Goal: Information Seeking & Learning: Learn about a topic

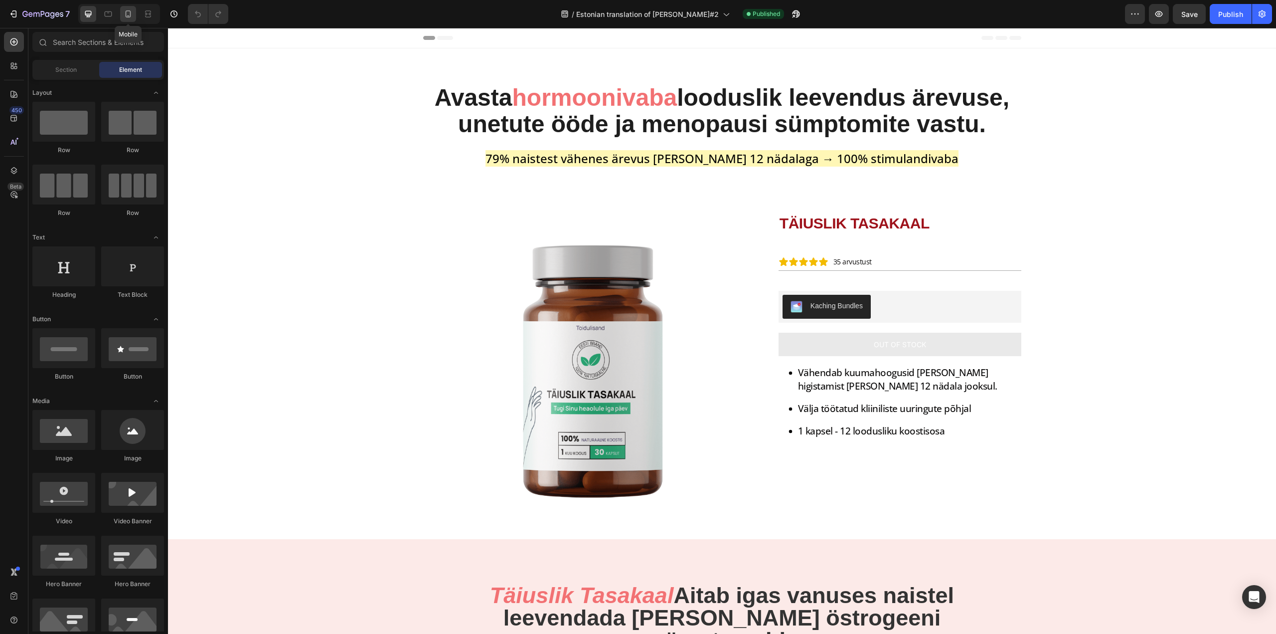
click at [129, 17] on icon at bounding box center [128, 13] width 5 height 7
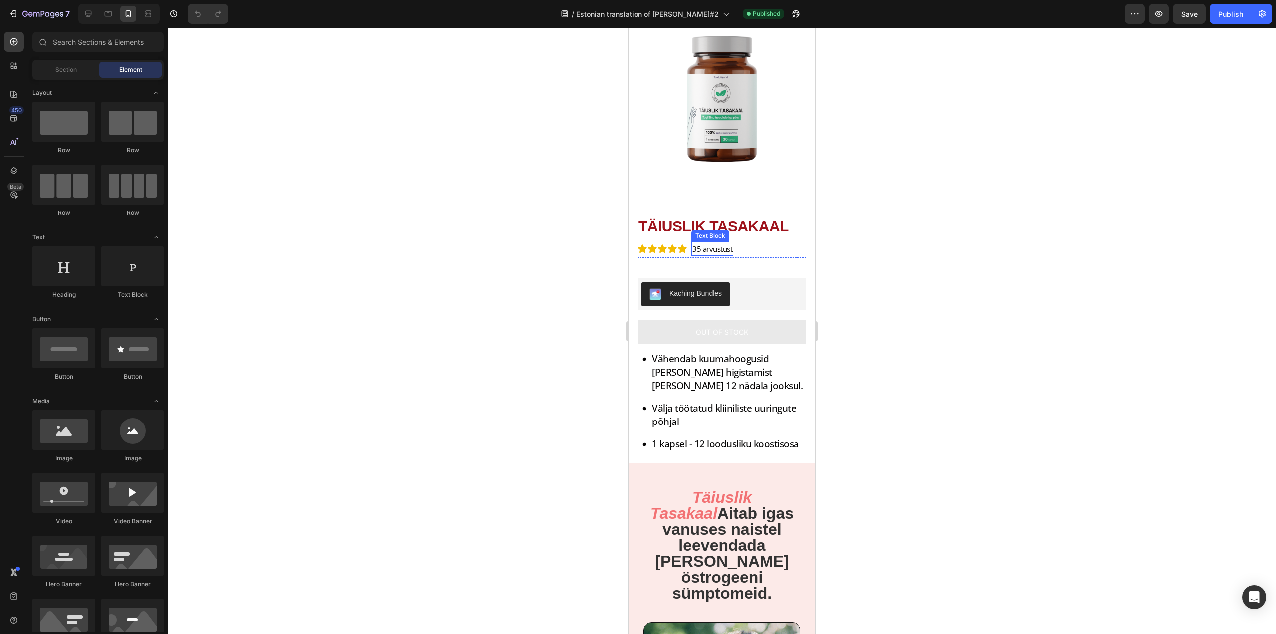
scroll to position [50, 0]
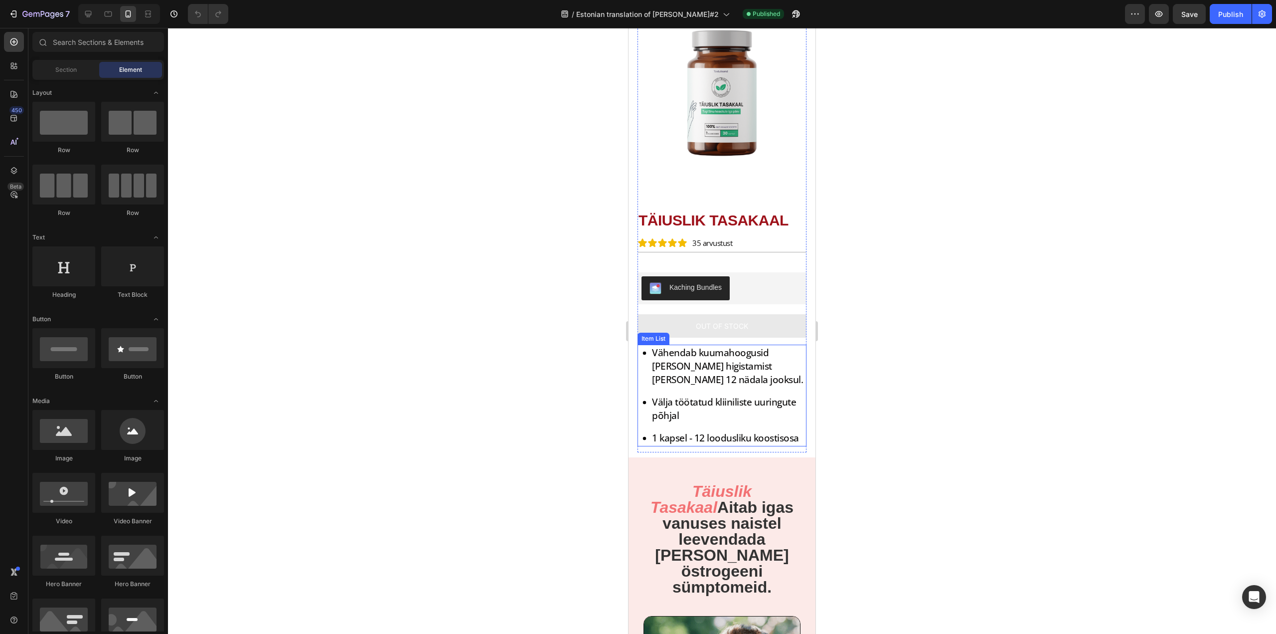
click at [719, 359] on p "Vähendab kuumahoogusid [PERSON_NAME] higistamist [PERSON_NAME] 12 nädala jooksu…" at bounding box center [728, 366] width 153 height 40
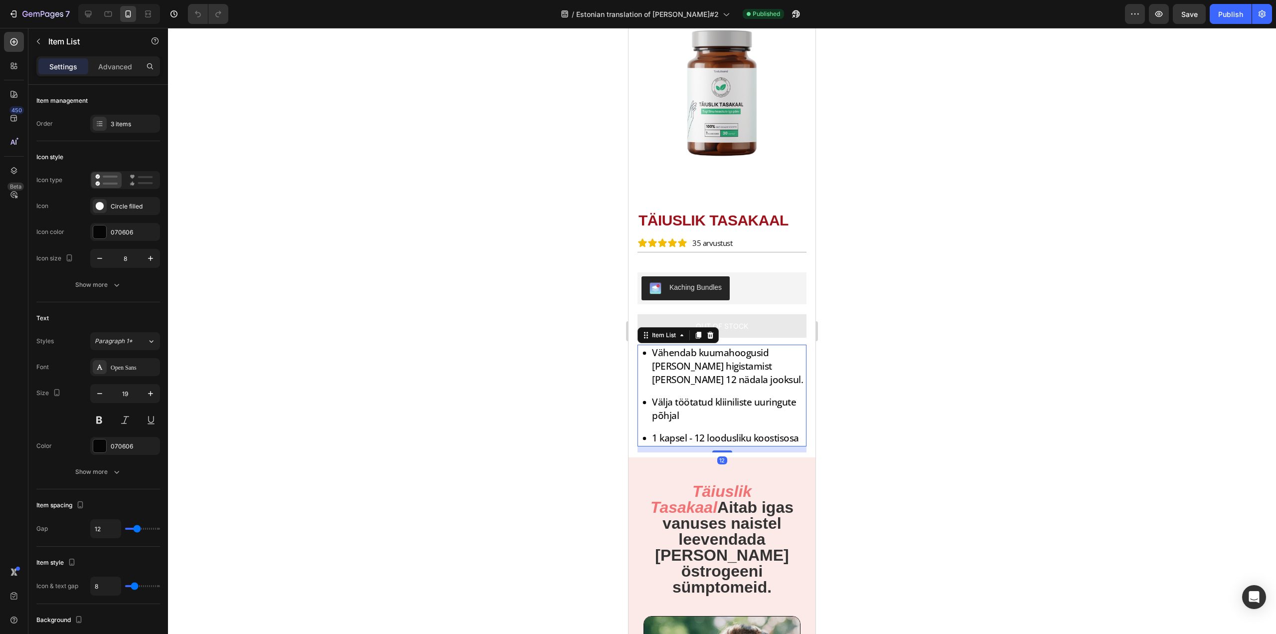
click at [717, 358] on p "Vähendab kuumahoogusid [PERSON_NAME] higistamist [PERSON_NAME] 12 nädala jooksu…" at bounding box center [728, 366] width 153 height 40
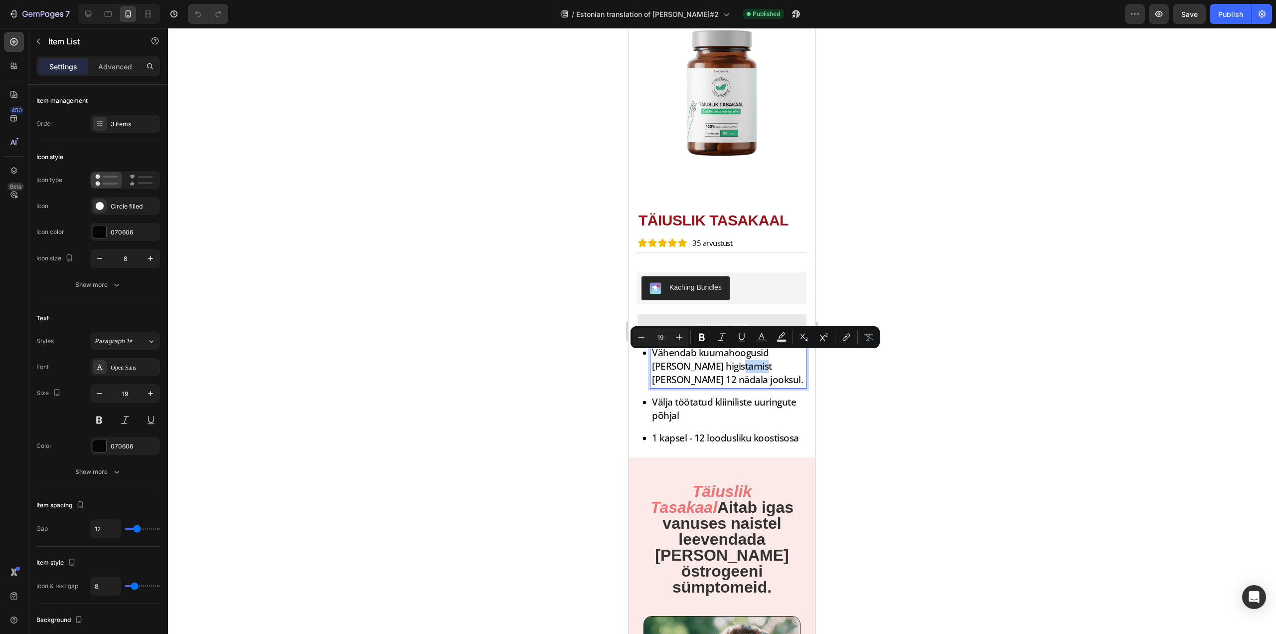
drag, startPoint x: 717, startPoint y: 358, endPoint x: 699, endPoint y: 357, distance: 18.5
click at [699, 357] on p "Vähendab kuumahoogusid [PERSON_NAME] higistamist [PERSON_NAME] 12 nädala jooksu…" at bounding box center [728, 366] width 153 height 40
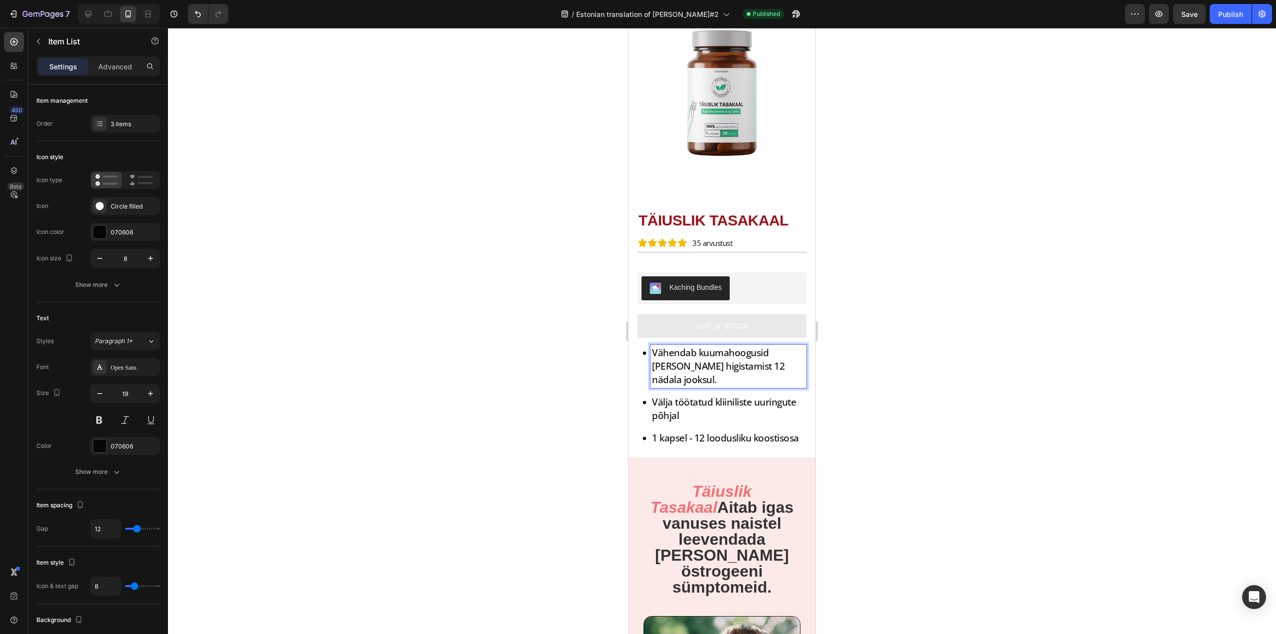
click at [709, 395] on p "Välja töötatud kliiniliste uuringute põhjal" at bounding box center [728, 408] width 153 height 27
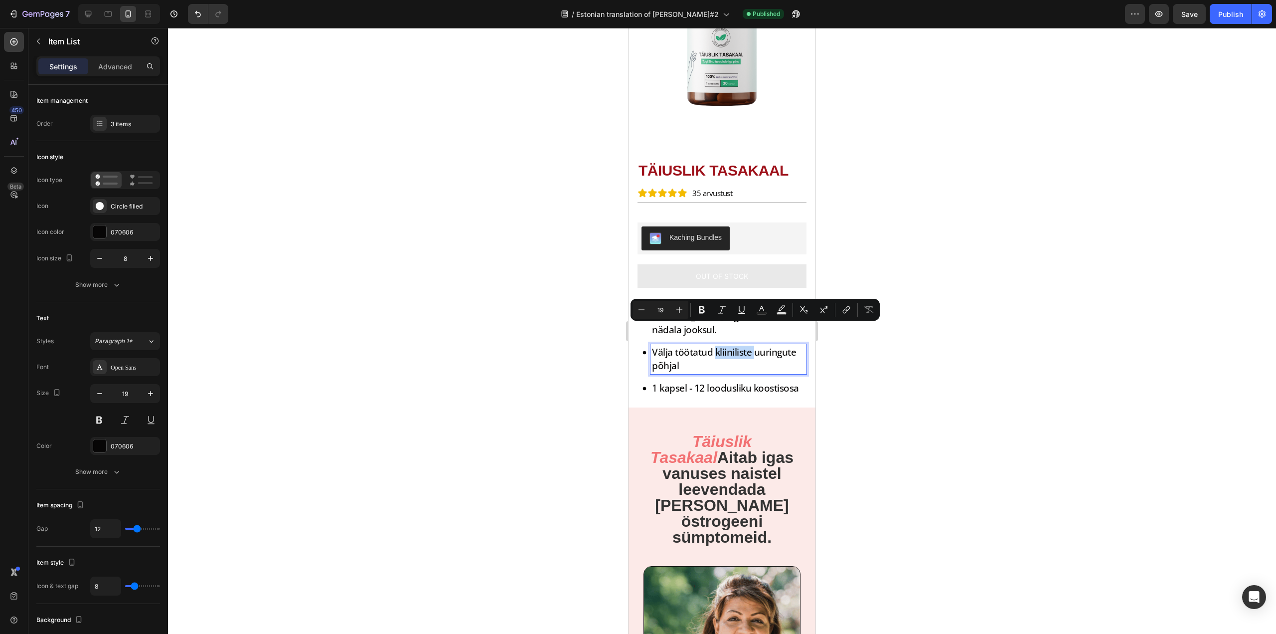
drag, startPoint x: 715, startPoint y: 331, endPoint x: 753, endPoint y: 330, distance: 37.4
click at [753, 345] on p "Välja töötatud kliiniliste uuringute põhjal" at bounding box center [728, 358] width 153 height 27
click at [867, 315] on div at bounding box center [722, 331] width 1108 height 606
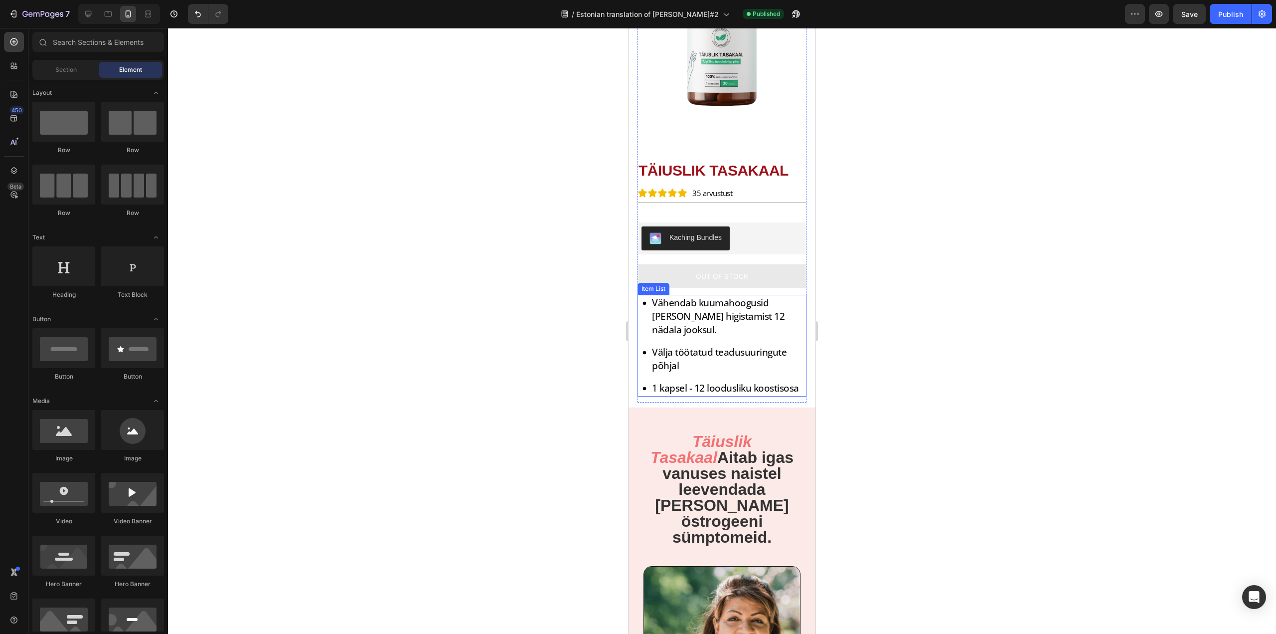
click at [747, 345] on p "Välja töötatud teadusuuringute põhjal" at bounding box center [728, 358] width 153 height 27
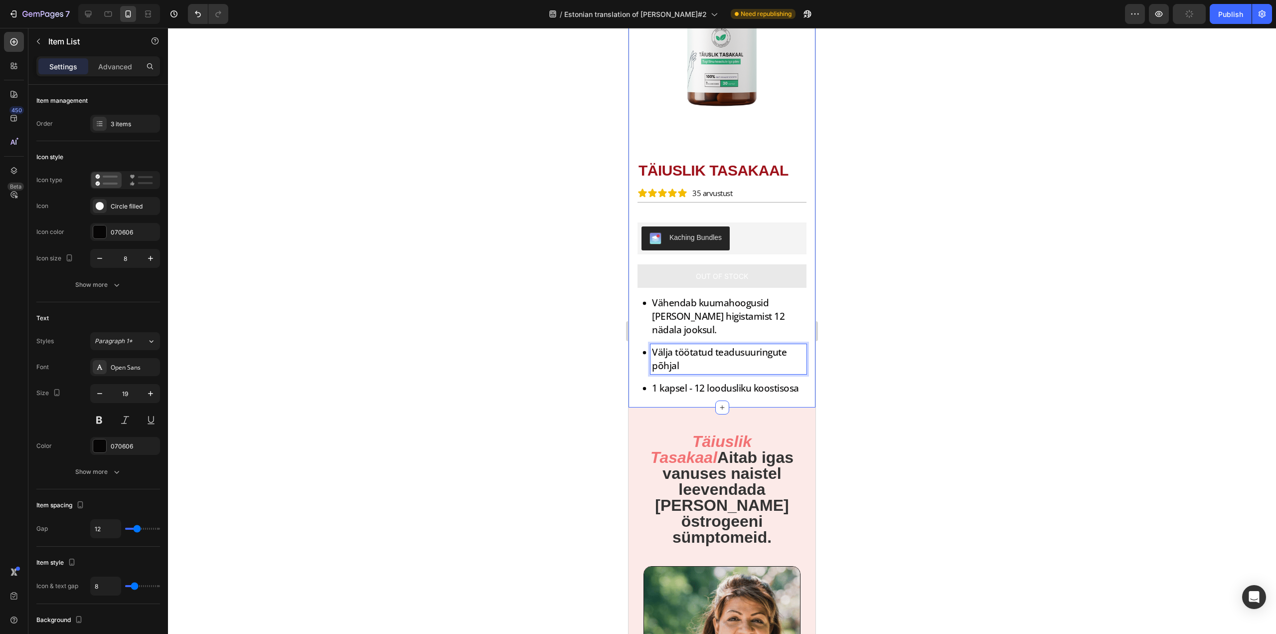
click at [904, 310] on div at bounding box center [722, 331] width 1108 height 606
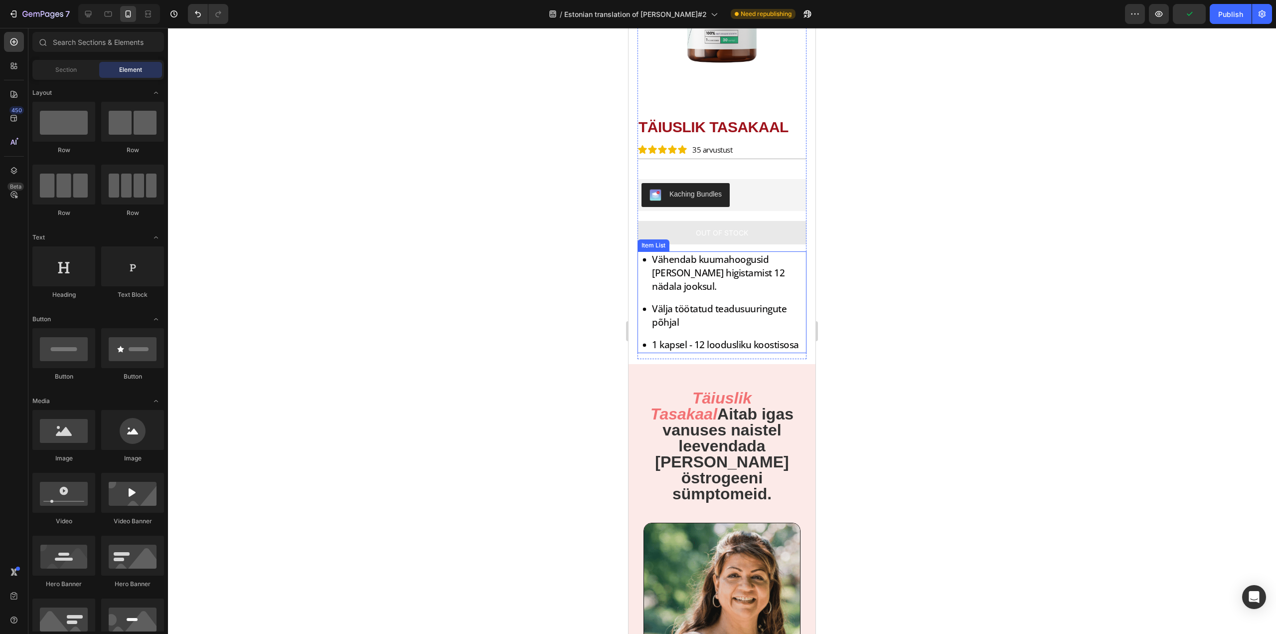
scroll to position [150, 0]
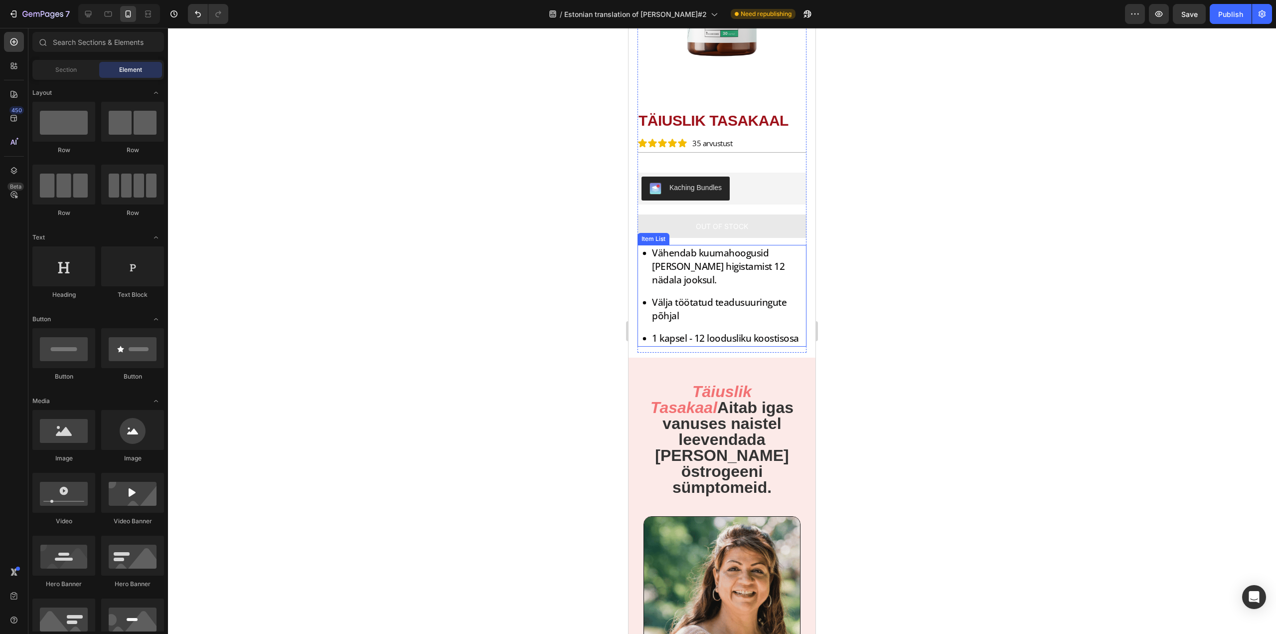
click at [710, 331] on p "1 kapsel - 12 loodusliku koostisosa" at bounding box center [728, 337] width 153 height 13
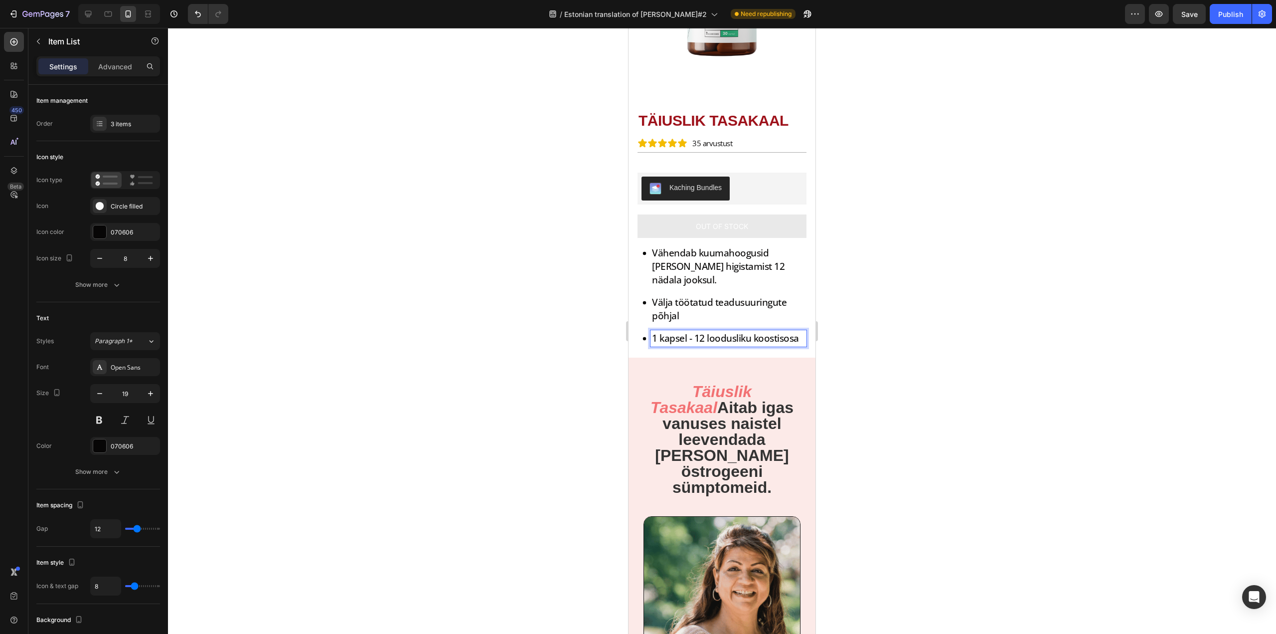
click at [689, 331] on p "1 kapsel - 12 loodusliku koostisosa" at bounding box center [728, 337] width 153 height 13
drag, startPoint x: 692, startPoint y: 317, endPoint x: 654, endPoint y: 313, distance: 38.6
click at [654, 331] on p "1 kapsel - 12 loodusliku koostisosa" at bounding box center [728, 337] width 153 height 13
click at [873, 311] on div at bounding box center [722, 331] width 1108 height 606
click at [700, 331] on p "1 kapsel = 12 loodusliku koostisosa" at bounding box center [728, 337] width 153 height 13
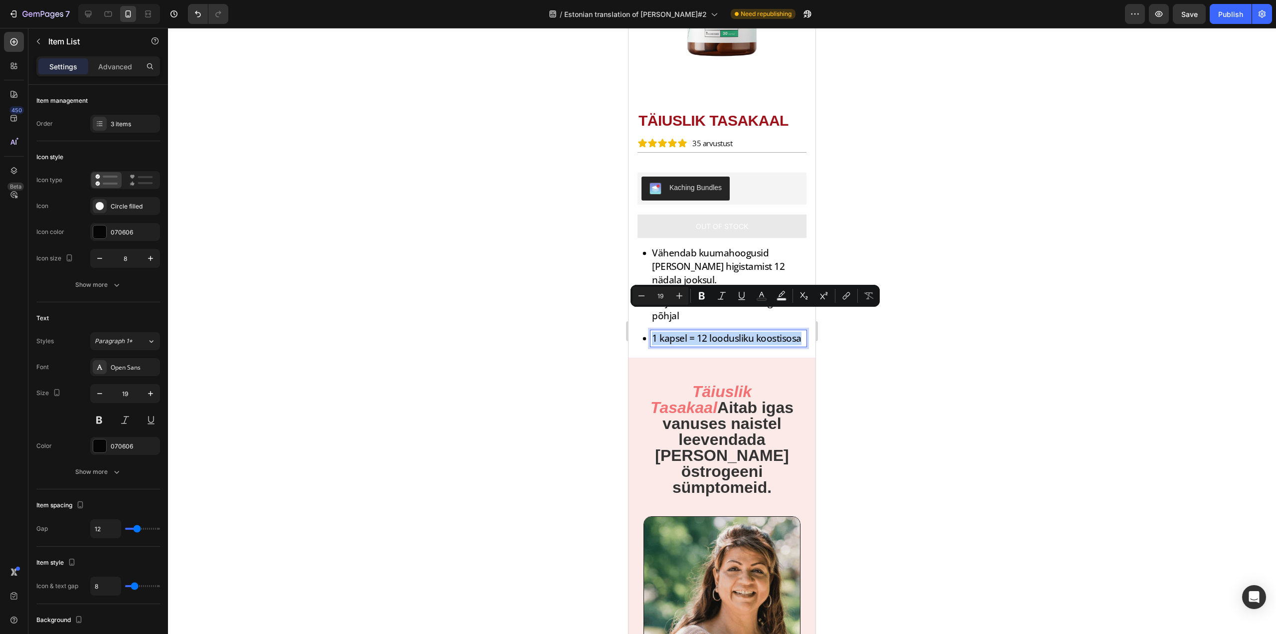
drag, startPoint x: 707, startPoint y: 329, endPoint x: 650, endPoint y: 310, distance: 60.4
click at [650, 330] on div "1 kapsel = 12 loodusliku koostisosa" at bounding box center [725, 338] width 164 height 16
click at [709, 331] on p "1 kapsel = 12 loodusliku koostisosa" at bounding box center [728, 337] width 153 height 13
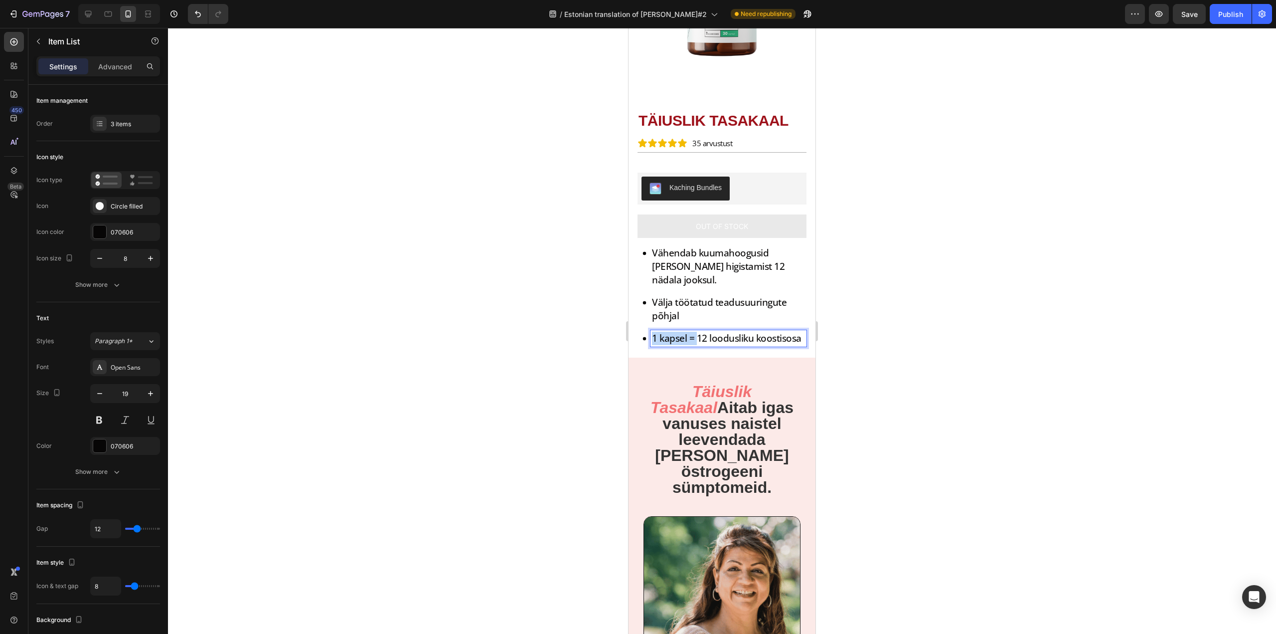
drag, startPoint x: 696, startPoint y: 315, endPoint x: 647, endPoint y: 305, distance: 50.0
click at [647, 305] on div "Vähendab kuumahoogusid [PERSON_NAME] higistamist 12 nädala jooksul. Välja tööta…" at bounding box center [725, 296] width 164 height 102
click at [948, 311] on div at bounding box center [722, 331] width 1108 height 606
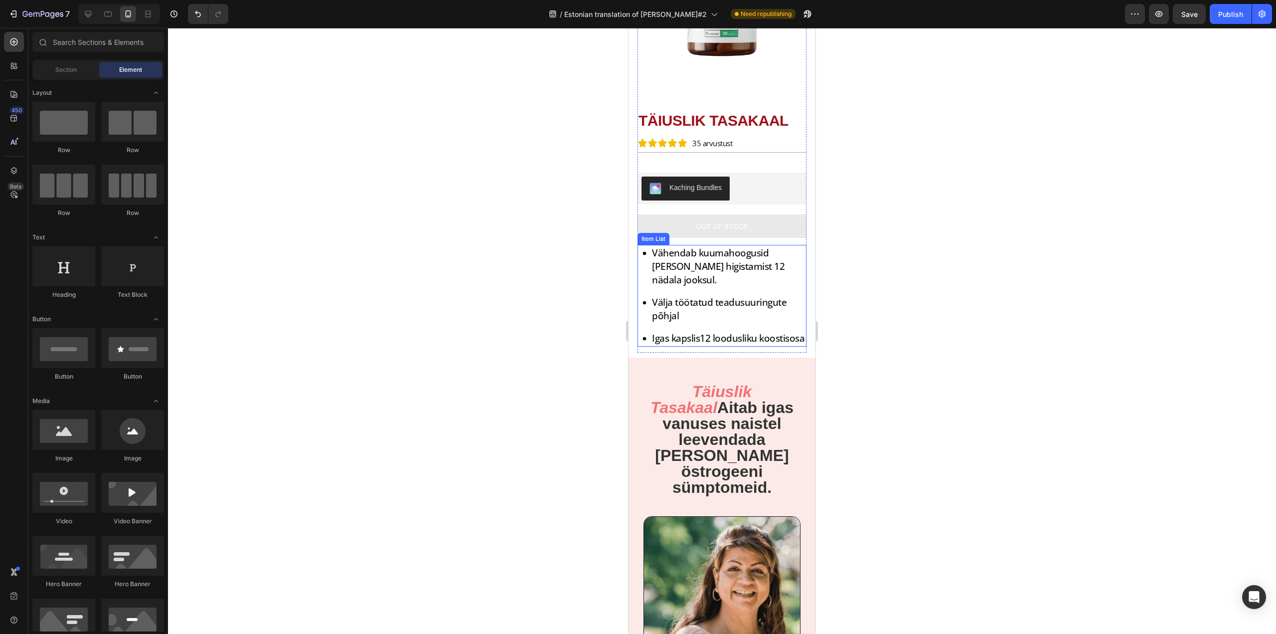
scroll to position [199, 0]
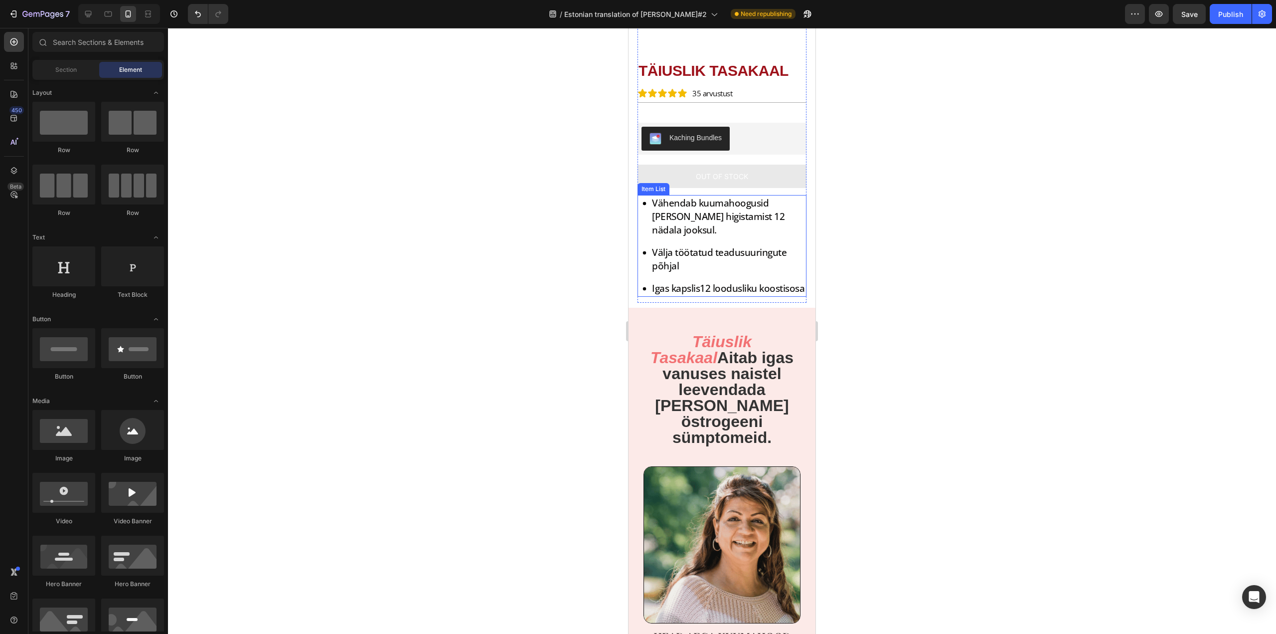
click at [701, 282] on p "Igas kapslis12 loodusliku koostisosa" at bounding box center [728, 288] width 153 height 13
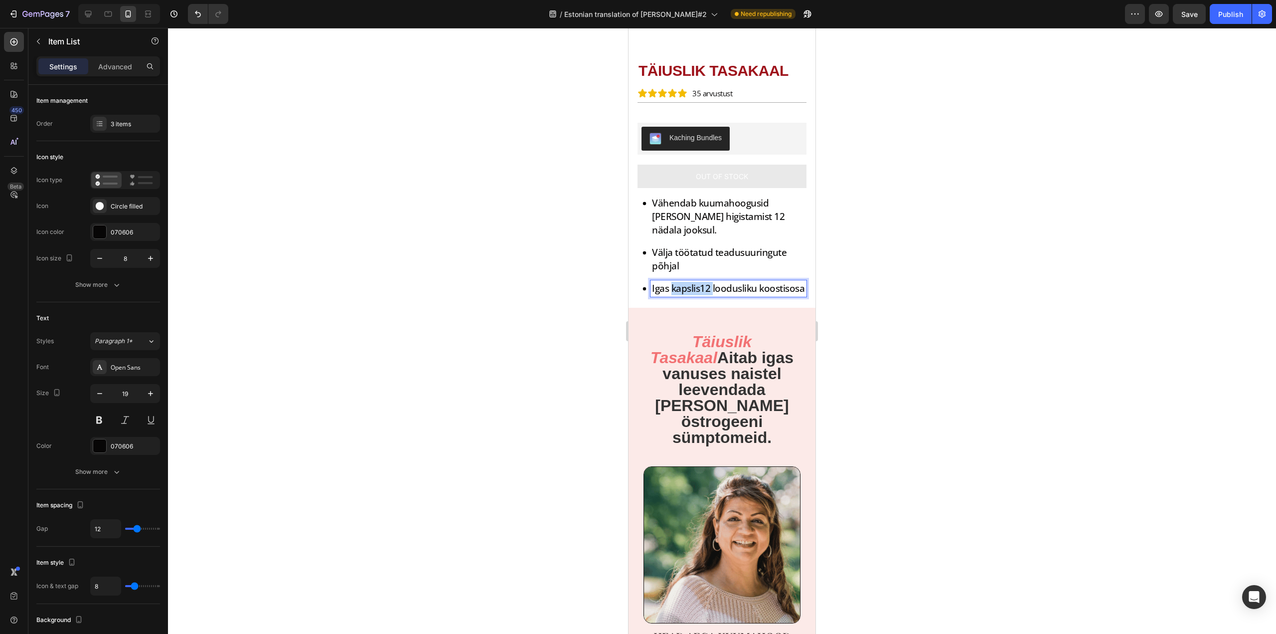
click at [701, 282] on p "Igas kapslis12 loodusliku koostisosa" at bounding box center [728, 288] width 153 height 13
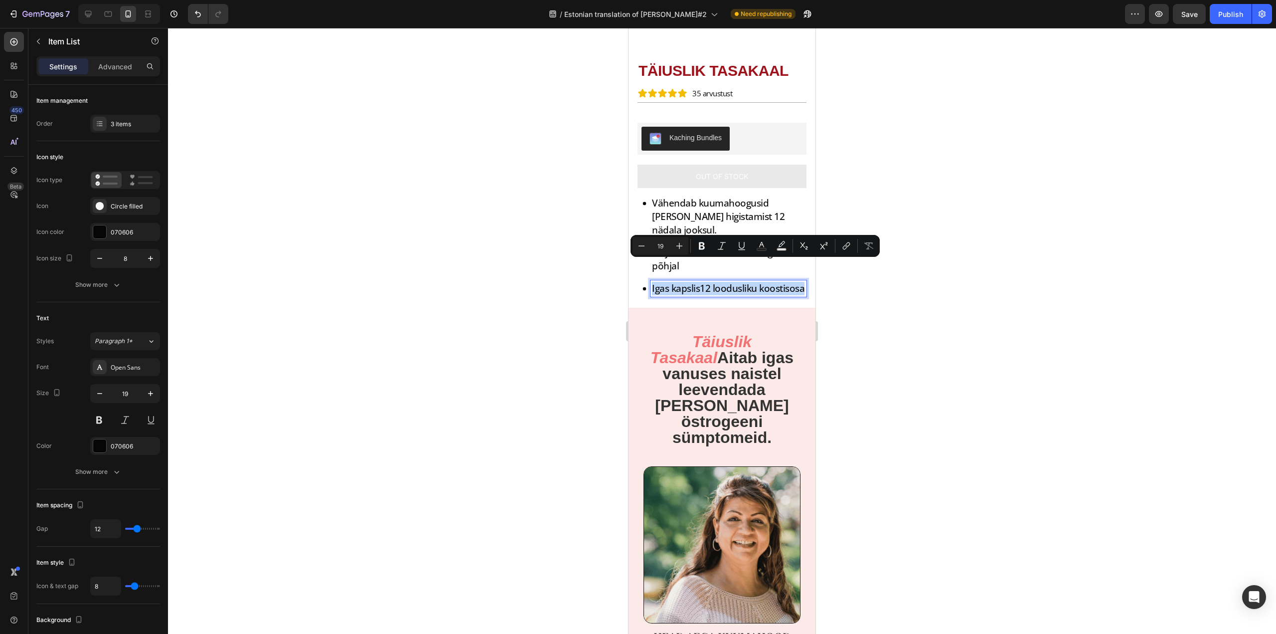
click at [702, 282] on p "Igas kapslis12 loodusliku koostisosa" at bounding box center [728, 288] width 153 height 13
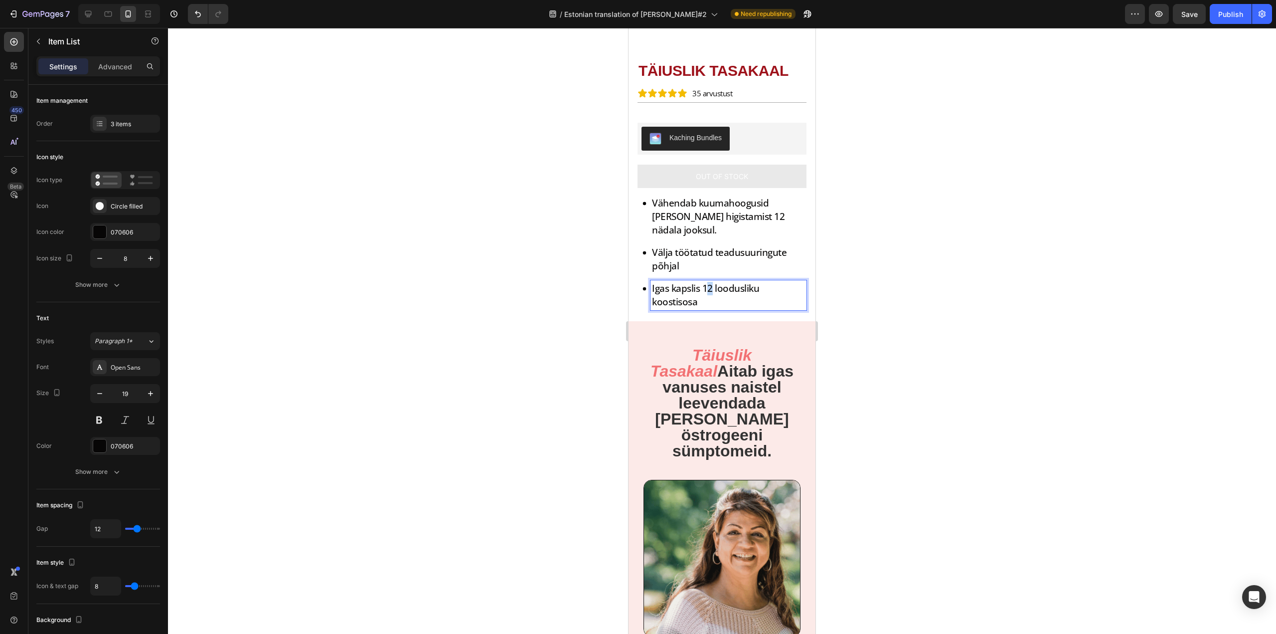
drag, startPoint x: 705, startPoint y: 268, endPoint x: 711, endPoint y: 269, distance: 6.1
click at [711, 282] on p "Igas kapslis 12 loodusliku koostisosa" at bounding box center [728, 295] width 153 height 27
click at [706, 282] on p "Igas kapslis 12 loodusliku koostisosa" at bounding box center [728, 295] width 153 height 27
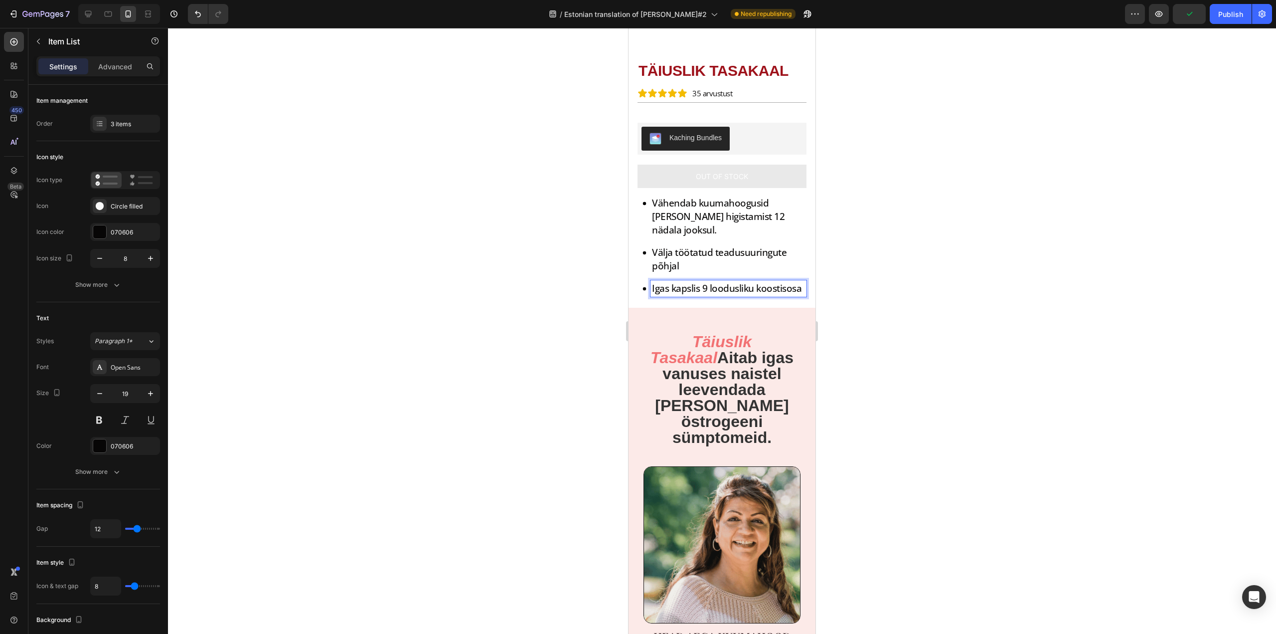
click at [894, 259] on div at bounding box center [722, 331] width 1108 height 606
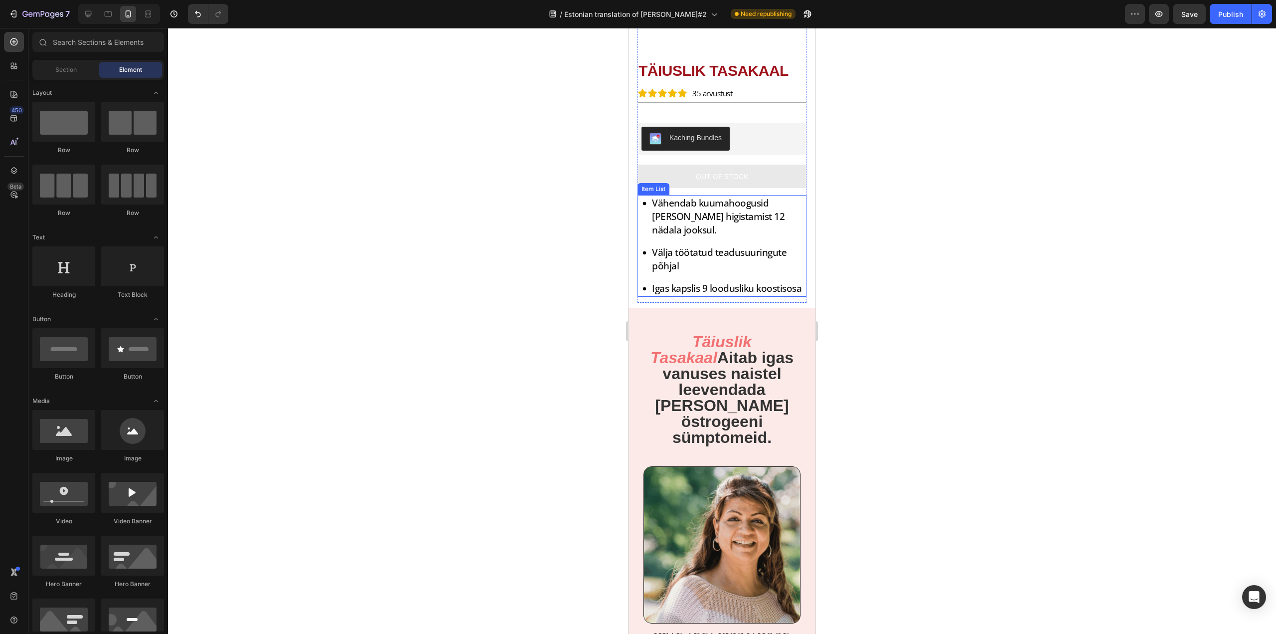
click at [735, 282] on p "Igas kapslis 9 loodusliku koostisosa" at bounding box center [728, 288] width 153 height 13
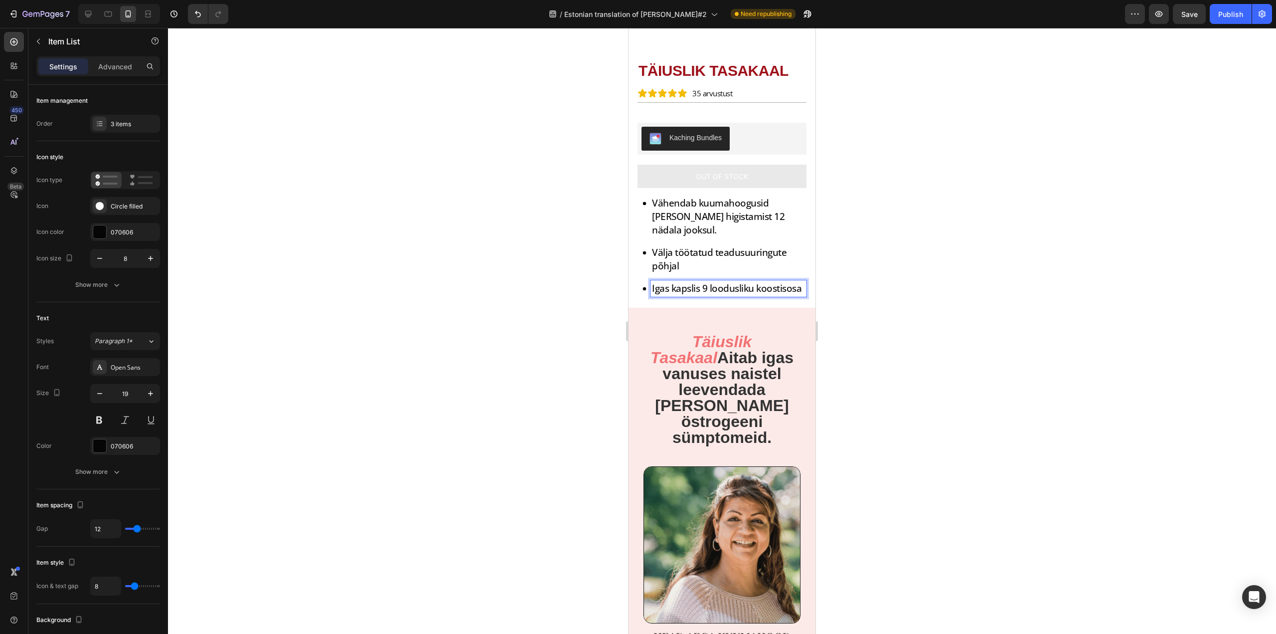
click at [742, 282] on p "Igas kapslis 9 loodusliku koostisosa" at bounding box center [728, 288] width 153 height 13
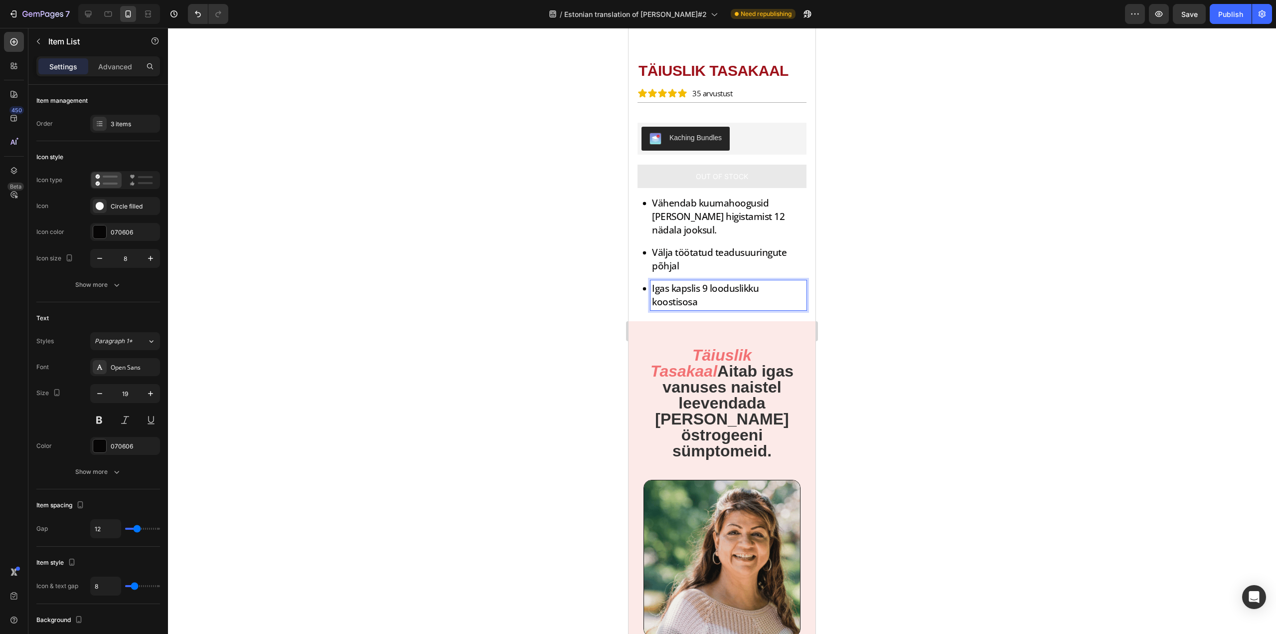
click at [874, 274] on div at bounding box center [722, 331] width 1108 height 606
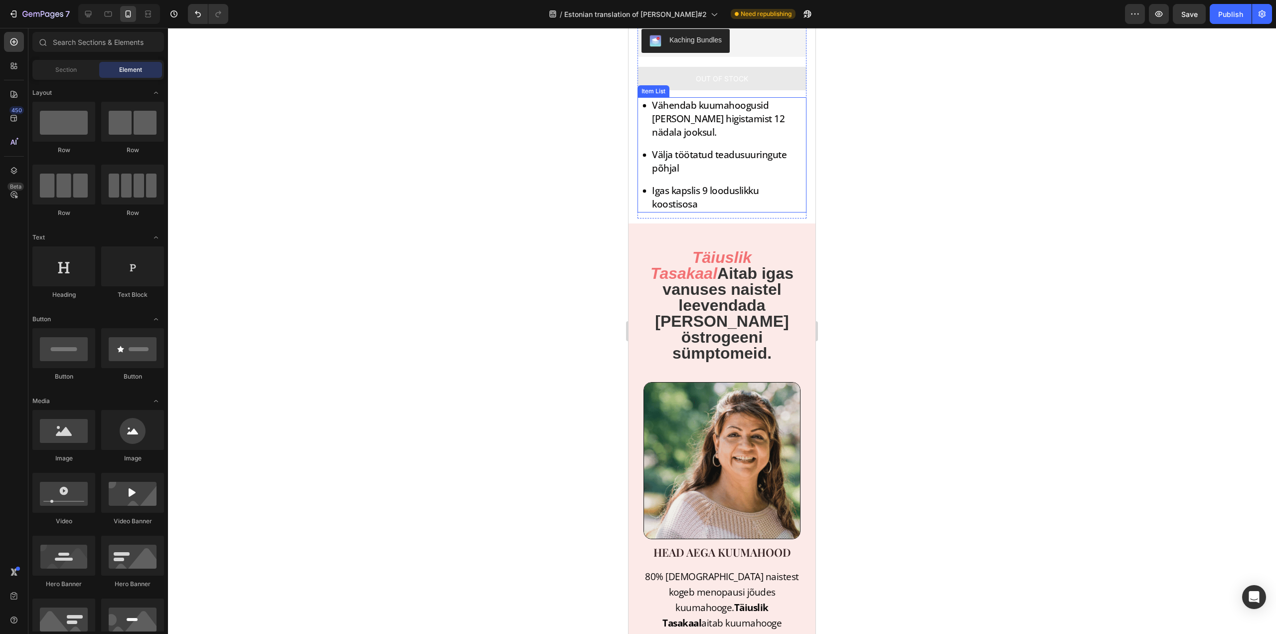
scroll to position [299, 0]
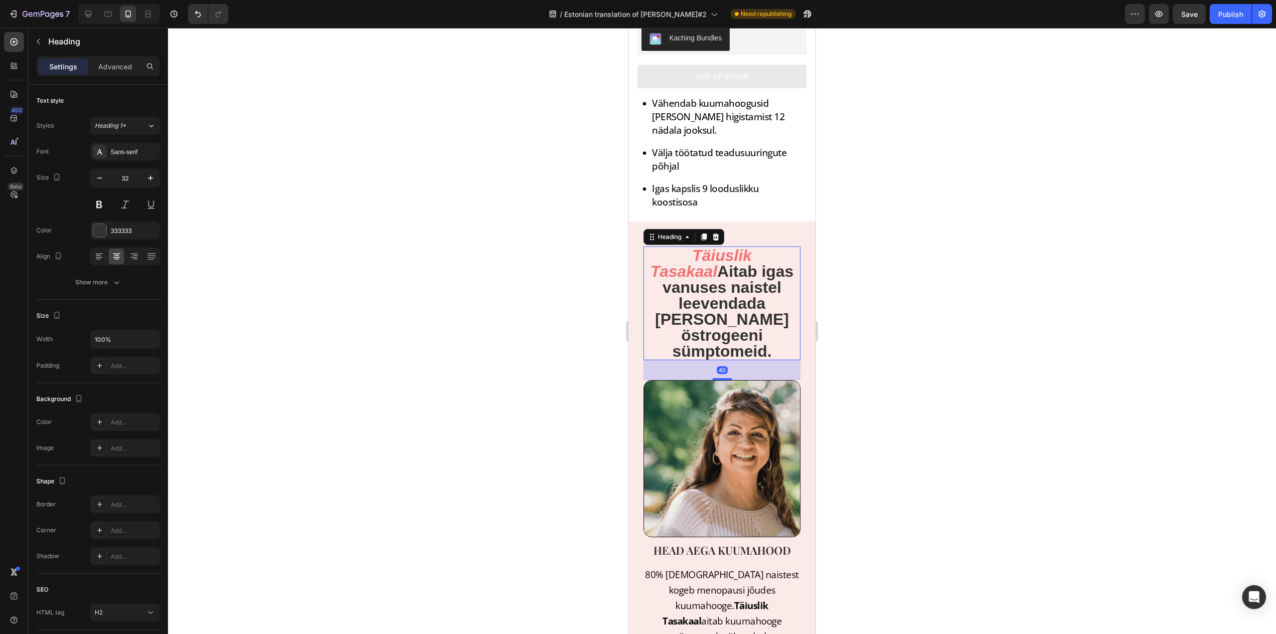
click at [659, 255] on h2 "Täiuslik Tasakaal Aitab igas vanuses naistel leevendada [PERSON_NAME] östrogeen…" at bounding box center [722, 303] width 157 height 114
click at [656, 251] on h2 "Täiuslik Tasakaal Aitab igas vanuses naistel leevendada [PERSON_NAME] östrogeen…" at bounding box center [722, 303] width 157 height 114
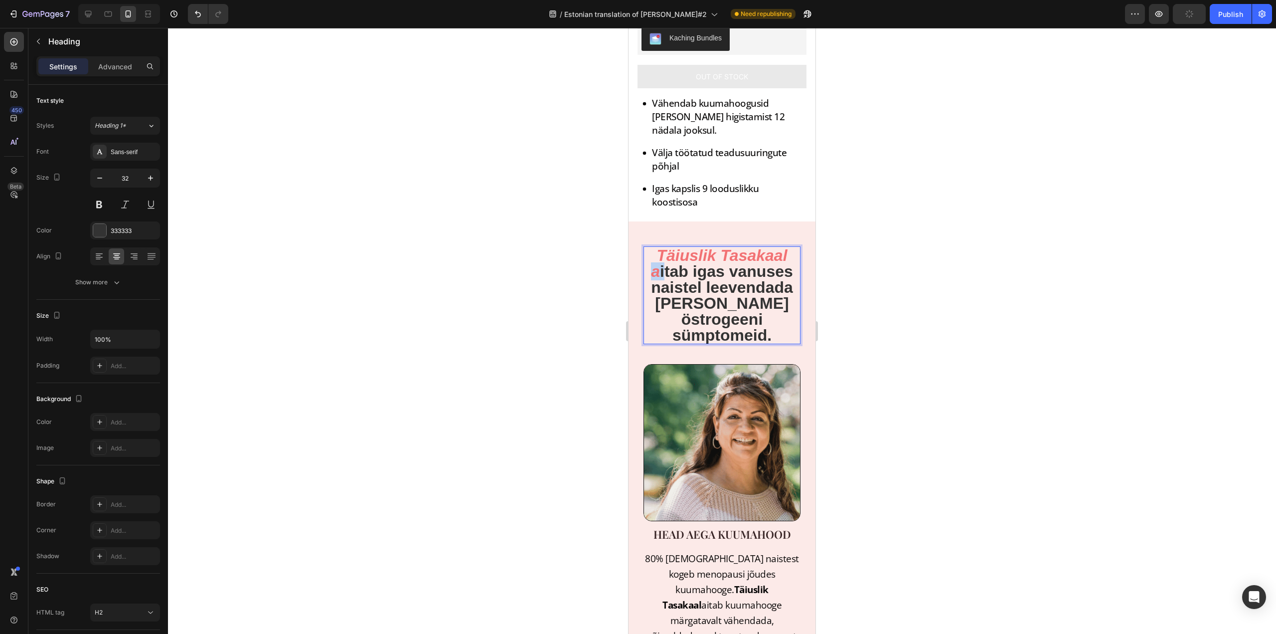
click at [647, 249] on p "Täiuslik Tasakaal a itab igas vanuses naistel leevendada [PERSON_NAME] östrogee…" at bounding box center [722, 295] width 155 height 96
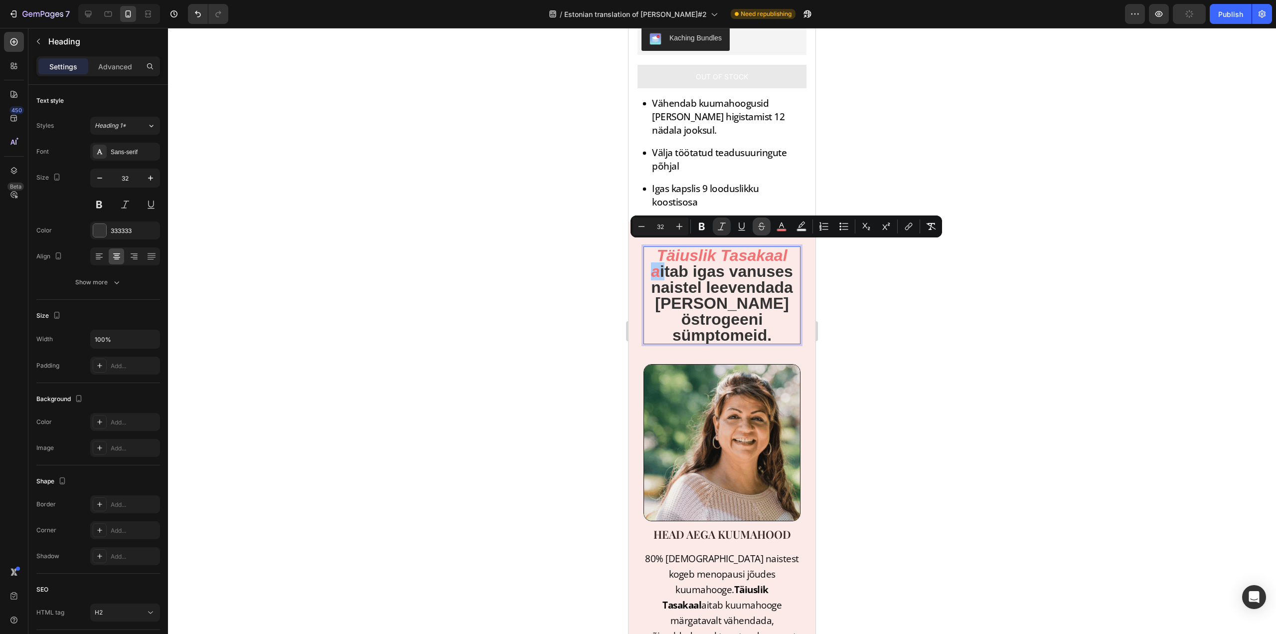
click at [764, 228] on icon "Editor contextual toolbar" at bounding box center [761, 228] width 4 height 3
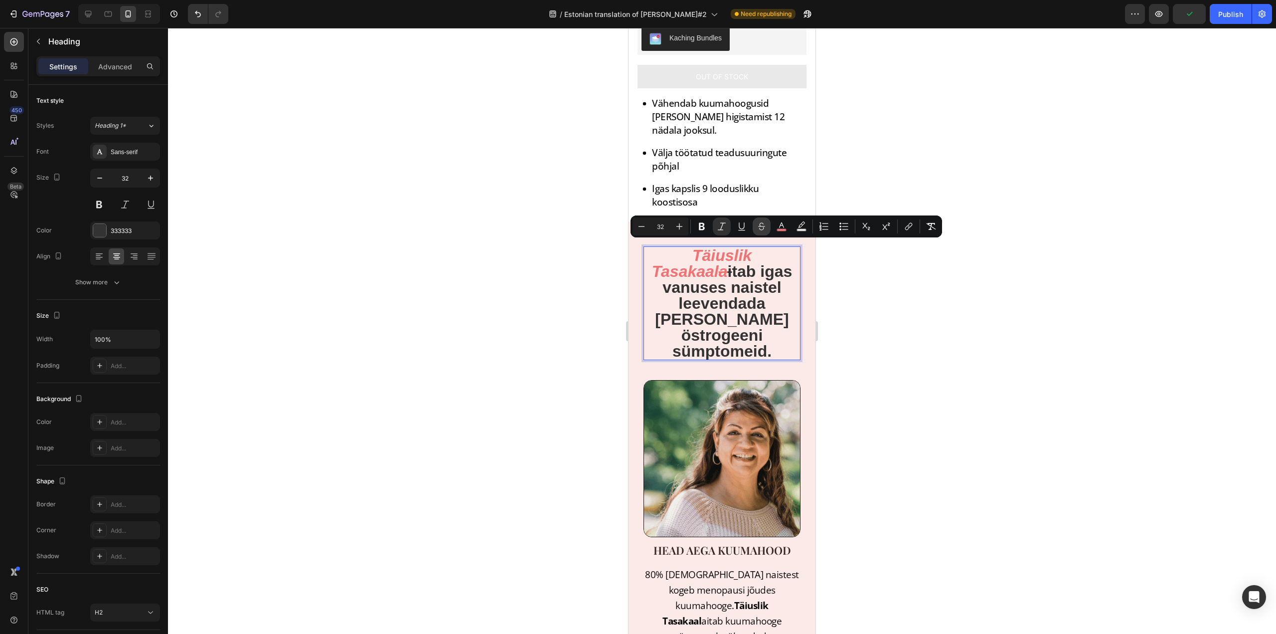
click at [763, 224] on icon "Editor contextual toolbar" at bounding box center [762, 226] width 10 height 10
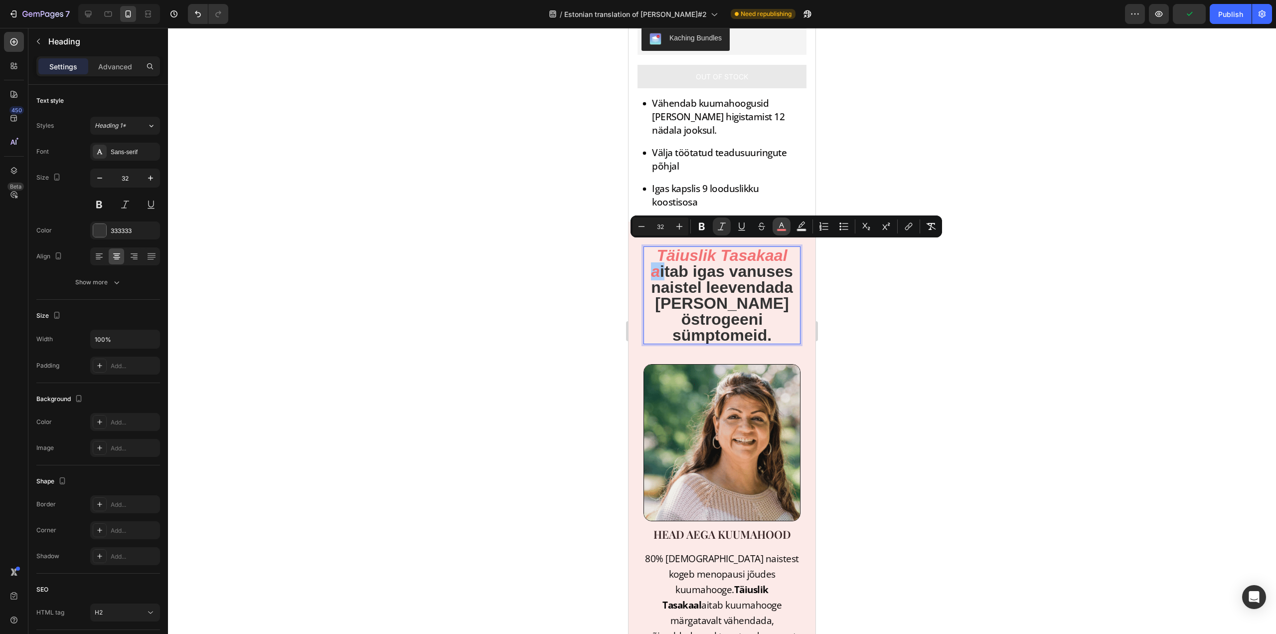
click at [782, 227] on icon "Editor contextual toolbar" at bounding box center [782, 226] width 10 height 10
type input "F27173"
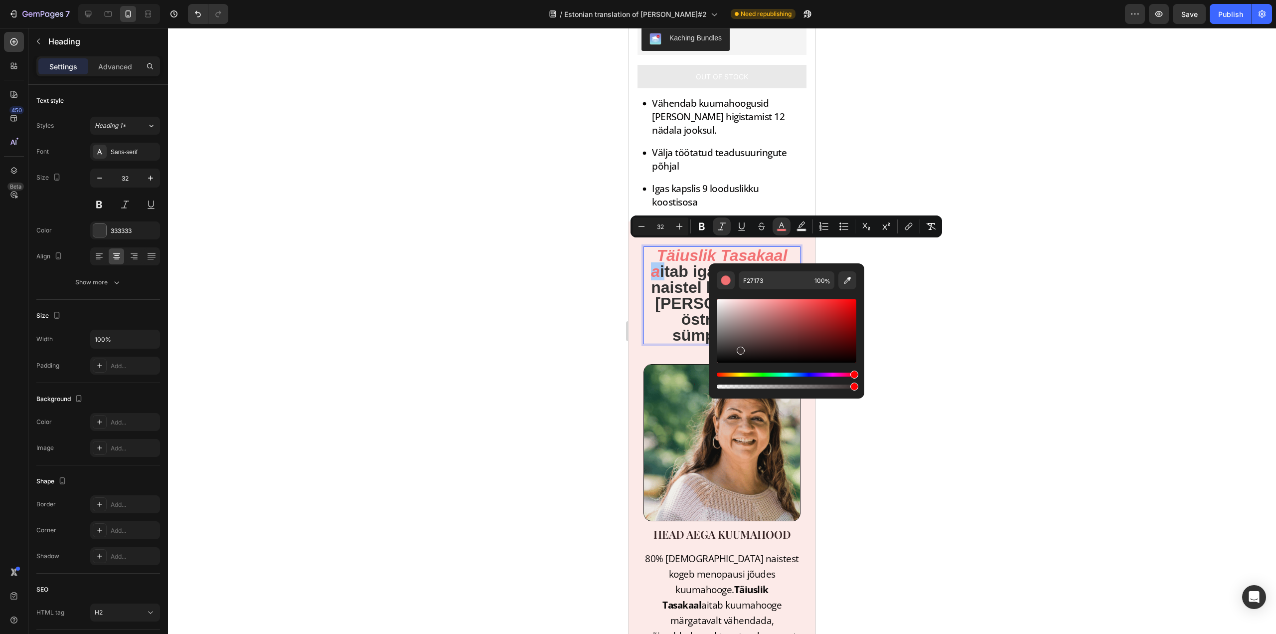
drag, startPoint x: 1368, startPoint y: 376, endPoint x: 671, endPoint y: 416, distance: 698.5
type input "000000"
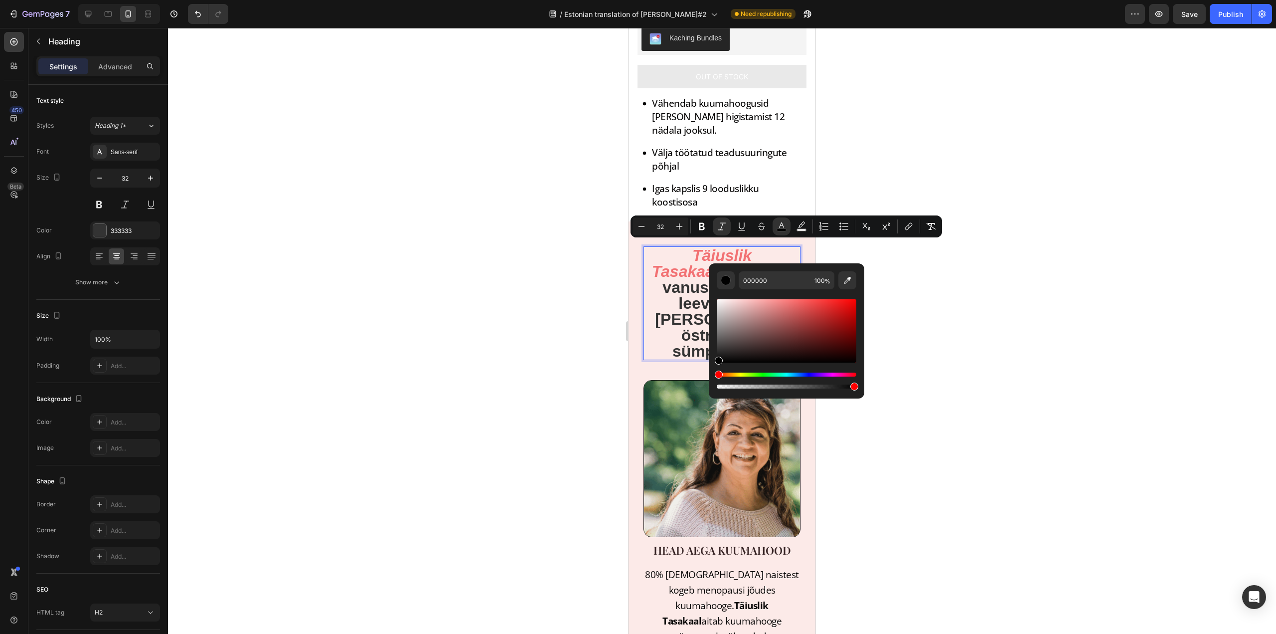
click at [655, 286] on p "[PERSON_NAME] a i tab igas vanuses naistel leevendada [PERSON_NAME] östrogeeni …" at bounding box center [722, 303] width 155 height 112
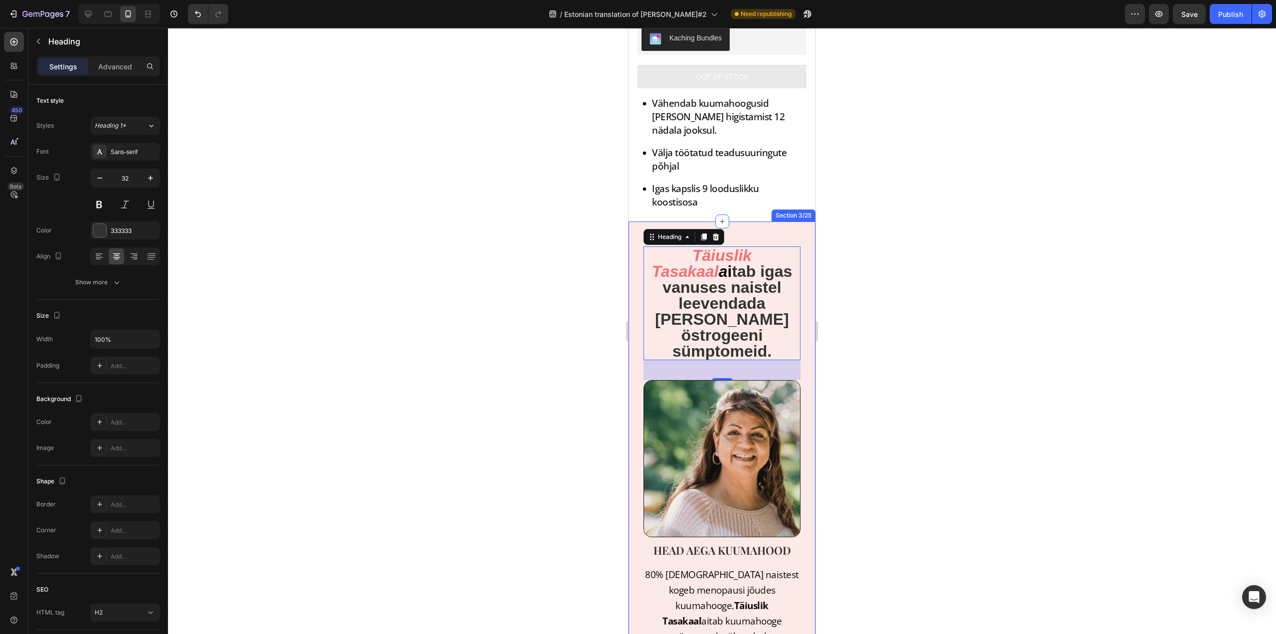
click at [847, 259] on div at bounding box center [722, 331] width 1108 height 606
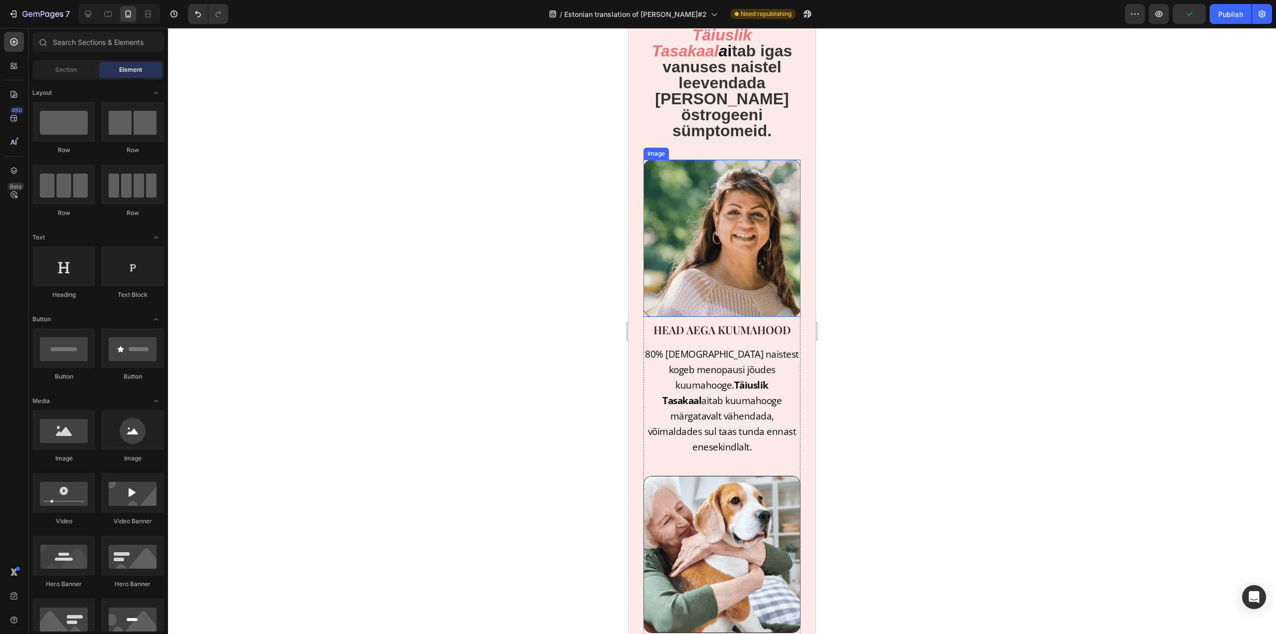
scroll to position [548, 0]
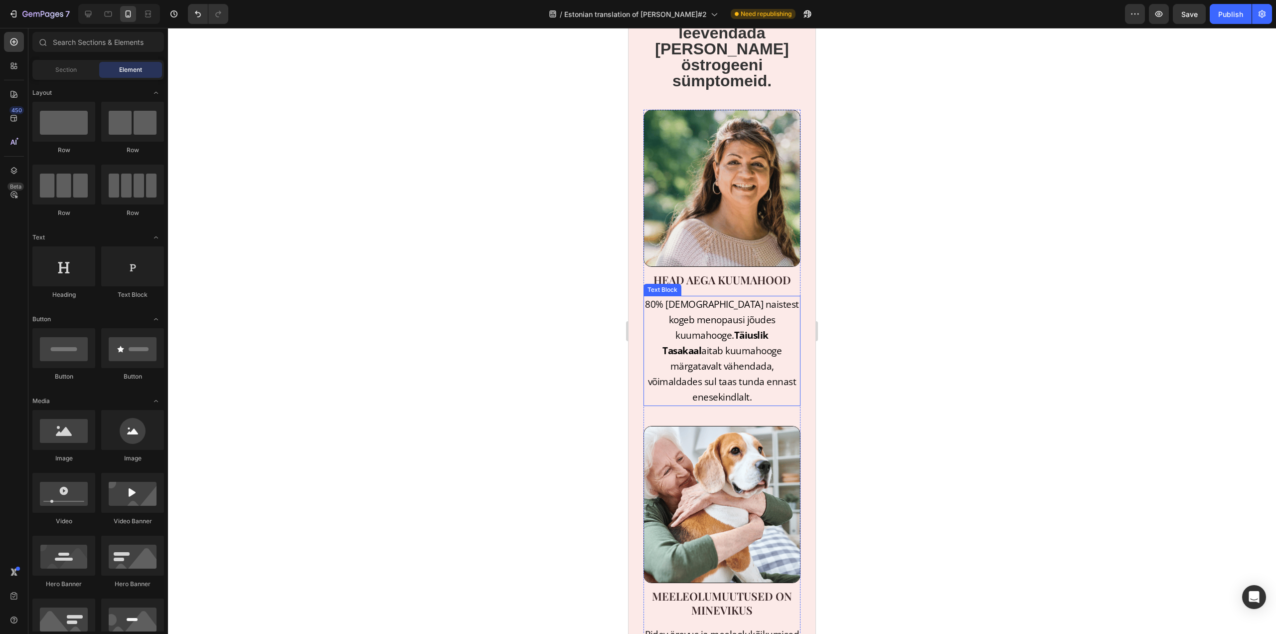
click at [720, 297] on p "80% [DEMOGRAPHIC_DATA] naistest kogeb menopausi jõudes kuumahooge. Täiuslik [PE…" at bounding box center [722, 351] width 155 height 108
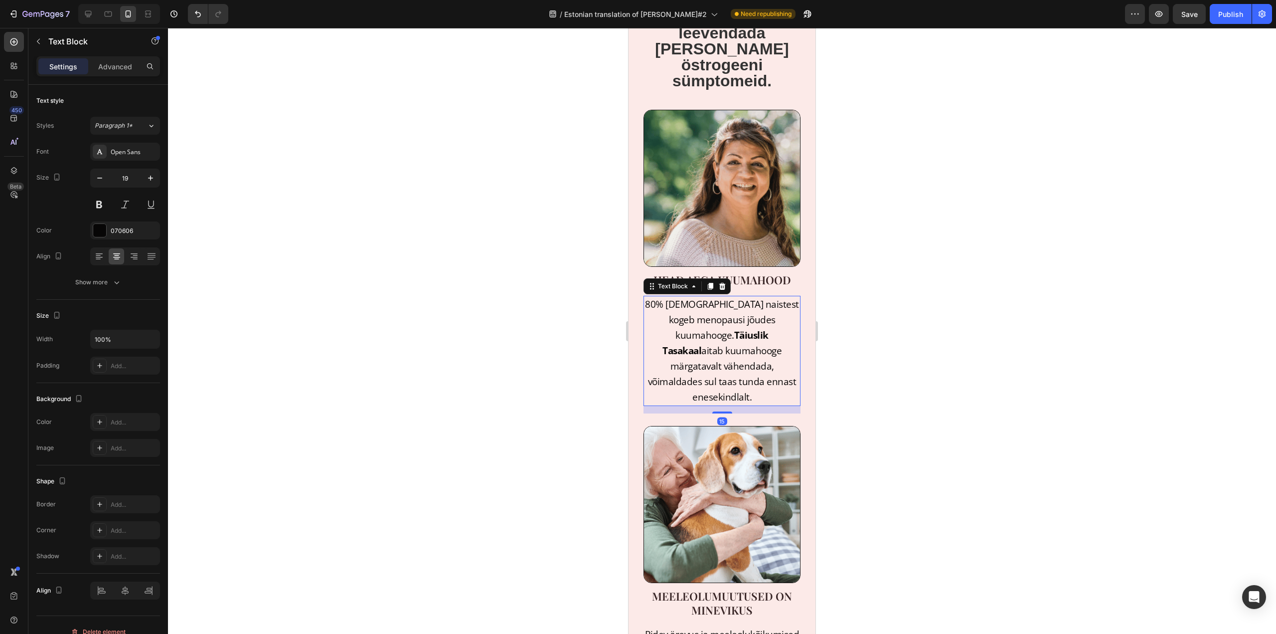
click at [709, 328] on strong "Täiuslik Tasakaal" at bounding box center [715, 342] width 106 height 28
click at [705, 313] on p "80% [DEMOGRAPHIC_DATA] naistest kogeb menopausi jõudes kuumahooge. Täiuslik [PE…" at bounding box center [722, 351] width 155 height 108
click at [694, 330] on p "80% [DEMOGRAPHIC_DATA] naistest kogeb menopausi jõudes kuumahooge. Täiuslik [PE…" at bounding box center [722, 351] width 155 height 108
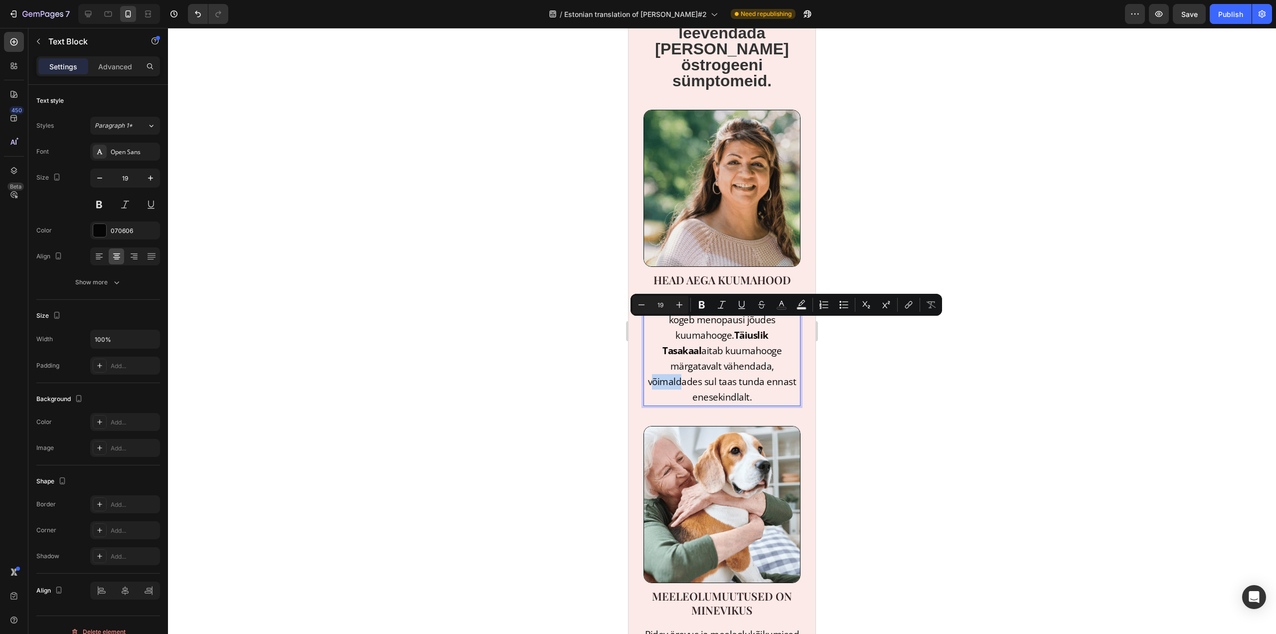
drag, startPoint x: 701, startPoint y: 326, endPoint x: 729, endPoint y: 325, distance: 28.0
click at [729, 325] on p "80% [DEMOGRAPHIC_DATA] naistest kogeb menopausi jõudes kuumahooge. Täiuslik [PE…" at bounding box center [722, 351] width 155 height 108
drag, startPoint x: 695, startPoint y: 326, endPoint x: 753, endPoint y: 327, distance: 57.8
click at [753, 327] on p "80% [DEMOGRAPHIC_DATA] naistest kogeb menopausi jõudes kuumahooge. Täiuslik [PE…" at bounding box center [722, 351] width 155 height 108
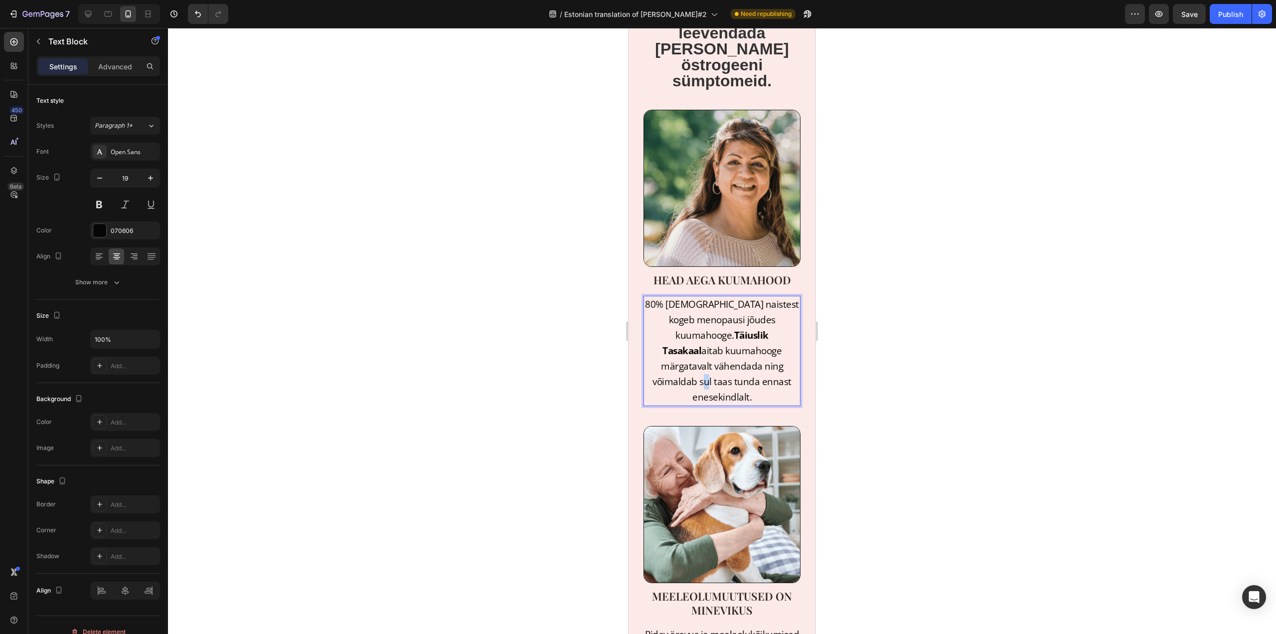
click at [765, 325] on p "80% [DEMOGRAPHIC_DATA] naistest kogeb menopausi jõudes kuumahooge. Täiuslik Tas…" at bounding box center [722, 351] width 155 height 108
click at [850, 330] on div at bounding box center [722, 331] width 1108 height 606
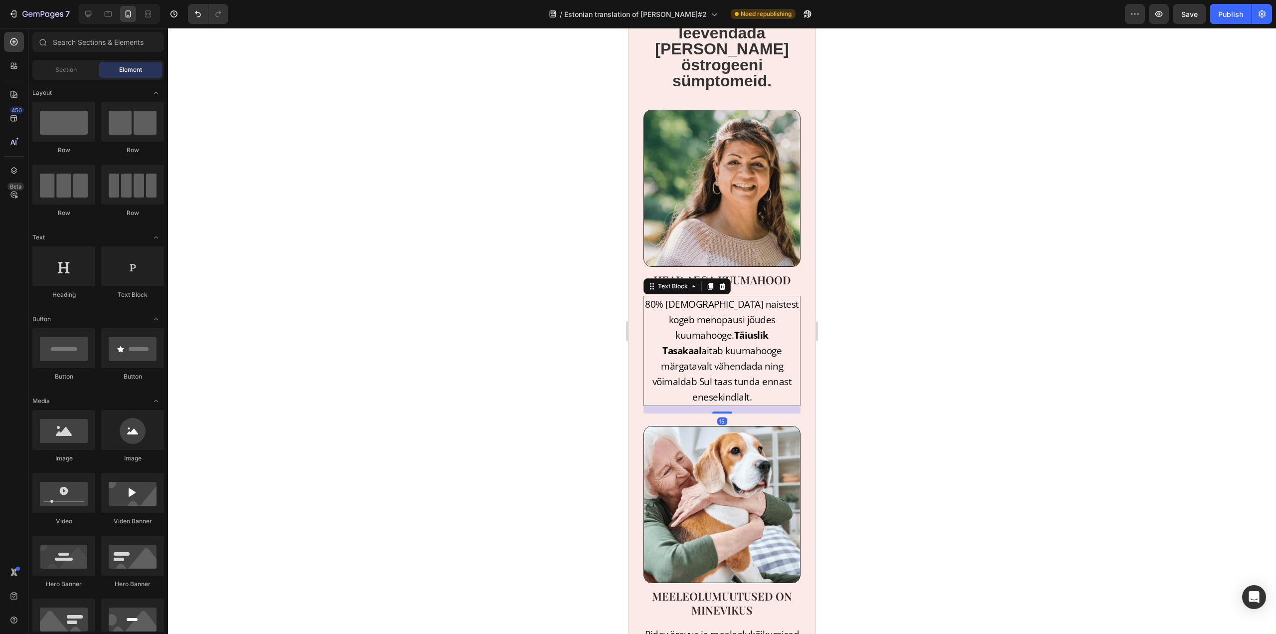
click at [777, 327] on p "80% [DEMOGRAPHIC_DATA] naistest kogeb menopausi jõudes kuumahooge. Täiuslik Tas…" at bounding box center [722, 351] width 155 height 108
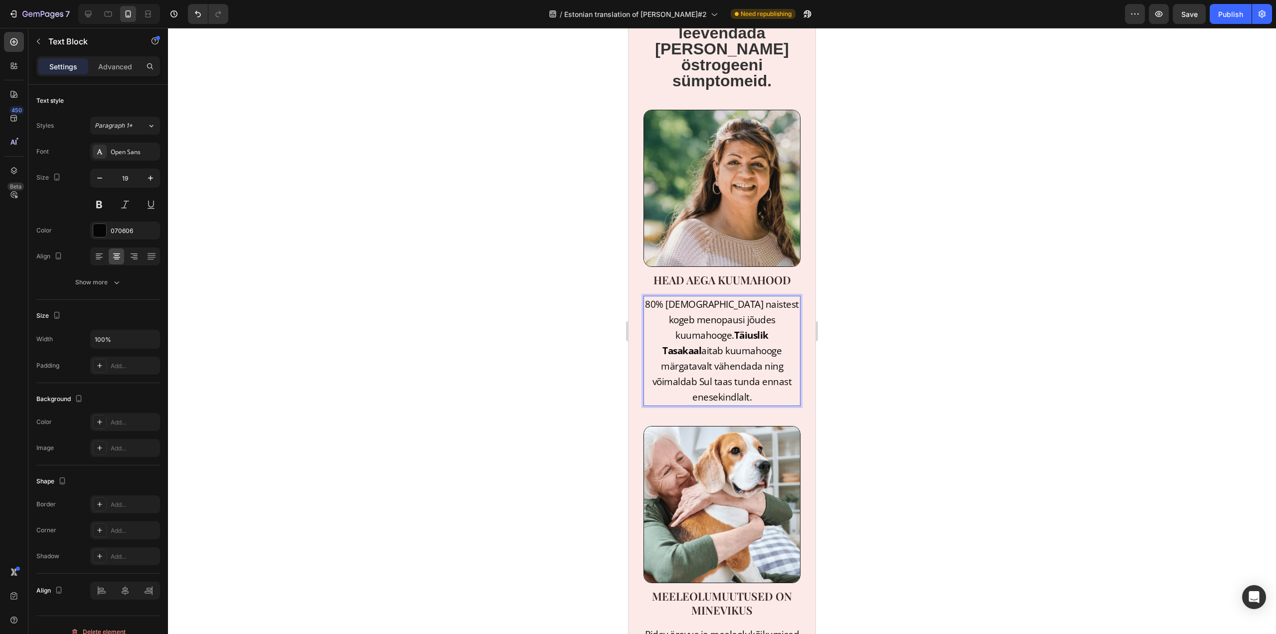
click at [786, 345] on p "80% [DEMOGRAPHIC_DATA] naistest kogeb menopausi jõudes kuumahooge. Täiuslik Tas…" at bounding box center [722, 351] width 155 height 108
click at [856, 340] on div at bounding box center [722, 331] width 1108 height 606
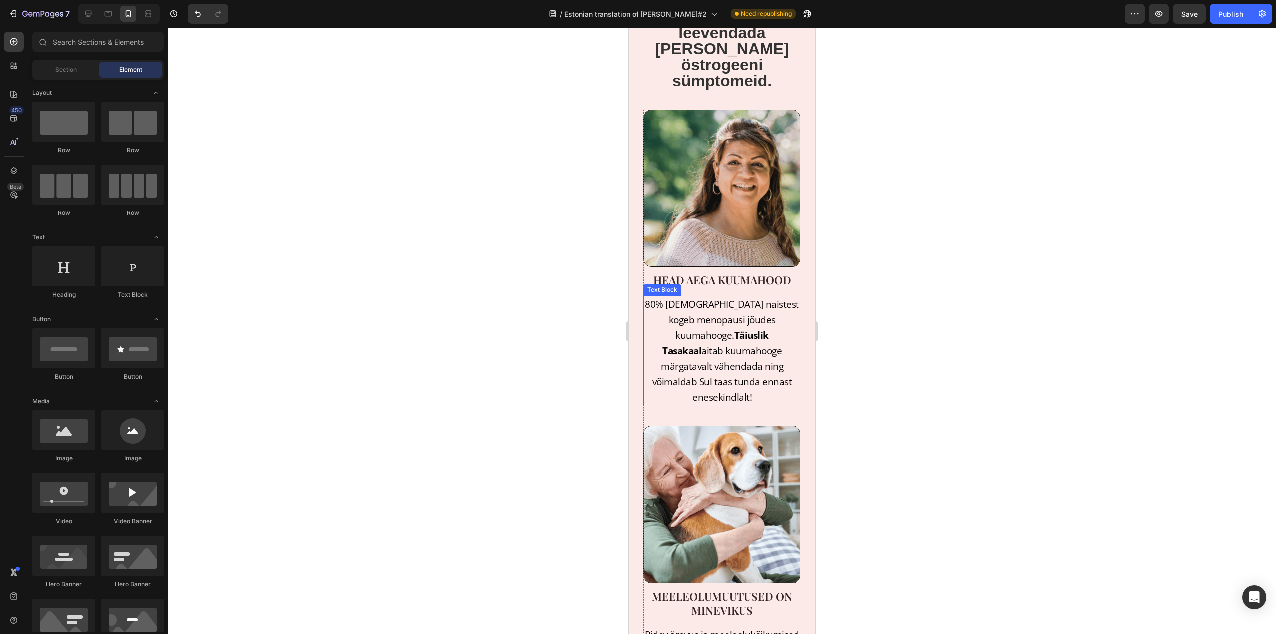
scroll to position [598, 0]
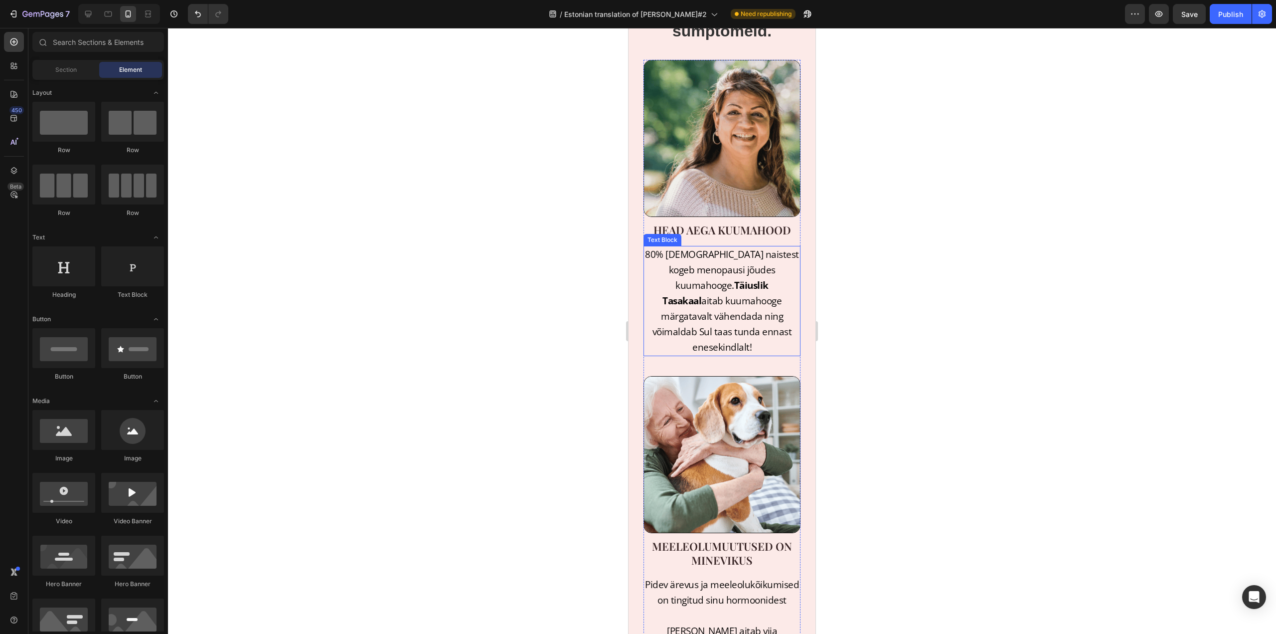
click at [708, 292] on p "80% [DEMOGRAPHIC_DATA] naistest kogeb menopausi jõudes kuumahooge. Täiuslik Tas…" at bounding box center [722, 301] width 155 height 108
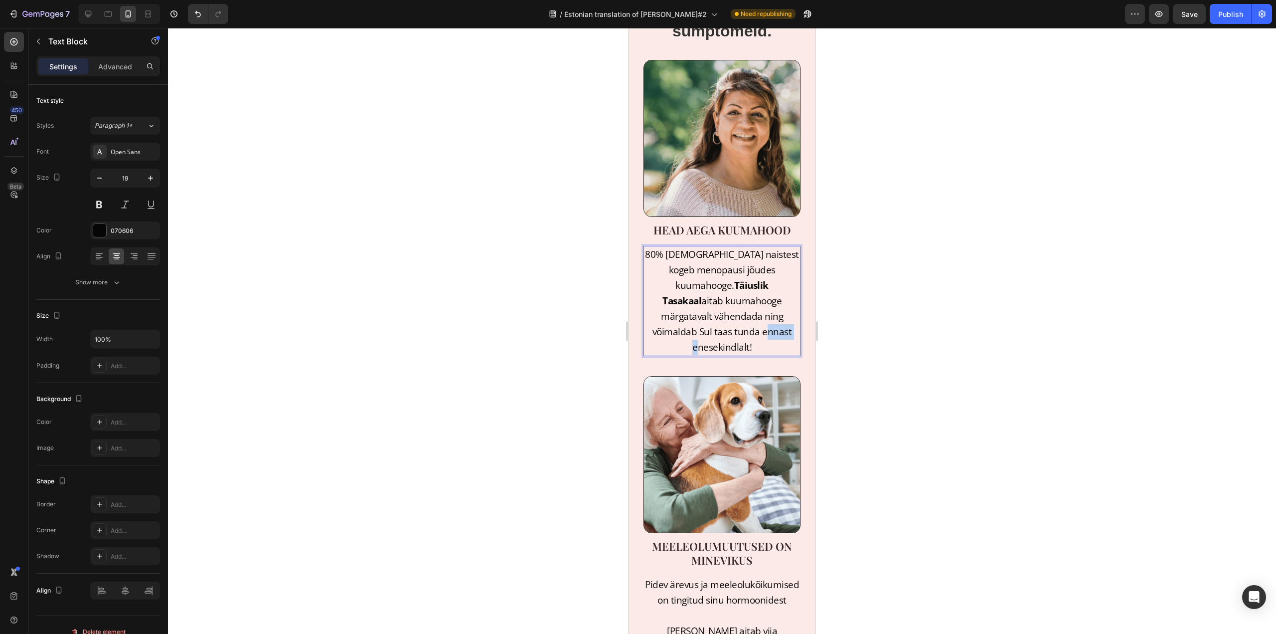
click at [709, 292] on p "80% [DEMOGRAPHIC_DATA] naistest kogeb menopausi jõudes kuumahooge. Täiuslik Tas…" at bounding box center [722, 301] width 155 height 108
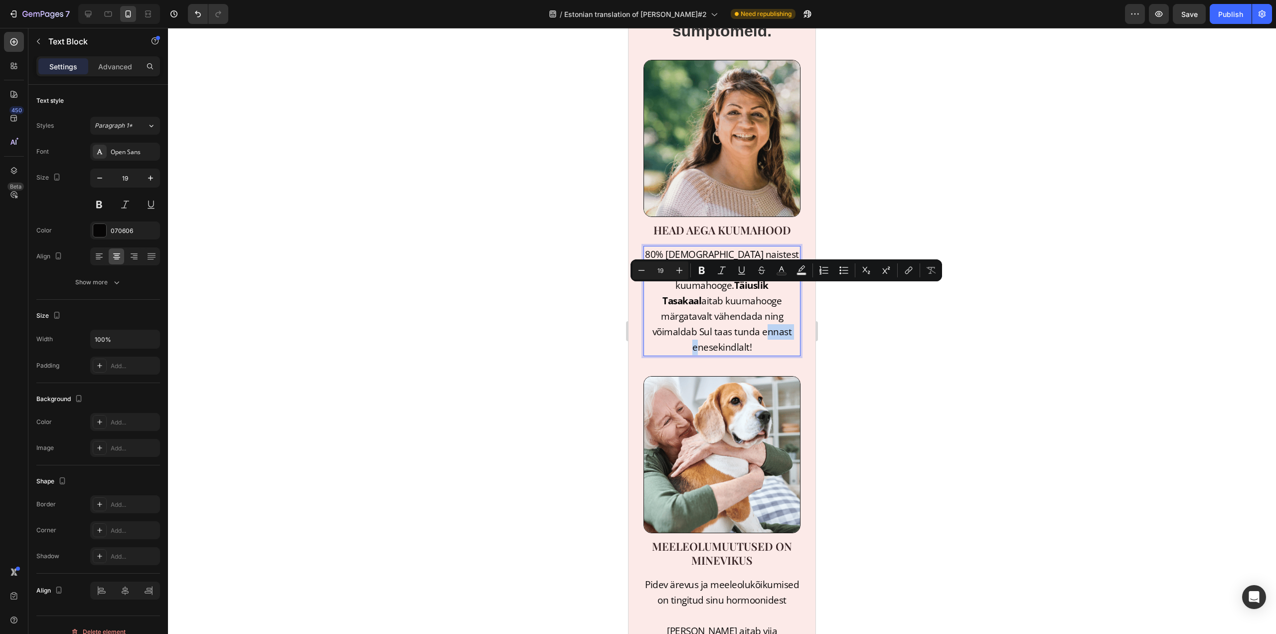
click at [709, 292] on p "80% [DEMOGRAPHIC_DATA] naistest kogeb menopausi jõudes kuumahooge. Täiuslik Tas…" at bounding box center [722, 301] width 155 height 108
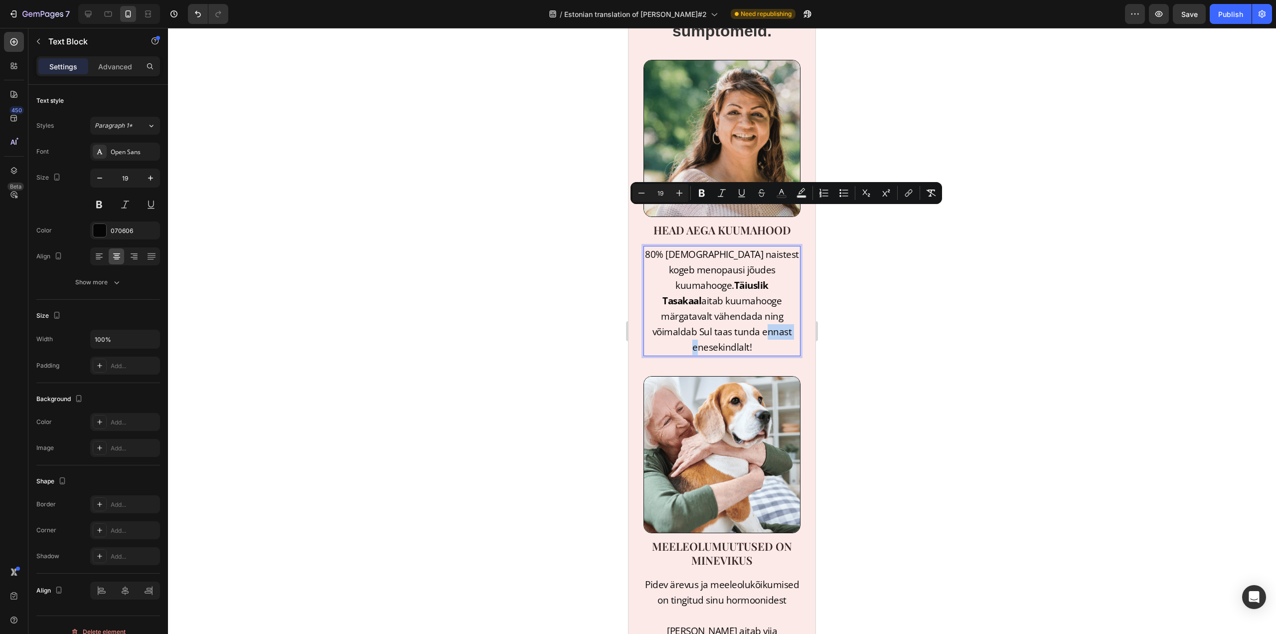
click at [709, 292] on p "80% [DEMOGRAPHIC_DATA] naistest kogeb menopausi jõudes kuumahooge. Täiuslik Tas…" at bounding box center [722, 301] width 155 height 108
click at [724, 293] on p "80% [DEMOGRAPHIC_DATA] naistest kogeb menopausi jõudes kuumahooge. Täiuslik Tas…" at bounding box center [722, 301] width 155 height 108
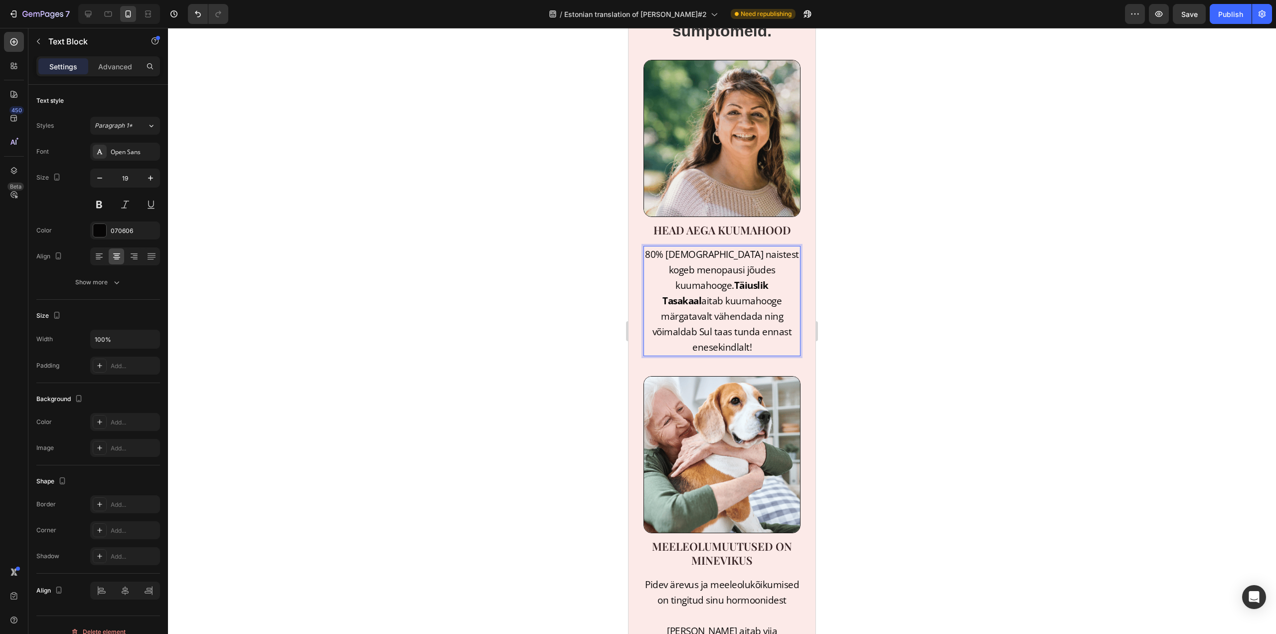
click at [725, 293] on p "80% [DEMOGRAPHIC_DATA] naistest kogeb menopausi jõudes kuumahooge. Täiuslik Tas…" at bounding box center [722, 301] width 155 height 108
click at [776, 291] on p "80% [DEMOGRAPHIC_DATA] naistest kogeb menopausi jõudes kuumahooge. Täiuslik Tas…" at bounding box center [722, 301] width 155 height 108
click at [776, 290] on p "80% [DEMOGRAPHIC_DATA] naistest kogeb menopausi jõudes kuumahooge. Täiuslik Tas…" at bounding box center [722, 301] width 155 height 108
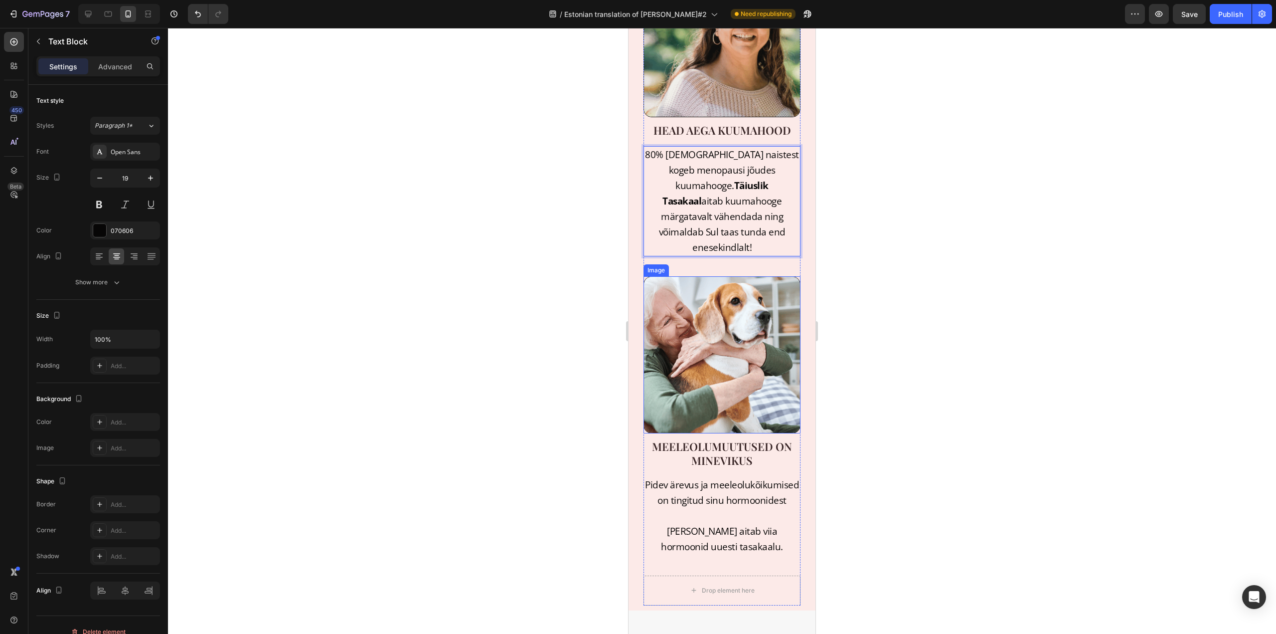
scroll to position [798, 0]
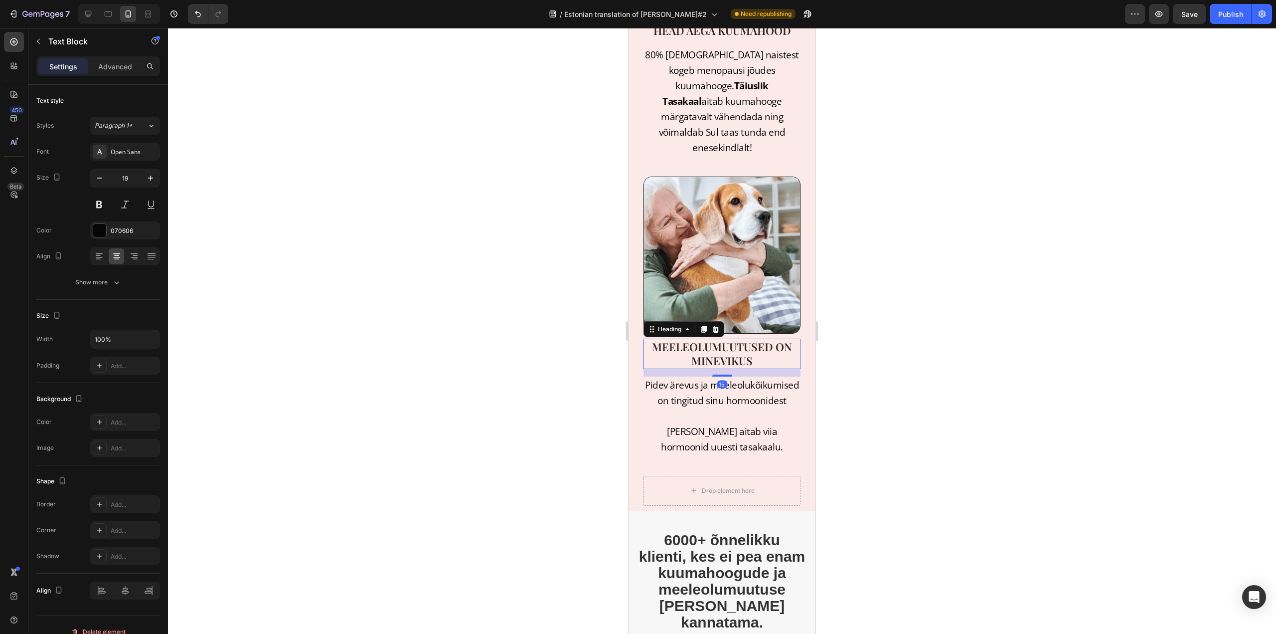
click at [728, 338] on h3 "Meeleolumuutused on minevikus" at bounding box center [722, 353] width 157 height 30
click at [763, 338] on h3 "Meeleolumuutused on minevikus" at bounding box center [722, 353] width 157 height 30
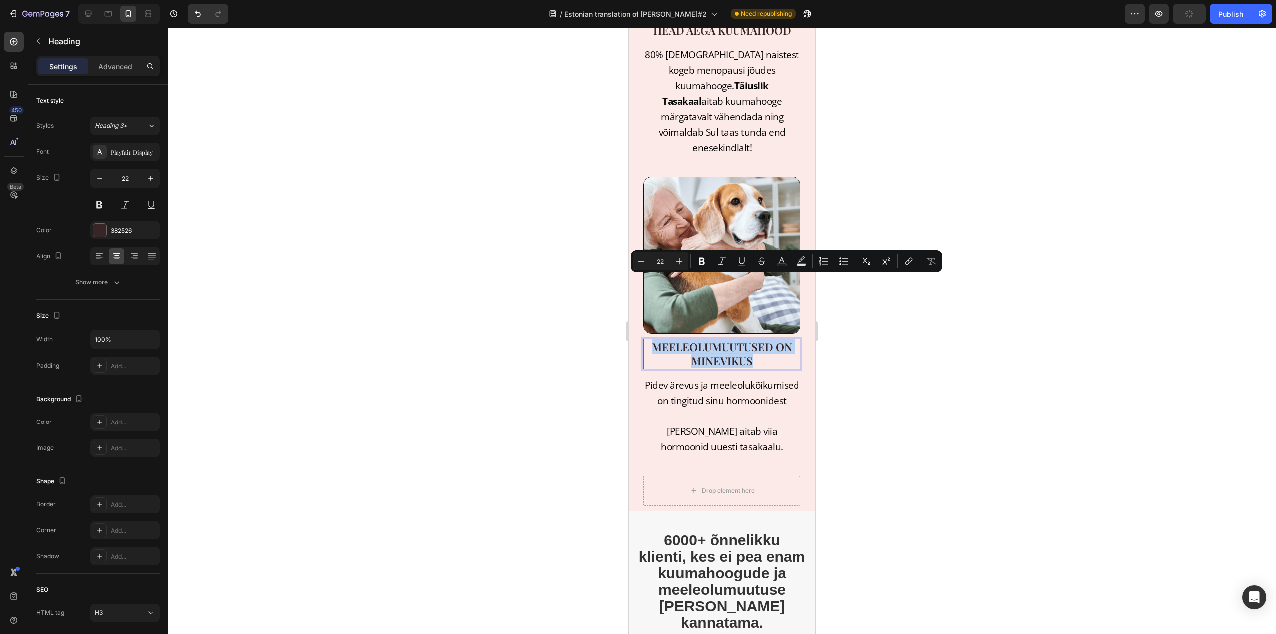
drag, startPoint x: 763, startPoint y: 296, endPoint x: 645, endPoint y: 283, distance: 118.3
click at [645, 339] on p "Meeleolumuutused on minevikus" at bounding box center [722, 353] width 155 height 28
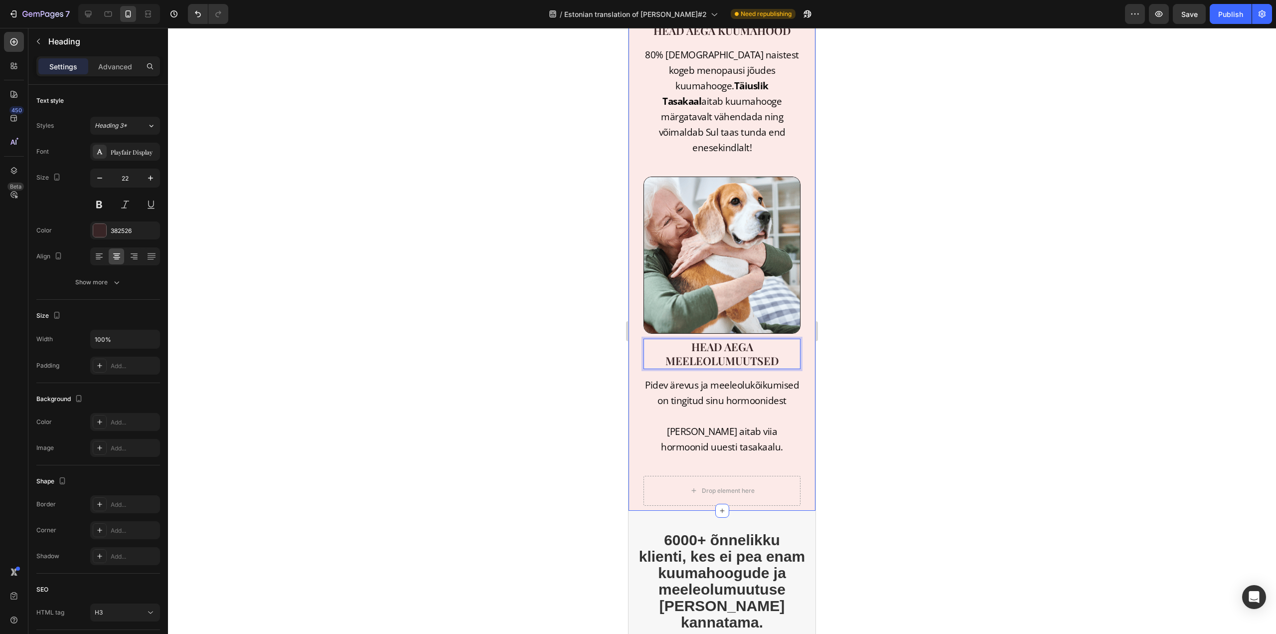
click at [902, 297] on div at bounding box center [722, 331] width 1108 height 606
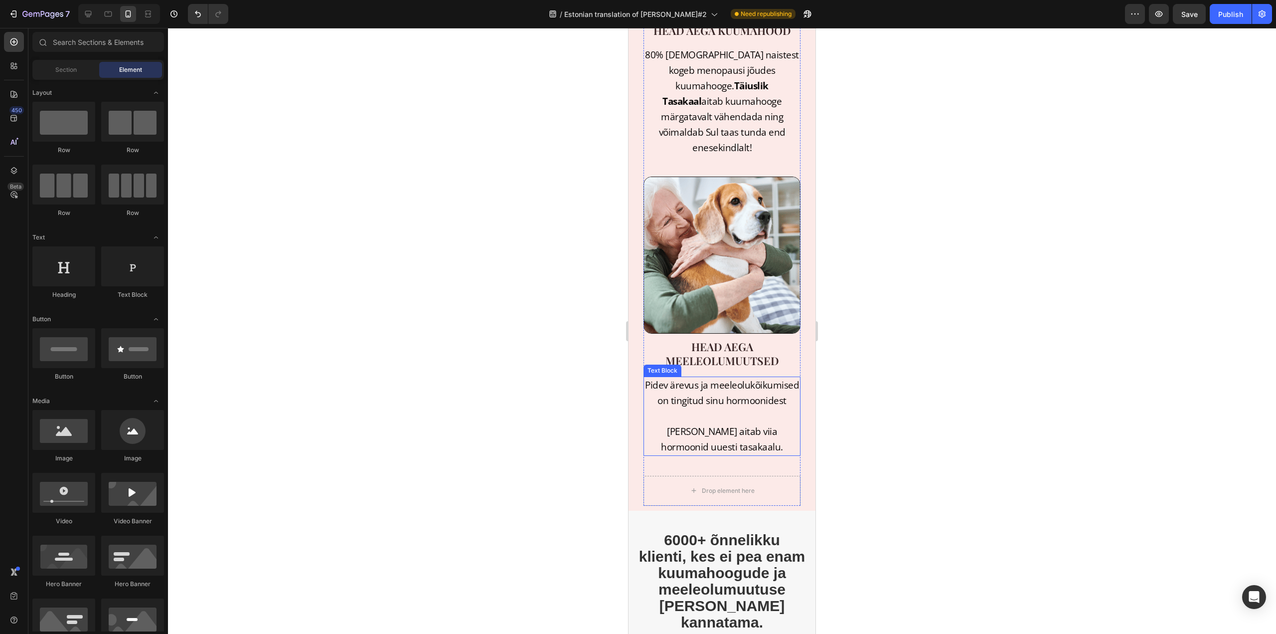
click at [728, 377] on p "Pidev ärevus ja meeleolukõikumised on tingitud sinu hormoonidest" at bounding box center [722, 392] width 155 height 31
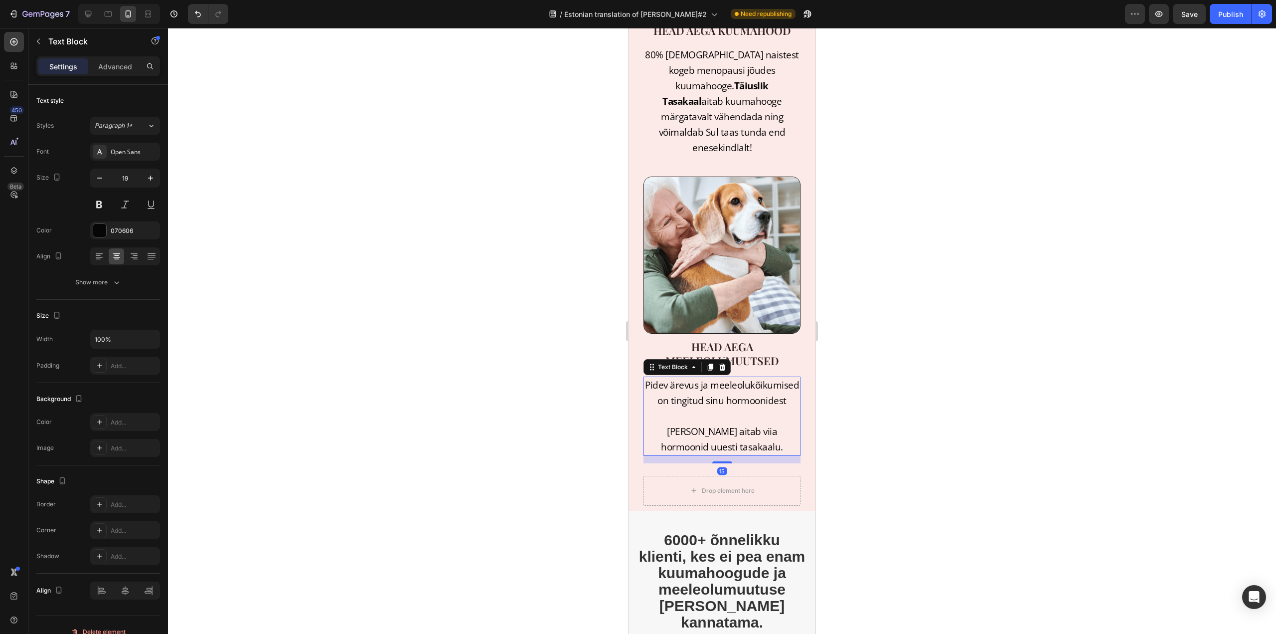
click at [717, 377] on p "Pidev ärevus ja meeleolukõikumised on tingitud sinu hormoonidest" at bounding box center [722, 392] width 155 height 31
drag, startPoint x: 692, startPoint y: 336, endPoint x: 736, endPoint y: 335, distance: 44.4
click at [736, 377] on p "Pidev ärevus ja meeleolukõikumised on tingitud sinu hormoonidest" at bounding box center [722, 392] width 155 height 31
click at [708, 377] on p "Pidev ärevus ja meeleolumuutused on tingitud sinu hormoonidest" at bounding box center [722, 392] width 155 height 31
click at [703, 377] on p "Pidev ärevus ja meeleolumuutused on tingitud sinu hormoonidest" at bounding box center [722, 392] width 155 height 31
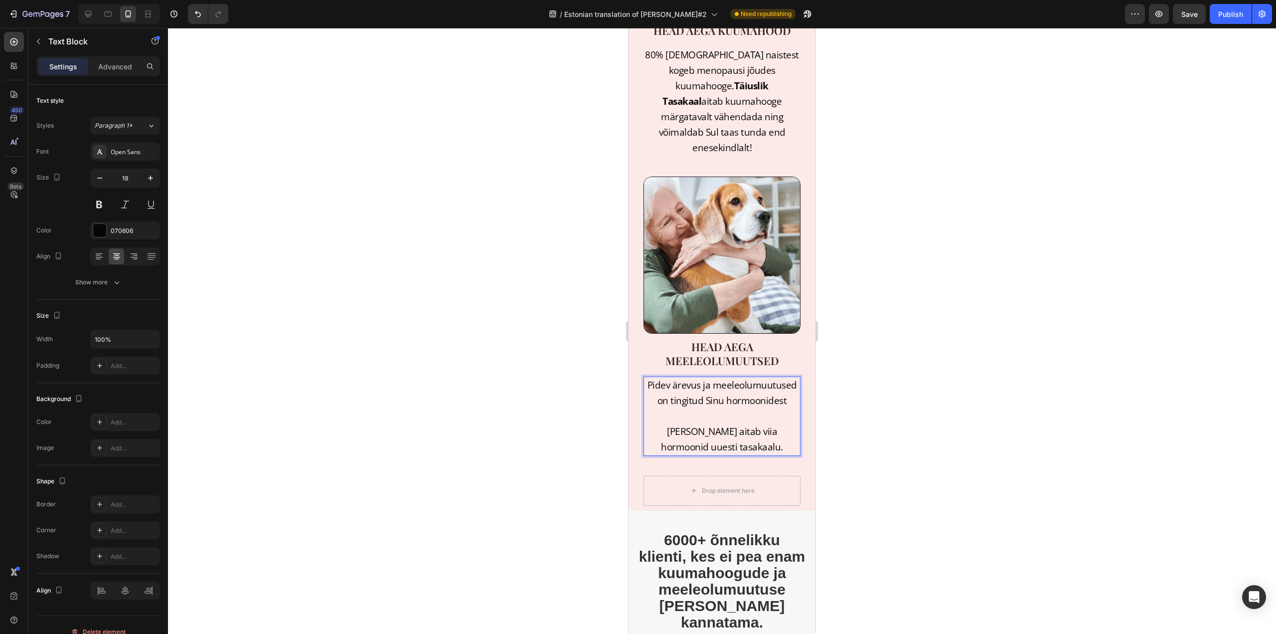
click at [783, 377] on p "Pidev ärevus ja meeleolumuutused on tingitud Sinu hormoonidest" at bounding box center [722, 392] width 155 height 31
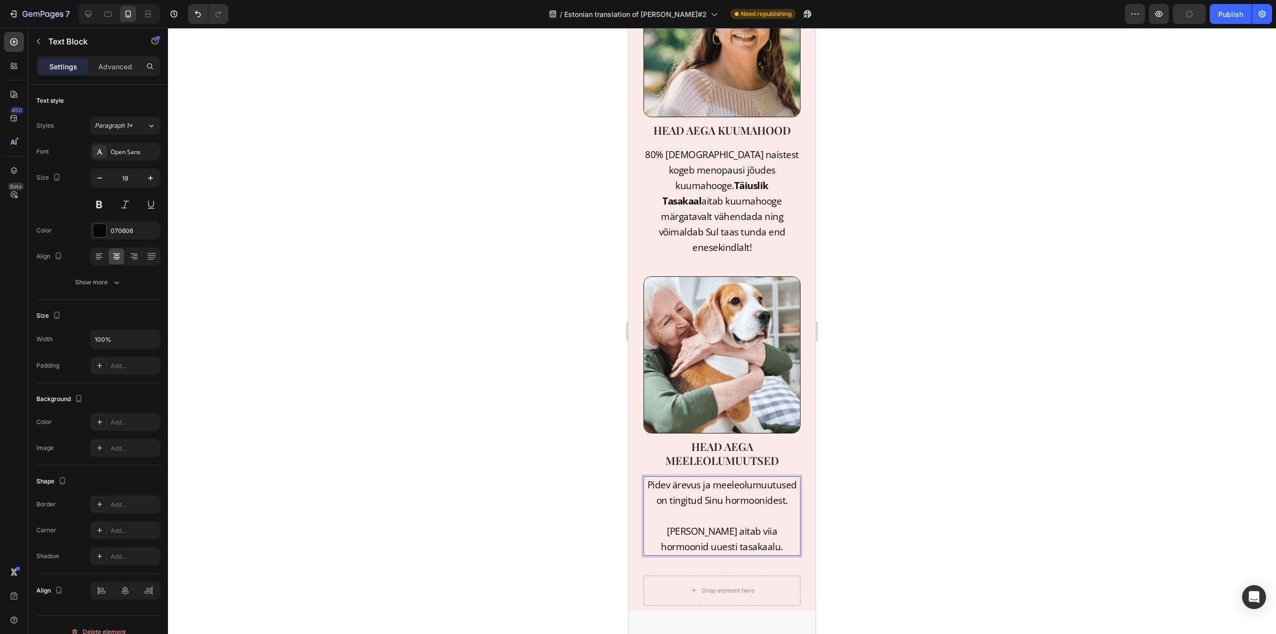
click at [717, 523] on p "[PERSON_NAME] aitab viia hormoonid uuesti tasakaalu." at bounding box center [722, 538] width 155 height 31
click at [712, 477] on p "Pidev ärevus ja meeleolumuutused on tingitud Sinu hormoonidest." at bounding box center [722, 492] width 155 height 31
click at [712, 508] on p "Rich Text Editor. Editing area: main" at bounding box center [722, 515] width 155 height 15
click at [884, 405] on div at bounding box center [722, 331] width 1108 height 606
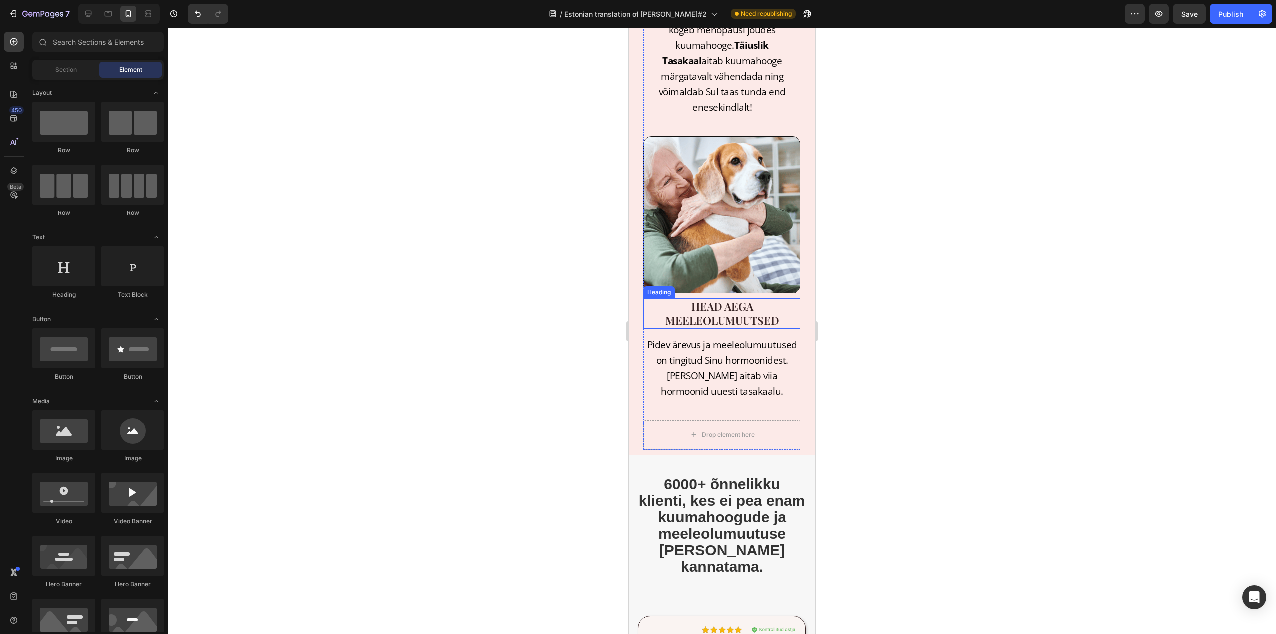
scroll to position [847, 0]
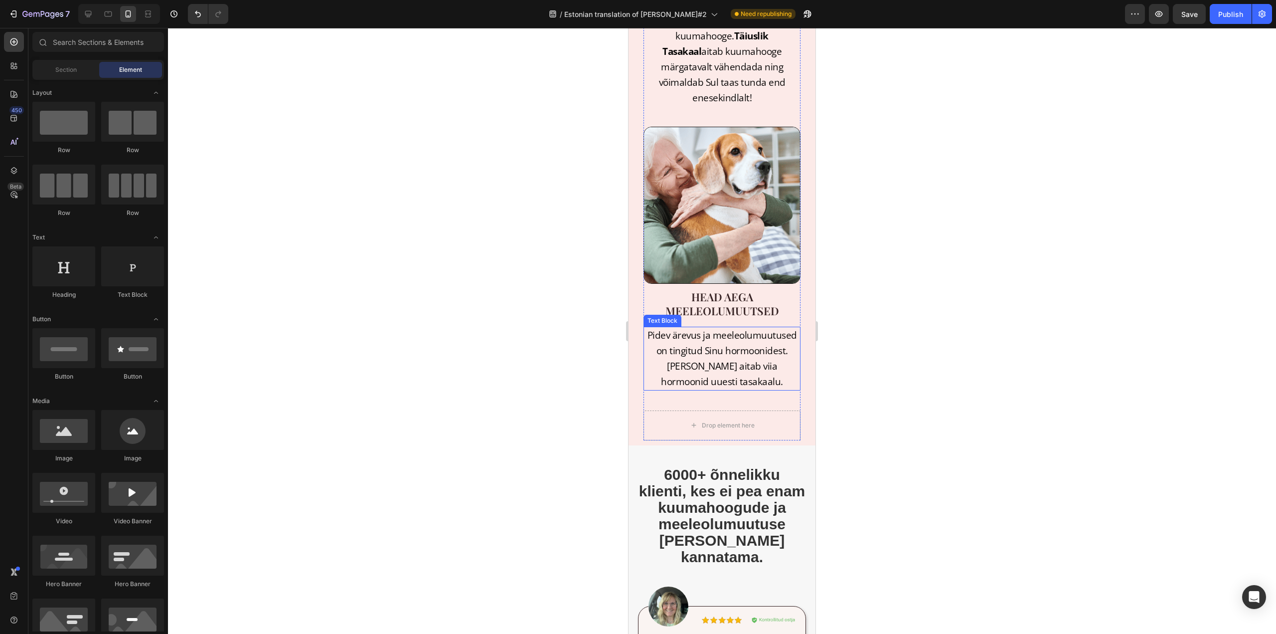
click at [733, 358] on p "[PERSON_NAME] aitab viia hormoonid uuesti tasakaalu." at bounding box center [722, 373] width 155 height 31
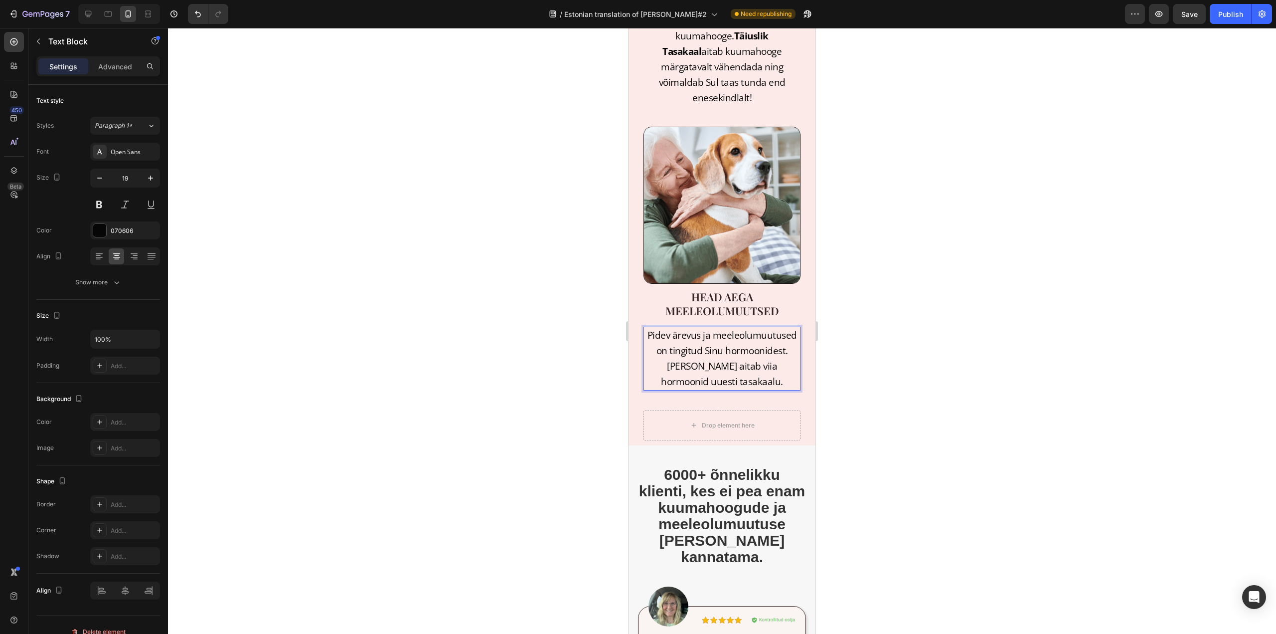
click at [736, 358] on p "[PERSON_NAME] aitab viia hormoonid uuesti tasakaalu." at bounding box center [722, 373] width 155 height 31
click at [771, 358] on p "[PERSON_NAME] aitab viia hormoonid uuesti tasakaalu." at bounding box center [722, 373] width 155 height 31
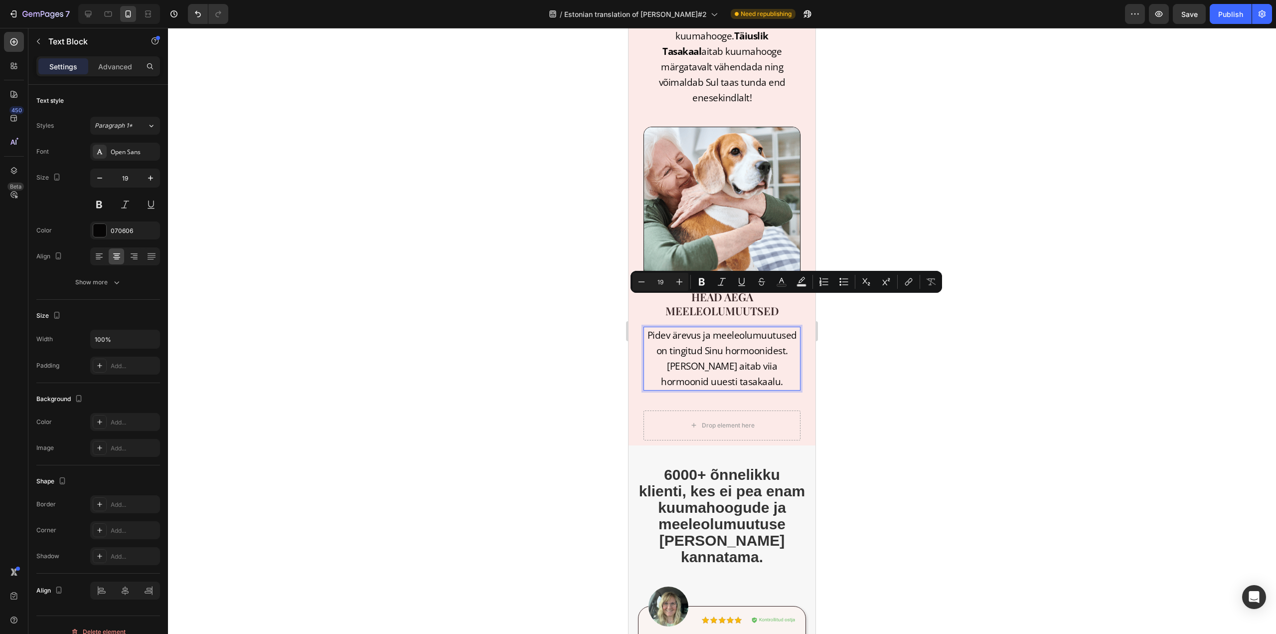
click at [742, 358] on p "[PERSON_NAME] aitab viia hormoonid uuesti tasakaalu." at bounding box center [722, 373] width 155 height 31
drag, startPoint x: 737, startPoint y: 302, endPoint x: 772, endPoint y: 307, distance: 35.7
click at [772, 358] on p "[PERSON_NAME] aitab viia hormoonid uuesti tasakaalu." at bounding box center [722, 373] width 155 height 31
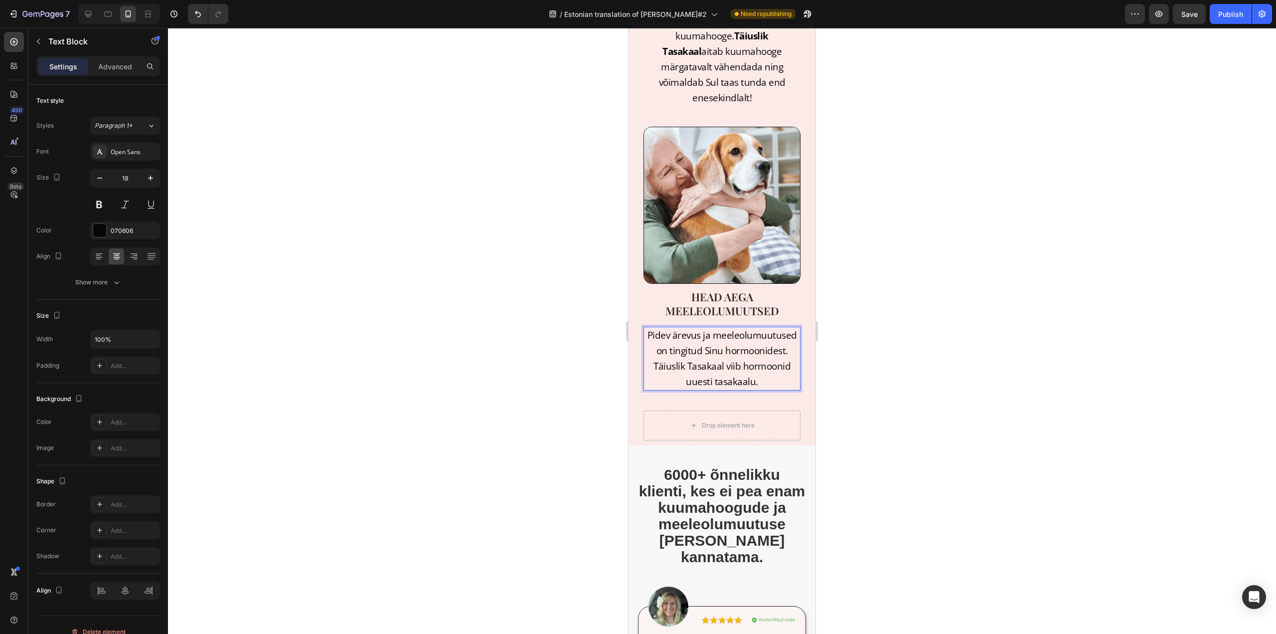
click at [684, 358] on p "Täiuslik Tasakaal viib hormoonid uuesti tasakaalu." at bounding box center [722, 373] width 155 height 31
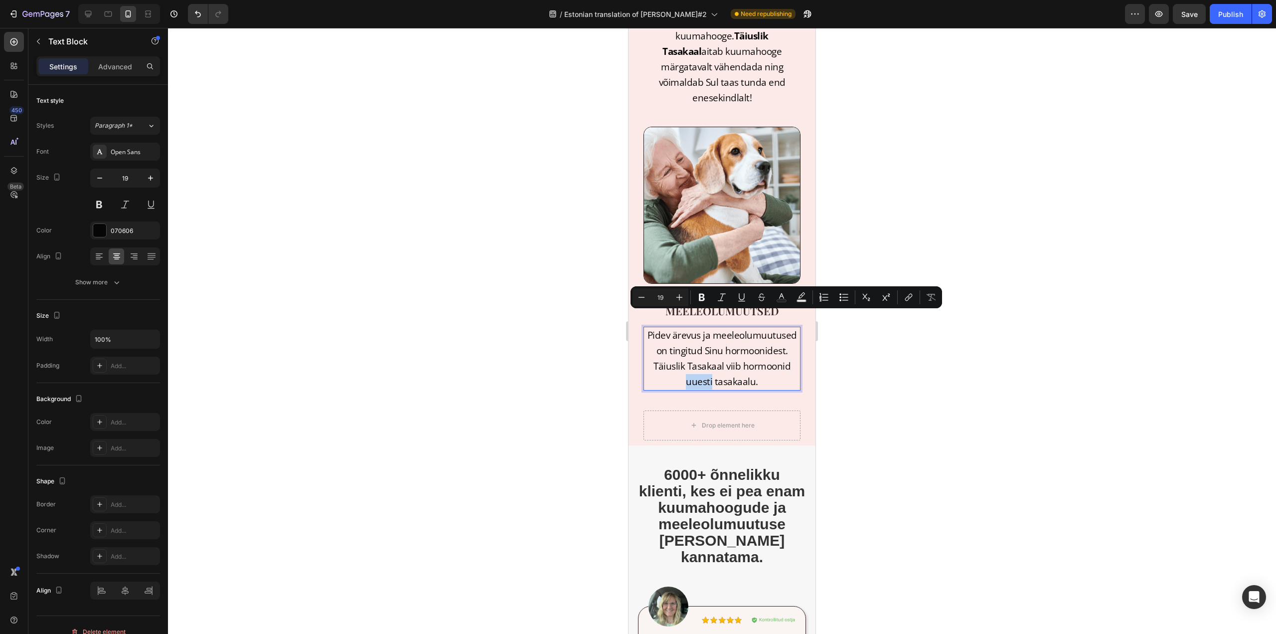
drag, startPoint x: 684, startPoint y: 322, endPoint x: 710, endPoint y: 319, distance: 25.6
click at [710, 358] on p "Täiuslik Tasakaal viib hormoonid uuesti tasakaalu." at bounding box center [722, 373] width 155 height 31
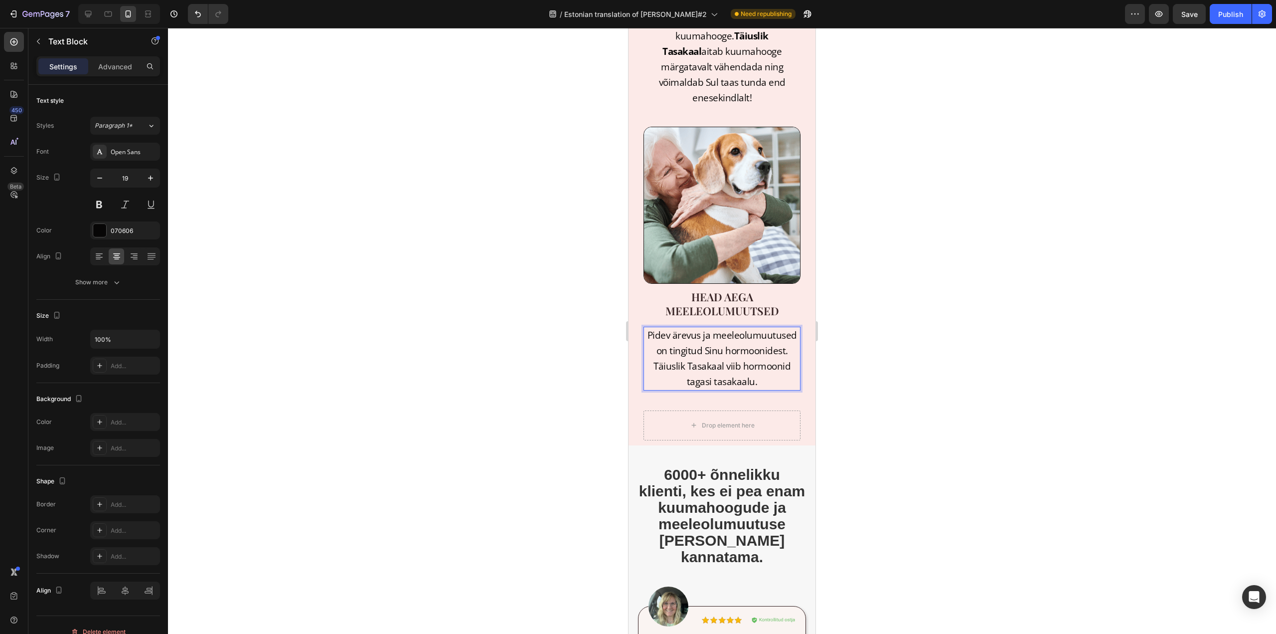
click at [463, 330] on div at bounding box center [722, 331] width 1108 height 606
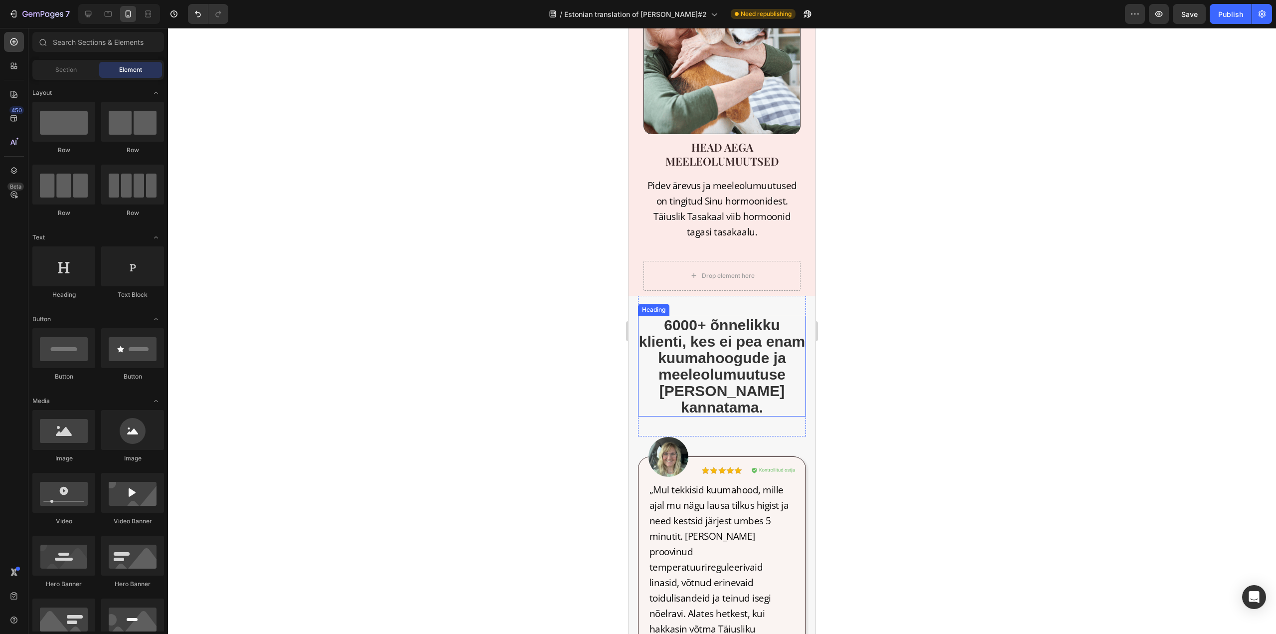
scroll to position [1047, 0]
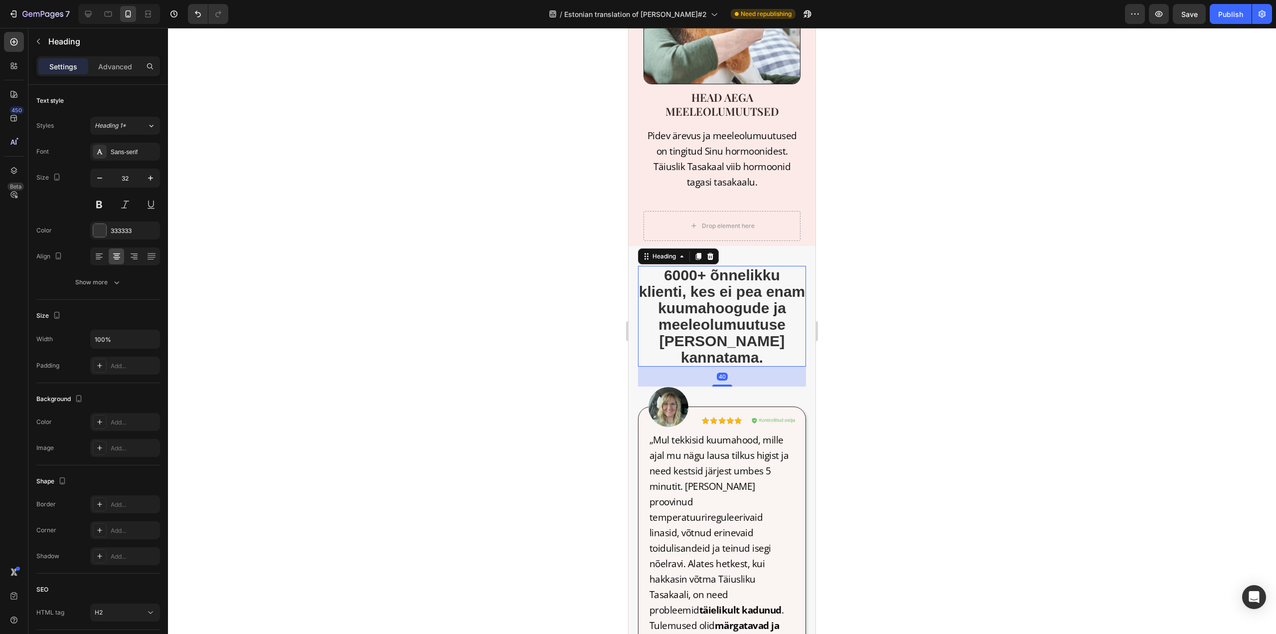
click at [766, 267] on span "6000+ õnnelikku klienti, kes ei pea enam kuumahoogude ja meeleolumuutuse [PERSO…" at bounding box center [722, 316] width 166 height 99
click at [779, 267] on span "6000+ õnnelikku klienti, kes ei pea enam kuumahoogude ja meeleolumuutuse [PERSO…" at bounding box center [722, 316] width 166 height 99
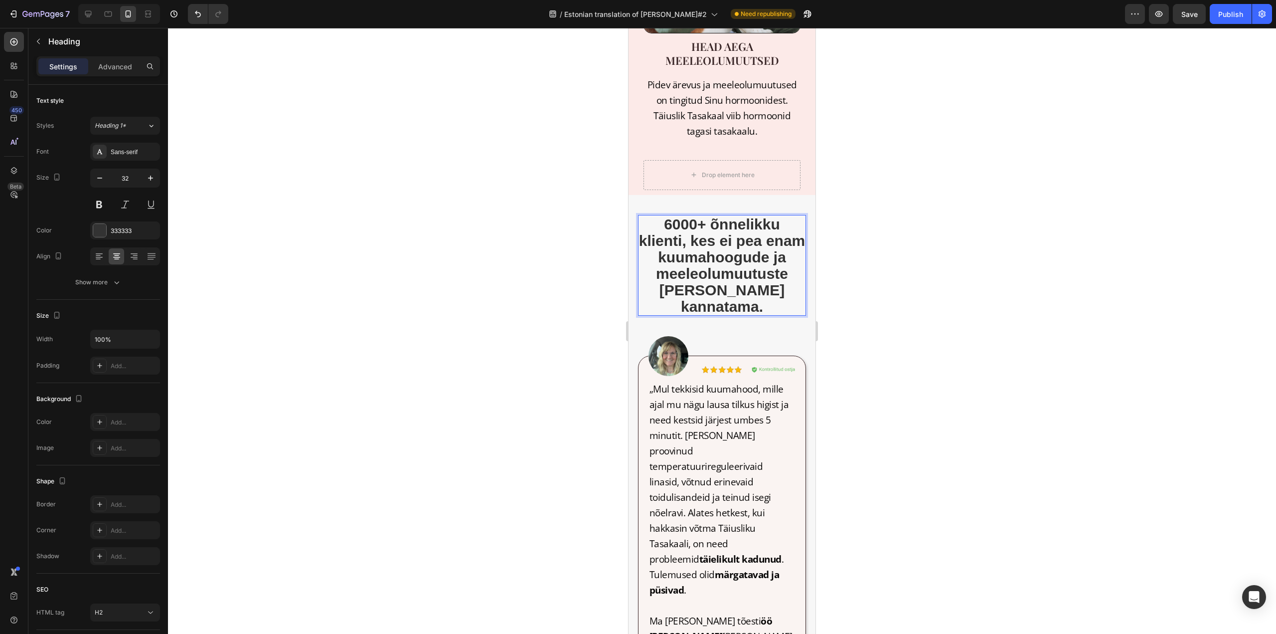
scroll to position [1146, 0]
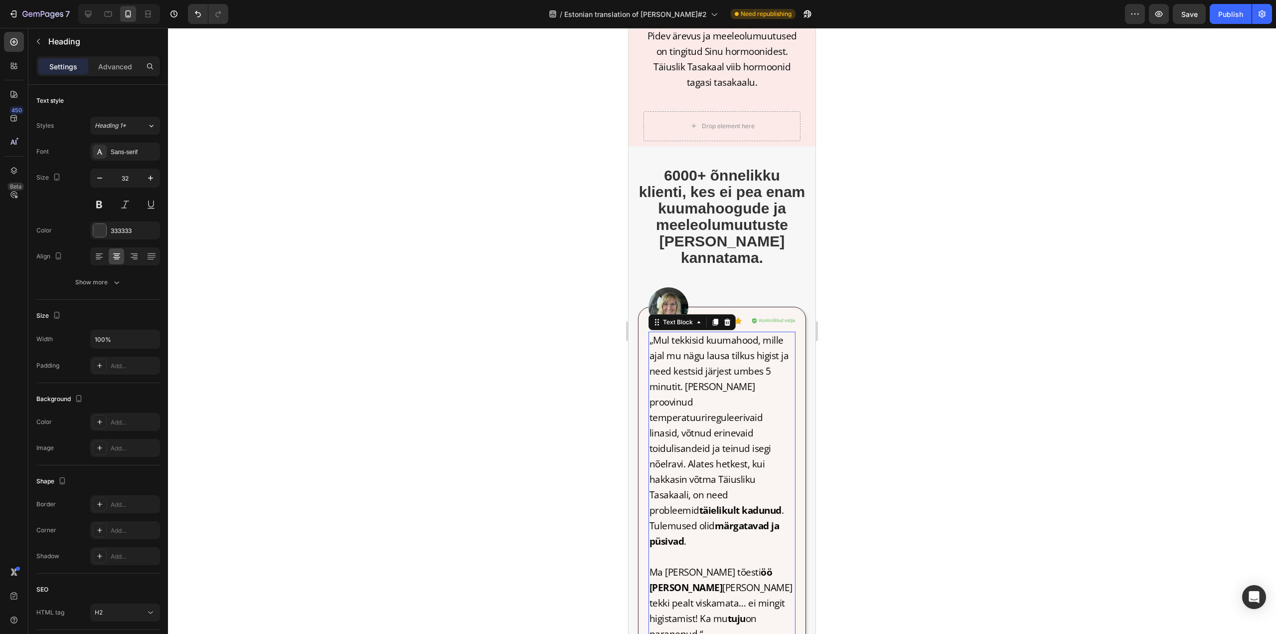
click at [664, 332] on p "„Mul tekkisid kuumahood, mille ajal mu nägu lausa tilkus higist ja need kestsid…" at bounding box center [723, 440] width 146 height 216
click at [706, 332] on p "„Mul tekkisid kuumahood, mille ajal mu nägu lausa tilkus higist ja need kestsid…" at bounding box center [723, 440] width 146 height 216
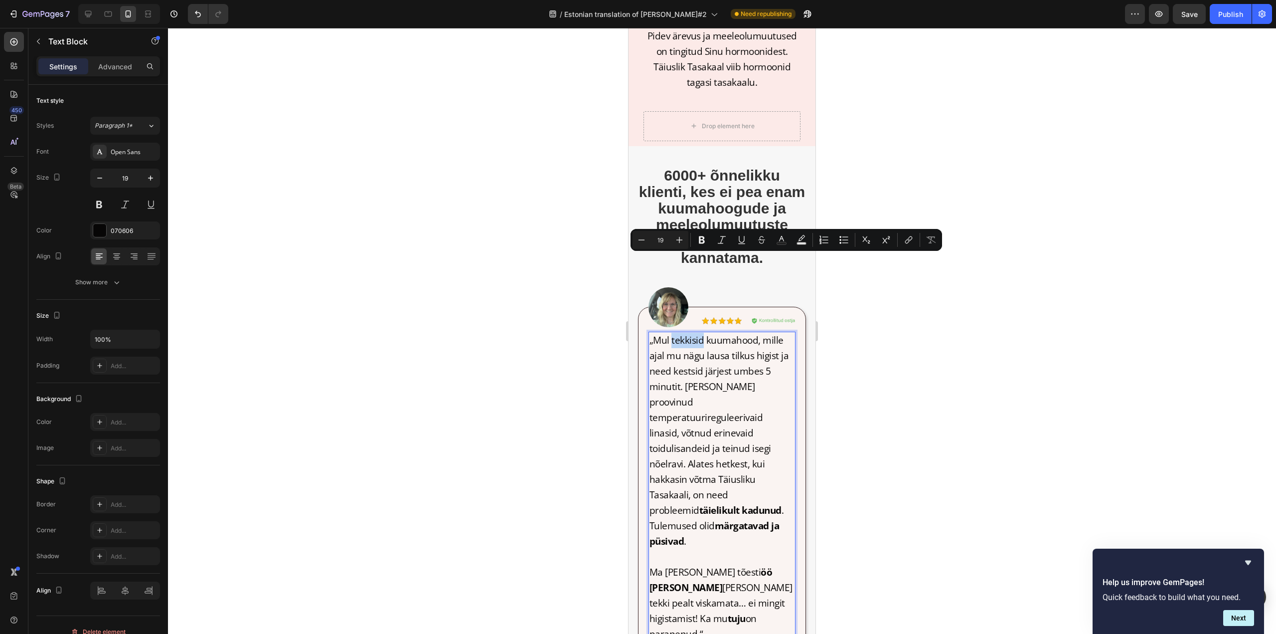
drag, startPoint x: 672, startPoint y: 263, endPoint x: 703, endPoint y: 264, distance: 31.4
click at [703, 332] on p "„Mul tekkisid kuumahood, mille ajal mu nägu lausa tilkus higist ja need kestsid…" at bounding box center [723, 440] width 146 height 216
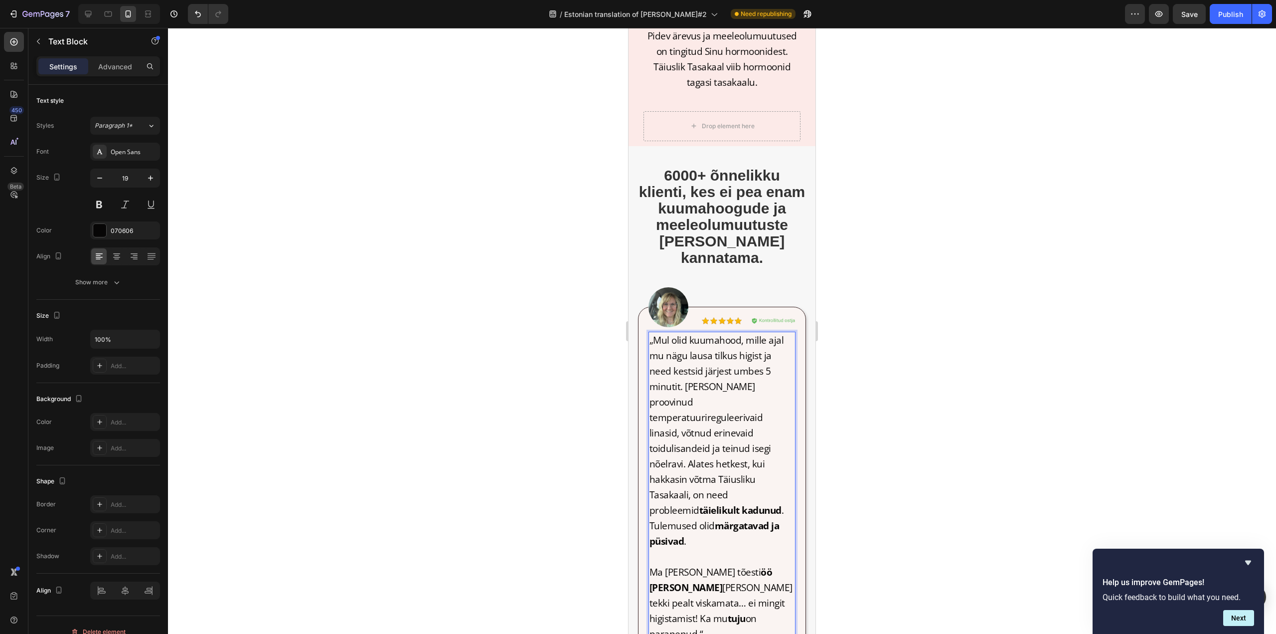
click at [767, 332] on p "„Mul olid kuumahood, mille ajal mu nägu lausa tilkus higist ja need kestsid jär…" at bounding box center [723, 440] width 146 height 216
click at [747, 332] on p "„Mul olid kuumahood, mille ajal mu nägu lausa tilkus higist ja need kestsid jär…" at bounding box center [723, 440] width 146 height 216
drag, startPoint x: 741, startPoint y: 261, endPoint x: 782, endPoint y: 268, distance: 41.4
click at [782, 332] on p "„Mul olid kuumahood, mille ajal mu nägu lausa tilkus higist ja need kestsid jär…" at bounding box center [723, 440] width 146 height 216
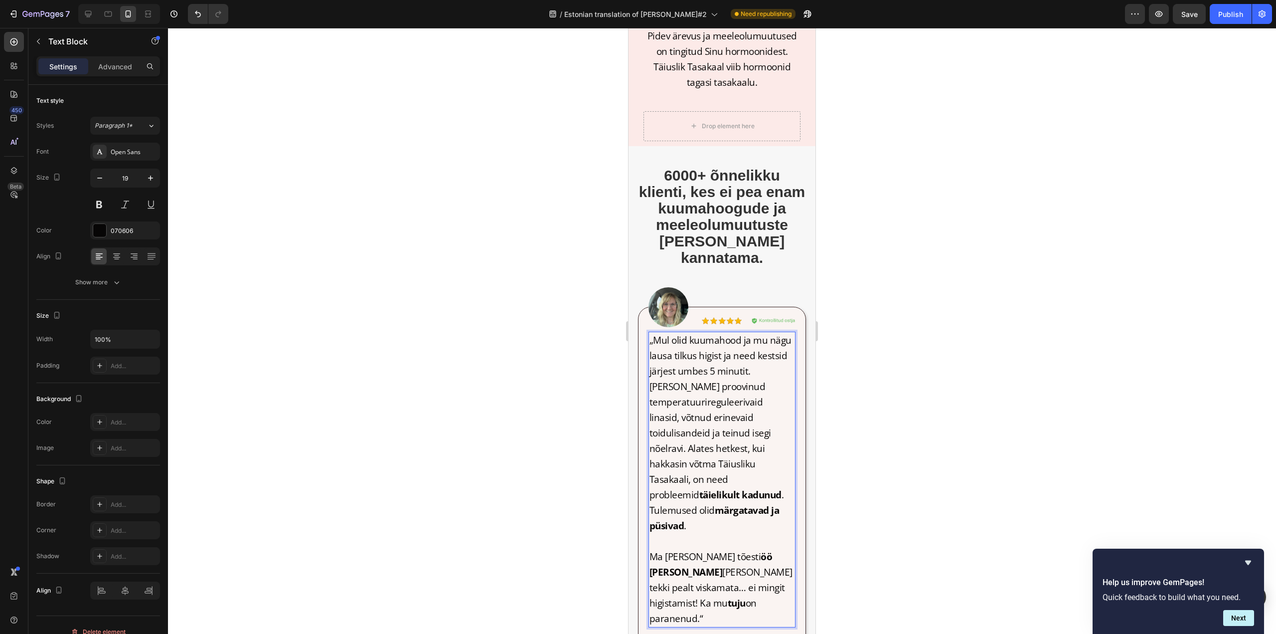
click at [746, 332] on p "„Mul olid kuumahood ja mu nägu lausa tilkus higist ja need kestsid järjest umbe…" at bounding box center [723, 432] width 146 height 201
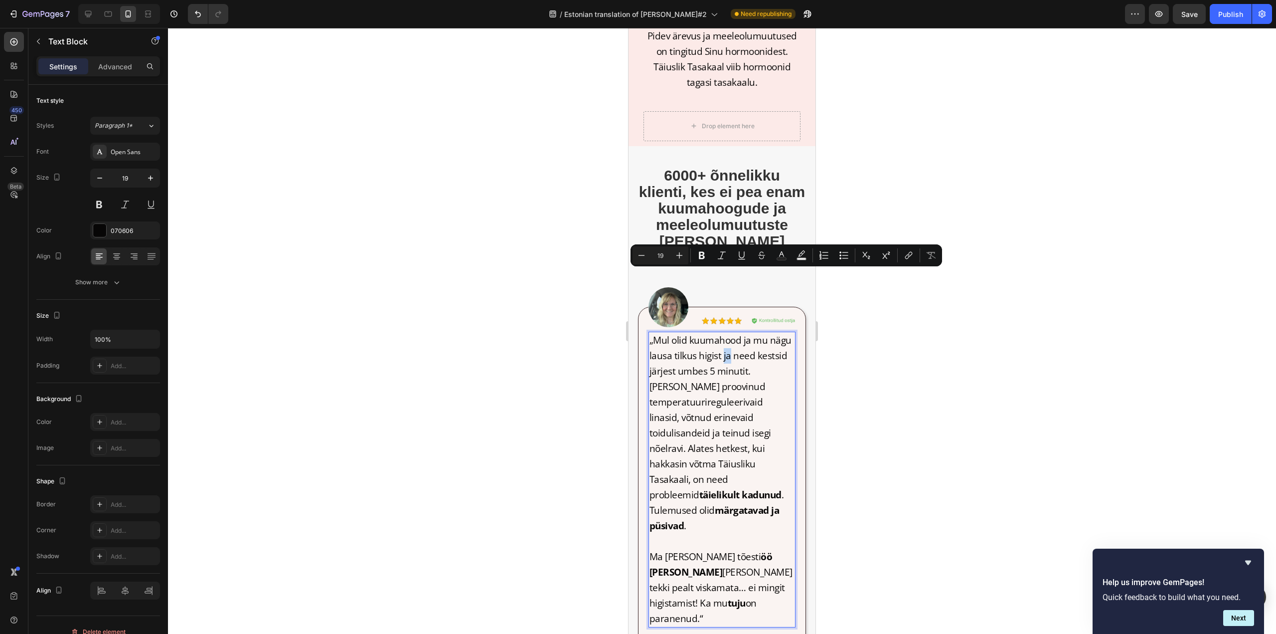
drag, startPoint x: 745, startPoint y: 277, endPoint x: 753, endPoint y: 277, distance: 7.5
click at [753, 332] on p "„Mul olid kuumahood ja mu nägu lausa tilkus higist ja need kestsid järjest umbe…" at bounding box center [723, 432] width 146 height 201
drag, startPoint x: 767, startPoint y: 278, endPoint x: 775, endPoint y: 289, distance: 13.6
click at [775, 332] on p "„Mul olid kuumahood ja mu nägu lausa tilkus higist ning need kestsid järjest um…" at bounding box center [723, 432] width 146 height 201
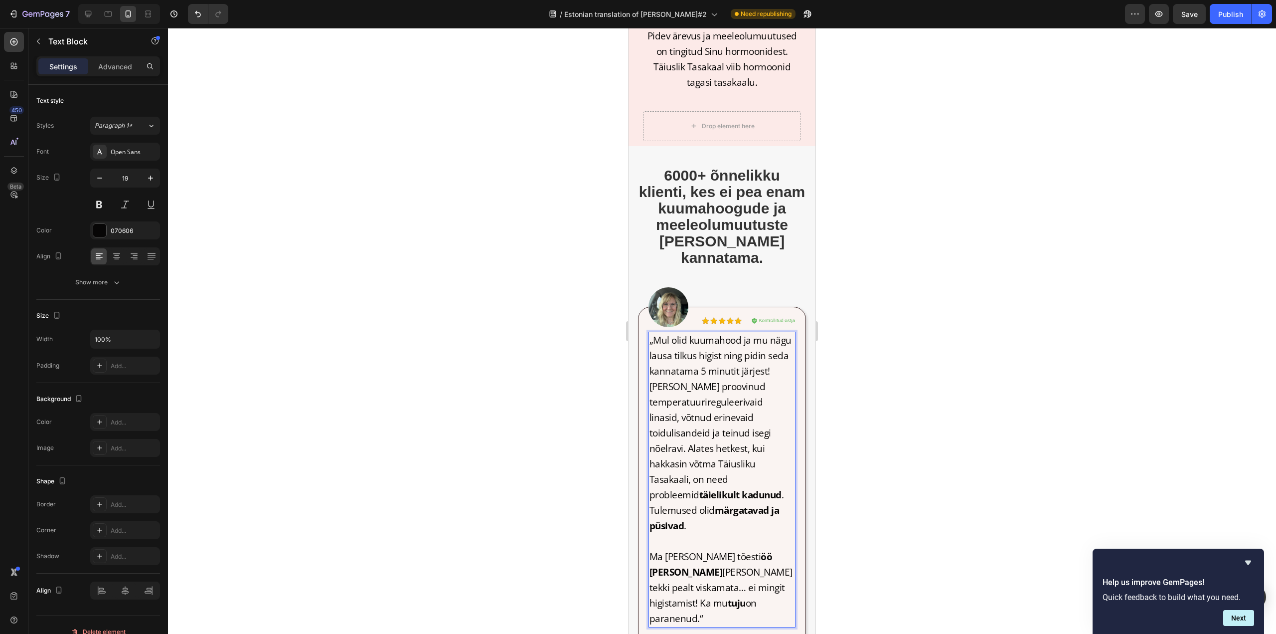
click at [705, 332] on p "„Mul olid kuumahood ja mu nägu lausa tilkus higist ning pidin seda kannatama 5 …" at bounding box center [723, 432] width 146 height 201
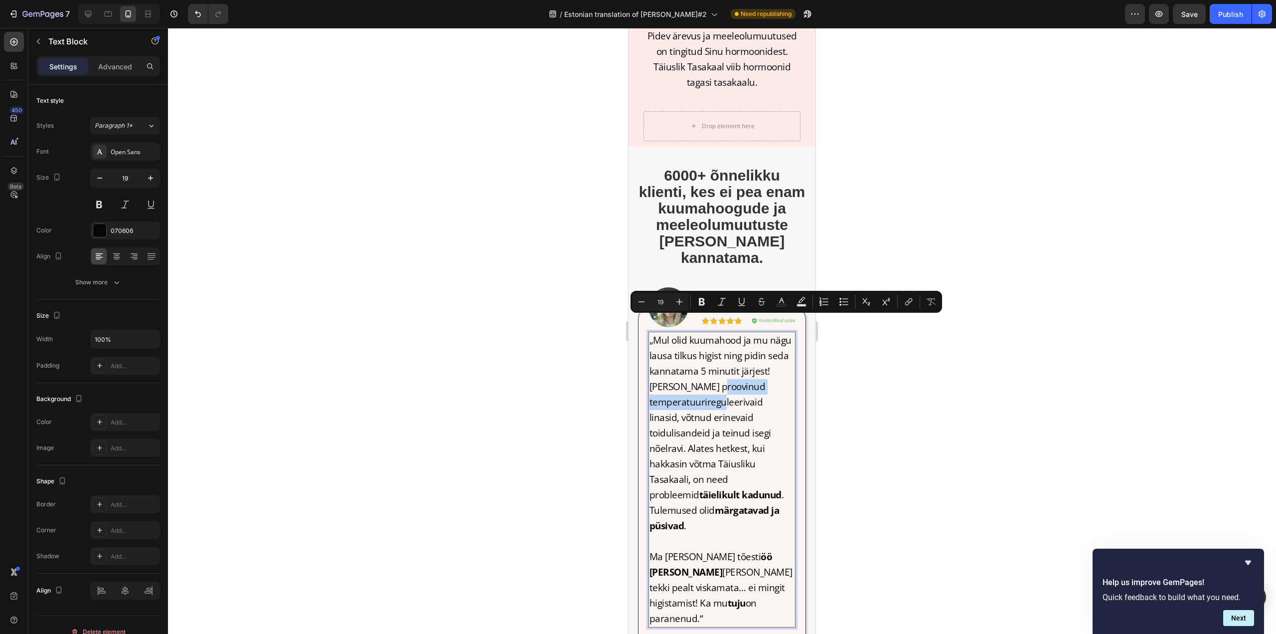
drag, startPoint x: 765, startPoint y: 320, endPoint x: 648, endPoint y: 320, distance: 116.6
click at [649, 331] on div "„Mul olid kuumahood ja mu nägu lausa tilkus higist ning pidin seda kannatama 5 …" at bounding box center [723, 479] width 148 height 296
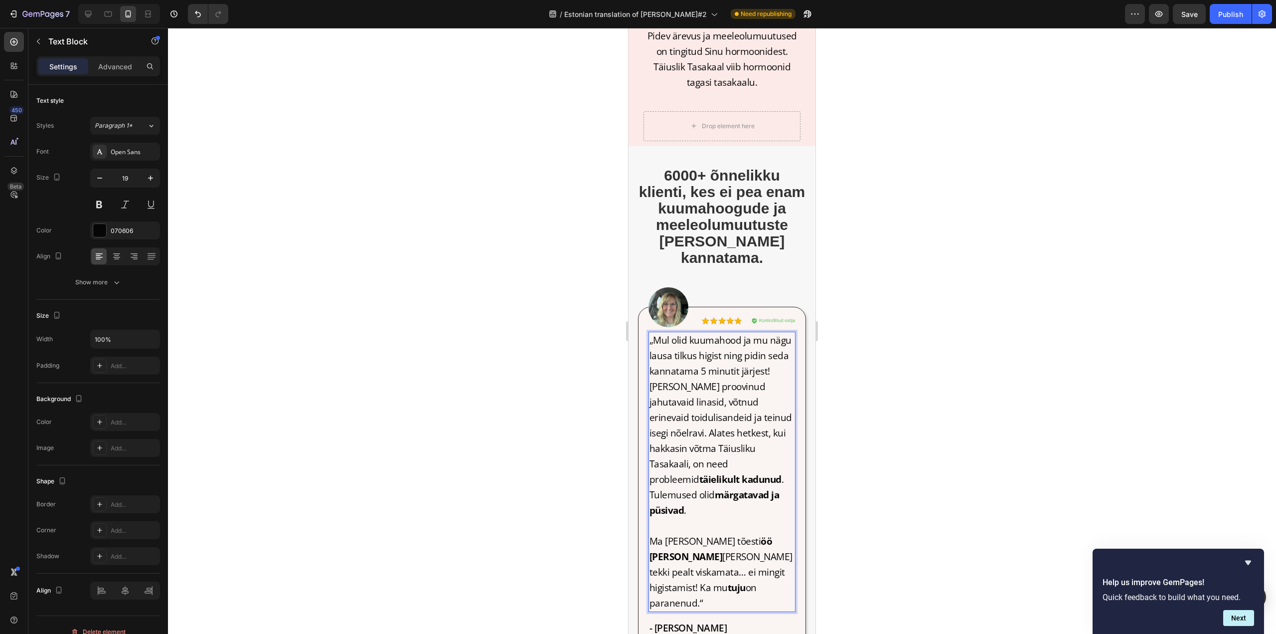
click at [701, 332] on p "„Mul olid kuumahood ja mu nägu lausa tilkus higist ning pidin seda kannatama 5 …" at bounding box center [723, 424] width 146 height 185
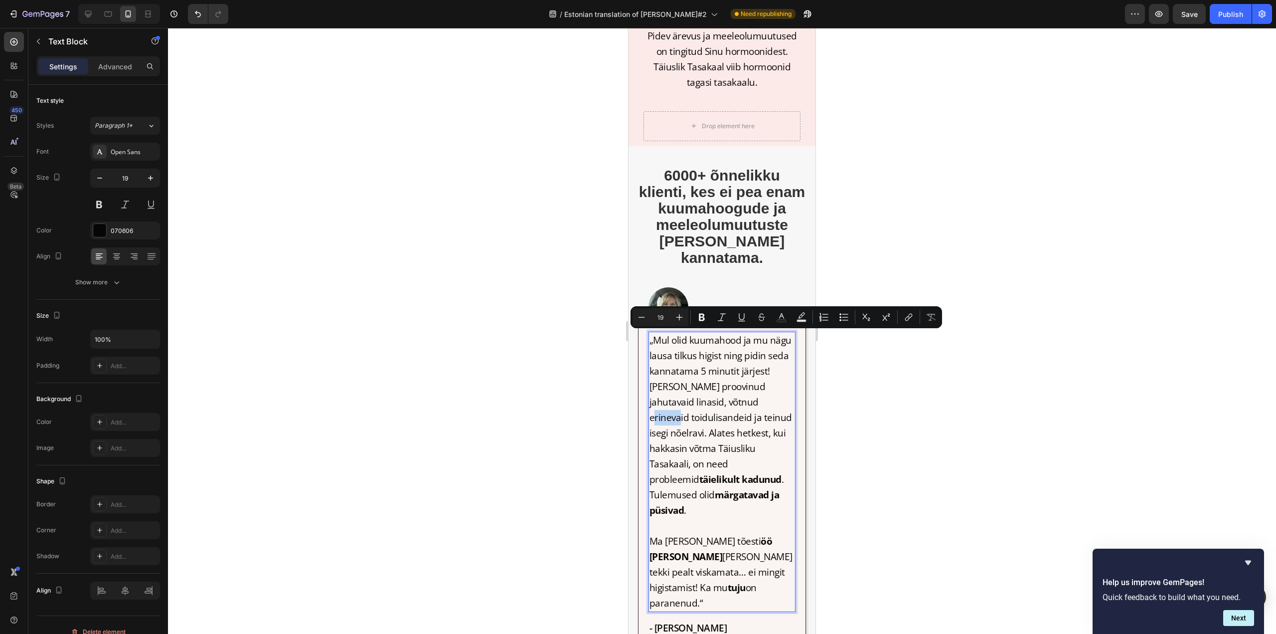
drag, startPoint x: 690, startPoint y: 336, endPoint x: 714, endPoint y: 339, distance: 24.1
click at [714, 339] on p "„Mul olid kuumahood ja mu nägu lausa tilkus higist ning pidin seda kannatama 5 …" at bounding box center [723, 424] width 146 height 185
click at [735, 333] on p "„Mul olid kuumahood ja mu nägu lausa tilkus higist ning pidin seda kannatama 5 …" at bounding box center [723, 424] width 146 height 185
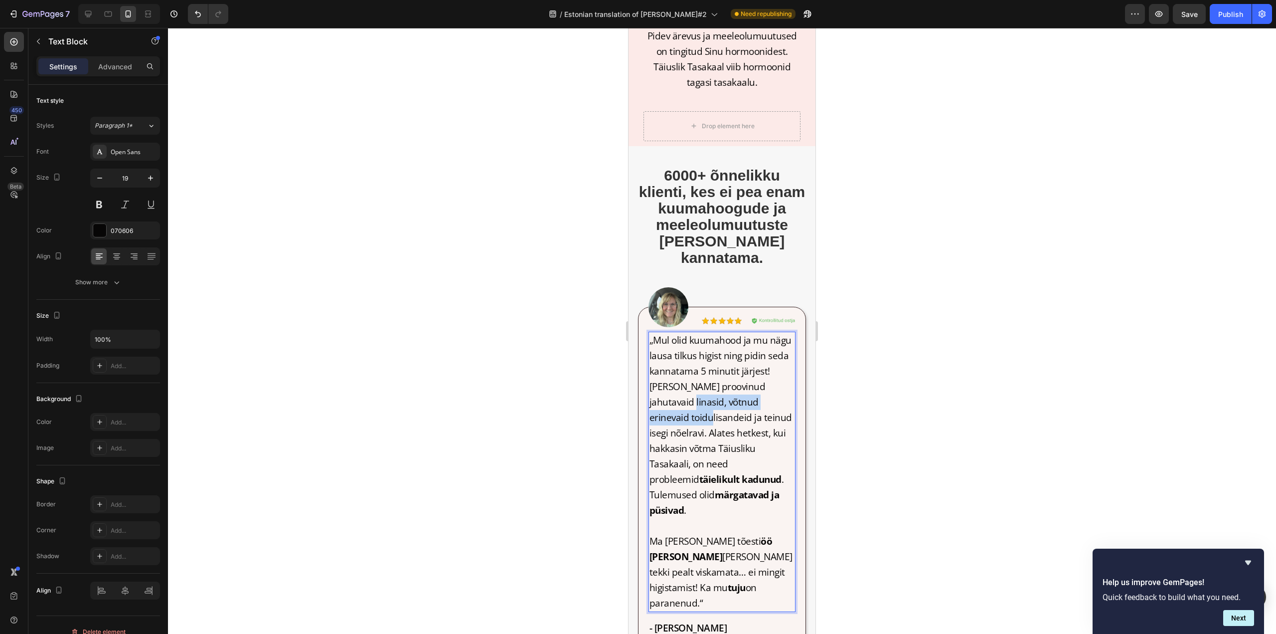
drag, startPoint x: 728, startPoint y: 321, endPoint x: 748, endPoint y: 337, distance: 26.2
click at [748, 337] on p "„Mul olid kuumahood ja mu nägu lausa tilkus higist ning pidin seda kannatama 5 …" at bounding box center [723, 424] width 146 height 185
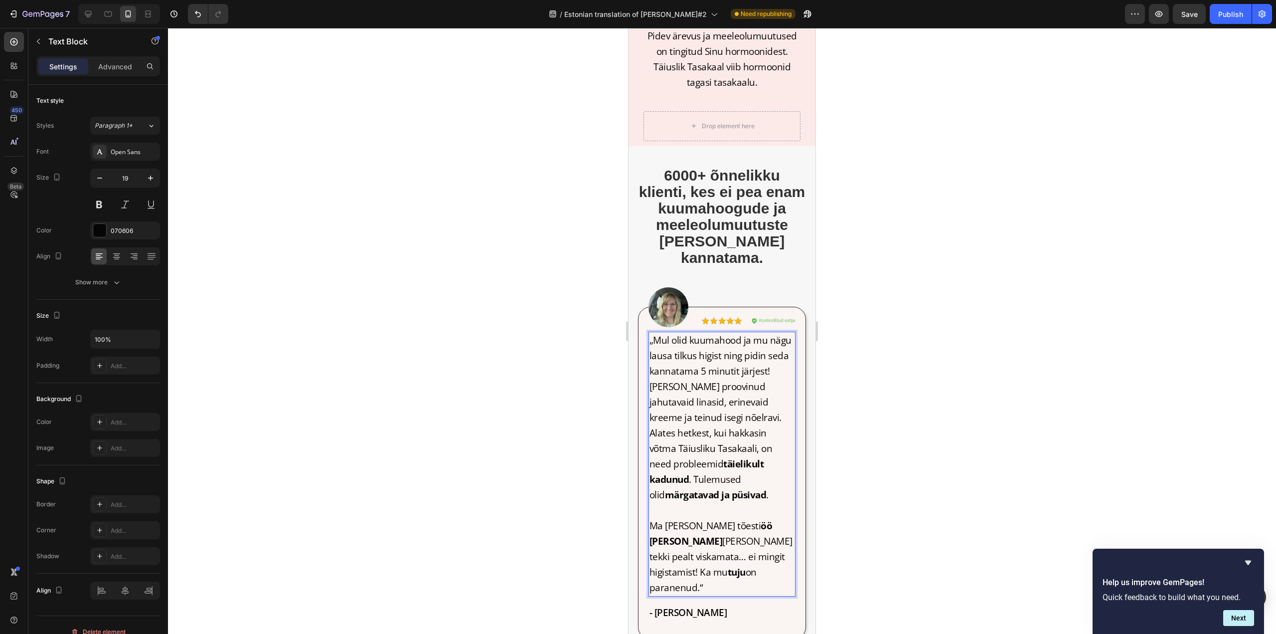
click at [780, 339] on p "„Mul olid kuumahood ja mu nägu lausa tilkus higist ning pidin seda kannatama 5 …" at bounding box center [723, 417] width 146 height 170
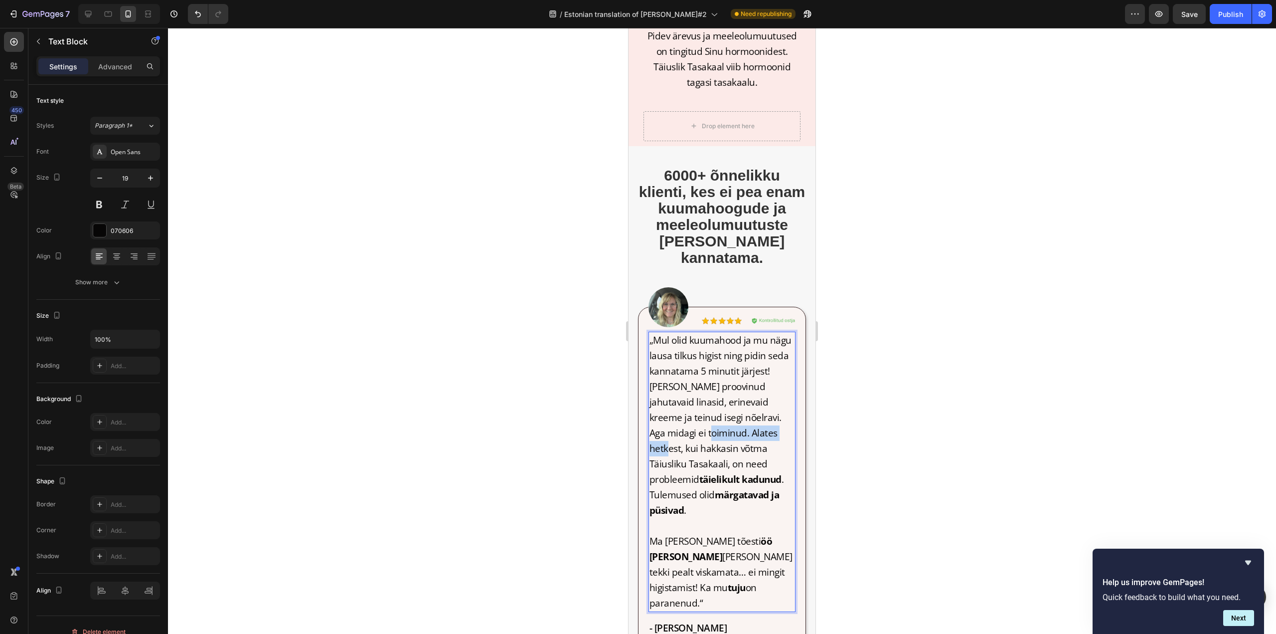
drag, startPoint x: 699, startPoint y: 370, endPoint x: 751, endPoint y: 357, distance: 54.0
click at [751, 357] on p "„Mul olid kuumahood ja mu nägu lausa tilkus higist ning pidin seda kannatama 5 …" at bounding box center [723, 424] width 146 height 185
click at [775, 372] on p "„Mul olid kuumahood ja mu nägu lausa tilkus higist ning pidin seda kannatama 5 …" at bounding box center [723, 424] width 146 height 185
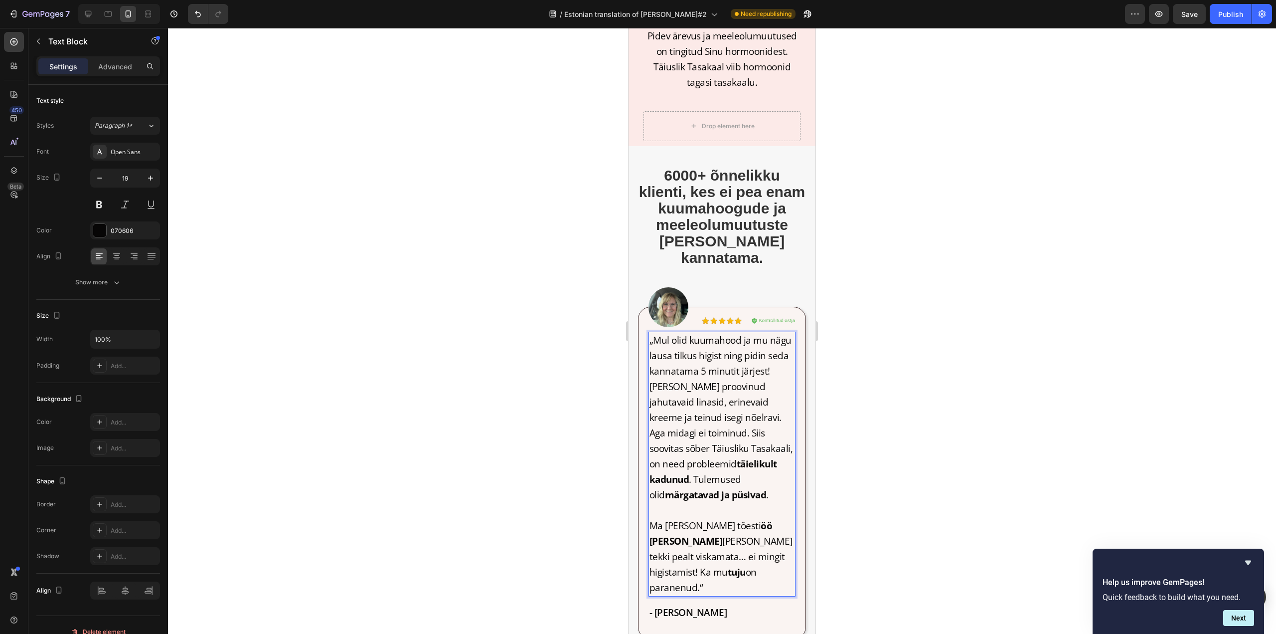
click at [743, 371] on p "„Mul olid kuumahood ja mu nägu lausa tilkus higist ning pidin seda kannatama 5 …" at bounding box center [723, 417] width 146 height 170
click at [687, 388] on p "„Mul olid kuumahood ja mu nägu lausa tilkus higist ning pidin seda kannatama 5 …" at bounding box center [723, 417] width 146 height 170
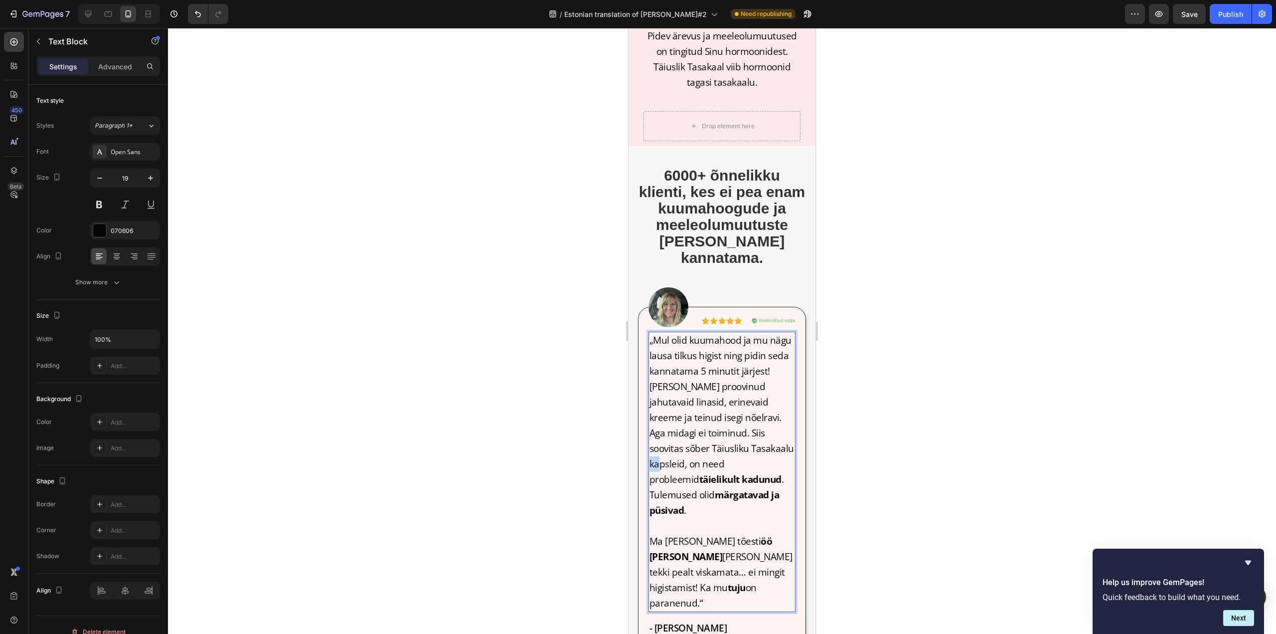
drag, startPoint x: 729, startPoint y: 386, endPoint x: 735, endPoint y: 389, distance: 7.1
click at [735, 389] on p "„Mul olid kuumahood ja mu nägu lausa tilkus higist ning pidin seda kannatama 5 …" at bounding box center [723, 424] width 146 height 185
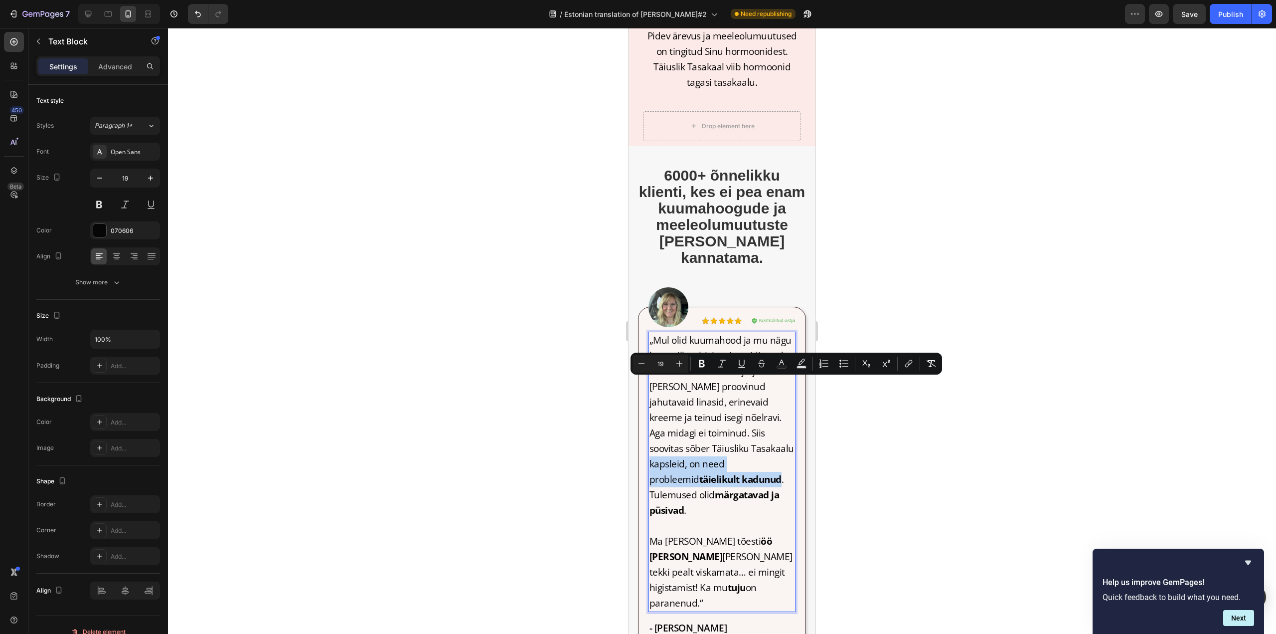
drag, startPoint x: 783, startPoint y: 400, endPoint x: 727, endPoint y: 382, distance: 59.1
click at [727, 382] on p "„Mul olid kuumahood ja mu nägu lausa tilkus higist ning pidin seda kannatama 5 …" at bounding box center [723, 424] width 146 height 185
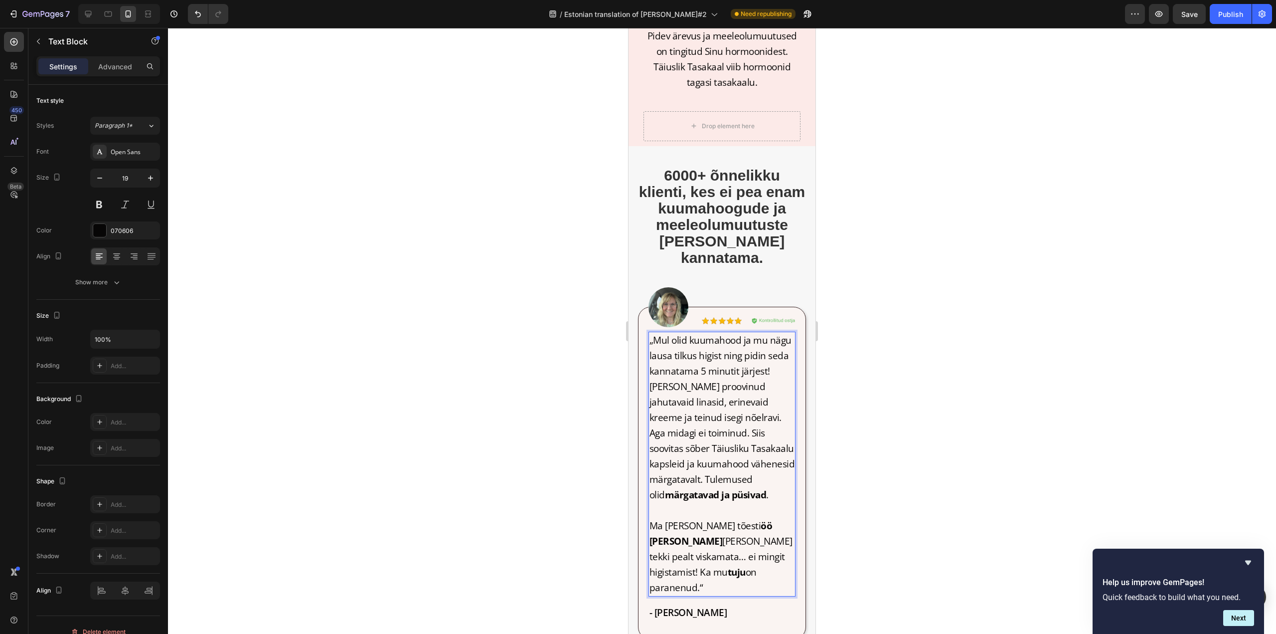
drag, startPoint x: 704, startPoint y: 413, endPoint x: 764, endPoint y: 433, distance: 62.9
click at [764, 433] on p "„Mul olid kuumahood ja mu nägu lausa tilkus higist ning pidin seda kannatama 5 …" at bounding box center [723, 417] width 146 height 170
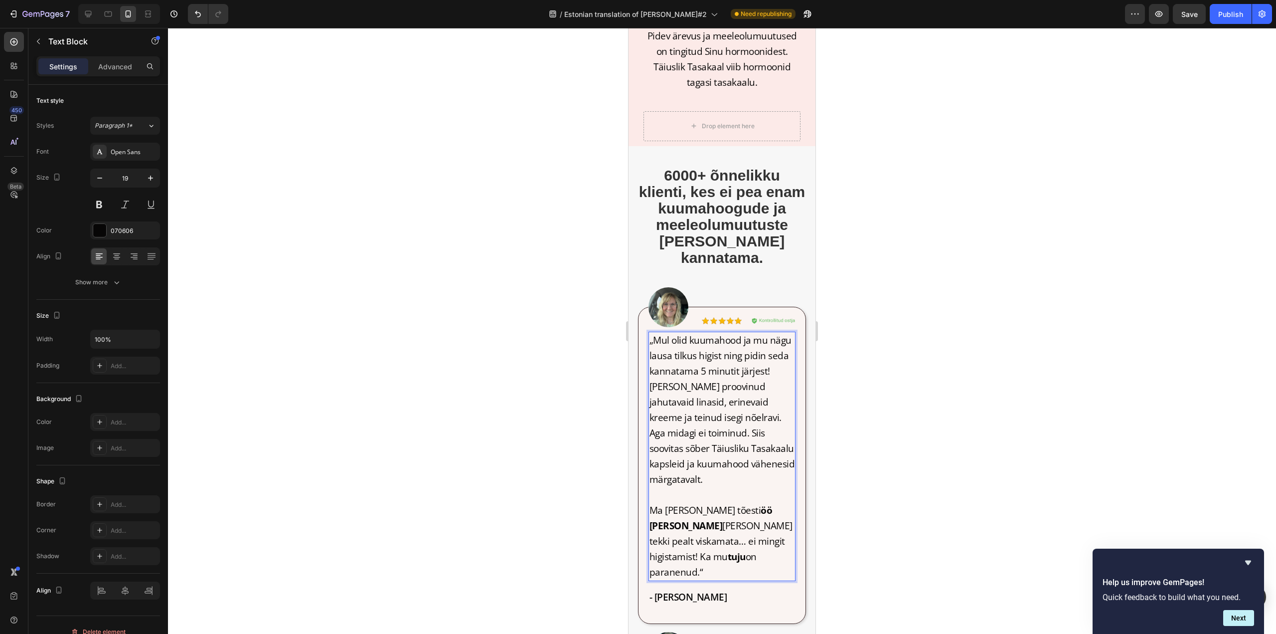
click at [705, 487] on p "Rich Text Editor. Editing area: main" at bounding box center [723, 494] width 146 height 15
drag, startPoint x: 699, startPoint y: 417, endPoint x: 703, endPoint y: 407, distance: 10.7
click at [703, 407] on p "„Mul olid kuumahood ja mu nägu lausa tilkus higist ning pidin seda kannatama 5 …" at bounding box center [723, 409] width 146 height 155
click at [679, 487] on p "Rich Text Editor. Editing area: main" at bounding box center [723, 494] width 146 height 15
drag, startPoint x: 683, startPoint y: 447, endPoint x: 708, endPoint y: 448, distance: 25.0
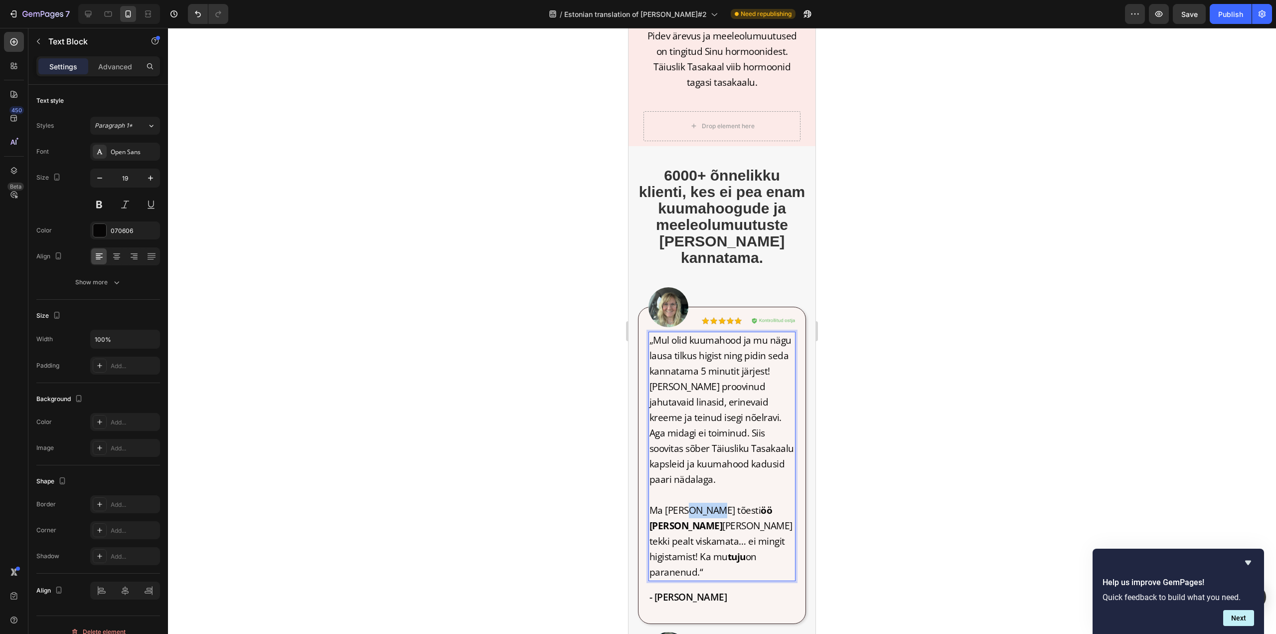
click at [708, 502] on p "Ma [PERSON_NAME] tõesti öö läbi [PERSON_NAME] tekki pealt viskamata… ei mingit …" at bounding box center [723, 540] width 146 height 77
drag, startPoint x: 670, startPoint y: 446, endPoint x: 645, endPoint y: 444, distance: 25.5
click at [645, 444] on div "Image Image Image Row „Mul olid kuumahood ja mu nägu lausa tilkus higist ning p…" at bounding box center [722, 465] width 168 height 317
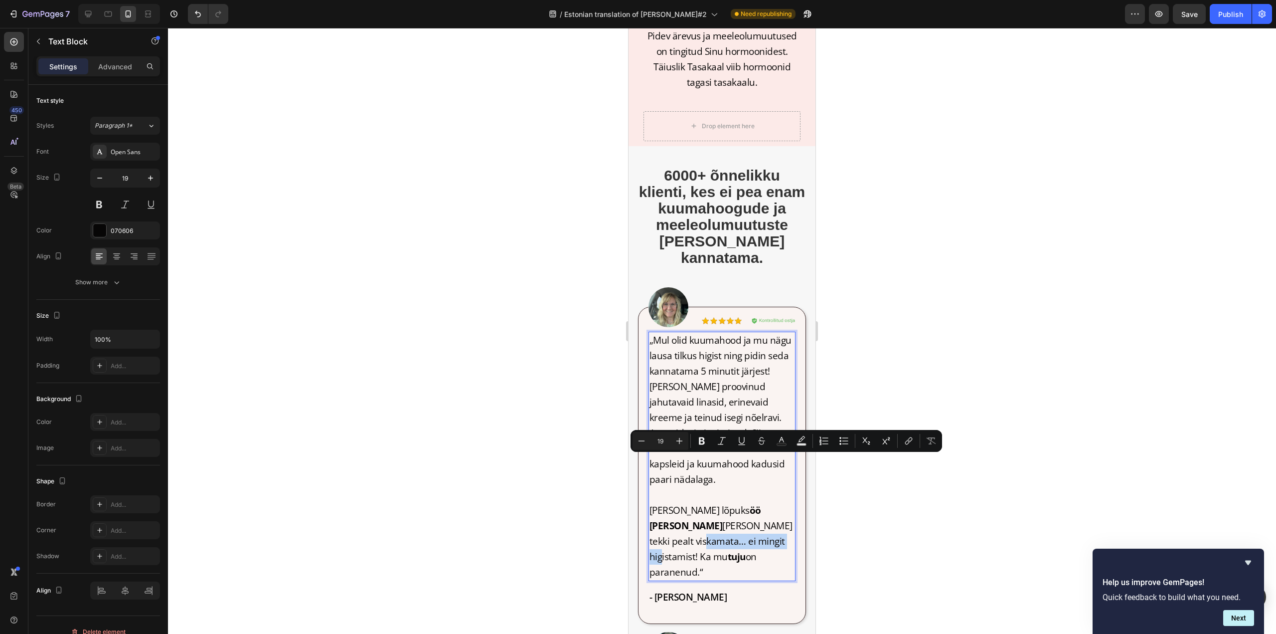
drag, startPoint x: 694, startPoint y: 476, endPoint x: 748, endPoint y: 468, distance: 54.4
click at [748, 502] on p "[PERSON_NAME] lõpuks öö läbi [PERSON_NAME] tekki pealt viskamata… ei mingit hig…" at bounding box center [723, 540] width 146 height 77
click at [729, 550] on strong "tuju" at bounding box center [737, 556] width 18 height 13
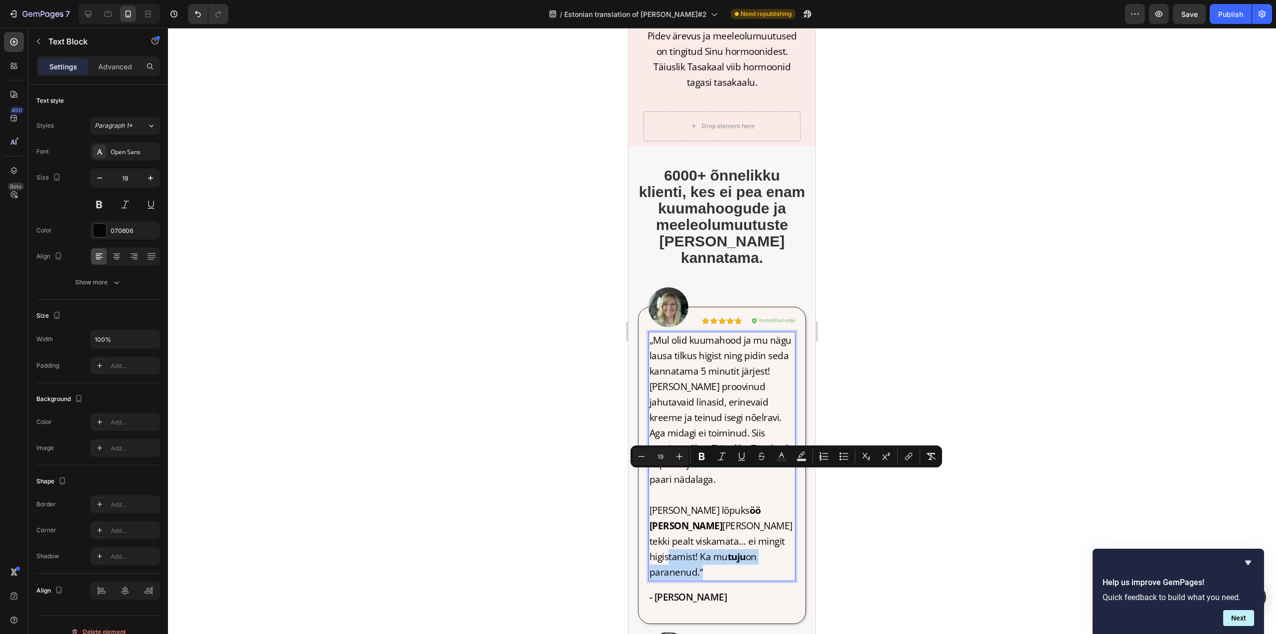
drag, startPoint x: 700, startPoint y: 479, endPoint x: 697, endPoint y: 495, distance: 16.6
click at [697, 502] on p "[PERSON_NAME] lõpuks öö läbi [PERSON_NAME] tekki pealt viskamata… ei mingit hig…" at bounding box center [723, 540] width 146 height 77
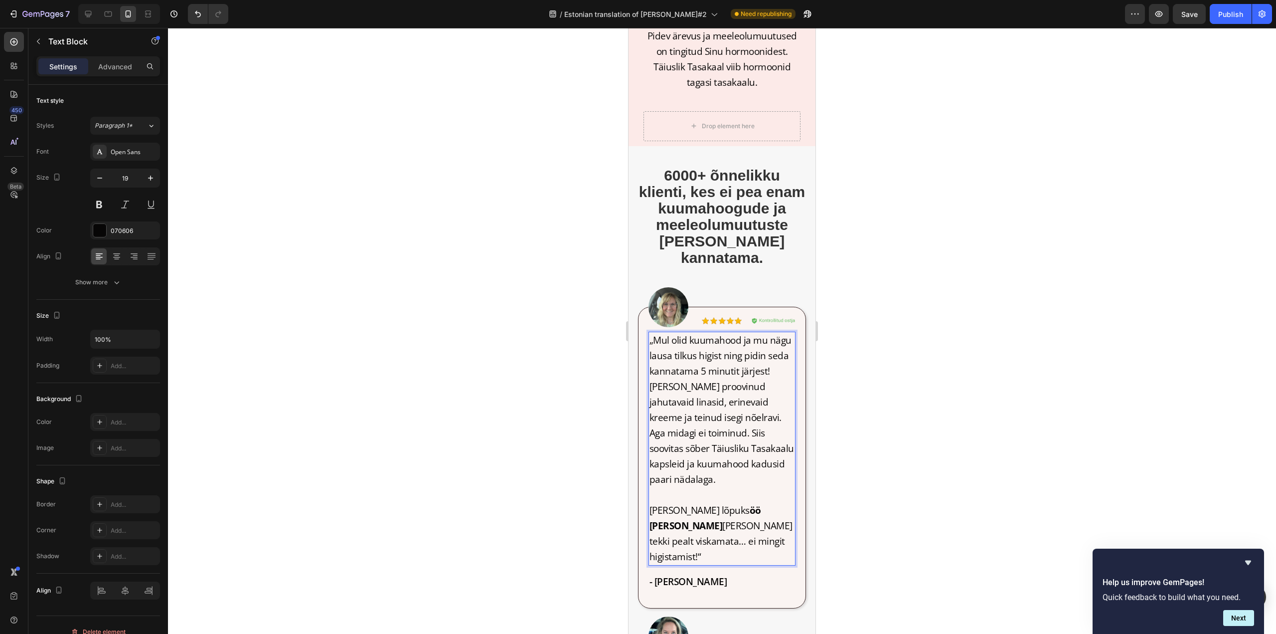
click at [670, 487] on p "Rich Text Editor. Editing area: main" at bounding box center [723, 494] width 146 height 15
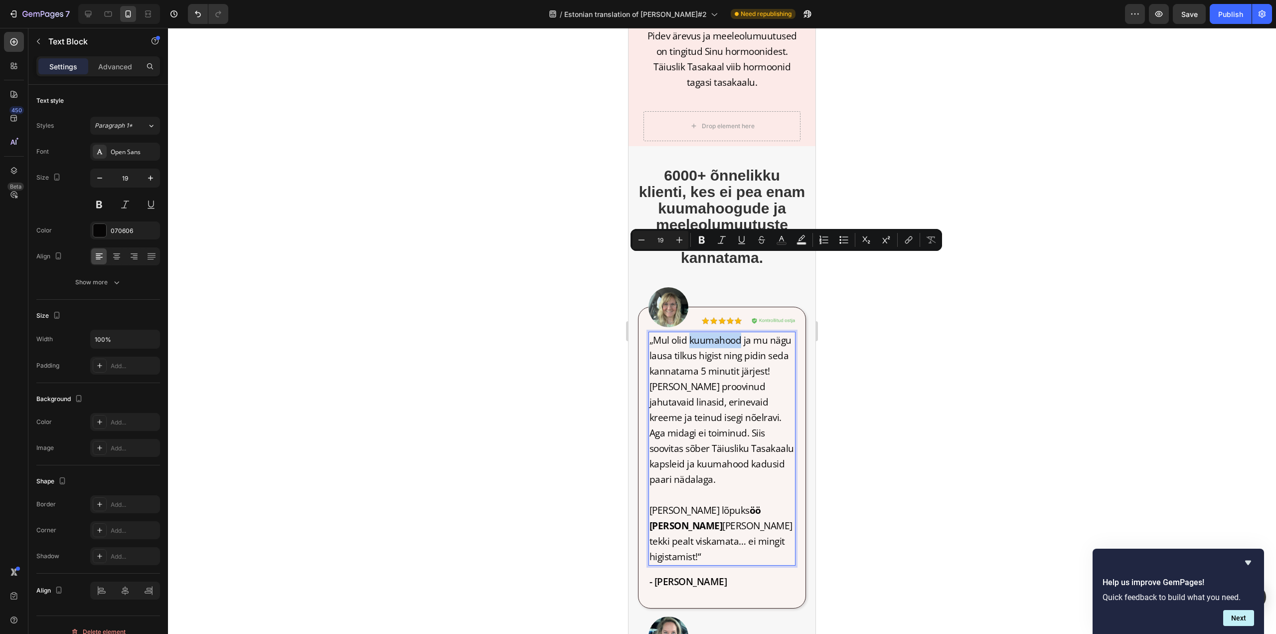
drag, startPoint x: 689, startPoint y: 265, endPoint x: 741, endPoint y: 257, distance: 52.0
click at [741, 332] on p "„Mul olid kuumahood ja mu nägu lausa tilkus higist ning pidin seda kannatama 5 …" at bounding box center [723, 409] width 146 height 155
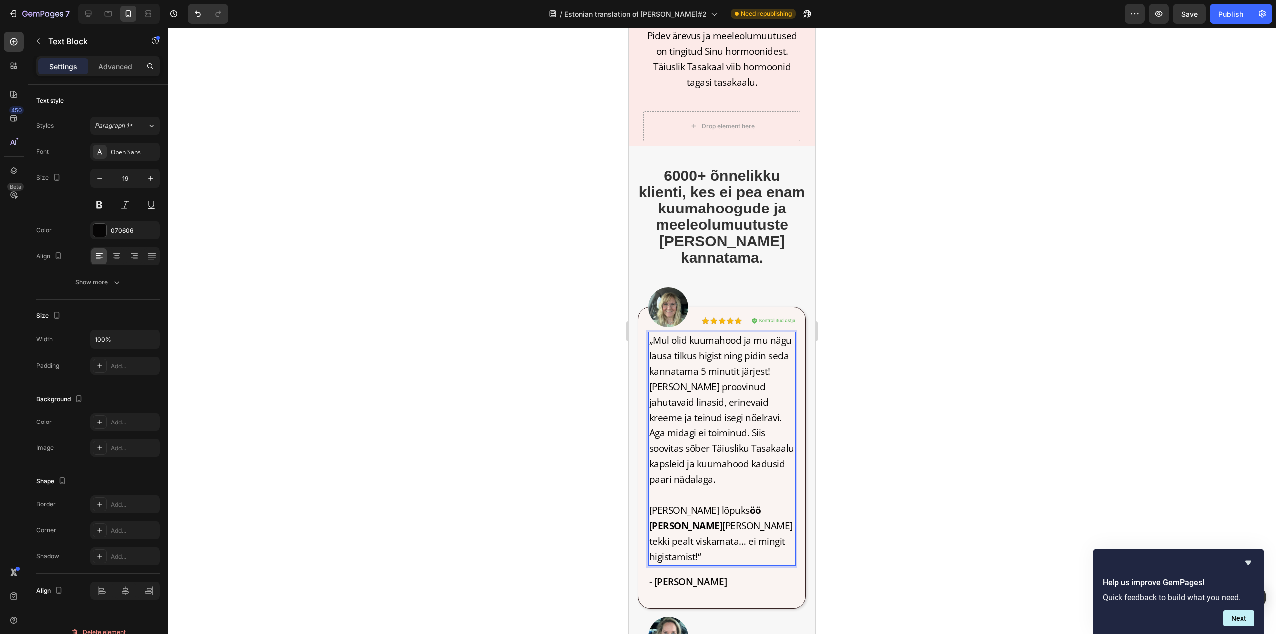
click at [743, 332] on p "„Mul olid kuumahood ja mu nägu lausa tilkus higist ning pidin seda kannatama 5 …" at bounding box center [723, 409] width 146 height 155
drag, startPoint x: 712, startPoint y: 369, endPoint x: 726, endPoint y: 385, distance: 20.9
click at [726, 385] on p "„Mul olid kuumahood ja mu nägu lausa tilkus higist ning pidin seda kannatama 5 …" at bounding box center [723, 409] width 146 height 155
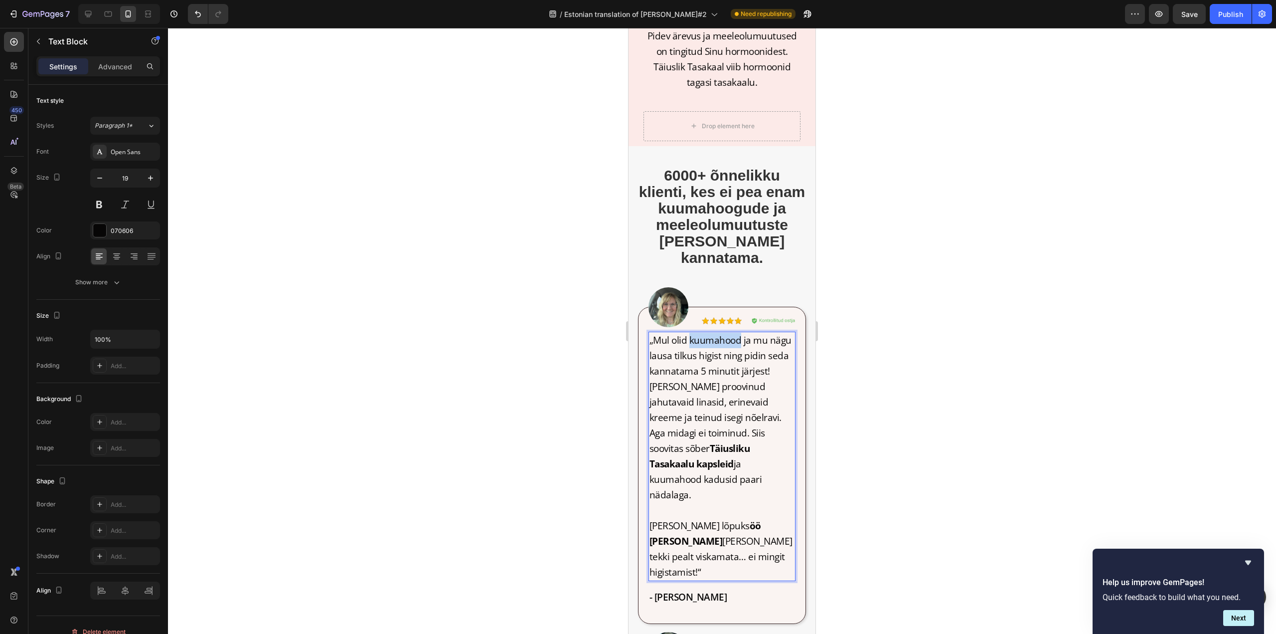
drag, startPoint x: 689, startPoint y: 261, endPoint x: 739, endPoint y: 263, distance: 49.9
click at [739, 332] on p "„Mul olid kuumahood ja mu nägu lausa tilkus higist ning pidin seda kannatama 5 …" at bounding box center [723, 417] width 146 height 170
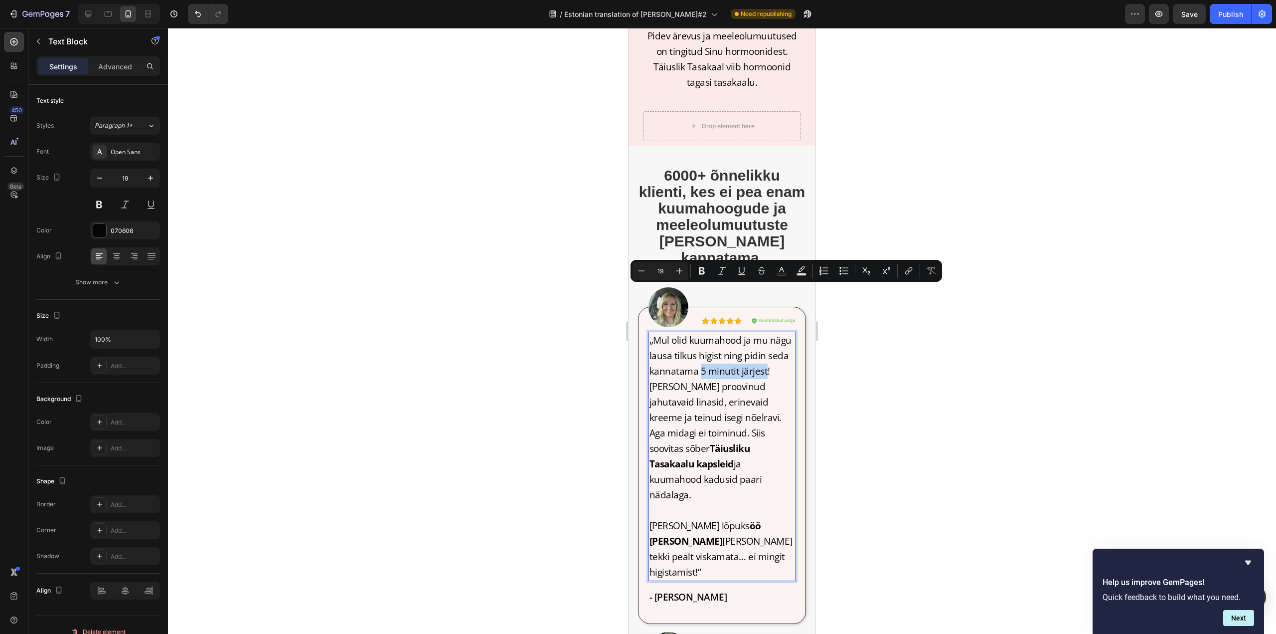
drag, startPoint x: 721, startPoint y: 295, endPoint x: 673, endPoint y: 304, distance: 48.2
click at [673, 332] on p "„Mul olid kuumahood ja mu nägu lausa tilkus higist ning pidin seda kannatama 5 …" at bounding box center [723, 417] width 146 height 170
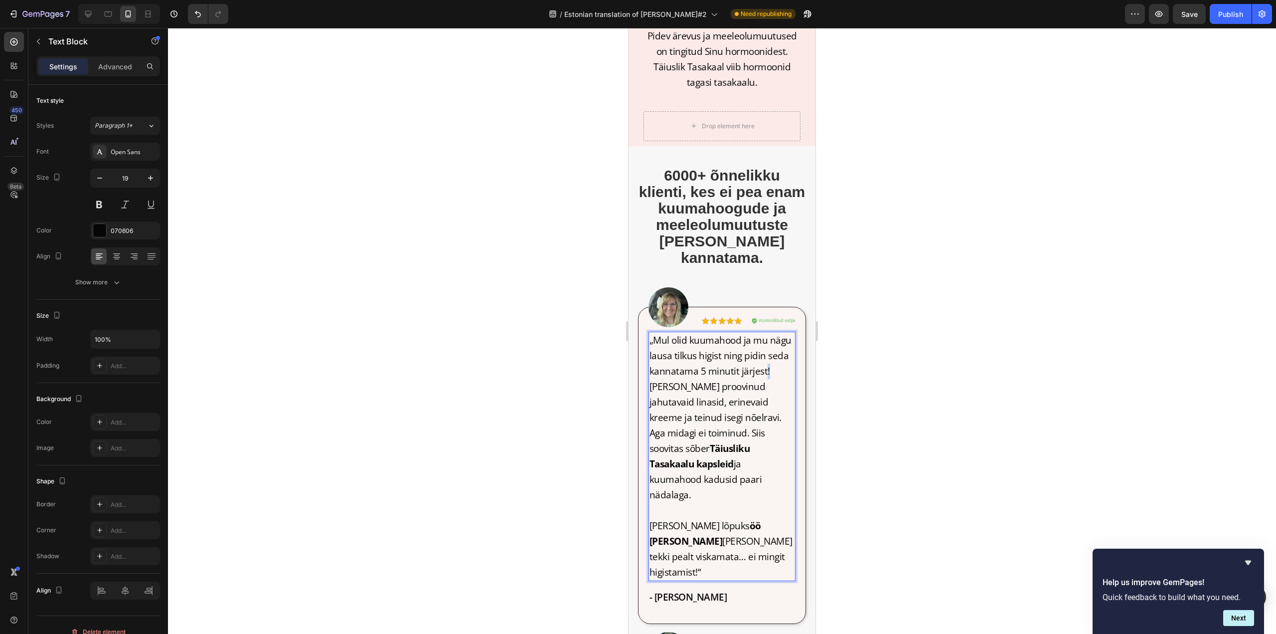
click at [676, 332] on p "„Mul olid kuumahood ja mu nägu lausa tilkus higist ning pidin seda kannatama 5 …" at bounding box center [723, 417] width 146 height 170
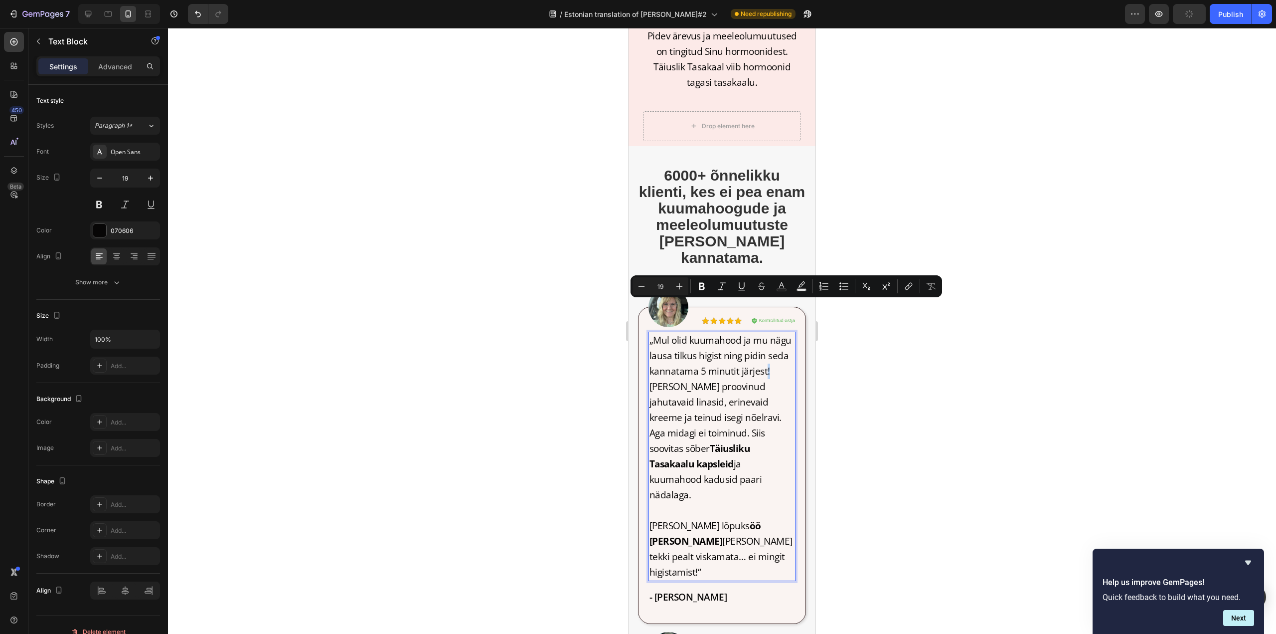
click at [676, 332] on p "„Mul olid kuumahood ja mu nägu lausa tilkus higist ning pidin seda kannatama 5 …" at bounding box center [723, 417] width 146 height 170
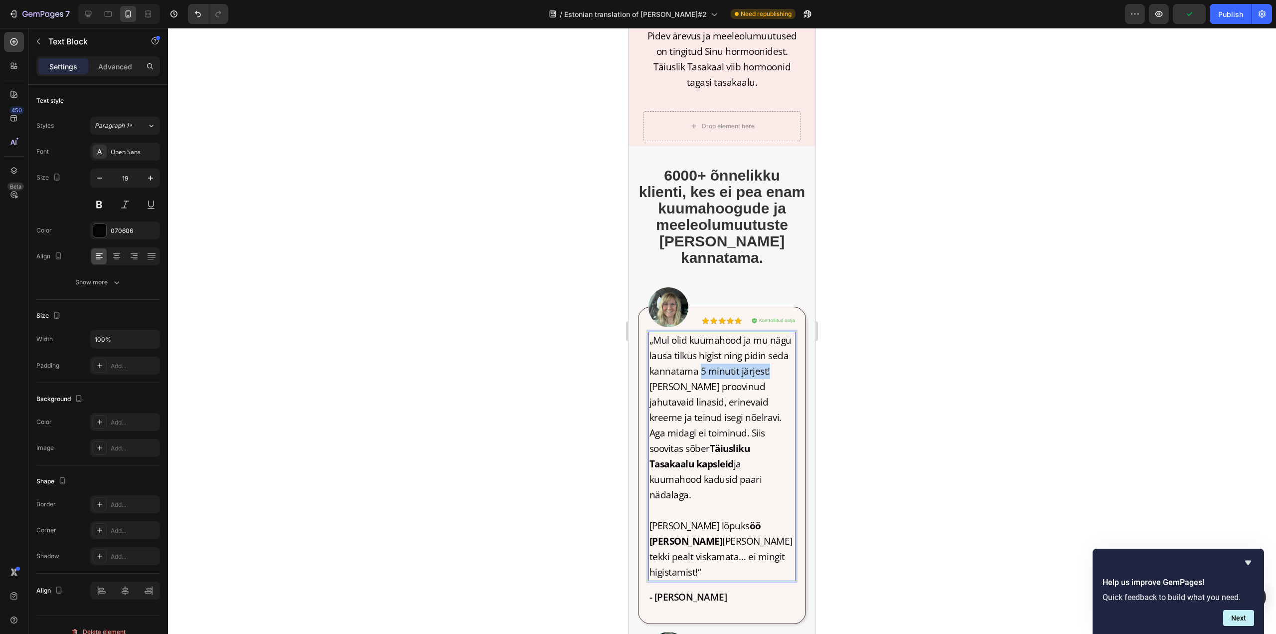
drag, startPoint x: 676, startPoint y: 308, endPoint x: 720, endPoint y: 296, distance: 45.0
click at [720, 332] on p "„Mul olid kuumahood ja mu nägu lausa tilkus higist ning pidin seda kannatama 5 …" at bounding box center [723, 417] width 146 height 170
click at [702, 332] on p "„Mul olid kuumahood ja mu nägu lausa tilkus higist ning pidin seda kannatama 5 …" at bounding box center [723, 417] width 146 height 170
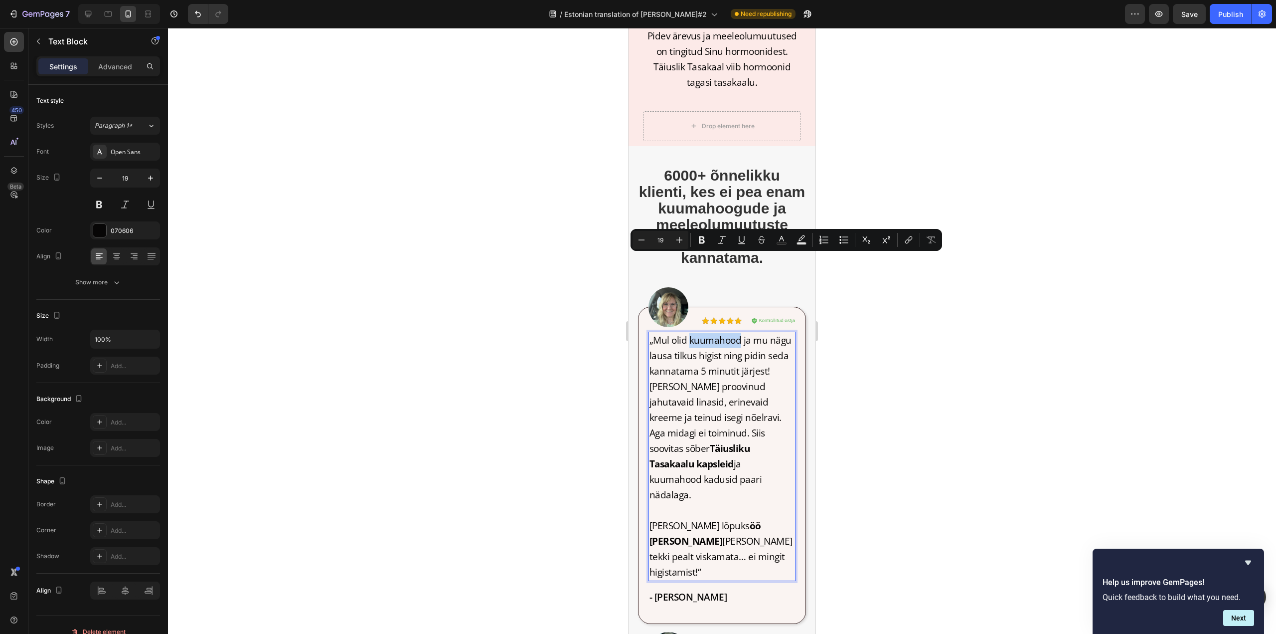
drag, startPoint x: 689, startPoint y: 263, endPoint x: 739, endPoint y: 268, distance: 50.1
click at [739, 332] on p "„Mul olid kuumahood ja mu nägu lausa tilkus higist ning pidin seda kannatama 5 …" at bounding box center [723, 417] width 146 height 170
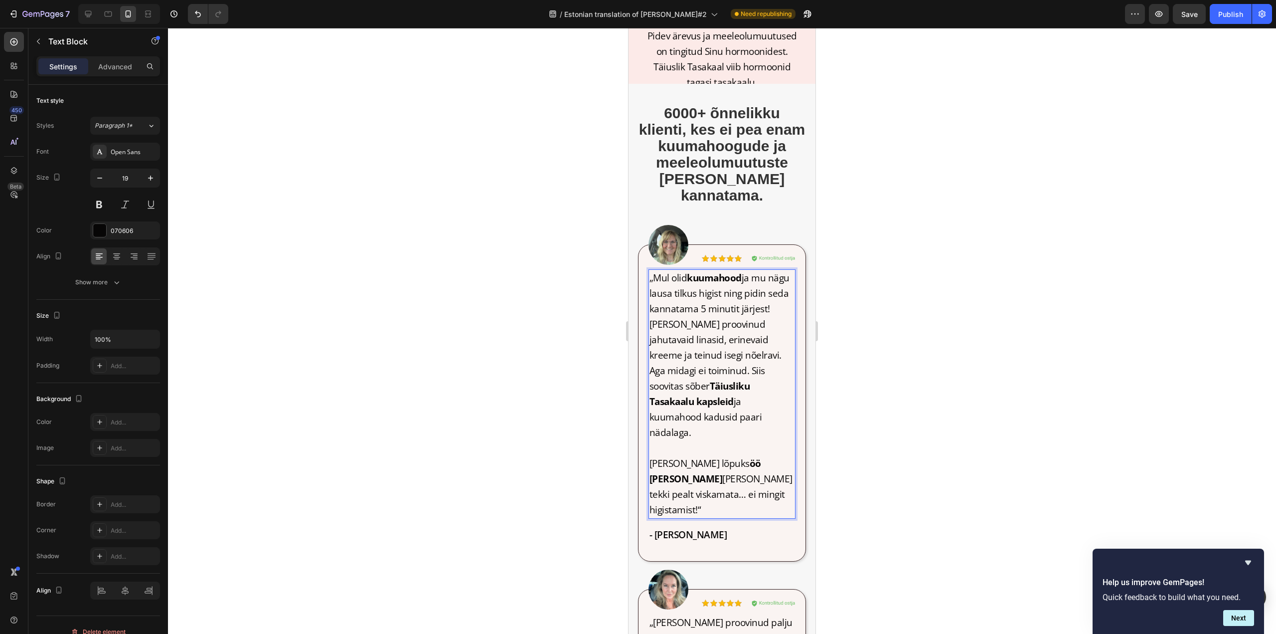
click at [864, 301] on div at bounding box center [722, 331] width 1108 height 606
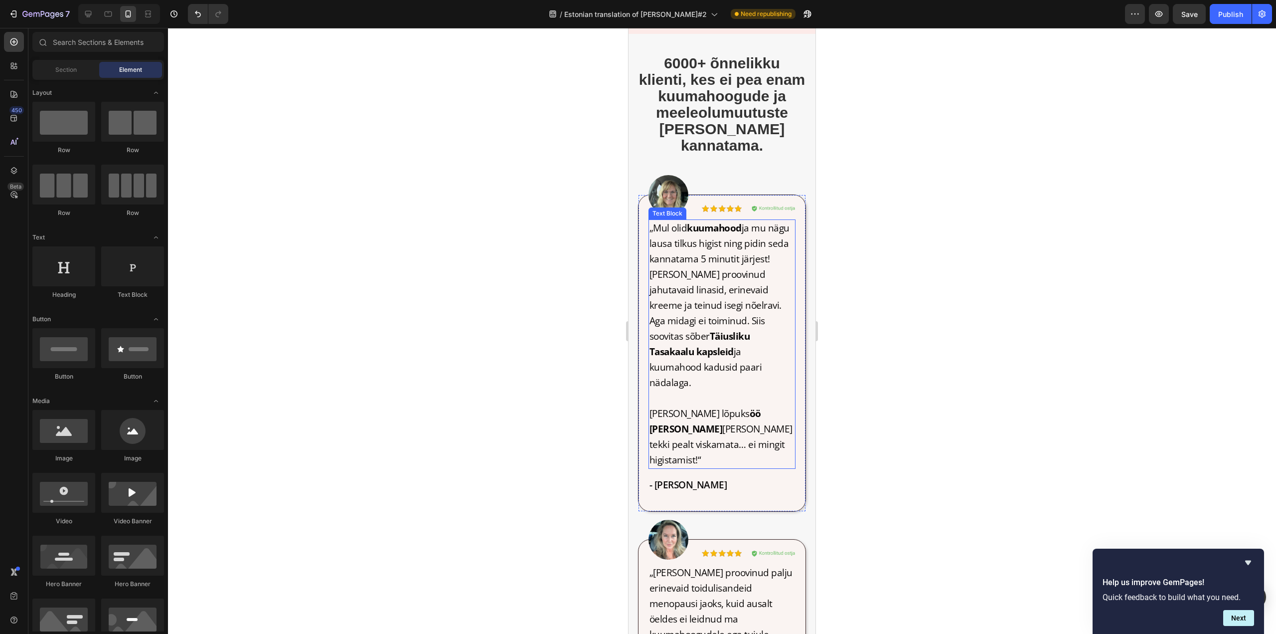
scroll to position [1246, 0]
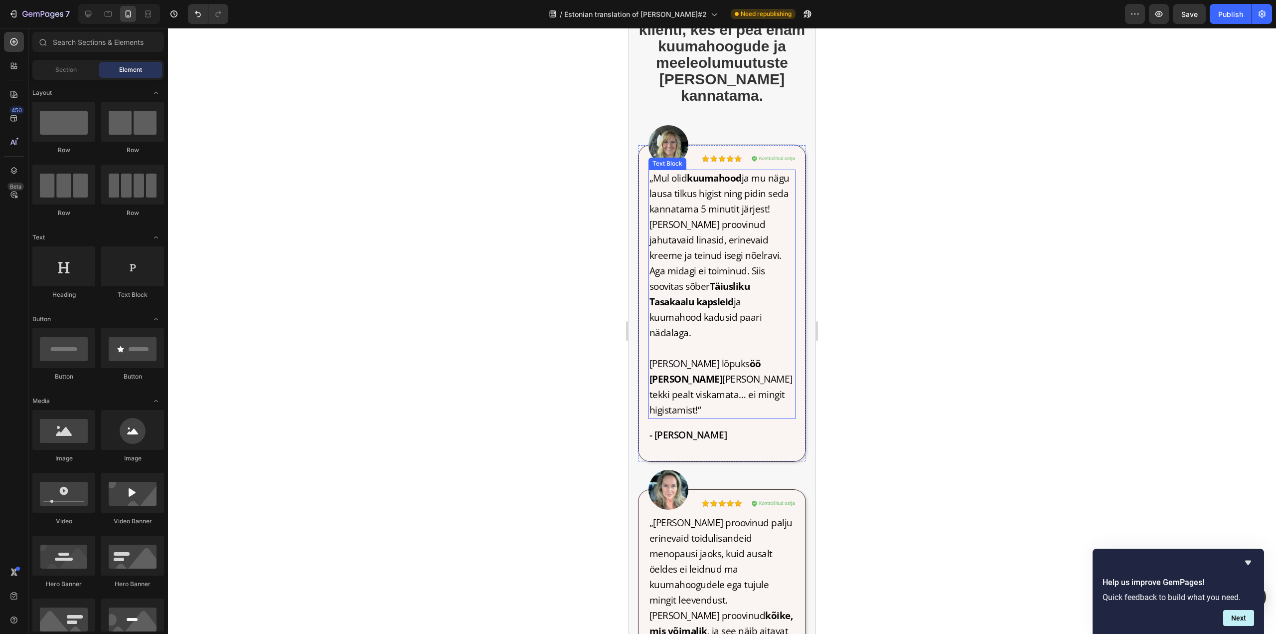
click at [755, 178] on p "„Mul olid kuumahood ja mu nägu lausa tilkus higist ning pidin seda kannatama 5 …" at bounding box center [723, 255] width 146 height 170
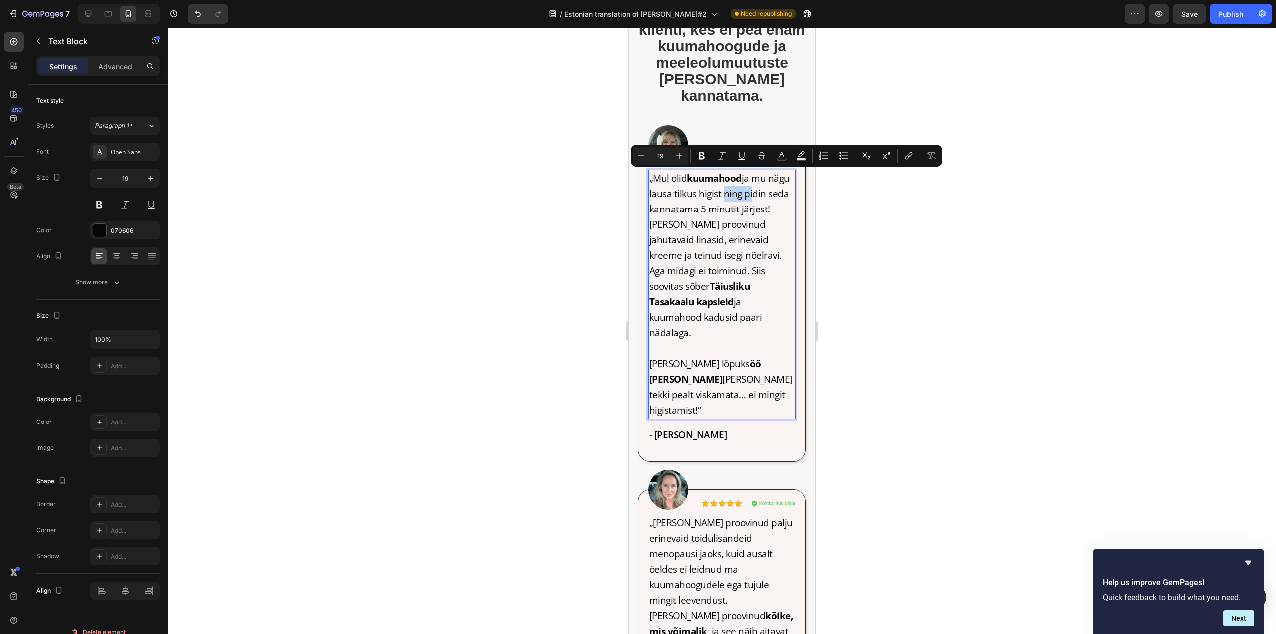
drag, startPoint x: 770, startPoint y: 179, endPoint x: 743, endPoint y: 176, distance: 27.1
click at [743, 176] on p "„Mul olid kuumahood ja mu nägu lausa tilkus higist ning pidin seda kannatama 5 …" at bounding box center [723, 255] width 146 height 170
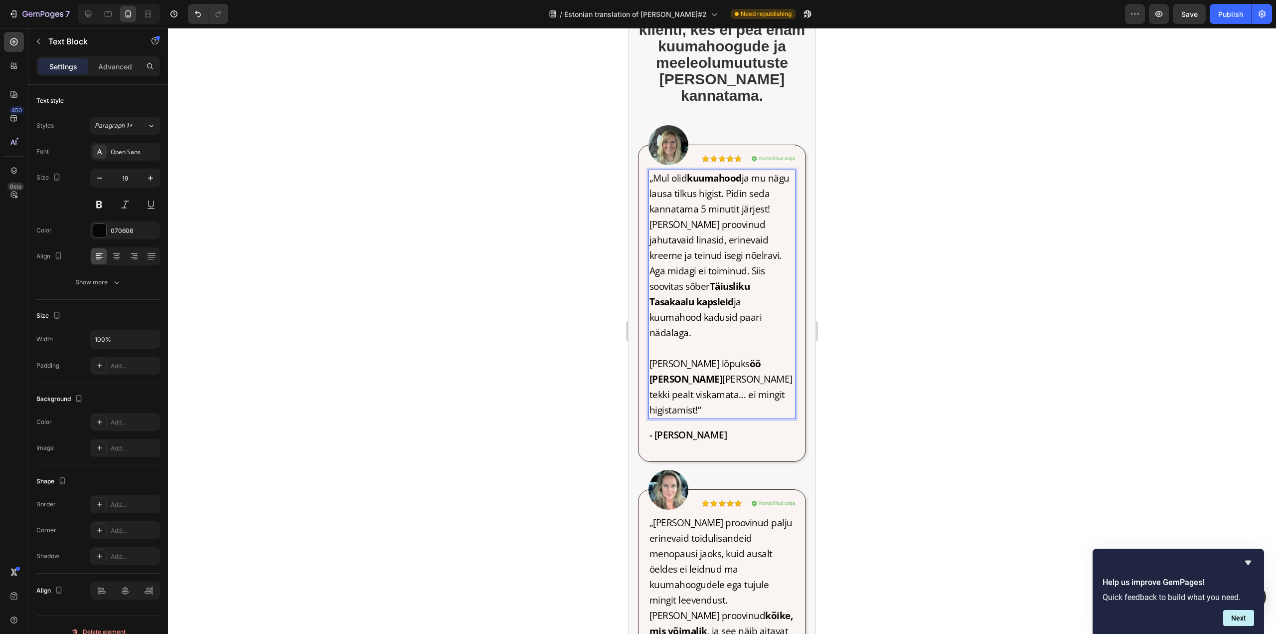
scroll to position [1296, 0]
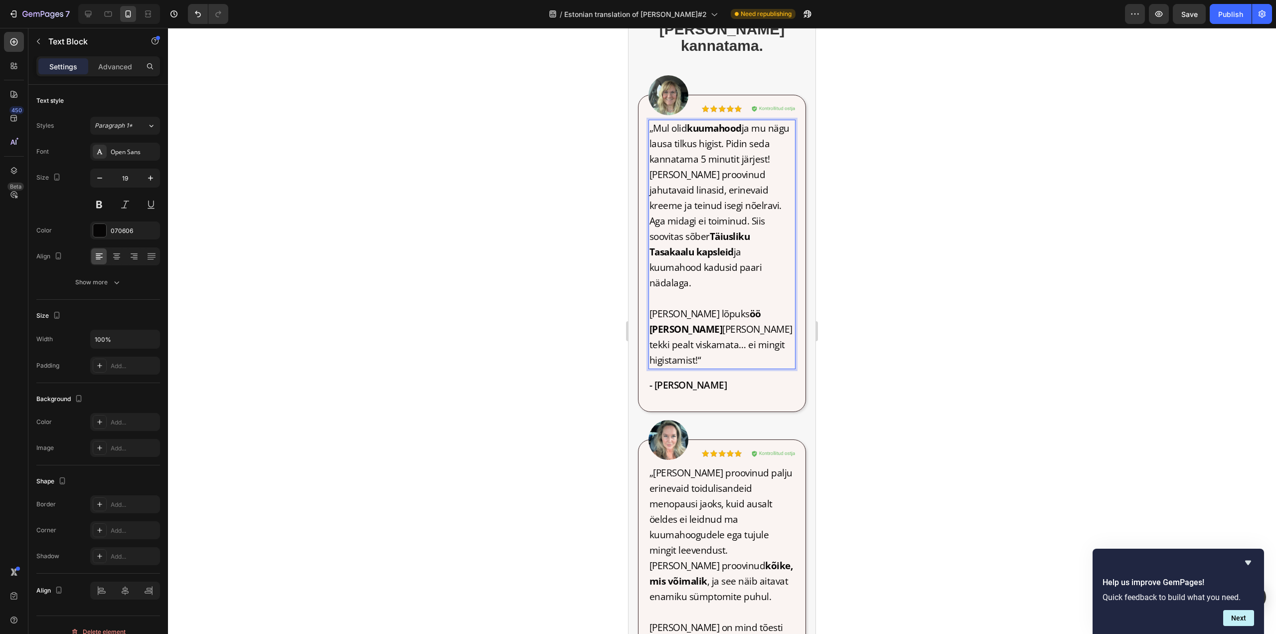
click at [663, 306] on p "[PERSON_NAME] lõpuks öö läbi [PERSON_NAME] tekki pealt viskamata… ei mingit hig…" at bounding box center [723, 337] width 146 height 62
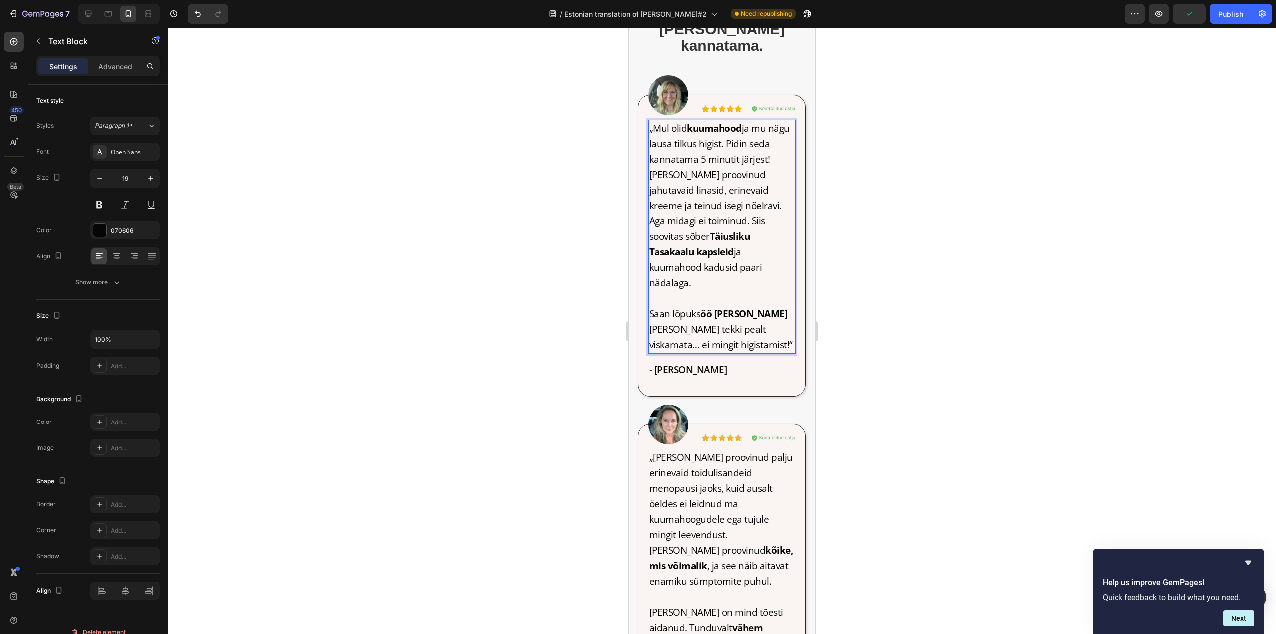
click at [874, 295] on div at bounding box center [722, 331] width 1108 height 606
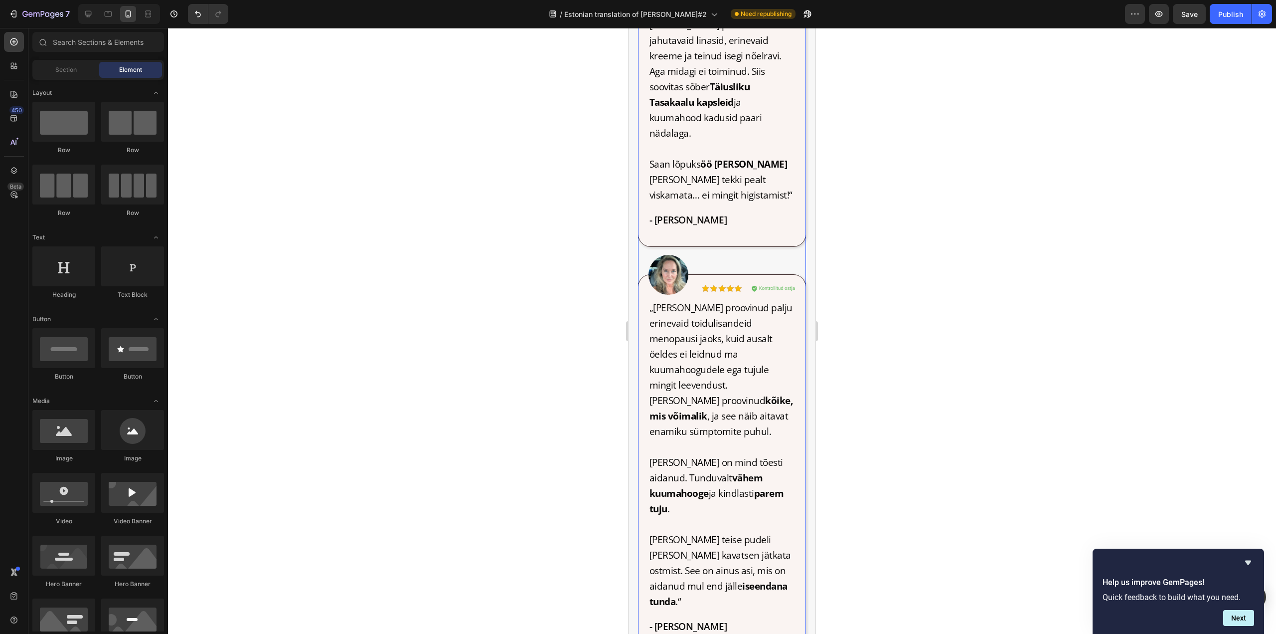
scroll to position [1495, 0]
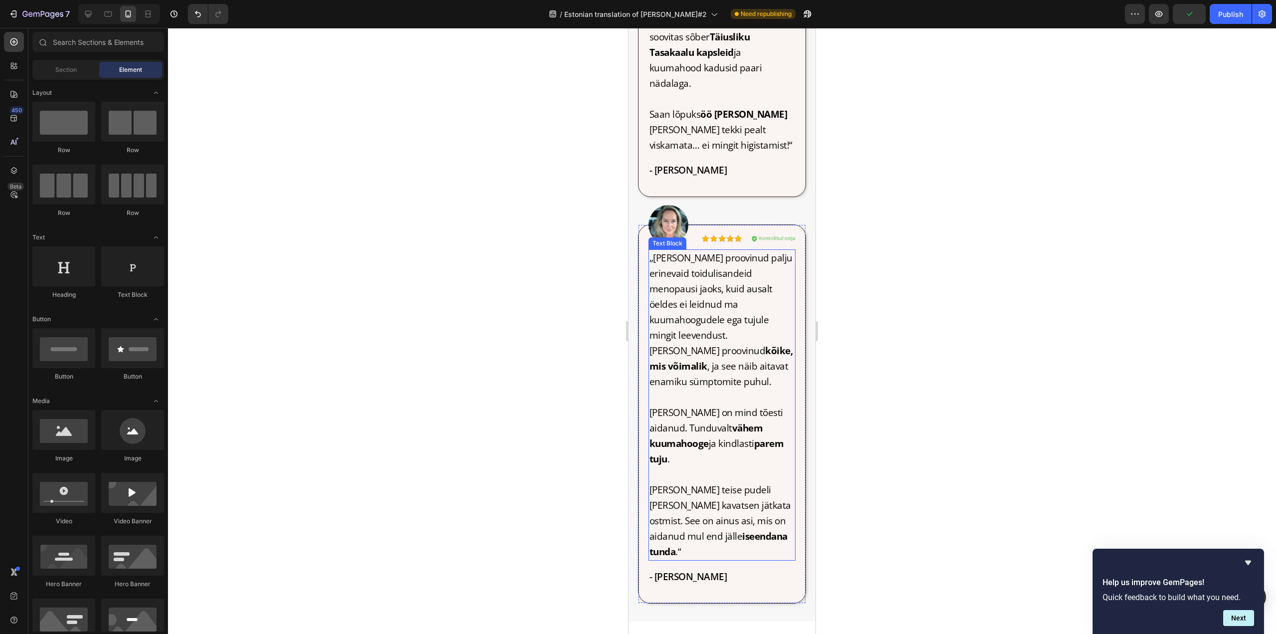
click at [723, 305] on p "„[PERSON_NAME] proovinud palju erinevaid toidulisandeid menopausi jaoks, kuid a…" at bounding box center [723, 319] width 146 height 139
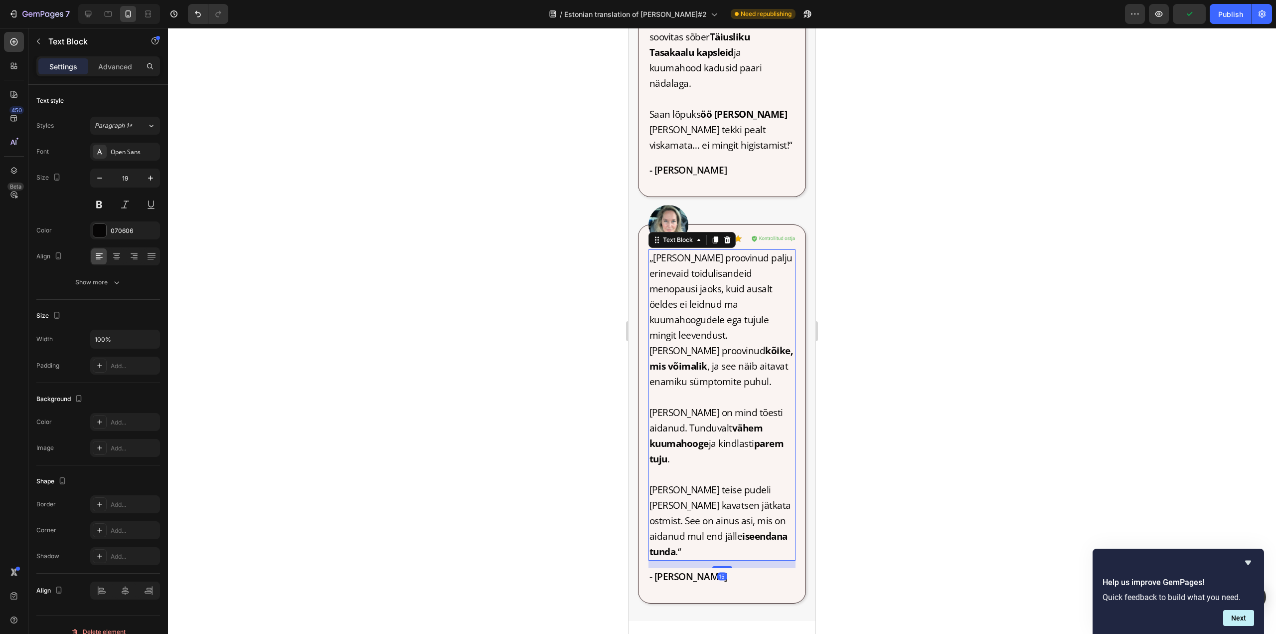
click at [723, 304] on p "„[PERSON_NAME] proovinud palju erinevaid toidulisandeid menopausi jaoks, kuid a…" at bounding box center [723, 319] width 146 height 139
click at [716, 302] on p "„[PERSON_NAME] proovinud palju erinevaid toidulisandeid menopausi jaoks, kuid a…" at bounding box center [723, 319] width 146 height 139
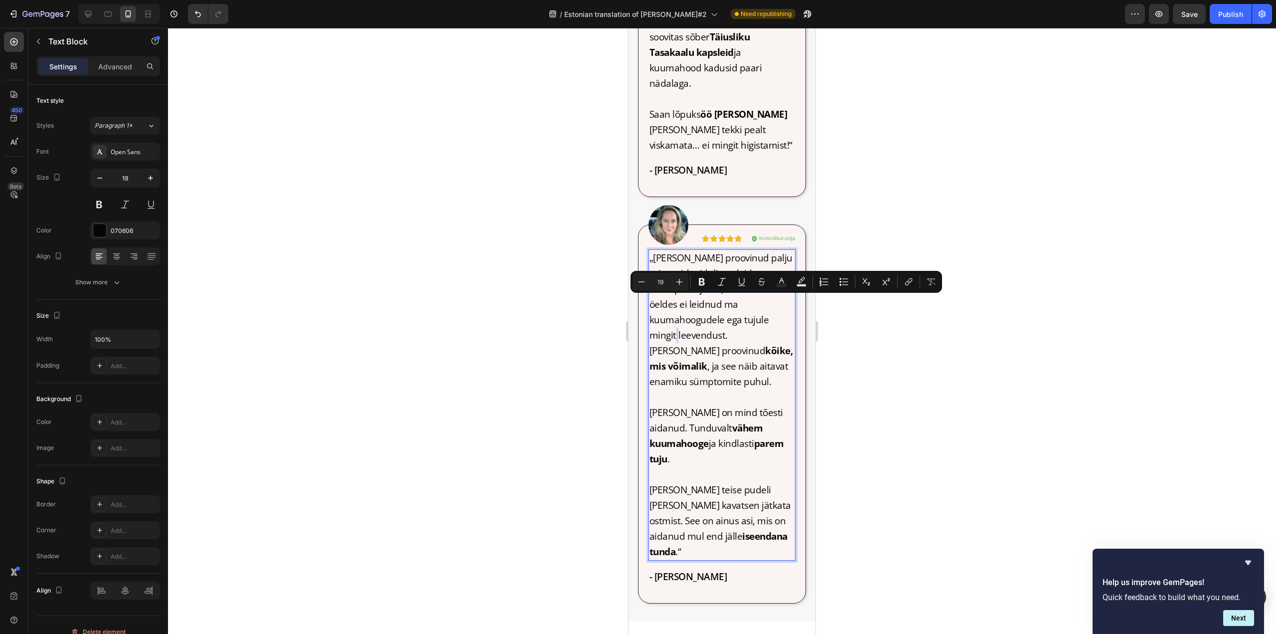
click at [716, 304] on p "„[PERSON_NAME] proovinud palju erinevaid toidulisandeid menopausi jaoks, kuid a…" at bounding box center [723, 319] width 146 height 139
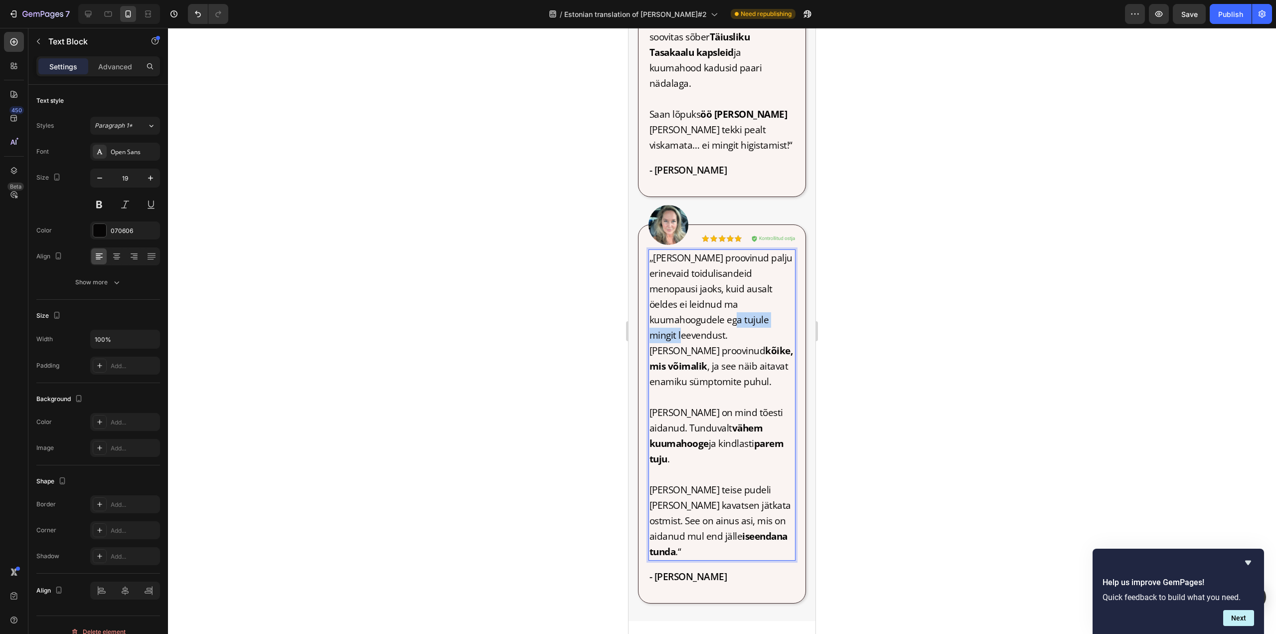
drag, startPoint x: 723, startPoint y: 306, endPoint x: 653, endPoint y: 304, distance: 70.3
click at [653, 304] on p "„[PERSON_NAME] proovinud palju erinevaid toidulisandeid menopausi jaoks, kuid a…" at bounding box center [723, 319] width 146 height 139
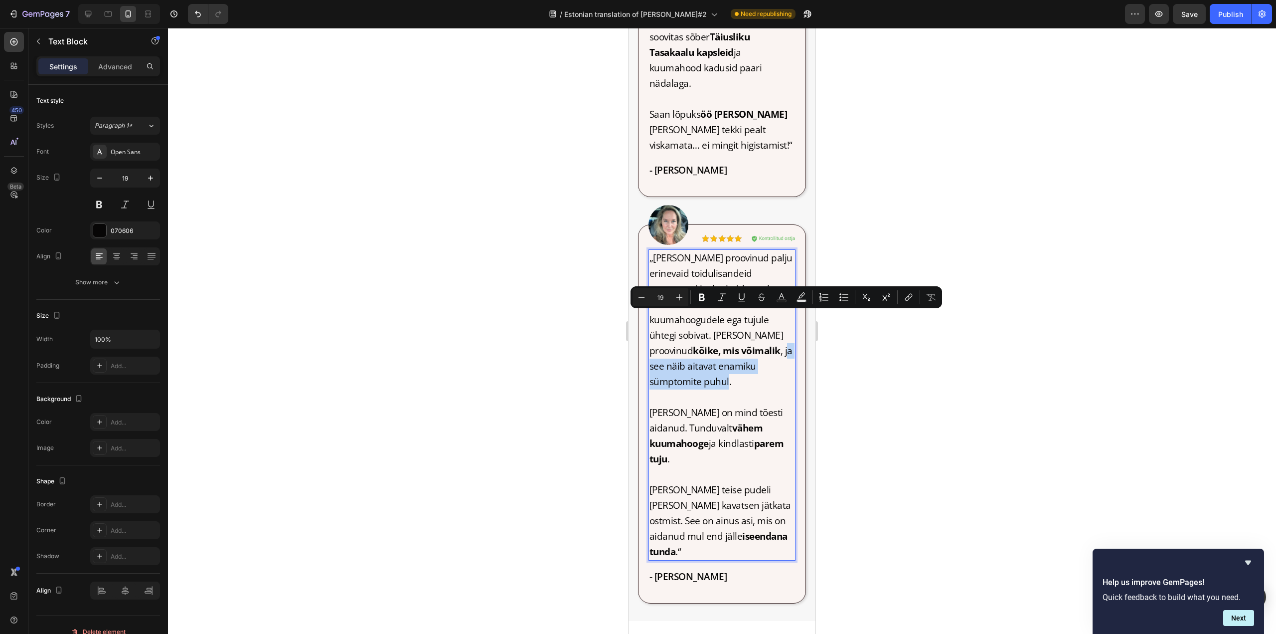
drag, startPoint x: 674, startPoint y: 349, endPoint x: 741, endPoint y: 324, distance: 71.8
click at [741, 324] on p "„[PERSON_NAME] proovinud palju erinevaid toidulisandeid menopausi jaoks, kuid a…" at bounding box center [723, 319] width 146 height 139
click at [747, 345] on p "„[PERSON_NAME] proovinud palju erinevaid toidulisandeid menopausi jaoks, kuid a…" at bounding box center [723, 319] width 146 height 139
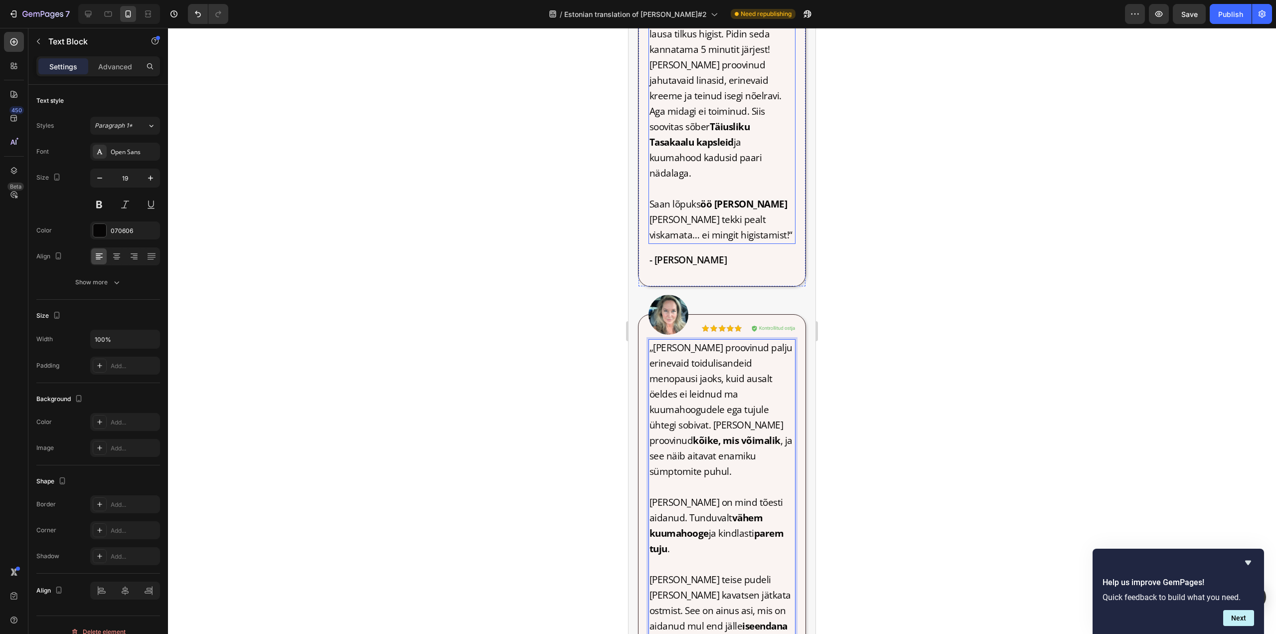
scroll to position [1446, 0]
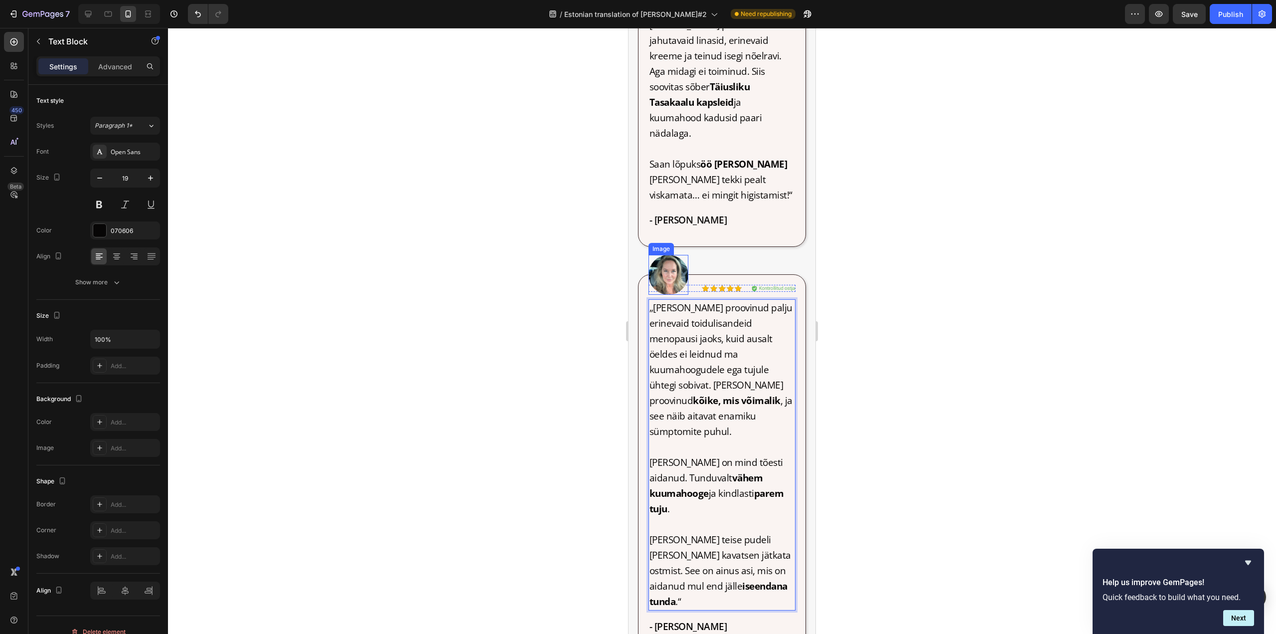
click at [558, 270] on div at bounding box center [722, 331] width 1108 height 606
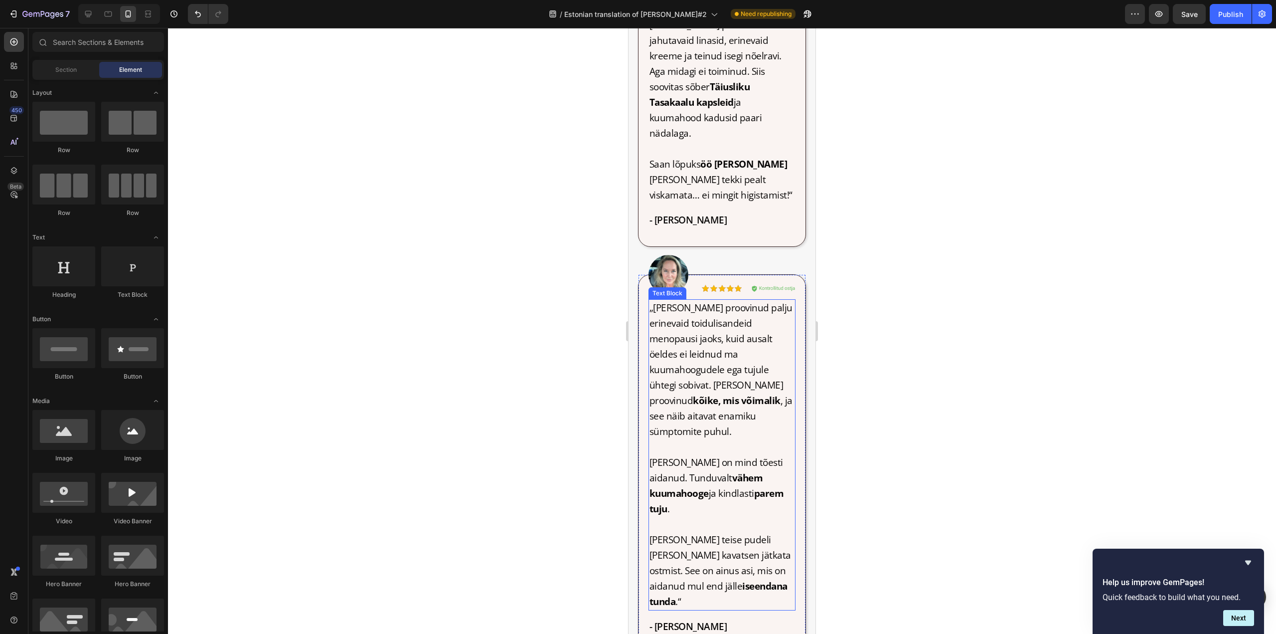
click at [692, 532] on p "[PERSON_NAME] teise pudeli [PERSON_NAME] kavatsen jätkata ostmist. See on ainus…" at bounding box center [723, 570] width 146 height 77
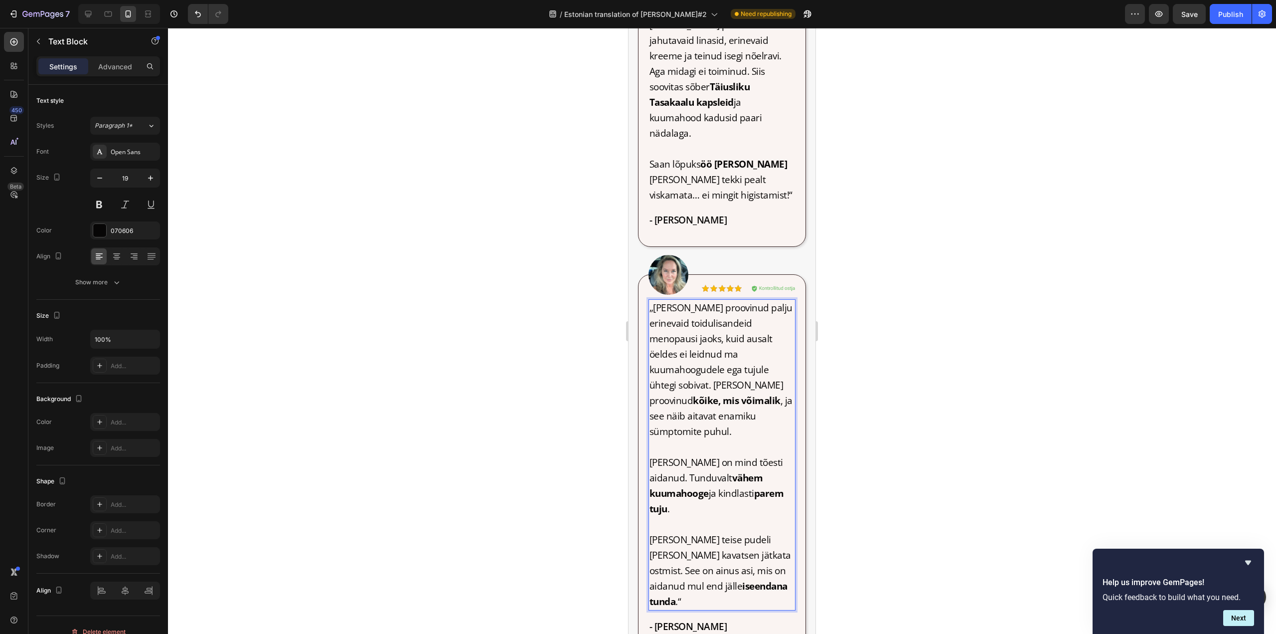
click at [694, 532] on p "[PERSON_NAME] teise pudeli [PERSON_NAME] kavatsen jätkata ostmist. See on ainus…" at bounding box center [723, 570] width 146 height 77
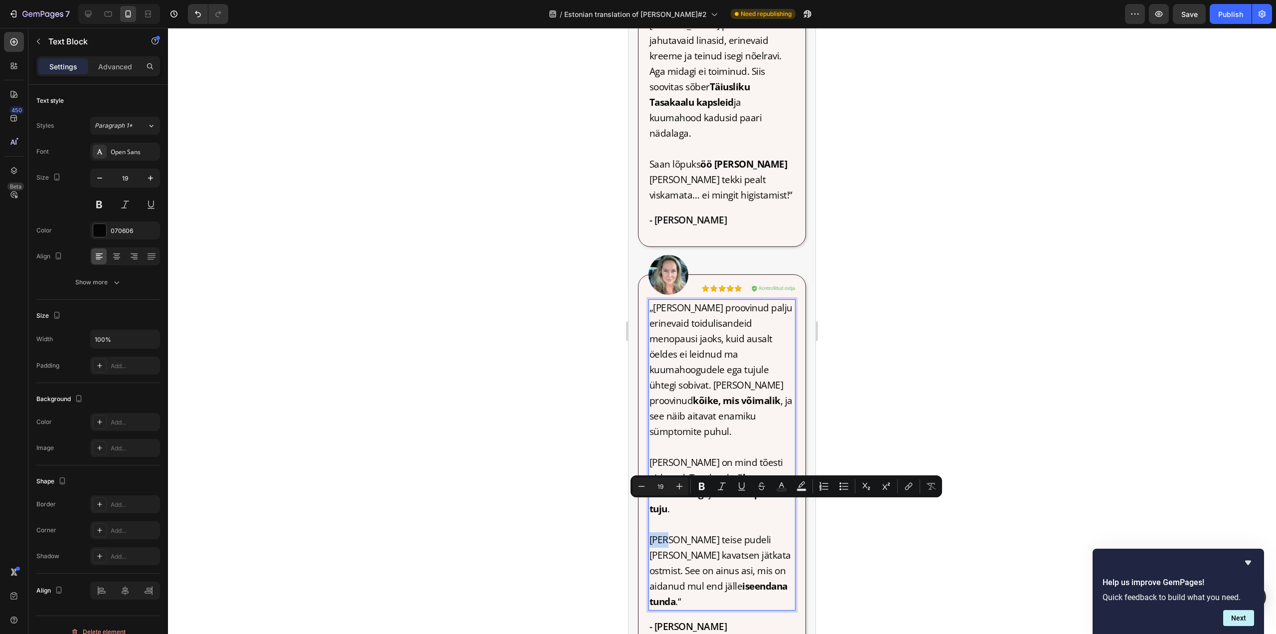
drag, startPoint x: 652, startPoint y: 504, endPoint x: 666, endPoint y: 505, distance: 14.0
click at [666, 532] on p "[PERSON_NAME] teise pudeli [PERSON_NAME] kavatsen jätkata ostmist. See on ainus…" at bounding box center [723, 570] width 146 height 77
click at [683, 532] on p "[PERSON_NAME] teise pudeli [PERSON_NAME] kavatsen jätkata ostmist. See on ainus…" at bounding box center [723, 570] width 146 height 77
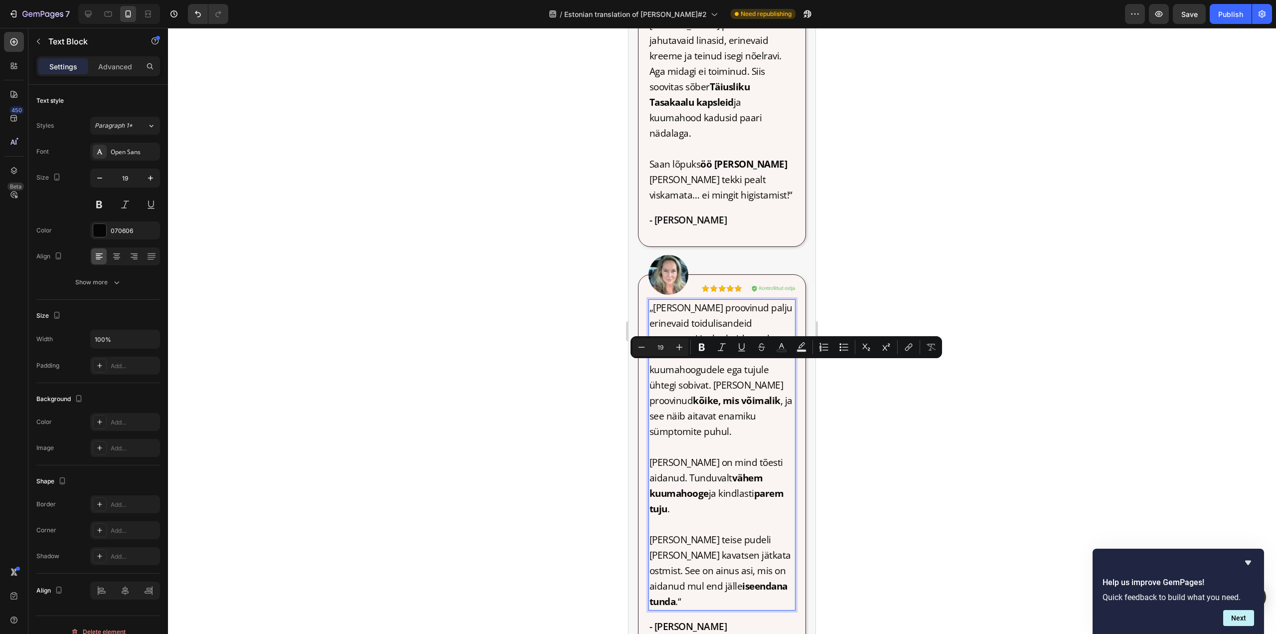
drag, startPoint x: 682, startPoint y: 396, endPoint x: 741, endPoint y: 373, distance: 63.6
click at [741, 373] on p "„[PERSON_NAME] proovinud palju erinevaid toidulisandeid menopausi jaoks, kuid a…" at bounding box center [723, 369] width 146 height 139
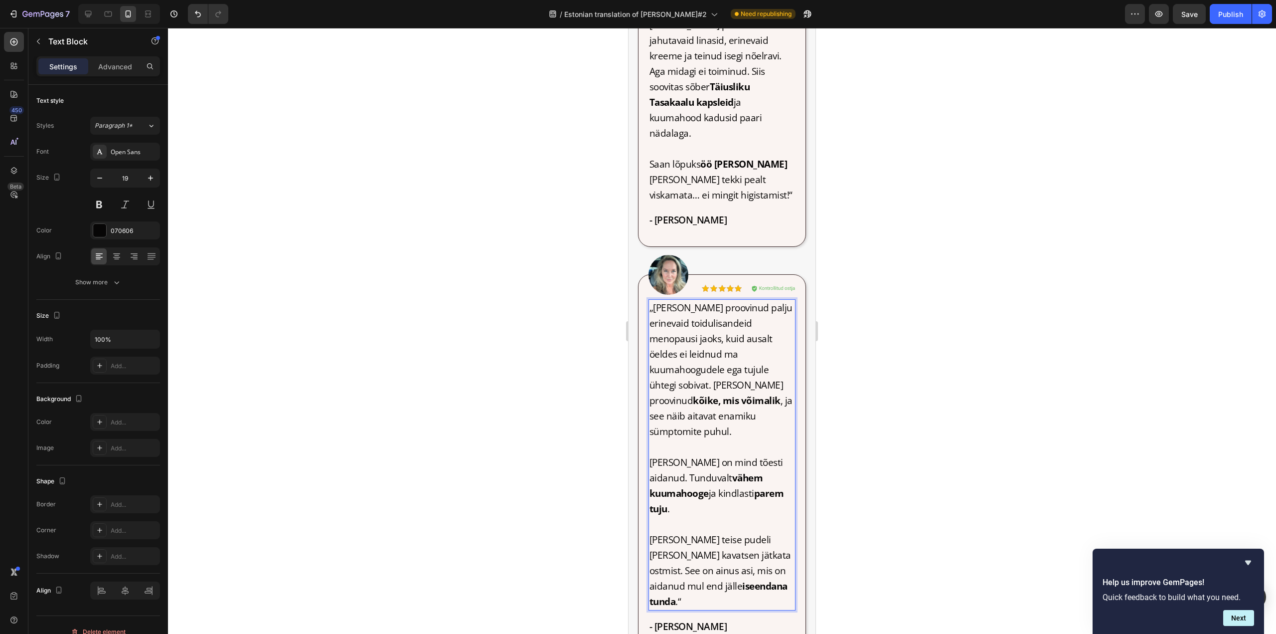
click at [764, 455] on p "[PERSON_NAME] on mind tõesti aidanud. Tunduvalt vähem kuumahooge ja kindlasti p…" at bounding box center [723, 486] width 146 height 62
click at [747, 370] on p "„[PERSON_NAME] proovinud palju erinevaid toidulisandeid menopausi jaoks, kuid a…" at bounding box center [723, 369] width 146 height 139
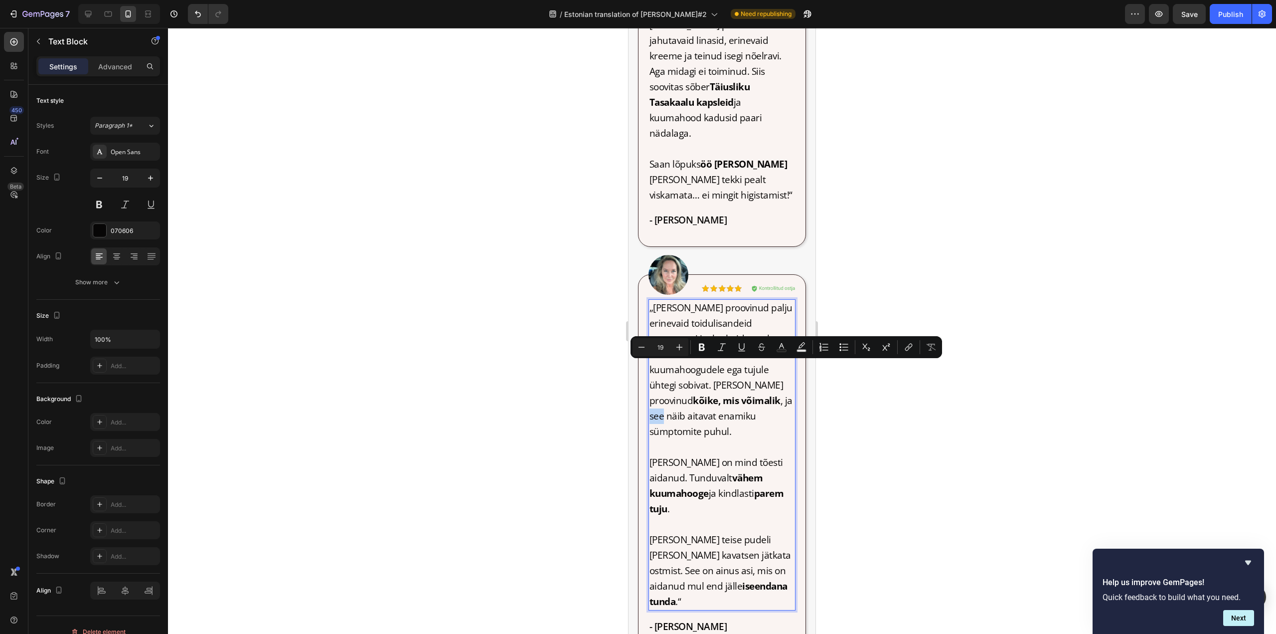
drag, startPoint x: 749, startPoint y: 370, endPoint x: 763, endPoint y: 369, distance: 14.0
click at [763, 369] on p "„[PERSON_NAME] proovinud palju erinevaid toidulisandeid menopausi jaoks, kuid a…" at bounding box center [723, 369] width 146 height 139
drag, startPoint x: 751, startPoint y: 366, endPoint x: 685, endPoint y: 383, distance: 68.1
click at [685, 383] on p "„[PERSON_NAME] proovinud palju erinevaid toidulisandeid menopausi jaoks, kuid a…" at bounding box center [723, 369] width 146 height 139
click at [697, 405] on p "„[PERSON_NAME] proovinud palju erinevaid toidulisandeid menopausi jaoks, kuid a…" at bounding box center [723, 369] width 146 height 139
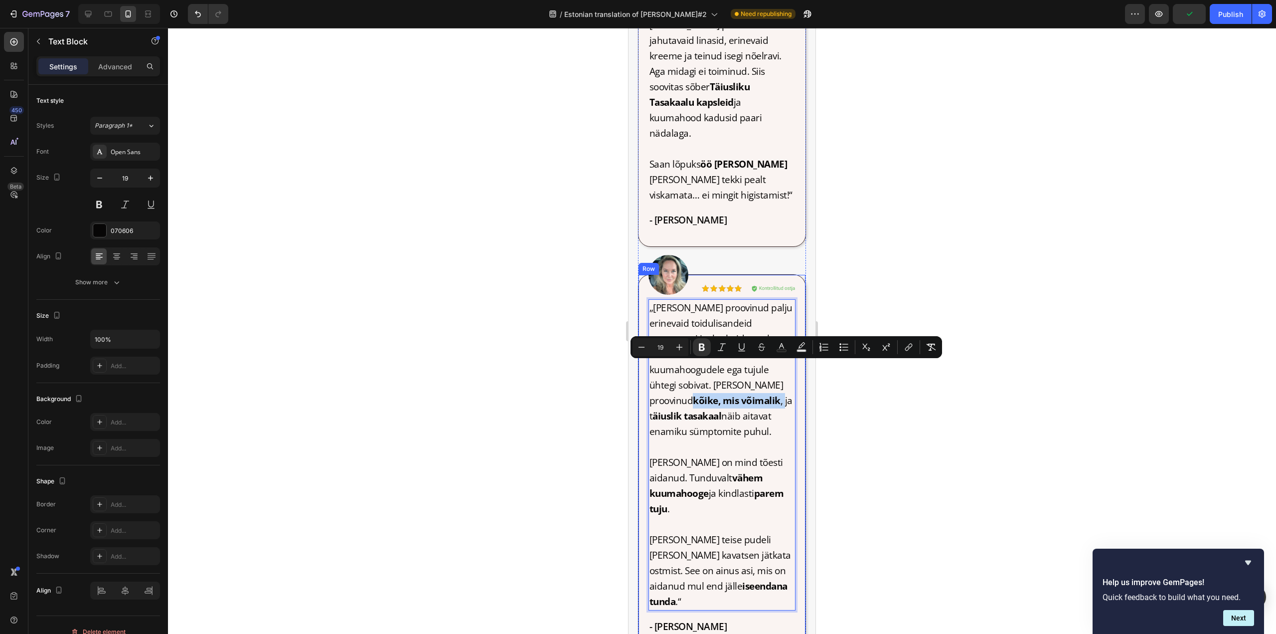
drag, startPoint x: 739, startPoint y: 368, endPoint x: 643, endPoint y: 367, distance: 96.2
click at [643, 367] on div "Image Image Image Row „[PERSON_NAME] proovinud palju erinevaid toidulisandeid m…" at bounding box center [722, 463] width 168 height 379
click at [697, 400] on p "„[PERSON_NAME] proovinud palju erinevaid toidulisandeid menopausi jaoks, kuid a…" at bounding box center [723, 369] width 146 height 139
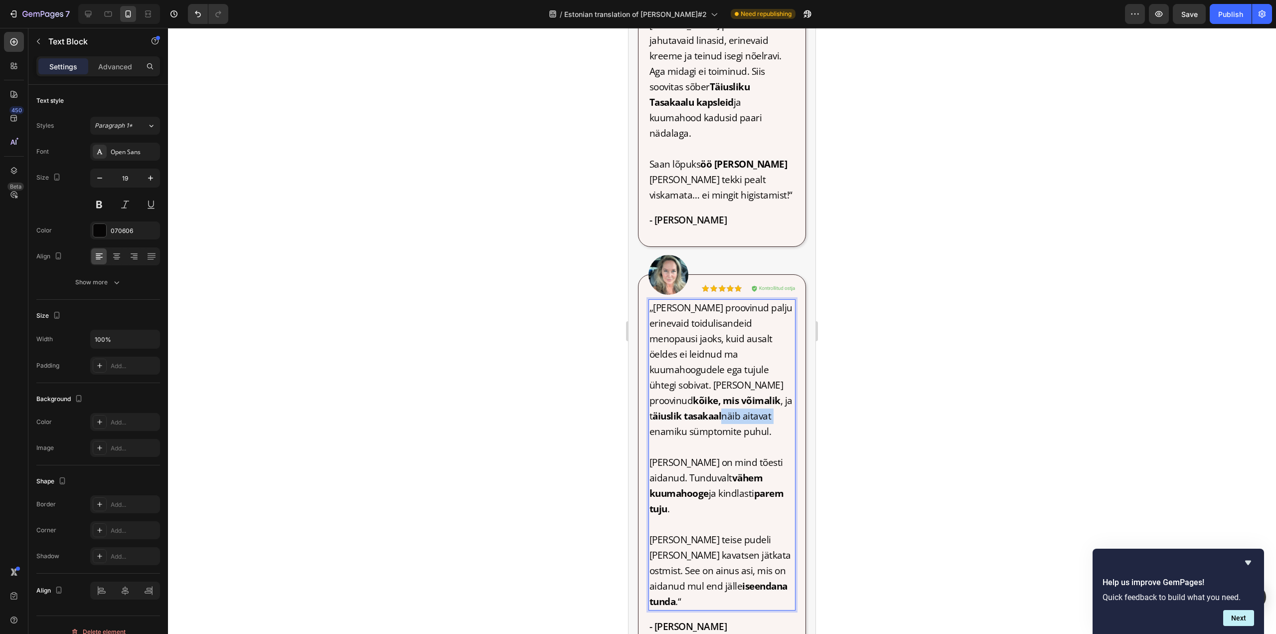
drag, startPoint x: 689, startPoint y: 380, endPoint x: 739, endPoint y: 386, distance: 50.1
click at [739, 386] on p "„[PERSON_NAME] proovinud palju erinevaid toidulisandeid menopausi jaoks, kuid a…" at bounding box center [723, 369] width 146 height 139
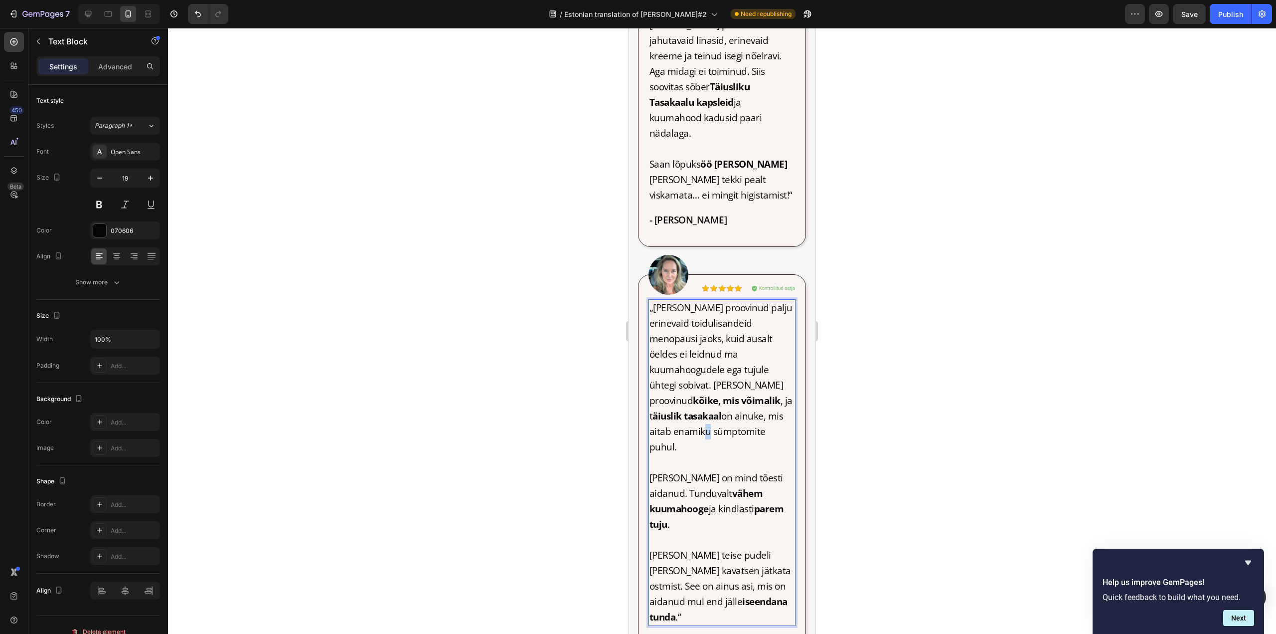
click at [686, 401] on p "„[PERSON_NAME] proovinud palju erinevaid toidulisandeid menopausi jaoks, kuid a…" at bounding box center [723, 377] width 146 height 155
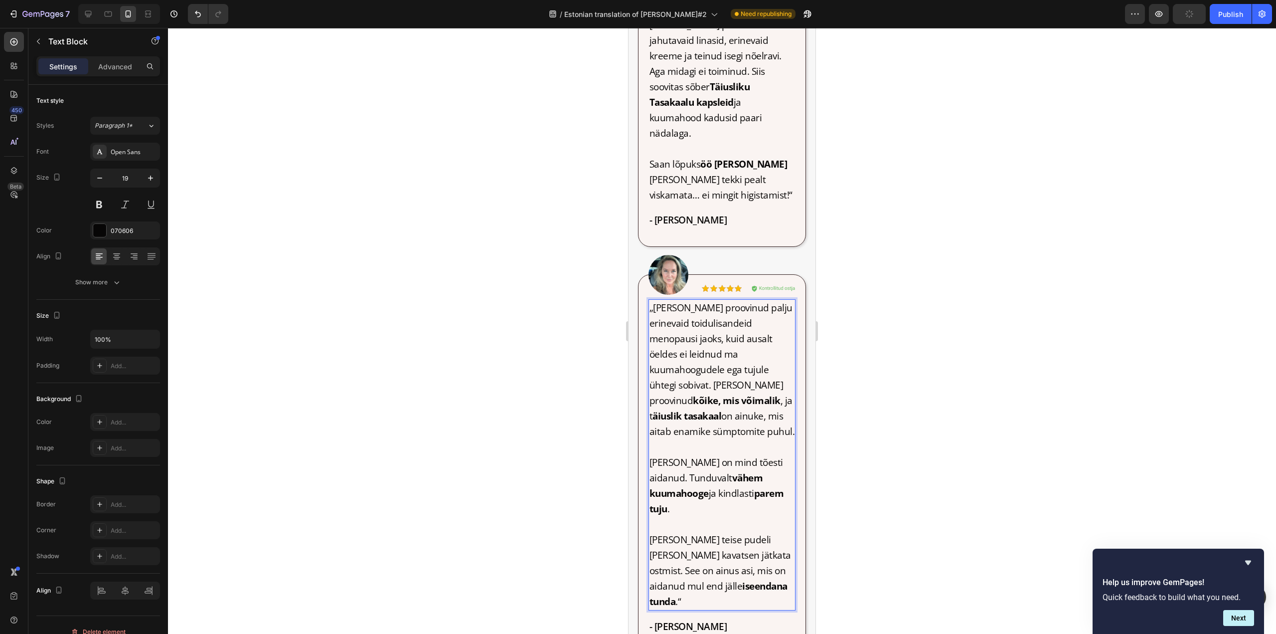
click at [691, 439] on p "Rich Text Editor. Editing area: main" at bounding box center [723, 446] width 146 height 15
drag, startPoint x: 679, startPoint y: 426, endPoint x: 691, endPoint y: 429, distance: 12.5
click at [691, 455] on p "[PERSON_NAME] on mind tõesti aidanud. Tunduvalt vähem kuumahooge ja kindlasti p…" at bounding box center [723, 486] width 146 height 62
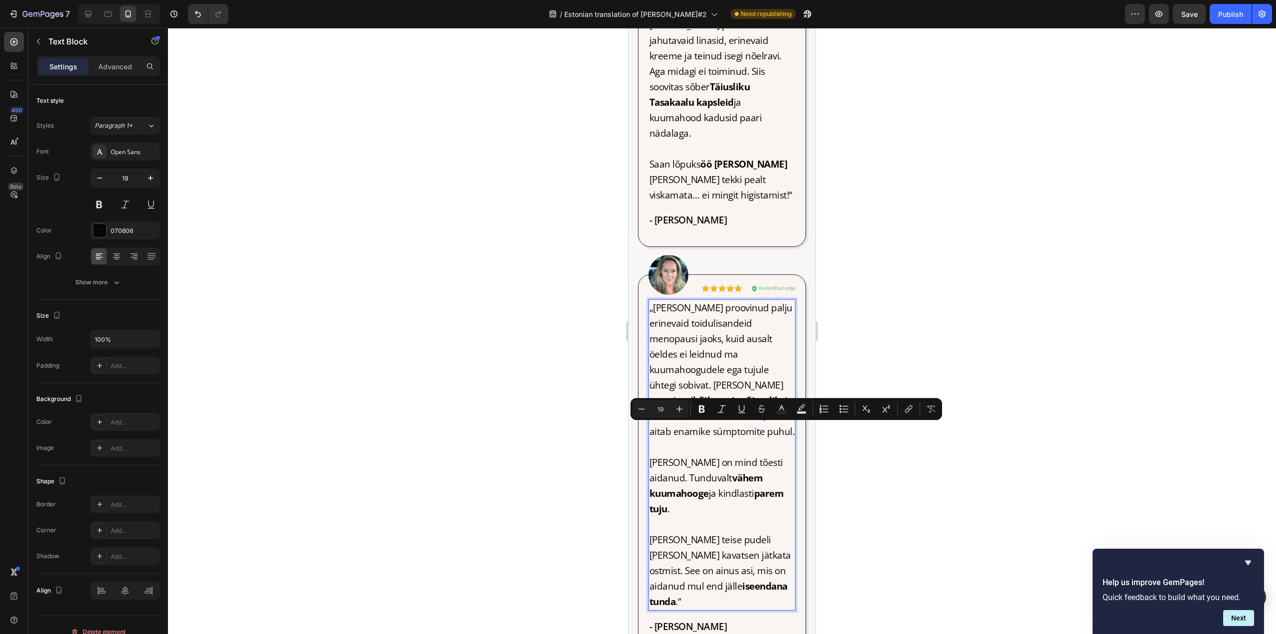
click at [683, 455] on p "[PERSON_NAME] on mind tõesti aidanud. Tunduvalt vähem kuumahooge ja kindlasti p…" at bounding box center [723, 486] width 146 height 62
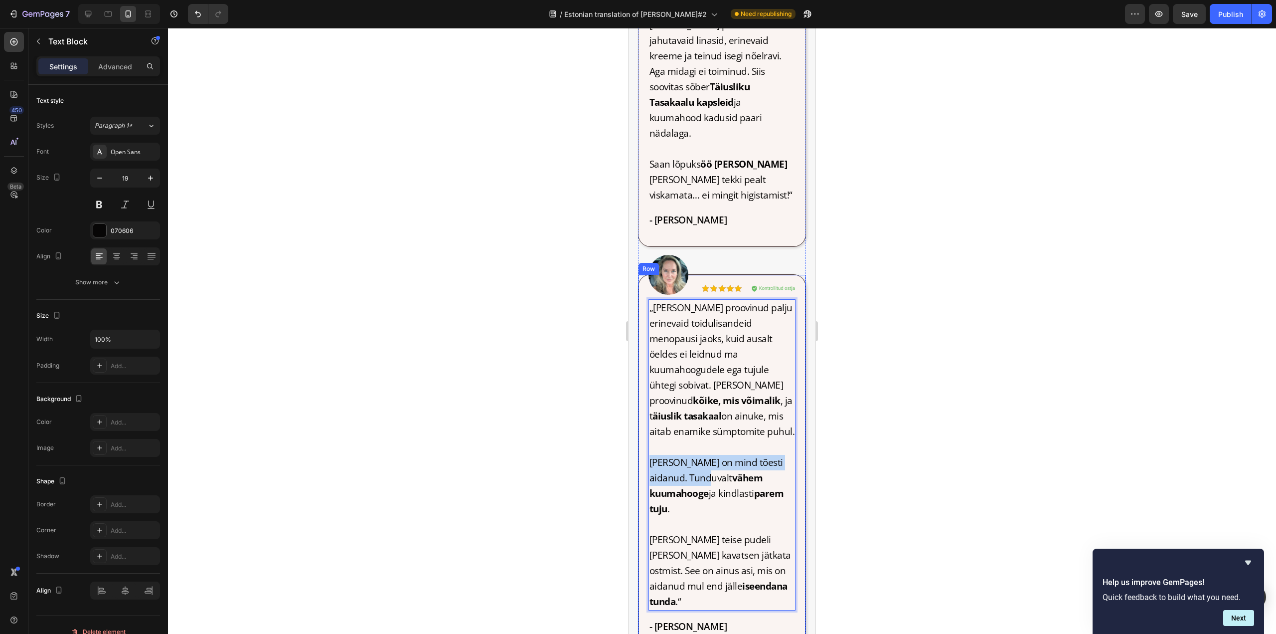
drag, startPoint x: 690, startPoint y: 447, endPoint x: 641, endPoint y: 434, distance: 51.2
click at [641, 434] on div "Image Image Image Row „[PERSON_NAME] proovinud palju erinevaid toidulisandeid m…" at bounding box center [722, 463] width 168 height 379
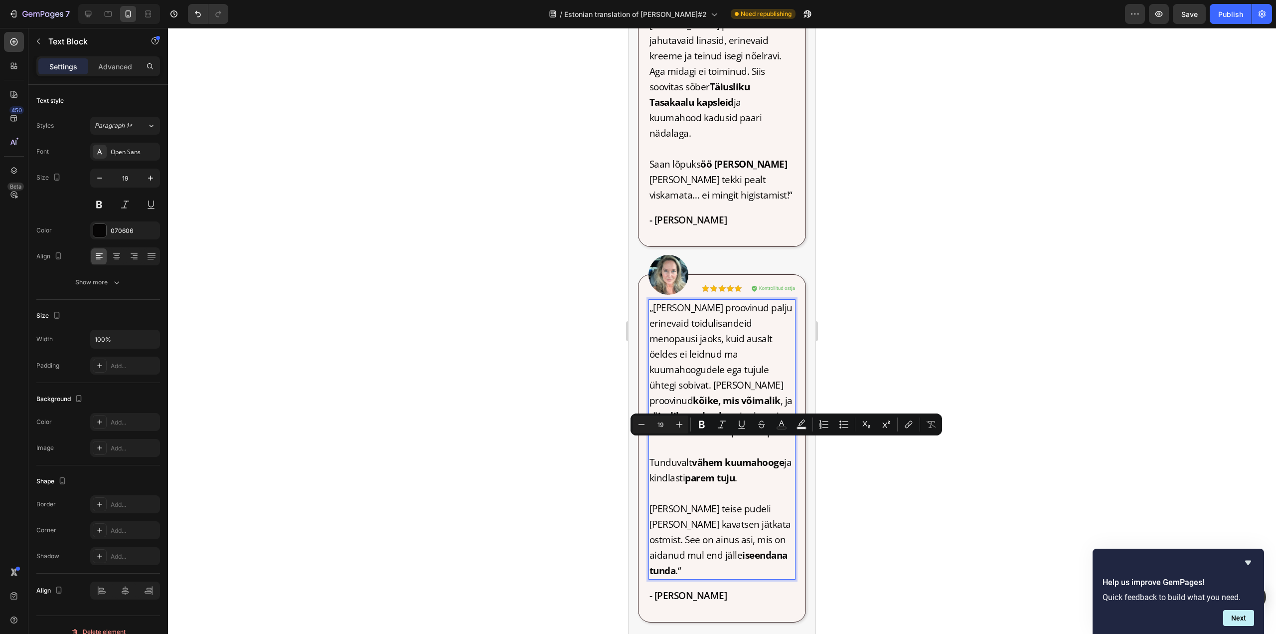
drag, startPoint x: 659, startPoint y: 446, endPoint x: 693, endPoint y: 448, distance: 34.0
click at [693, 455] on p "Tunduvalt vähem kuumahooge ja kindlasti parem tuju ." at bounding box center [723, 470] width 146 height 31
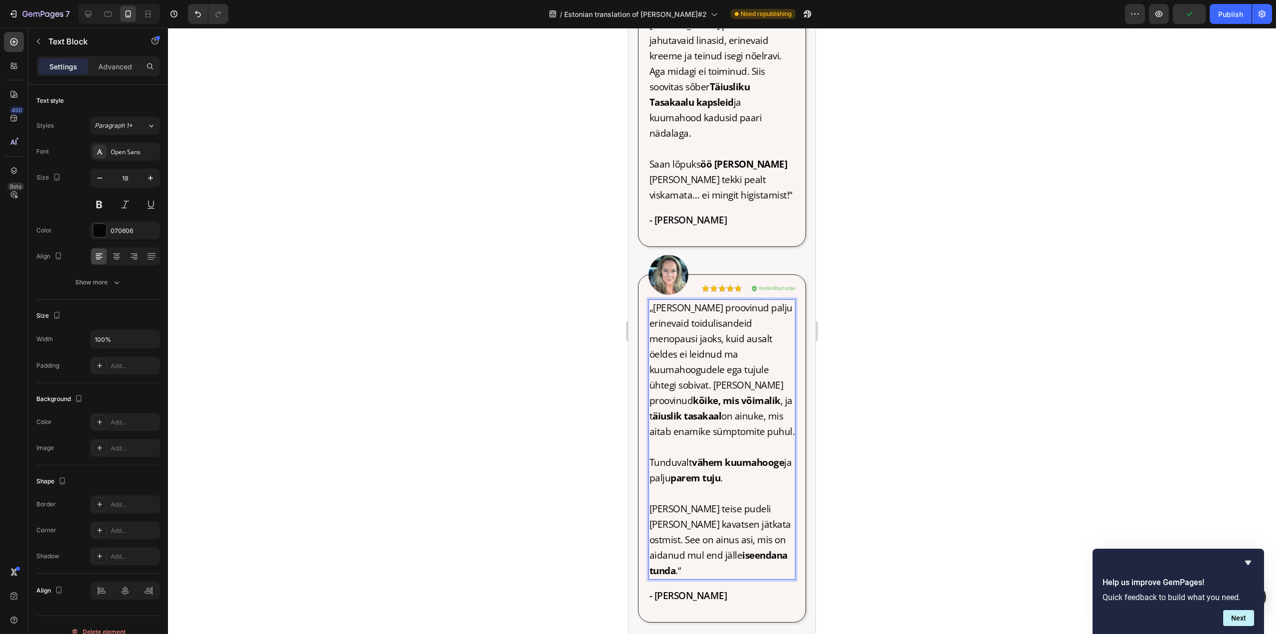
click at [684, 439] on p "Rich Text Editor. Editing area: main" at bounding box center [723, 446] width 146 height 15
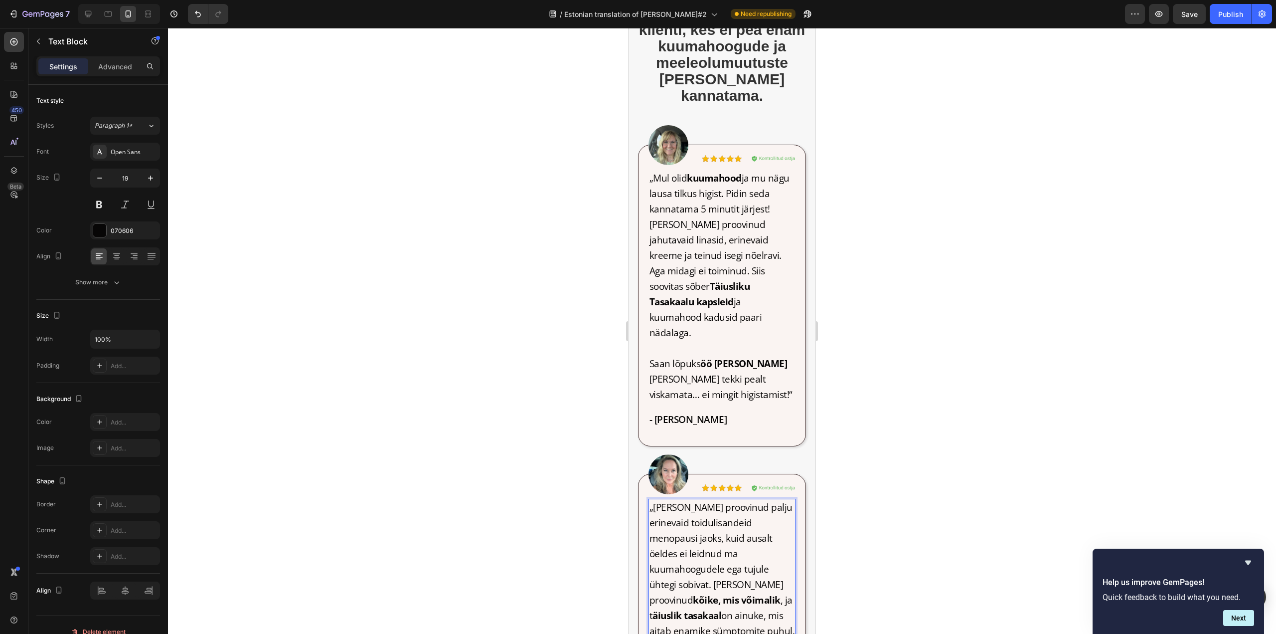
scroll to position [1346, 0]
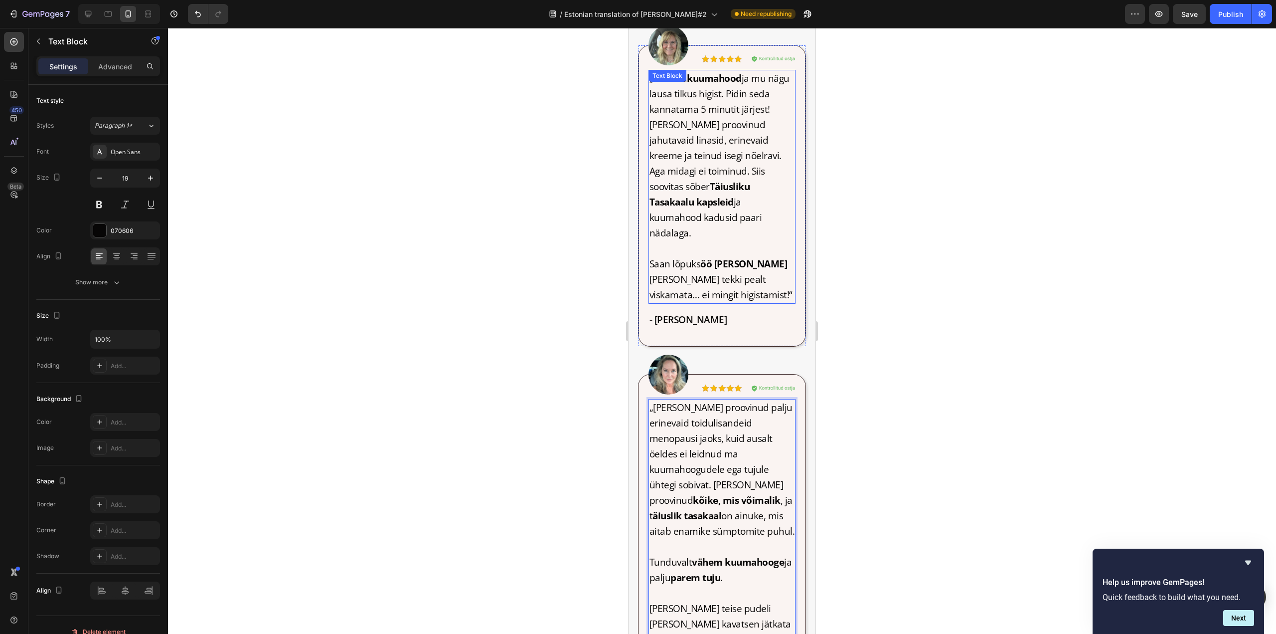
click at [750, 154] on p "„Mul olid kuumahood ja mu nägu lausa tilkus higist. Pidin seda kannatama 5 minu…" at bounding box center [723, 156] width 146 height 170
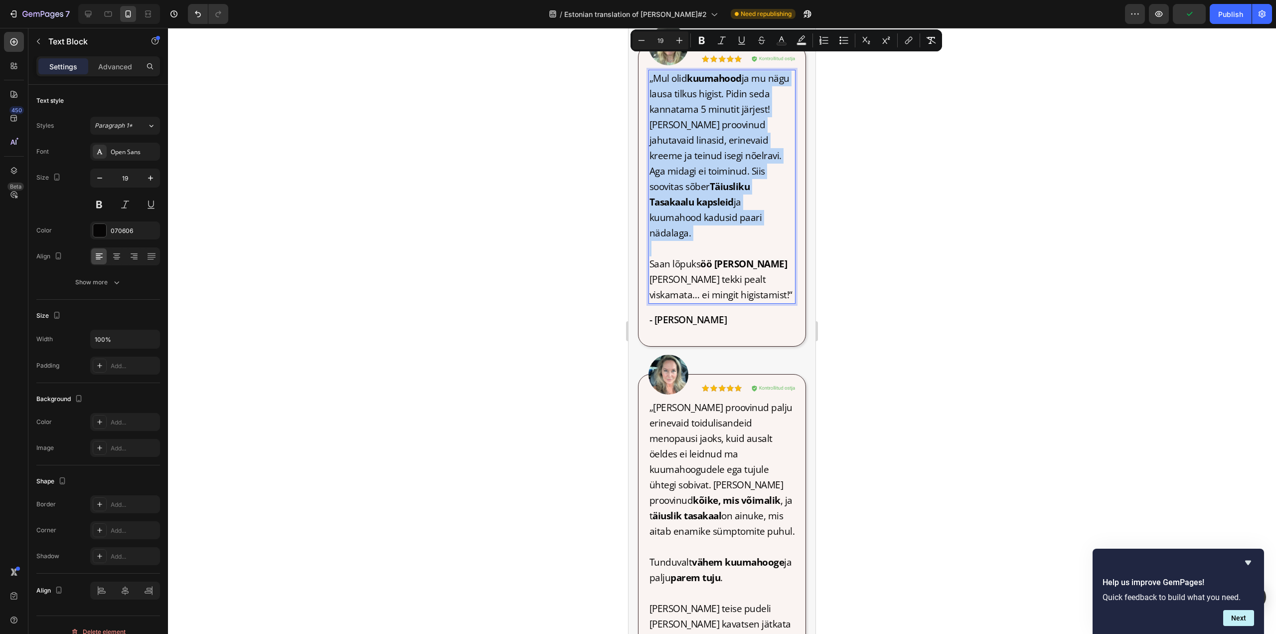
click at [750, 154] on p "„Mul olid kuumahood ja mu nägu lausa tilkus higist. Pidin seda kannatama 5 minu…" at bounding box center [723, 156] width 146 height 170
click at [750, 153] on p "„Mul olid kuumahood ja mu nägu lausa tilkus higist. Pidin seda kannatama 5 minu…" at bounding box center [723, 156] width 146 height 170
click at [723, 135] on p "„Mul olid kuumahood ja mu nägu lausa tilkus higist. Pidin seda kannatama 5 minu…" at bounding box center [723, 156] width 146 height 170
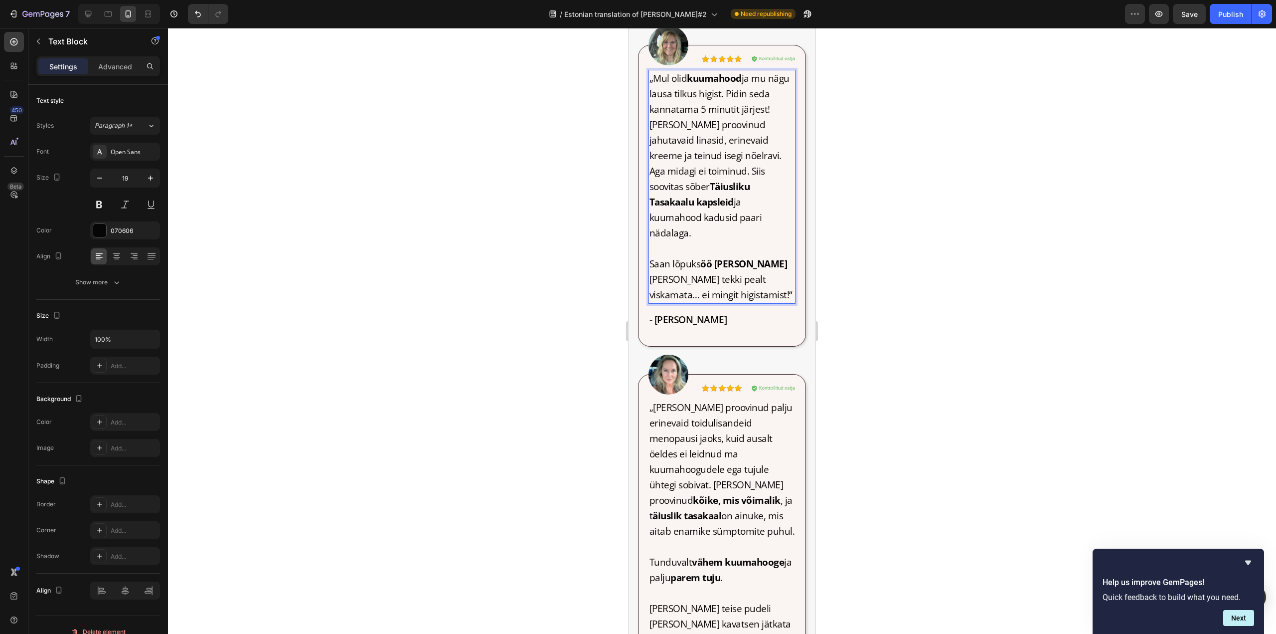
click at [751, 155] on p "„Mul olid kuumahood ja mu nägu lausa tilkus higist. Pidin seda kannatama 5 minu…" at bounding box center [723, 156] width 146 height 170
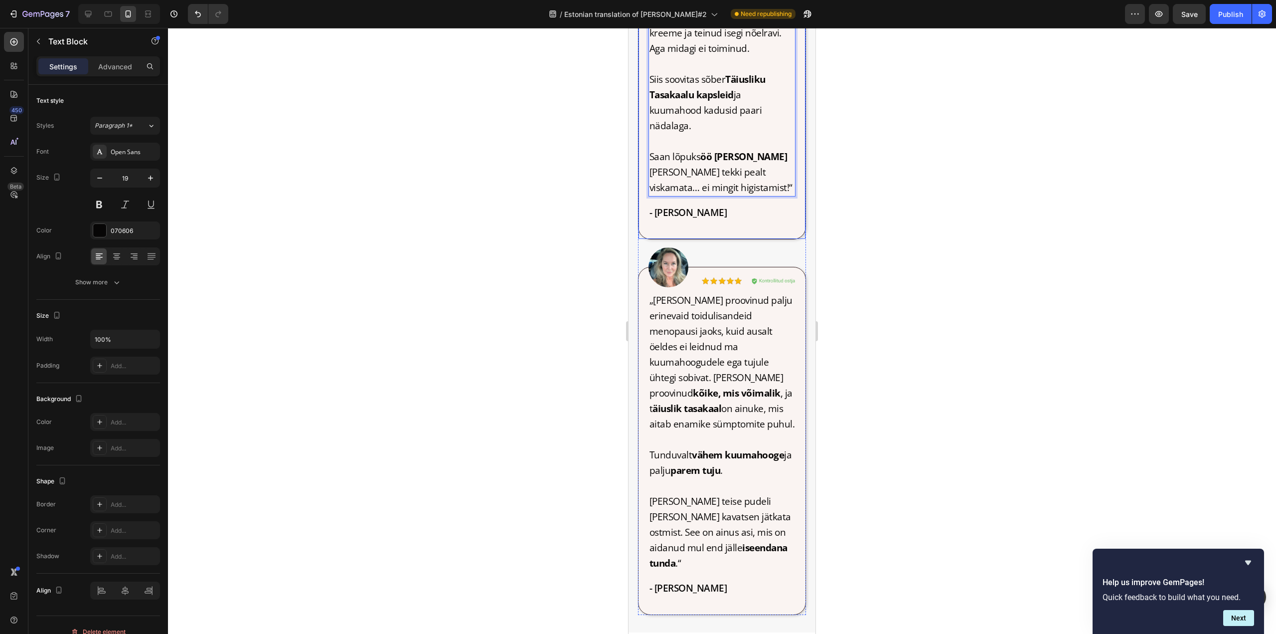
scroll to position [1495, 0]
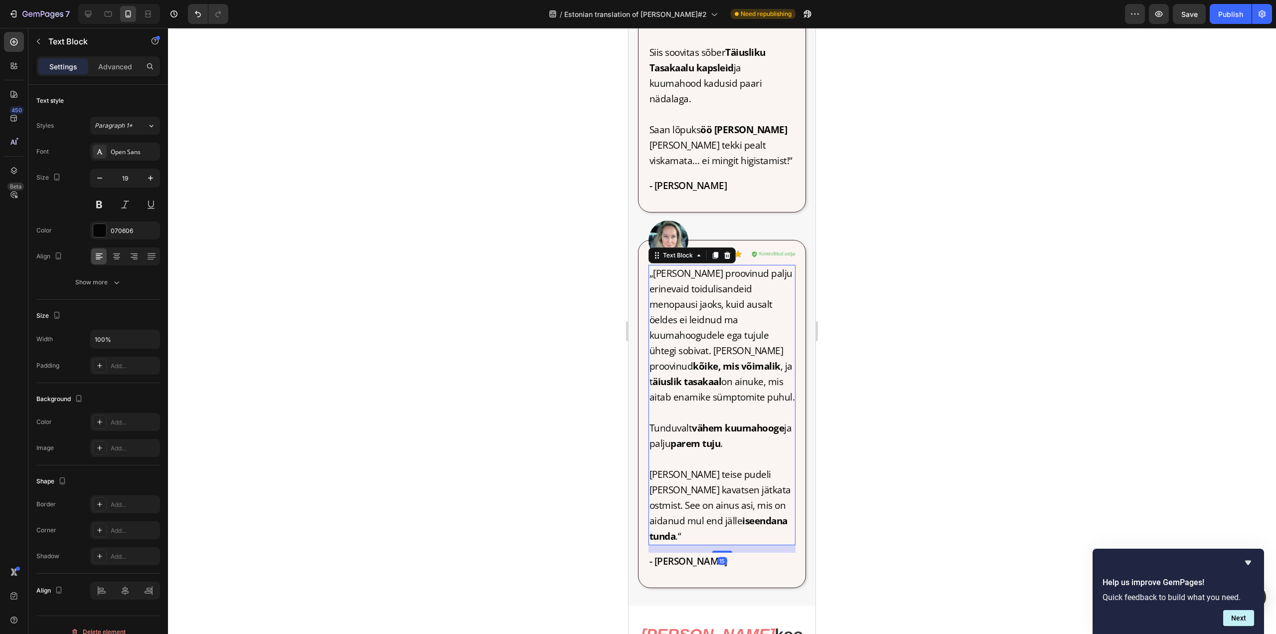
click at [651, 420] on p "Tunduvalt vähem kuumahooge ja palju parem tuju ." at bounding box center [723, 435] width 146 height 31
click at [652, 420] on p "Tunduvalt vähem kuumahooge ja palju parem tuju ." at bounding box center [723, 435] width 146 height 31
click at [651, 420] on p "Tunduvalt vähem kuumahooge ja palju parem tuju ." at bounding box center [723, 435] width 146 height 31
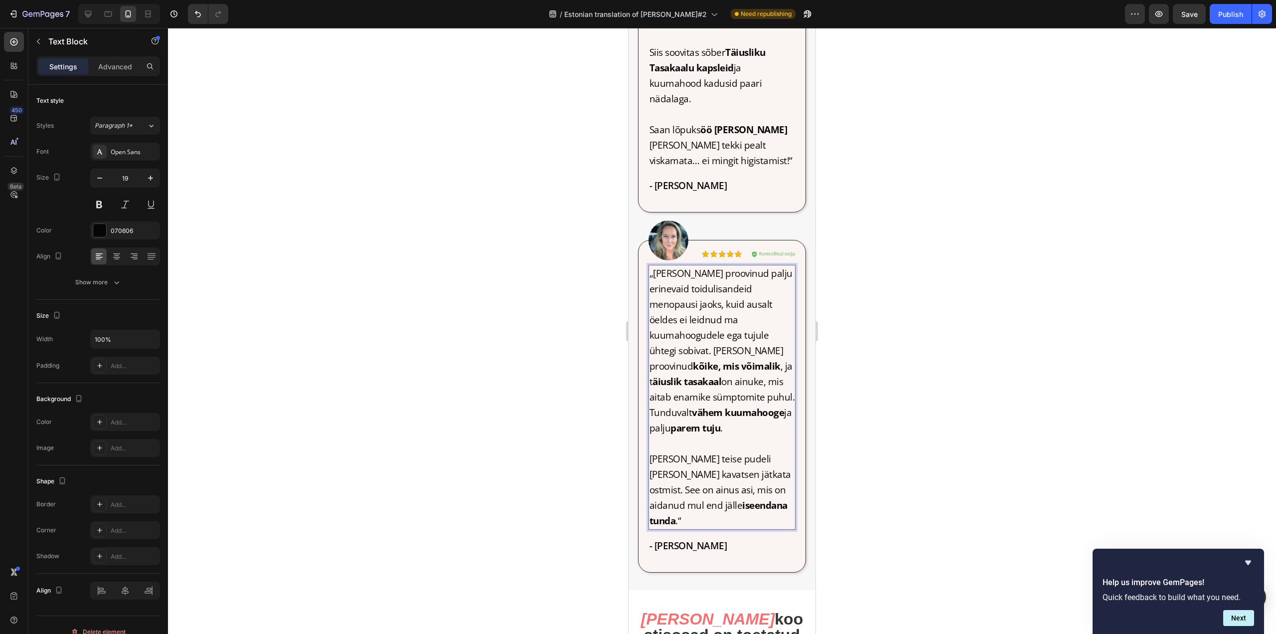
click at [714, 319] on p "„[PERSON_NAME] proovinud palju erinevaid toidulisandeid menopausi jaoks, kuid a…" at bounding box center [723, 351] width 146 height 170
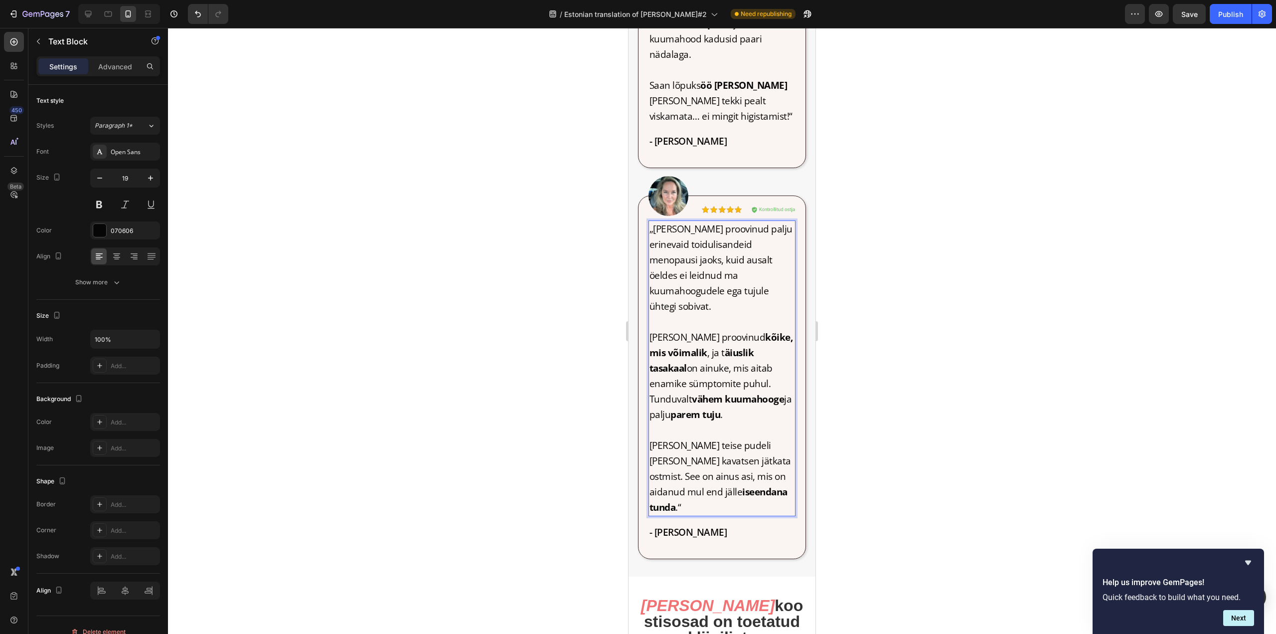
scroll to position [1545, 0]
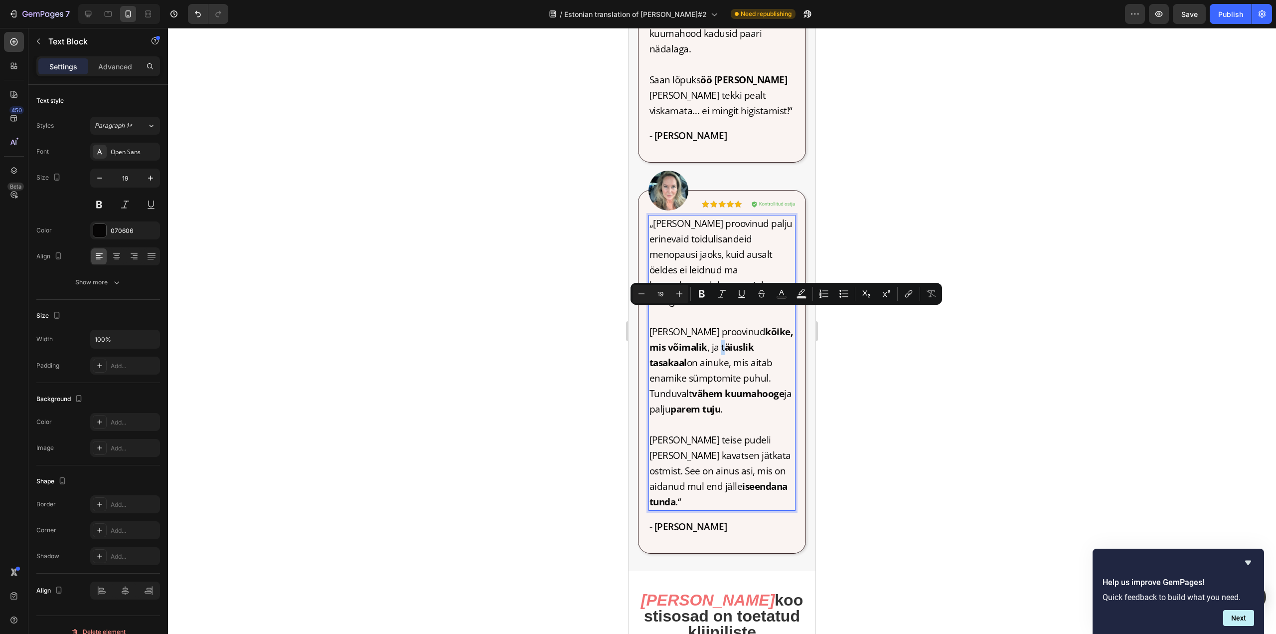
click at [705, 324] on p "[PERSON_NAME] proovinud kõike, mis võimalik , ja t äiuslik tasakaal on ainuke, …" at bounding box center [723, 370] width 146 height 93
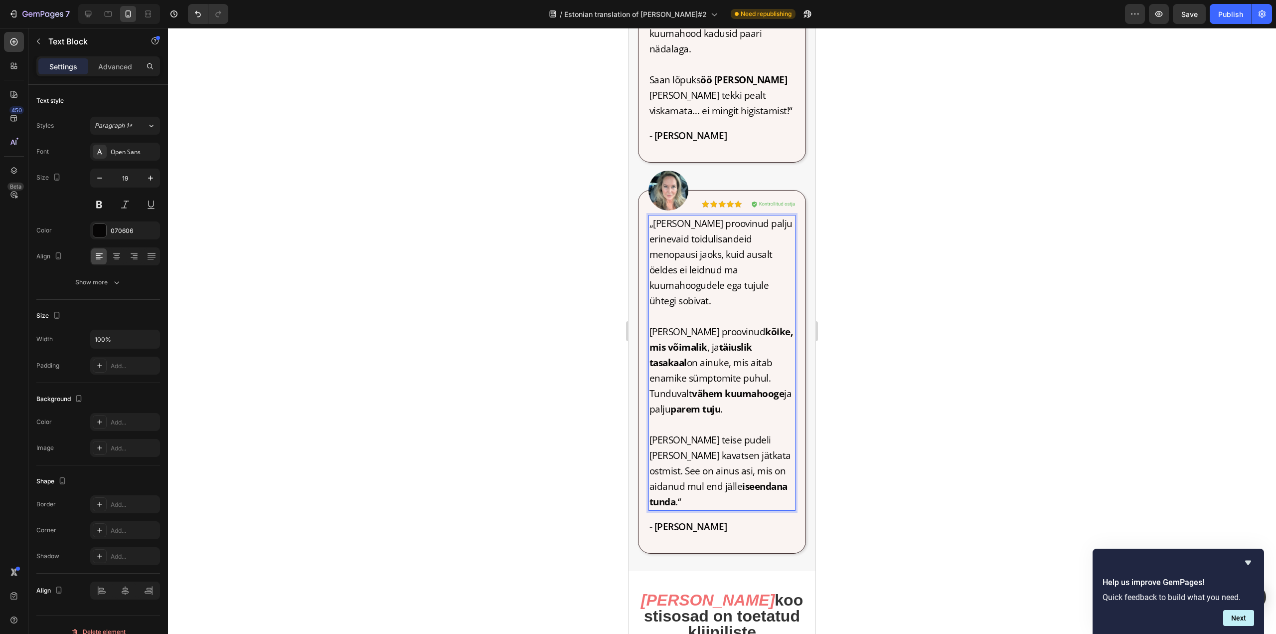
click at [668, 324] on p "[PERSON_NAME] proovinud kõike, mis võimalik , ja täiuslik tasakaal on ainuke, m…" at bounding box center [723, 370] width 146 height 93
click at [659, 329] on p "[PERSON_NAME] proovinud kõike, mis võimalik , ja täiuslik tasakaal on ainuke, m…" at bounding box center [723, 370] width 146 height 93
click at [660, 331] on p "[PERSON_NAME] proovinud kõike, mis võimalik , ja täiuslik tasakaal on ainuke, m…" at bounding box center [723, 370] width 146 height 93
click at [737, 329] on p "[PERSON_NAME] proovinud kõike, mis võimalik , ja täiuslik tasakaal on siiani ai…" at bounding box center [723, 370] width 146 height 93
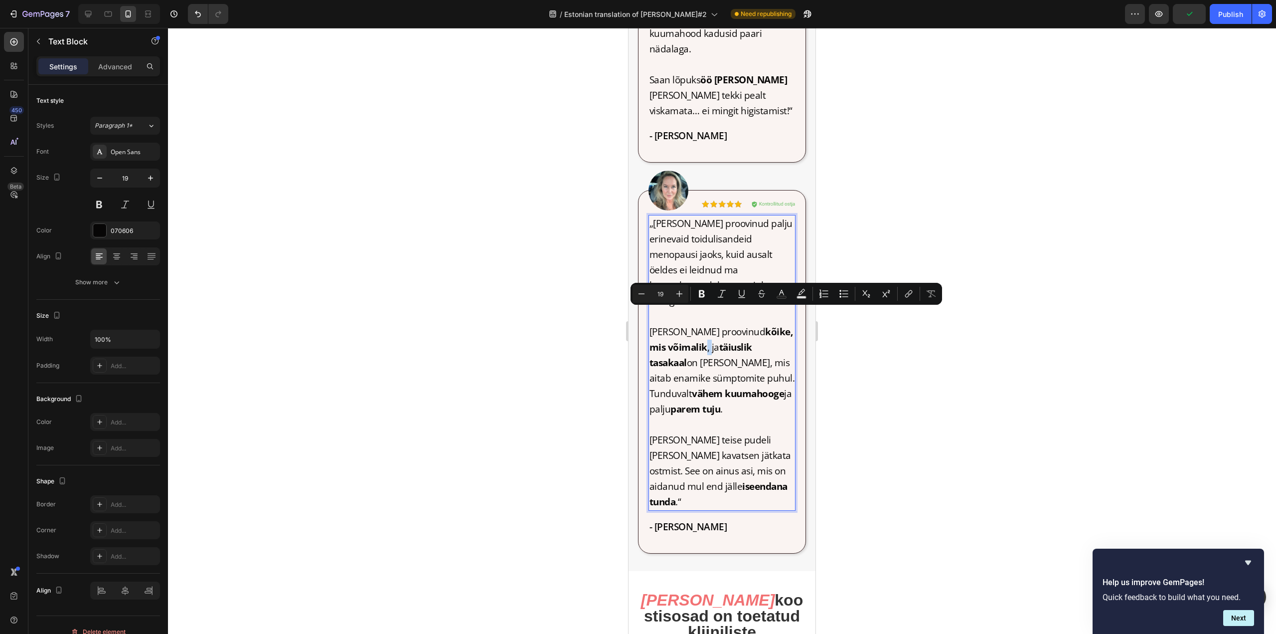
click at [687, 324] on p "[PERSON_NAME] proovinud kõike, mis võimalik , ja täiuslik tasakaal on siiani ai…" at bounding box center [723, 370] width 146 height 93
click at [687, 325] on strong "kõike, mis võimalik" at bounding box center [722, 339] width 144 height 28
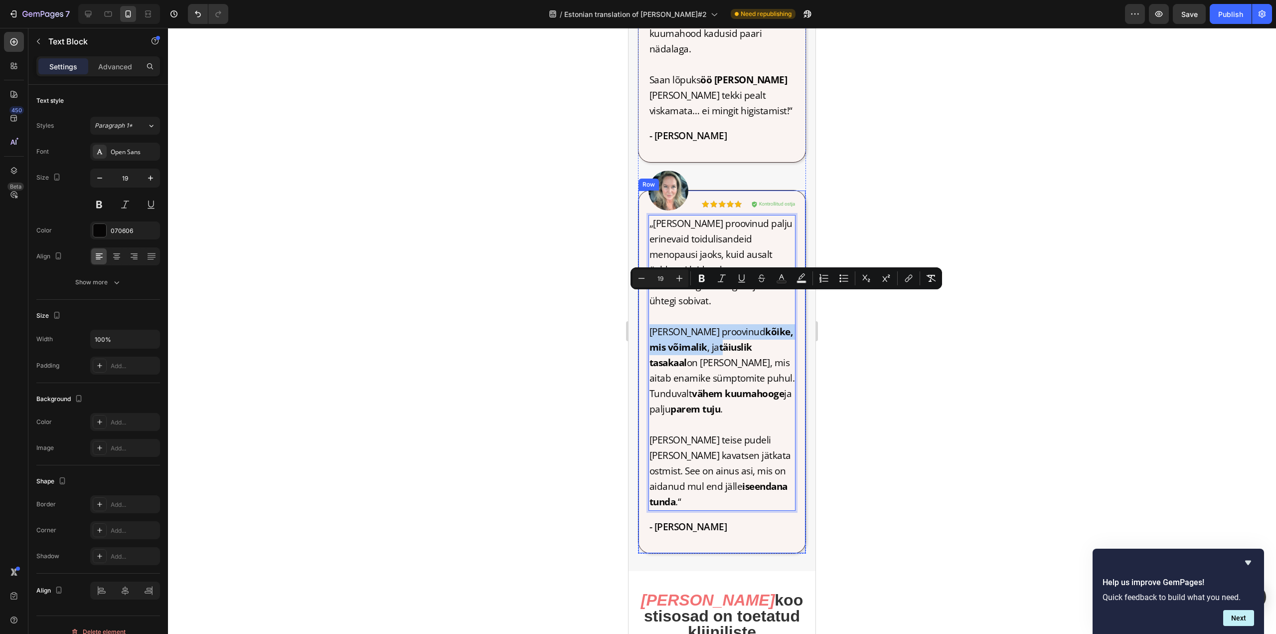
drag, startPoint x: 705, startPoint y: 317, endPoint x: 647, endPoint y: 299, distance: 61.6
click at [647, 299] on div "Image Image Image Row „[PERSON_NAME] proovinud palju erinevaid toidulisandeid m…" at bounding box center [722, 371] width 168 height 363
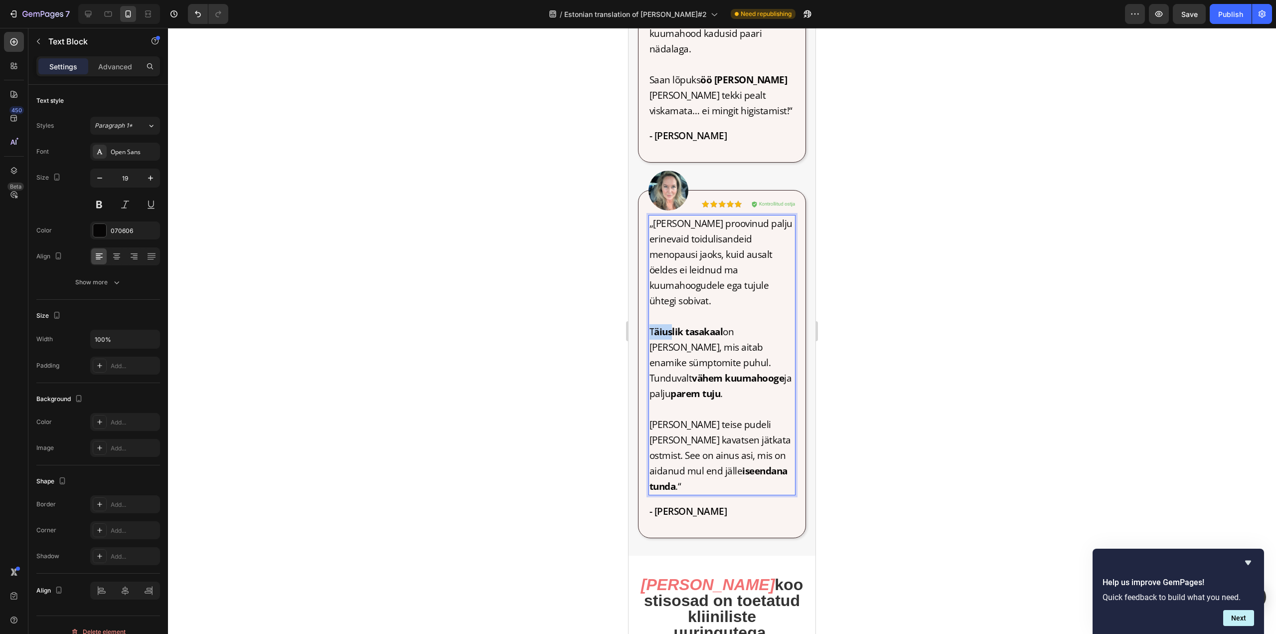
drag, startPoint x: 671, startPoint y: 303, endPoint x: 647, endPoint y: 300, distance: 24.1
click at [647, 300] on div "Image Image Image Row „[PERSON_NAME] proovinud palju erinevaid toidulisandeid m…" at bounding box center [722, 364] width 168 height 348
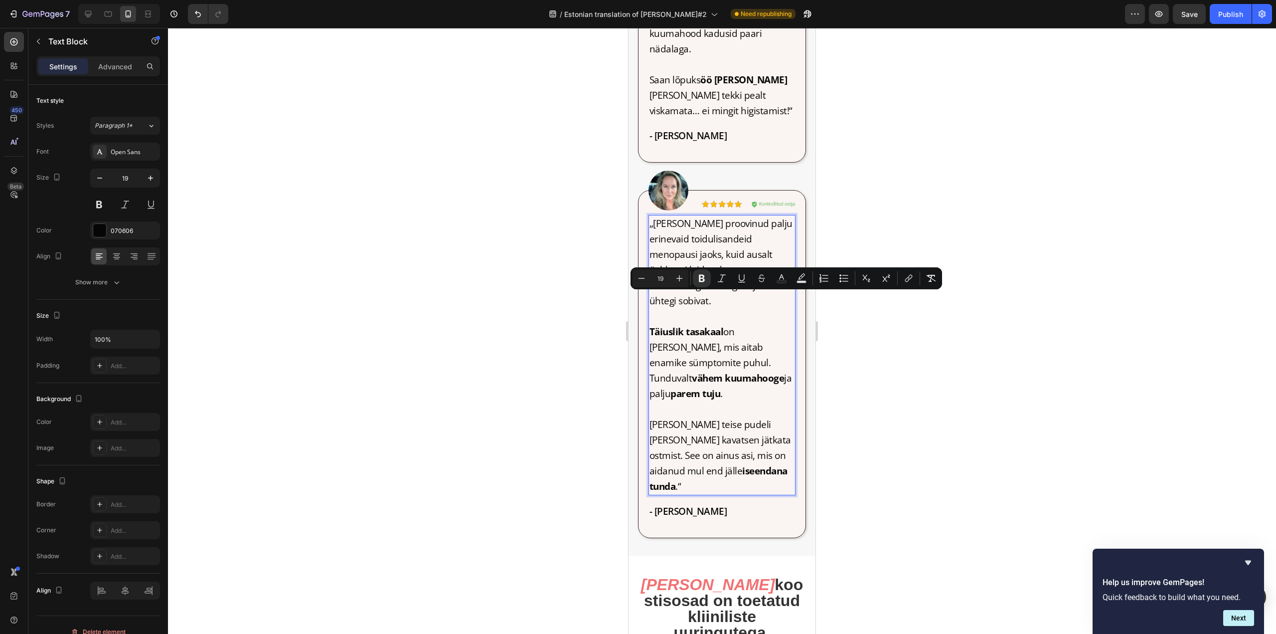
click at [670, 324] on p "Täiuslik tasakaal on siiani ainuke, mis aitab enamike sümptomite puhul. Tunduva…" at bounding box center [723, 362] width 146 height 77
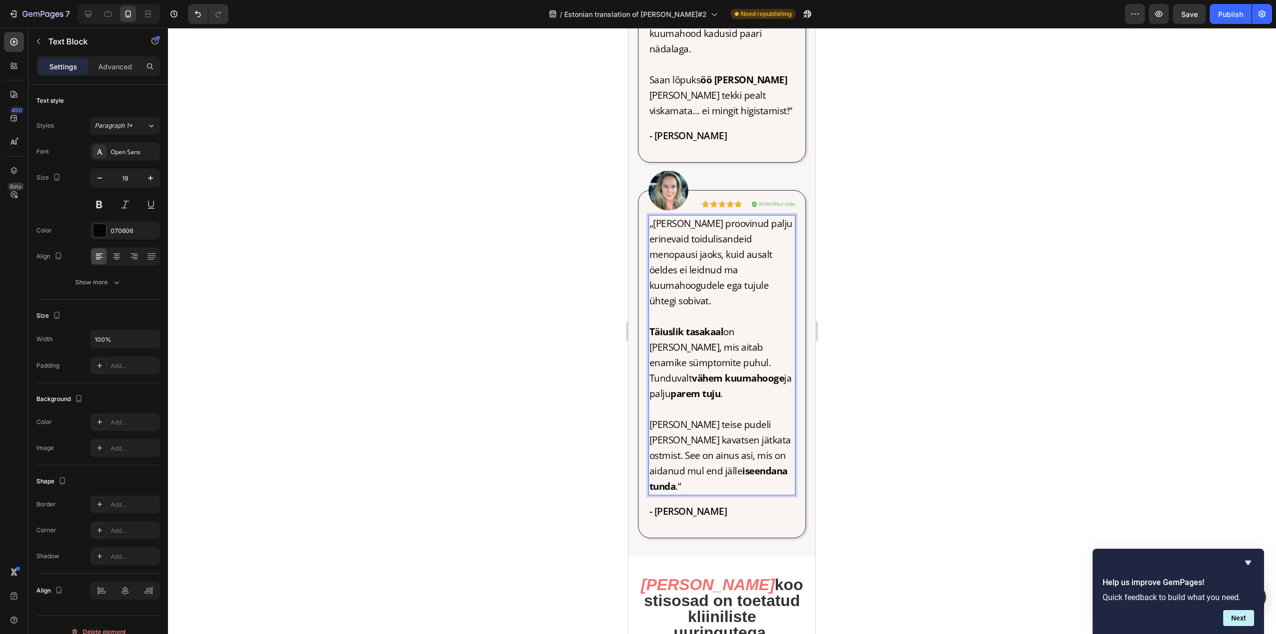
click at [701, 324] on p "Täiuslik tasakaal on siiani ainuke, mis aitab enamike sümptomite puhul. Tunduva…" at bounding box center [723, 362] width 146 height 77
click at [742, 357] on p "Täiuslik tasakaal on siiani ainuke, mis päriselt aitab enamike sümptomite puhul…" at bounding box center [723, 362] width 146 height 77
click at [688, 329] on p "Täiuslik tasakaal on siiani ainuke, mis päriselt aitab enamike sümptomite puhul…" at bounding box center [723, 362] width 146 height 77
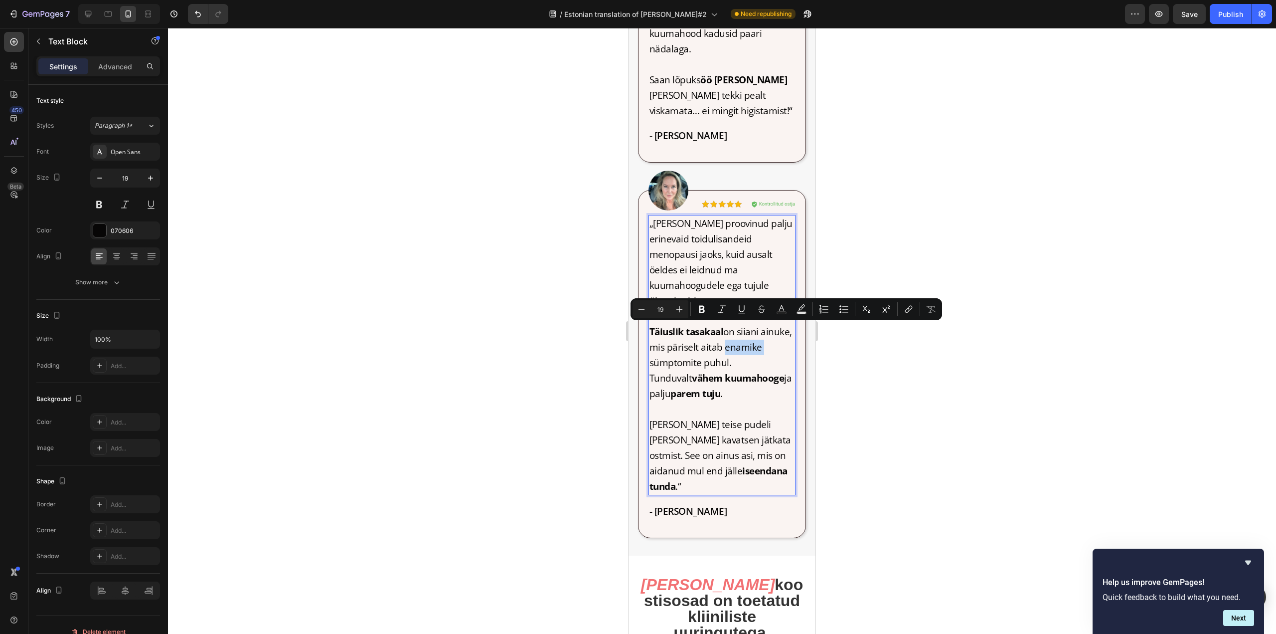
drag, startPoint x: 688, startPoint y: 331, endPoint x: 651, endPoint y: 328, distance: 37.5
click at [651, 328] on p "Täiuslik tasakaal on siiani ainuke, mis päriselt aitab enamike sümptomite puhul…" at bounding box center [723, 362] width 146 height 77
click at [725, 328] on p "Täiuslik tasakaal on siiani ainuke, mis päriselt aitab enamike sümptomite puhul…" at bounding box center [723, 362] width 146 height 77
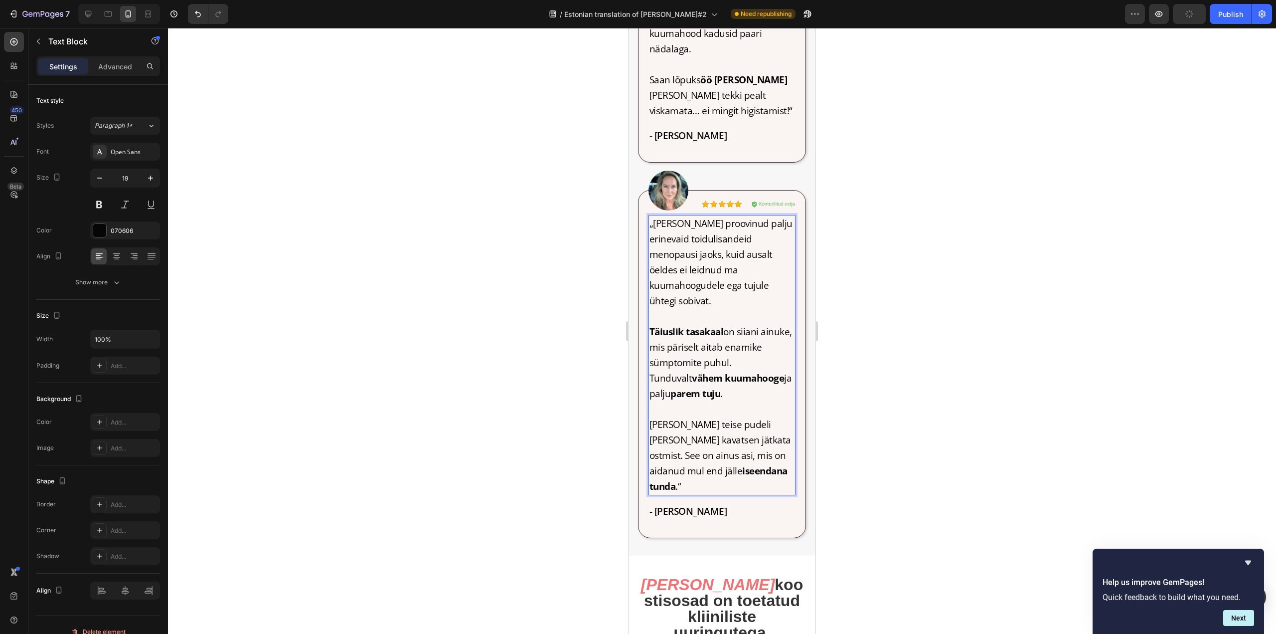
click at [763, 329] on p "Täiuslik tasakaal on siiani ainuke, mis päriselt aitab enamike sümptomite puhul…" at bounding box center [723, 362] width 146 height 77
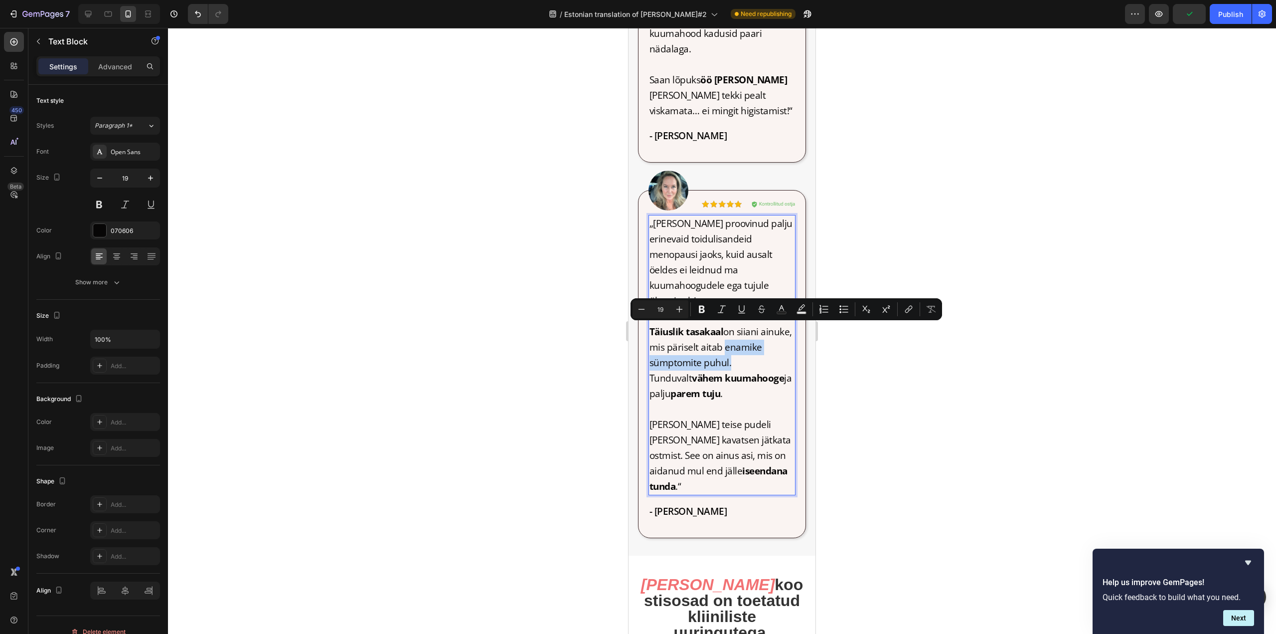
drag, startPoint x: 767, startPoint y: 330, endPoint x: 649, endPoint y: 332, distance: 118.2
click at [649, 332] on div "„[PERSON_NAME] proovinud palju erinevaid toidulisandeid menopausi jaoks, kuid a…" at bounding box center [723, 355] width 148 height 280
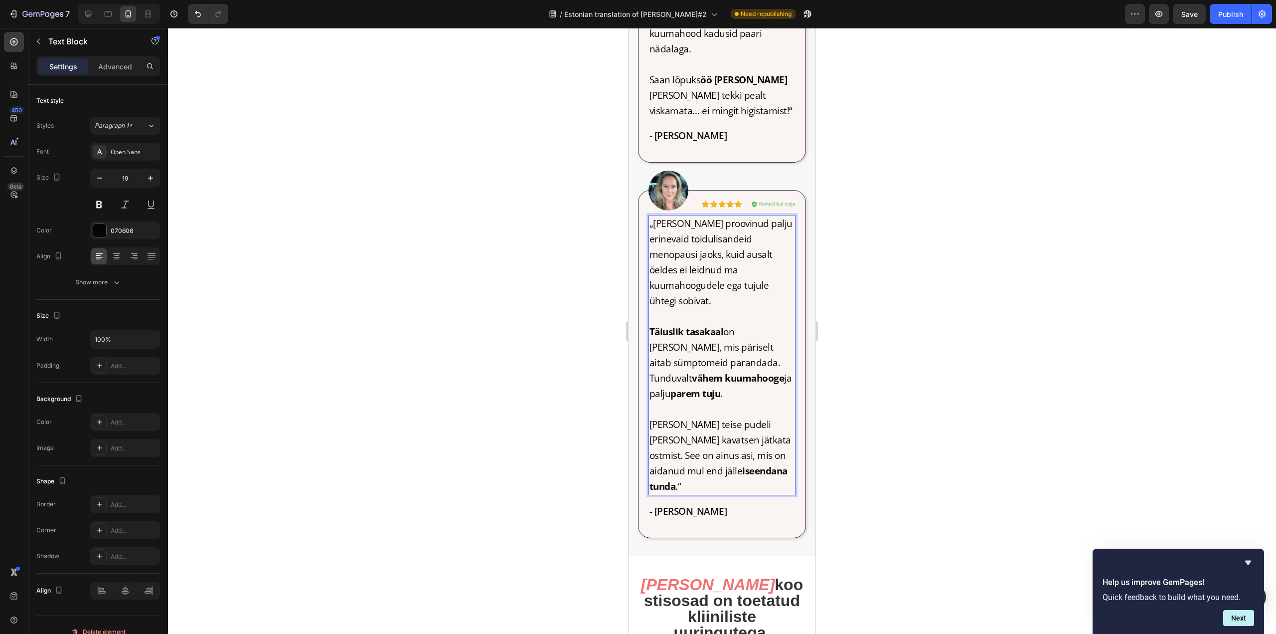
scroll to position [1595, 0]
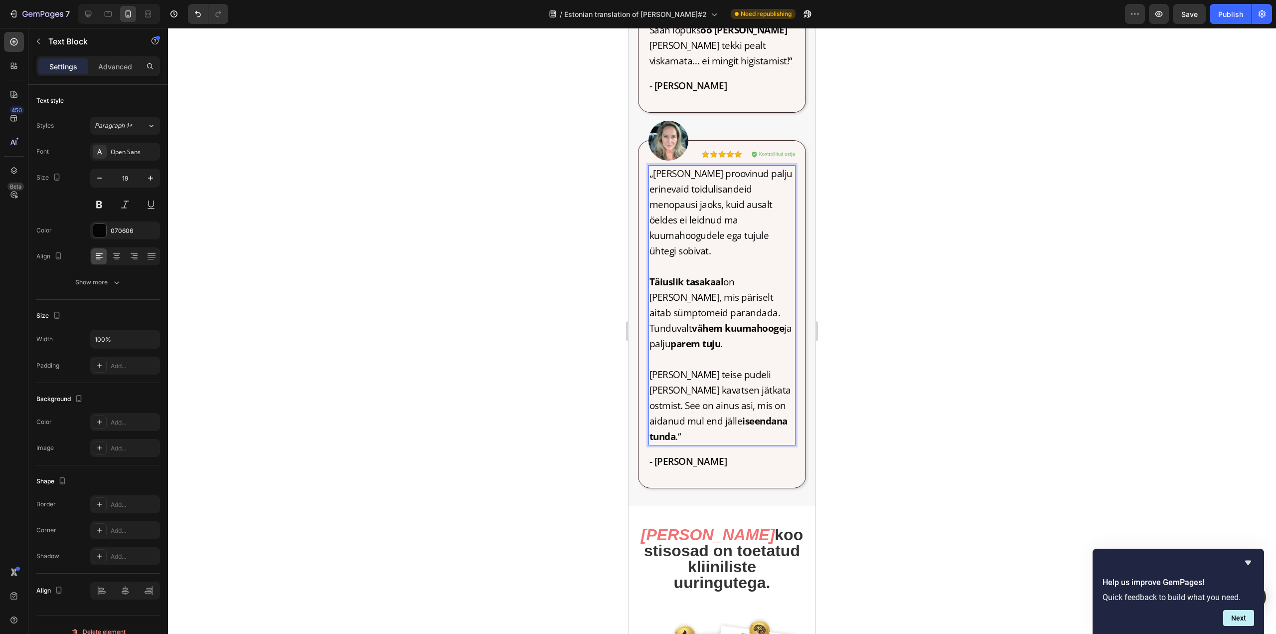
click at [702, 367] on p "[PERSON_NAME] teise pudeli [PERSON_NAME] kavatsen jätkata ostmist. See on ainus…" at bounding box center [723, 405] width 146 height 77
click at [676, 367] on p "[PERSON_NAME] teise pudeli [PERSON_NAME] kavatsen jätkata ostmist. See on ainus…" at bounding box center [723, 405] width 146 height 77
drag, startPoint x: 653, startPoint y: 339, endPoint x: 661, endPoint y: 339, distance: 8.0
click at [661, 367] on p "[PERSON_NAME] teise pudeli [PERSON_NAME] kavatsen jätkata ostmist. See on ainus…" at bounding box center [723, 405] width 146 height 77
click at [689, 367] on p "[PERSON_NAME] teise pudeli [PERSON_NAME] kavatsen jätkata ostmist. See on ainus…" at bounding box center [723, 405] width 146 height 77
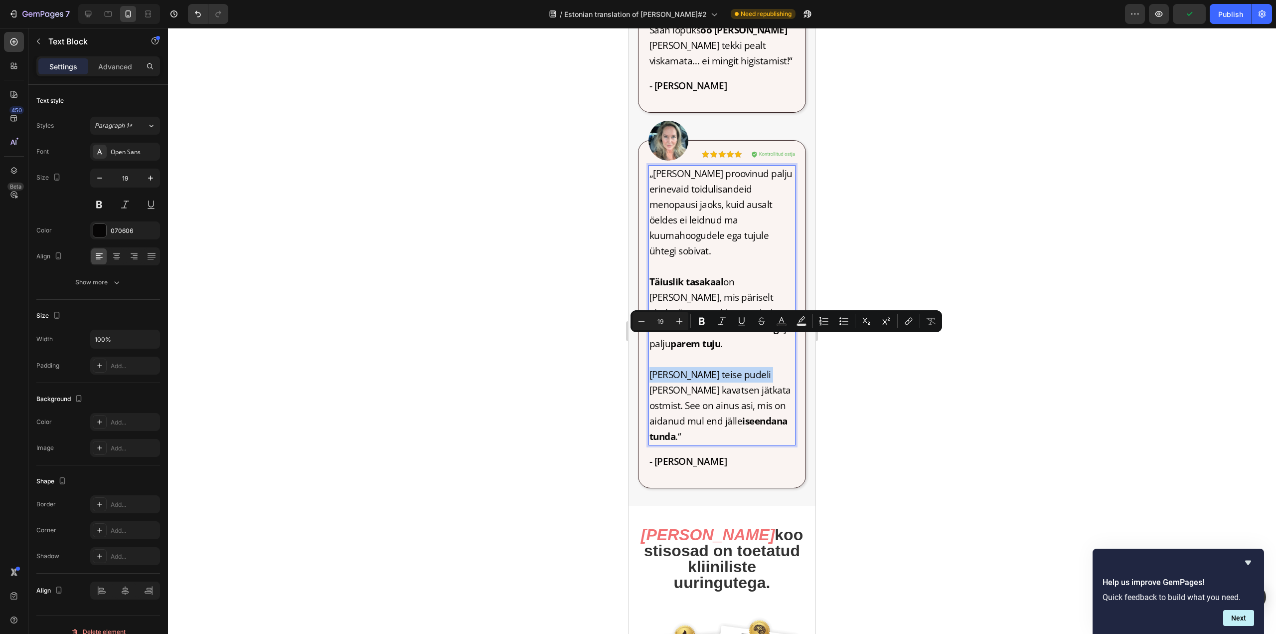
drag, startPoint x: 759, startPoint y: 343, endPoint x: 651, endPoint y: 340, distance: 108.7
click at [651, 367] on p "[PERSON_NAME] teise pudeli [PERSON_NAME] kavatsen jätkata ostmist. See on ainus…" at bounding box center [723, 405] width 146 height 77
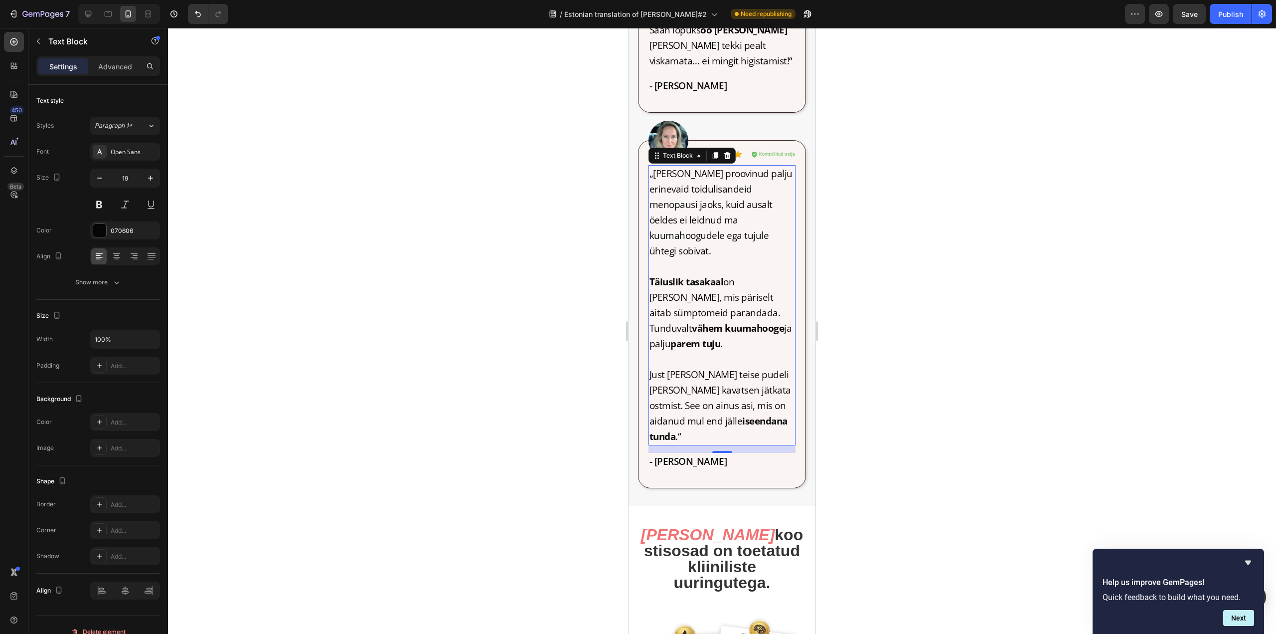
click at [922, 370] on div at bounding box center [722, 331] width 1108 height 606
click at [761, 375] on p "Just [PERSON_NAME] teise pudeli [PERSON_NAME] kavatsen jätkata ostmist. See on …" at bounding box center [723, 405] width 146 height 77
click at [706, 367] on p "Just [PERSON_NAME] teise pudeli [PERSON_NAME] kavatsen jätkata ostmist. See on …" at bounding box center [723, 405] width 146 height 77
click at [711, 375] on p "Just [PERSON_NAME] teise pudeli [PERSON_NAME] kavatsen jätkata ostmist. See on …" at bounding box center [723, 405] width 146 height 77
click at [693, 274] on p "Täiuslik tasakaal on siiani ainuke, mis päriselt aitab sümptomeid parandada. Tu…" at bounding box center [723, 312] width 146 height 77
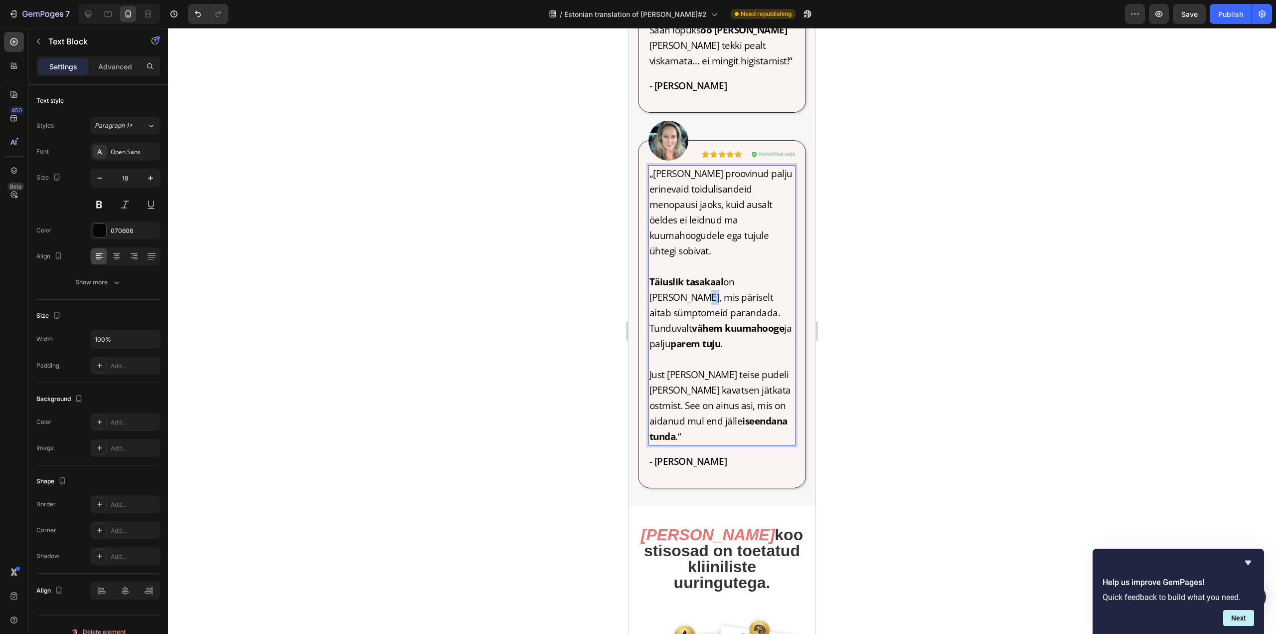
drag, startPoint x: 678, startPoint y: 265, endPoint x: 667, endPoint y: 265, distance: 10.5
click at [667, 274] on p "Täiuslik tasakaal on siiani ainuke, mis päriselt aitab sümptomeid parandada. Tu…" at bounding box center [723, 312] width 146 height 77
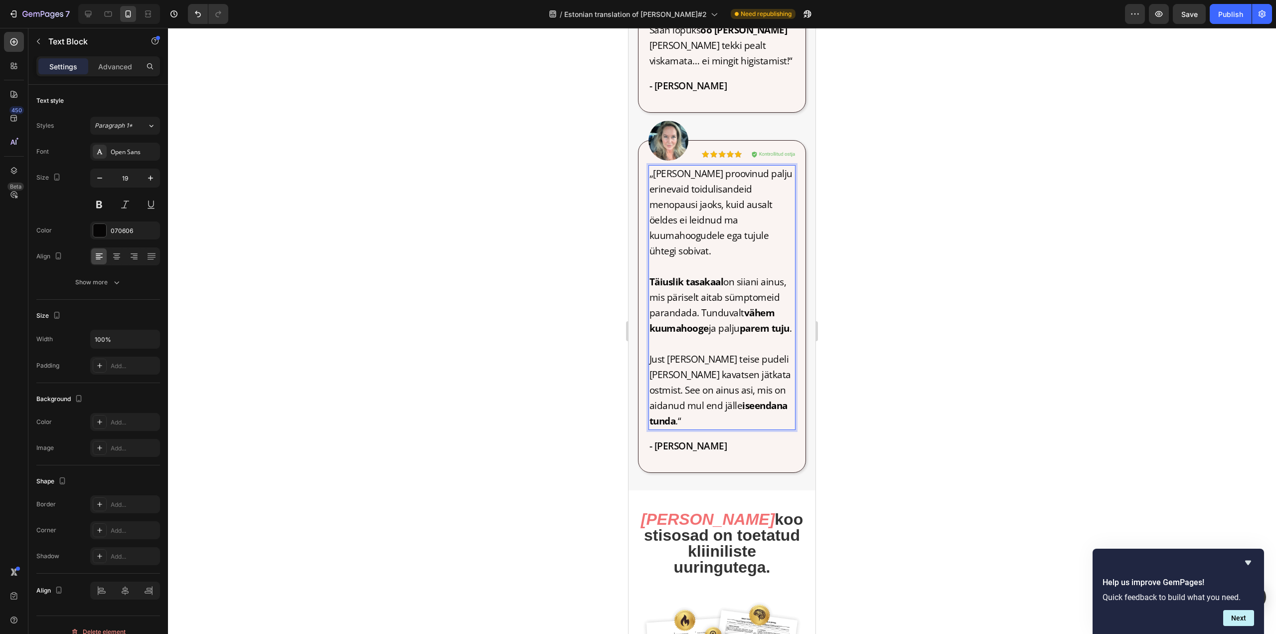
click at [713, 374] on p "Just [PERSON_NAME] teise pudeli [PERSON_NAME] kavatsen jätkata ostmist. See on …" at bounding box center [723, 389] width 146 height 77
click at [719, 399] on strong "iseendana tunda" at bounding box center [719, 413] width 138 height 28
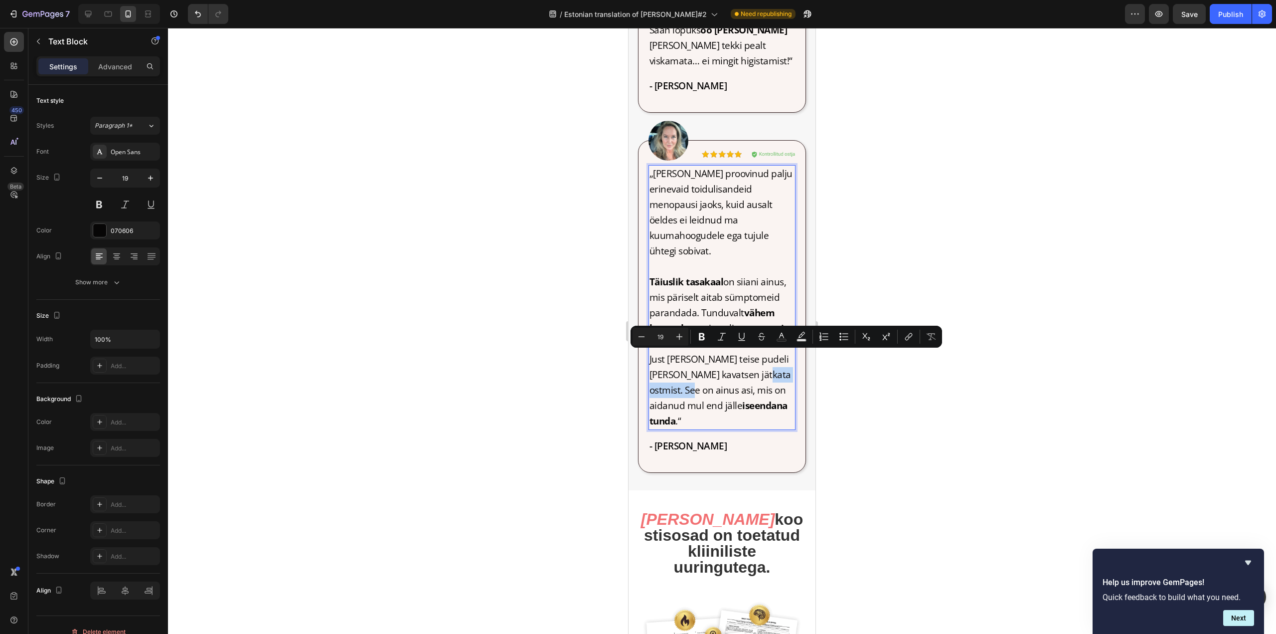
drag, startPoint x: 756, startPoint y: 353, endPoint x: 684, endPoint y: 375, distance: 74.4
click at [684, 375] on p "Just [PERSON_NAME] teise pudeli [PERSON_NAME] kavatsen jätkata ostmist. See on …" at bounding box center [723, 389] width 146 height 77
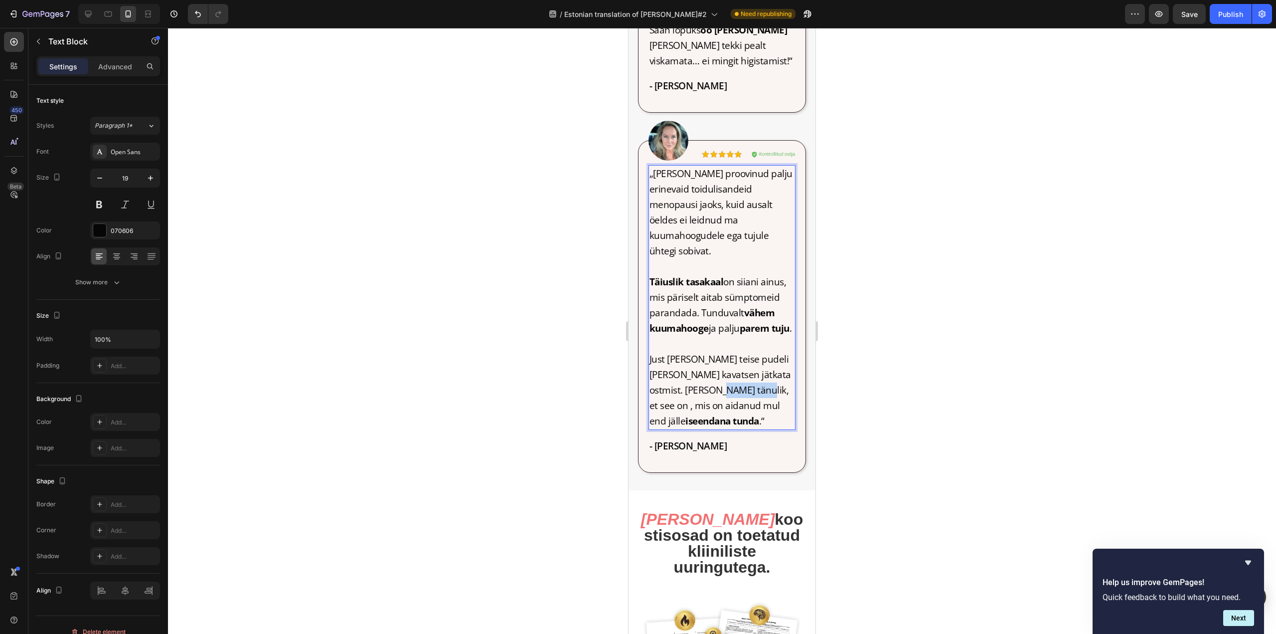
drag, startPoint x: 760, startPoint y: 375, endPoint x: 717, endPoint y: 371, distance: 43.5
click at [717, 371] on p "Just [PERSON_NAME] teise pudeli [PERSON_NAME] kavatsen jätkata ostmist. [PERSON…" at bounding box center [723, 389] width 146 height 77
click at [716, 351] on p "Just [PERSON_NAME] teise pudeli [PERSON_NAME] kavatsen jätkata ostmist. [PERSON…" at bounding box center [723, 389] width 146 height 77
click at [709, 336] on p "Rich Text Editor. Editing area: main" at bounding box center [723, 343] width 146 height 15
click at [714, 306] on strong "vähem kuumahooge" at bounding box center [713, 320] width 126 height 28
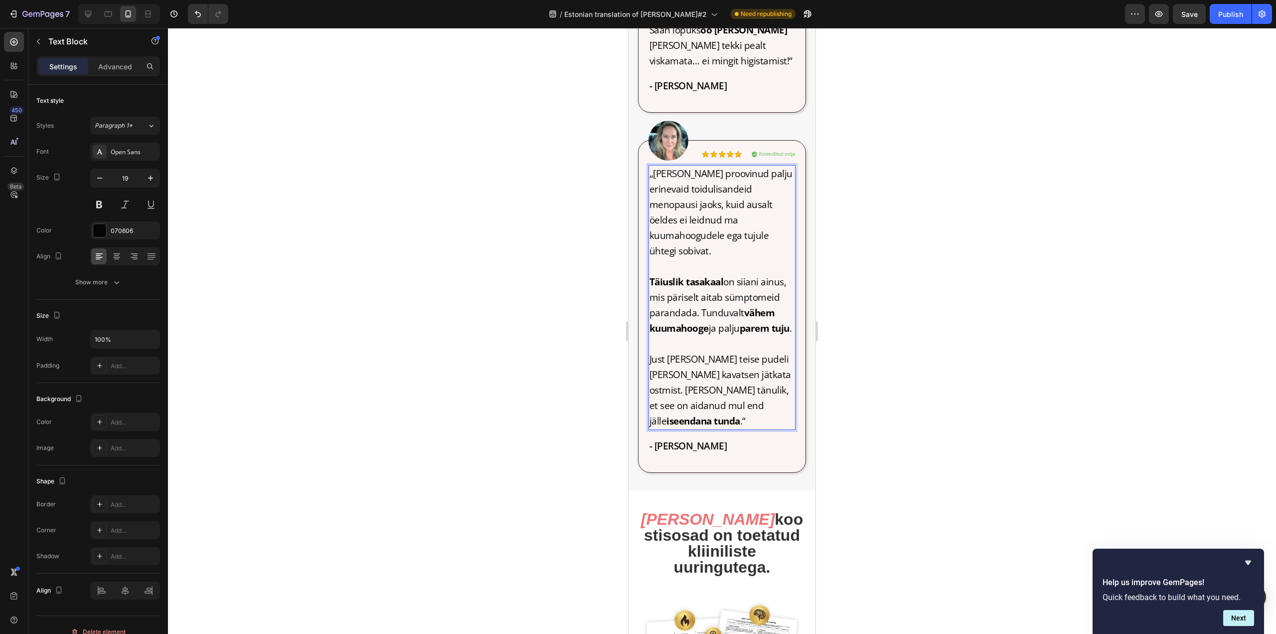
scroll to position [1645, 0]
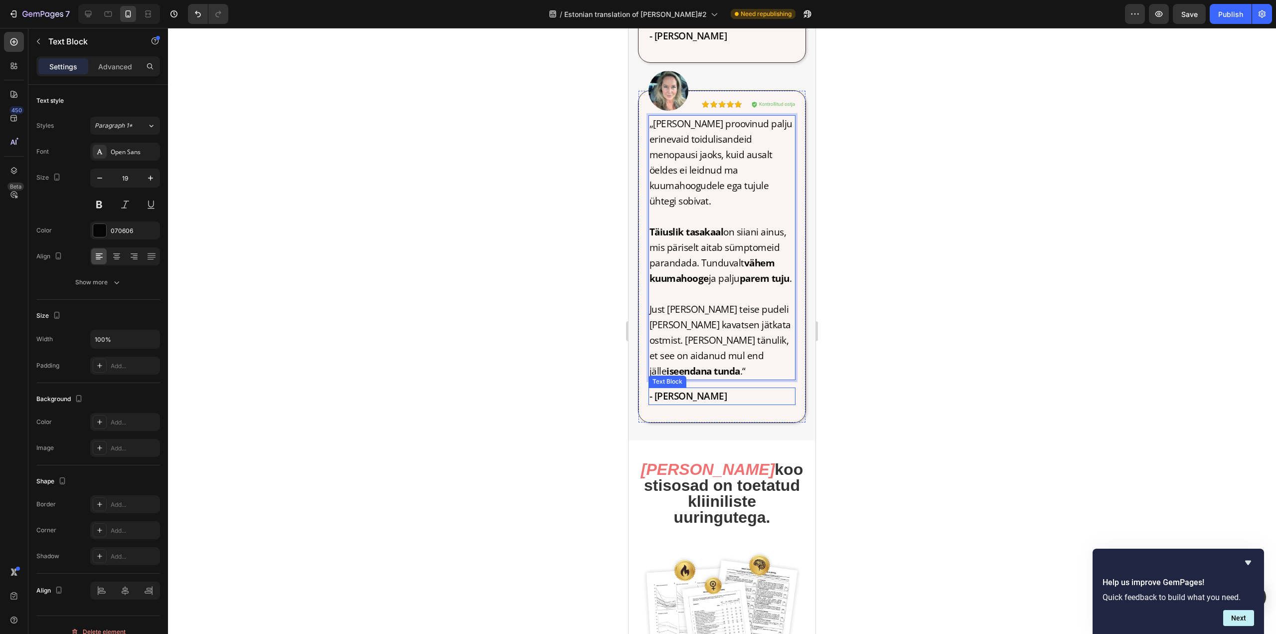
click at [709, 388] on p "- [PERSON_NAME]" at bounding box center [723, 395] width 146 height 15
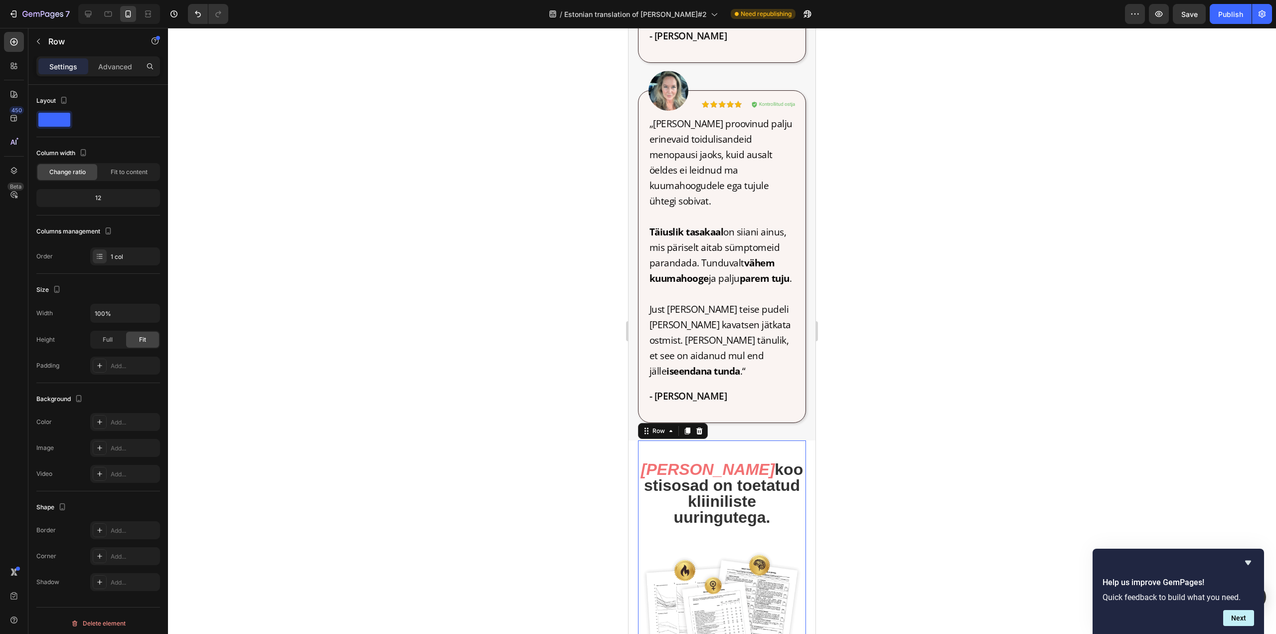
click at [721, 440] on div "[PERSON_NAME] koostisosad on toetatud kliiniliste uuringutega. Heading Image Me…" at bounding box center [722, 590] width 168 height 300
click at [731, 316] on p "Just [PERSON_NAME] teise pudeli [PERSON_NAME] kavatsen jätkata ostmist. [PERSON…" at bounding box center [723, 340] width 146 height 77
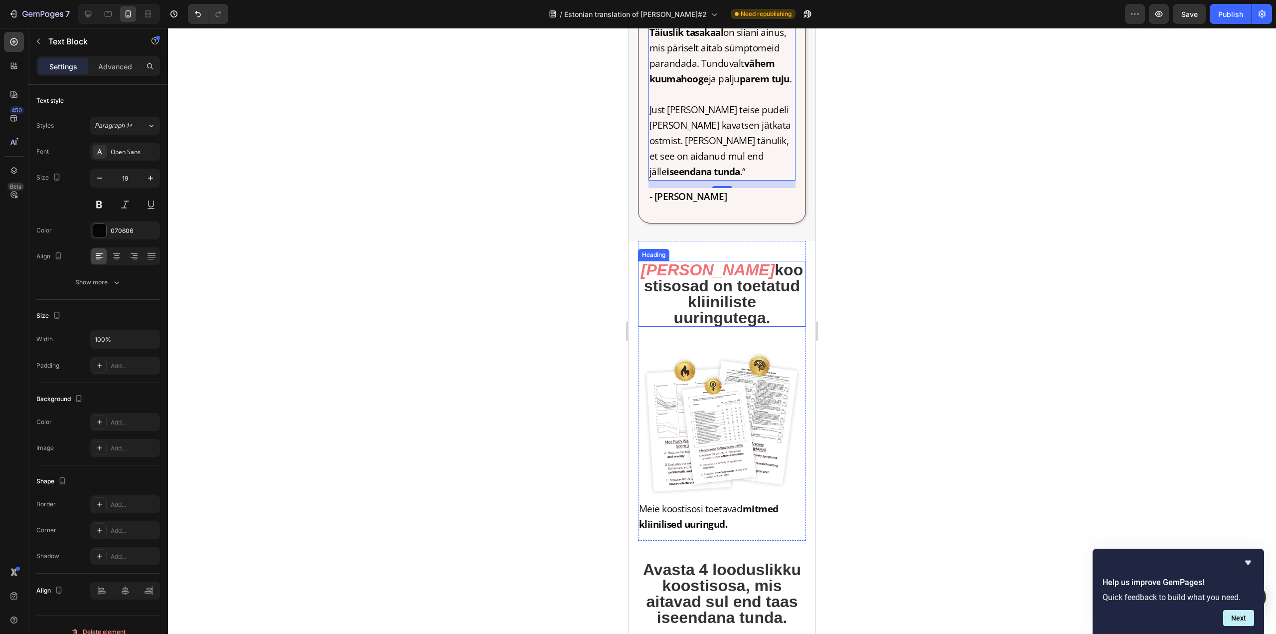
scroll to position [1894, 0]
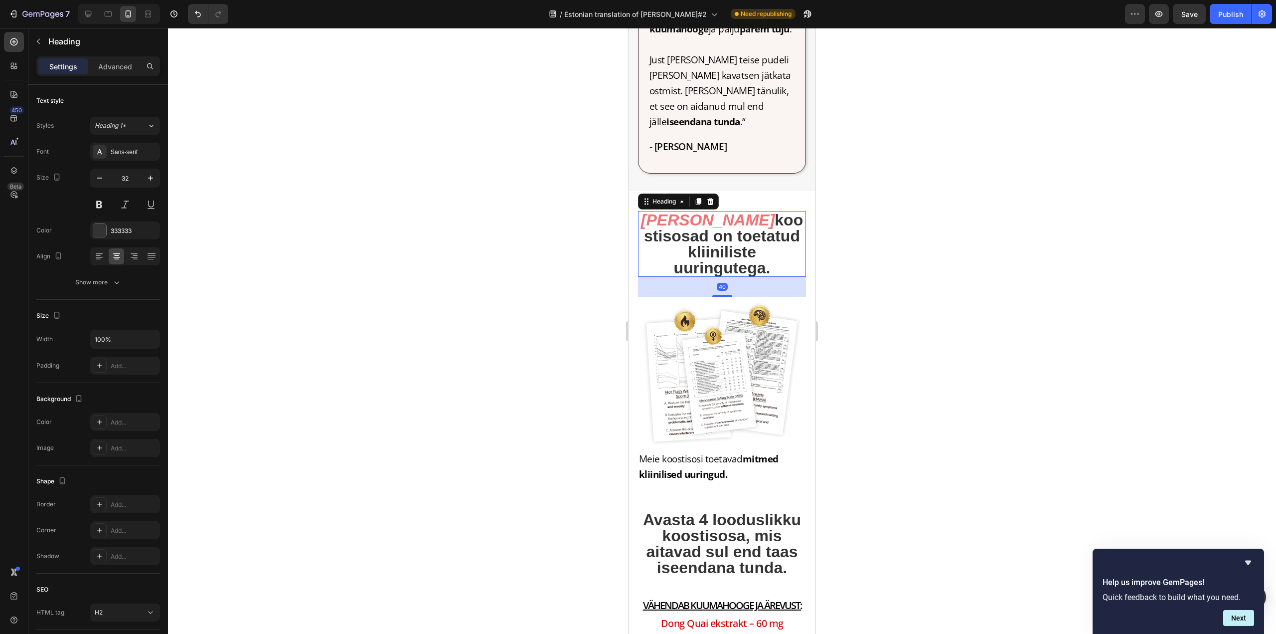
click at [721, 223] on h2 "[PERSON_NAME] koostisosad on toetatud kliiniliste uuringutega." at bounding box center [722, 244] width 168 height 66
click at [720, 219] on h2 "[PERSON_NAME] koostisosad on toetatud kliiniliste uuringutega." at bounding box center [722, 244] width 168 height 66
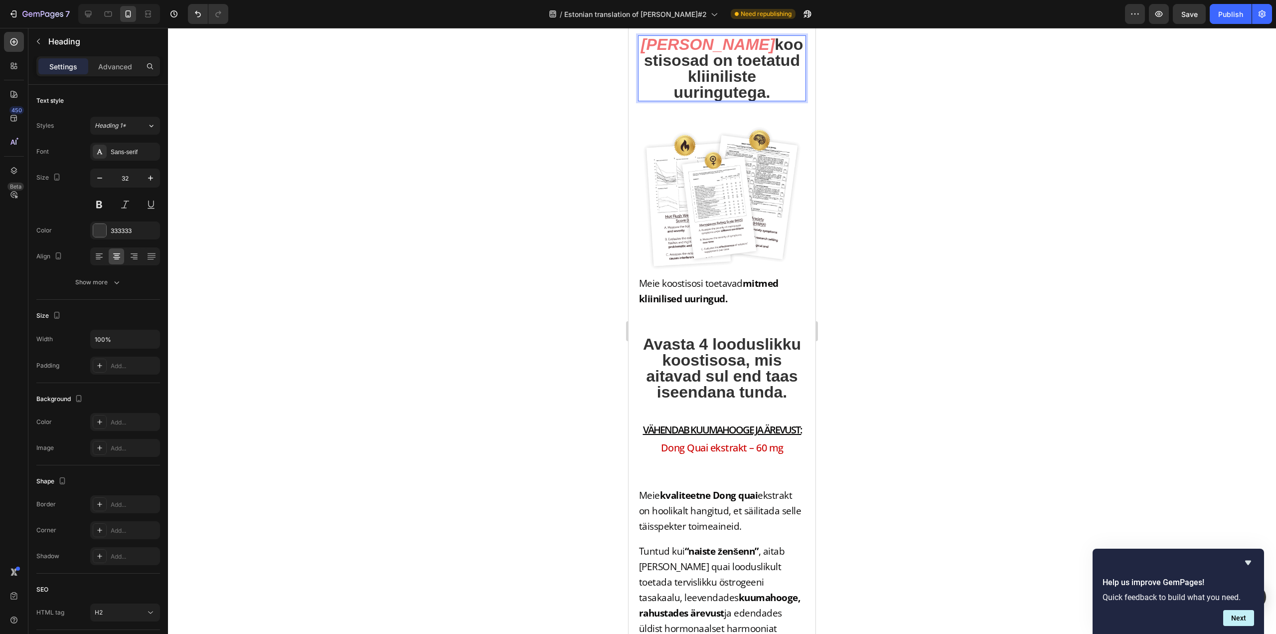
scroll to position [2044, 0]
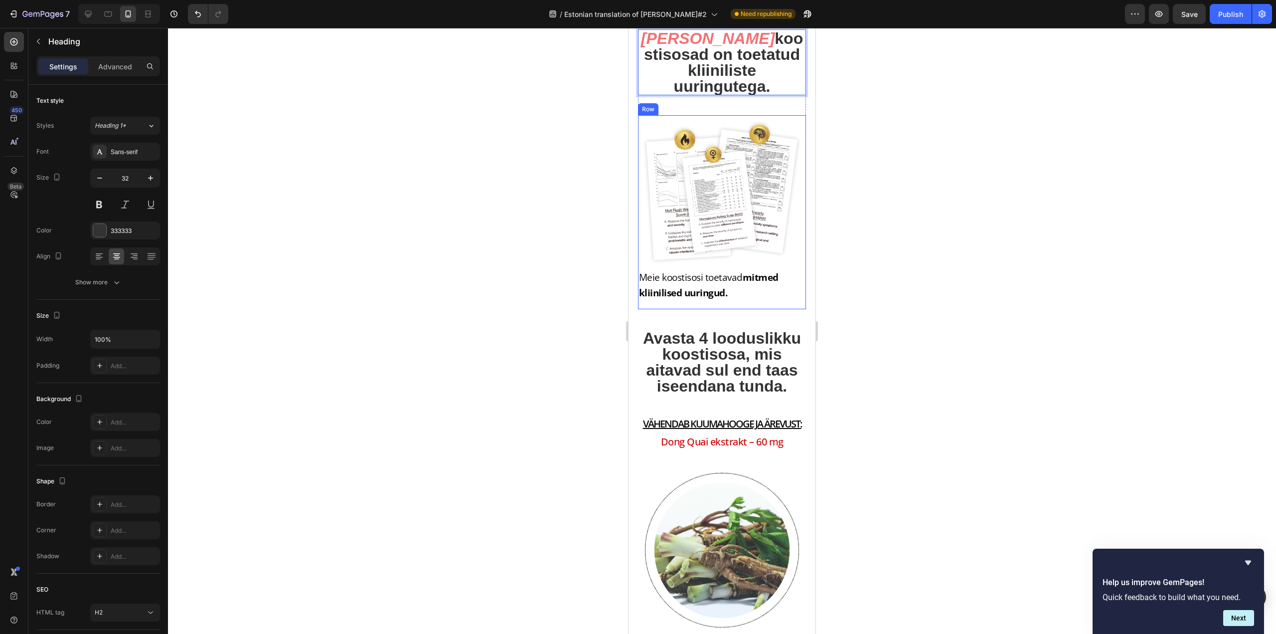
click at [719, 284] on strong "mitmed kliinilised uuringud." at bounding box center [709, 285] width 140 height 28
click at [692, 285] on strong "mitmed kliinilised uuringud." at bounding box center [709, 285] width 140 height 28
click at [684, 283] on strong "mitmed kliinilised uuringud." at bounding box center [709, 285] width 140 height 28
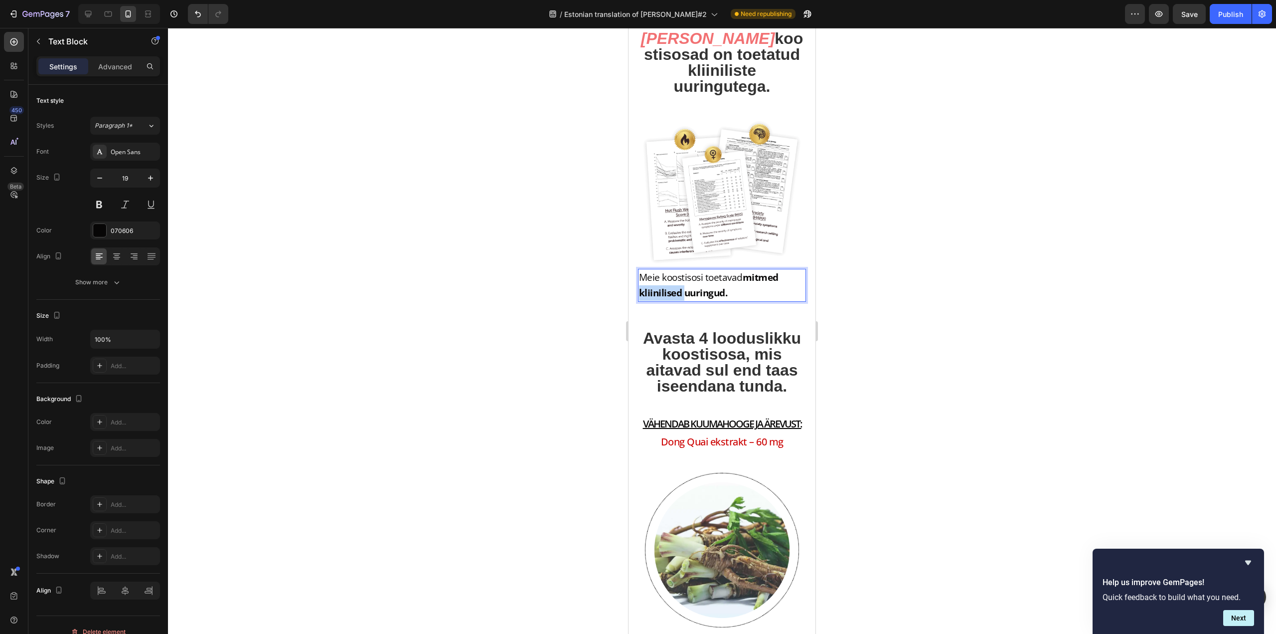
drag, startPoint x: 686, startPoint y: 286, endPoint x: 640, endPoint y: 280, distance: 46.2
click at [640, 280] on strong "mitmed kliinilised uuringud." at bounding box center [709, 285] width 140 height 28
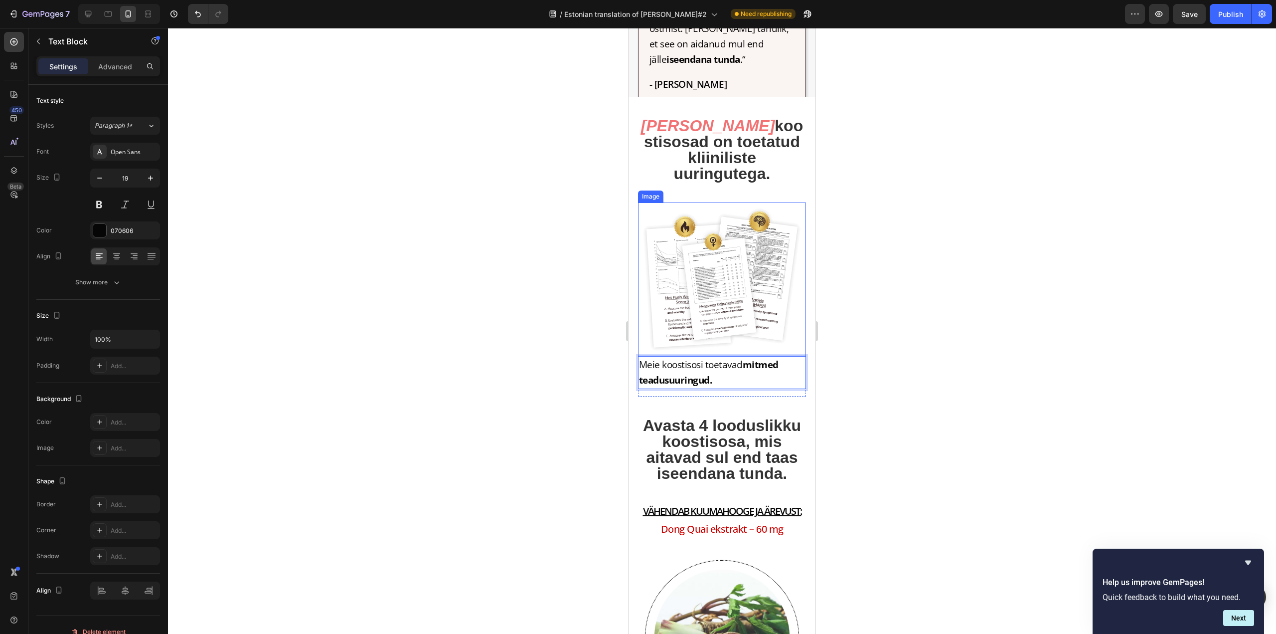
scroll to position [1944, 0]
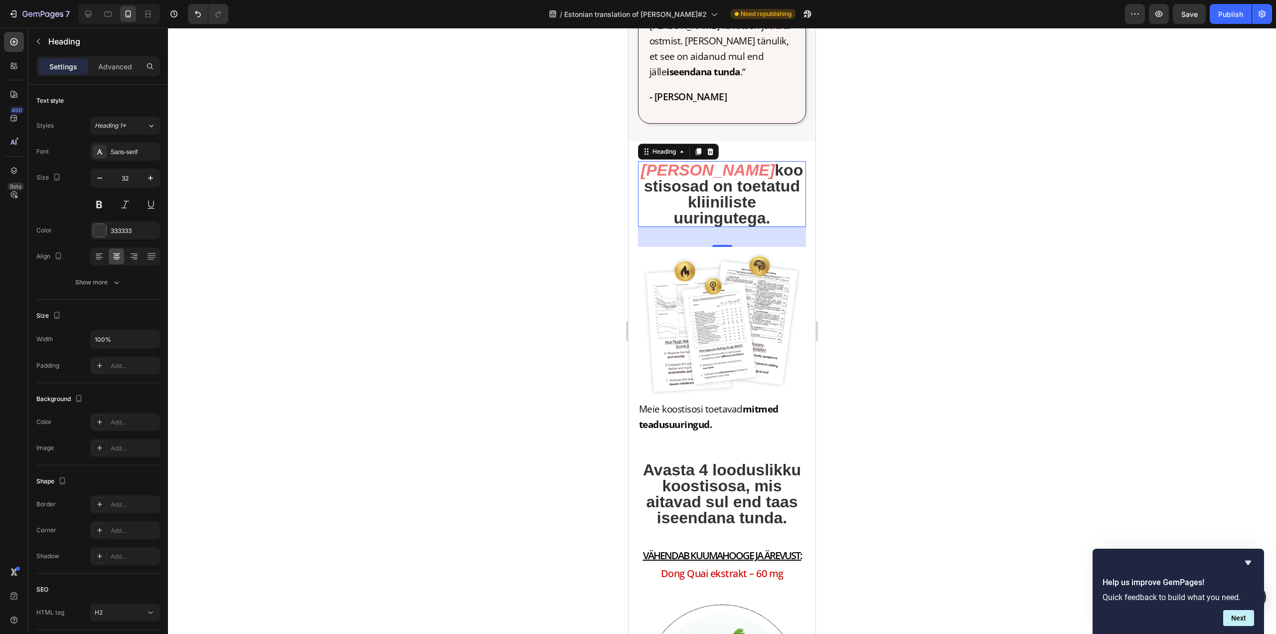
click at [714, 171] on p "⁠⁠⁠⁠⁠⁠⁠ [PERSON_NAME] koostisosad on toetatud kliiniliste uuringutega." at bounding box center [722, 194] width 166 height 64
click at [718, 168] on p "[PERSON_NAME] koostisosad on toetatud kliiniliste uuringutega." at bounding box center [722, 194] width 166 height 64
drag, startPoint x: 722, startPoint y: 168, endPoint x: 670, endPoint y: 184, distance: 54.4
click at [670, 184] on p "[PERSON_NAME] koostisosad on toetatud kliiniliste uuringutega." at bounding box center [722, 194] width 166 height 64
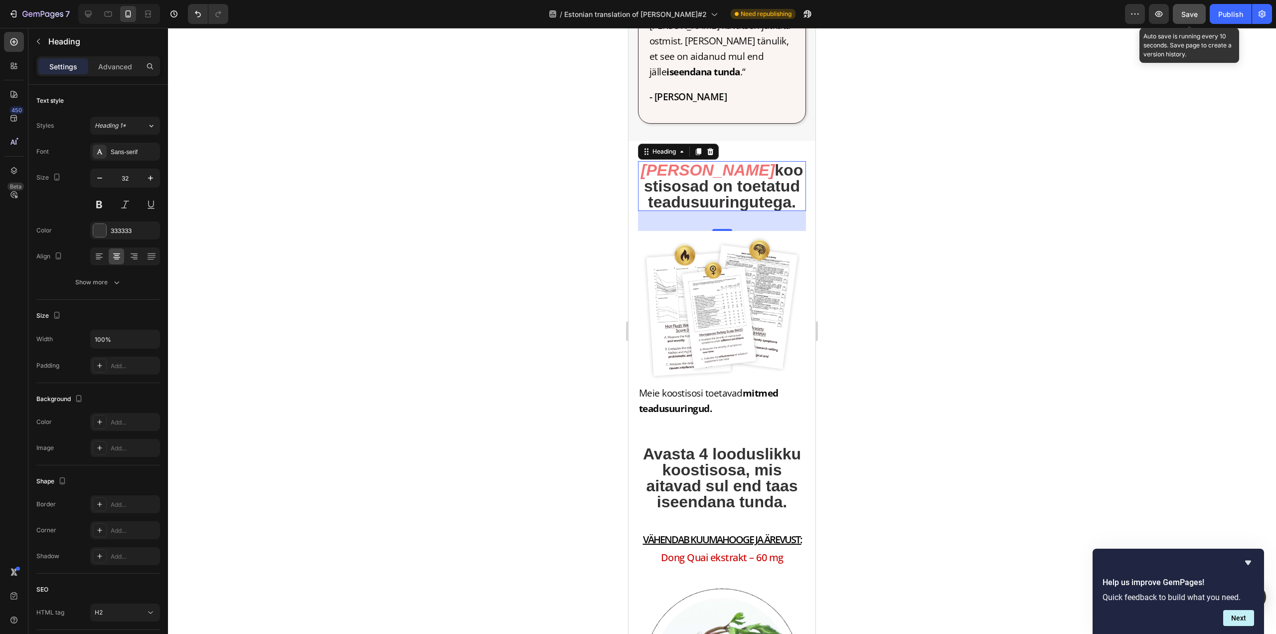
click at [1185, 15] on span "Save" at bounding box center [1189, 14] width 16 height 8
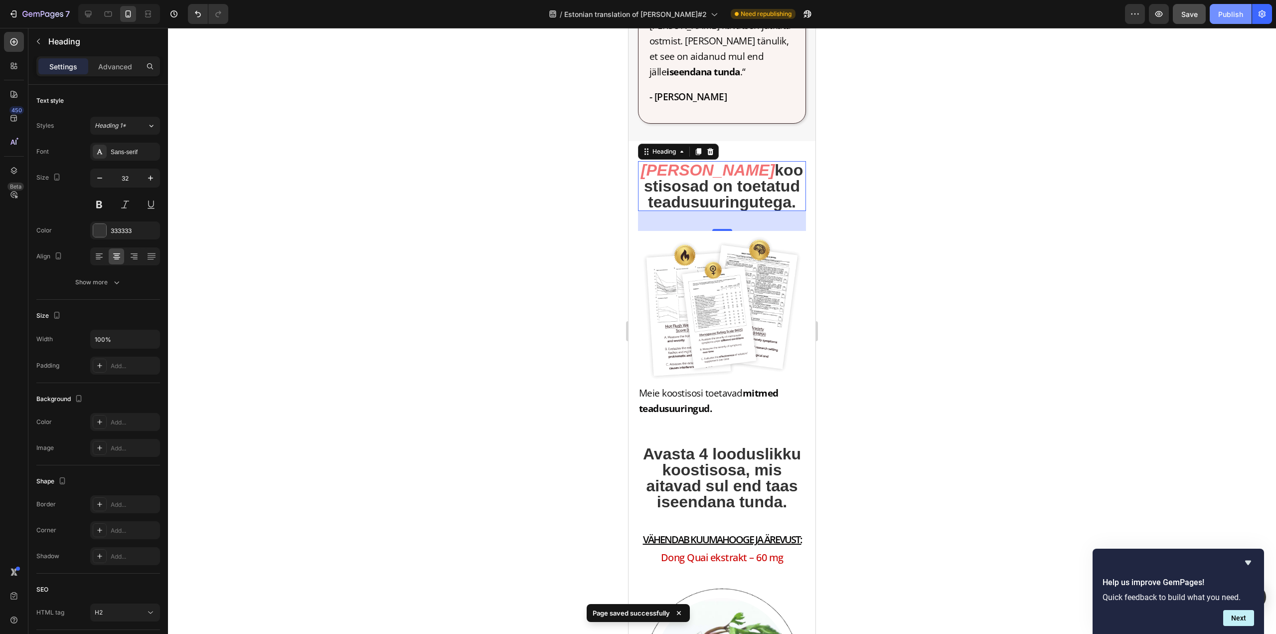
click at [1227, 14] on div "Publish" at bounding box center [1230, 14] width 25 height 10
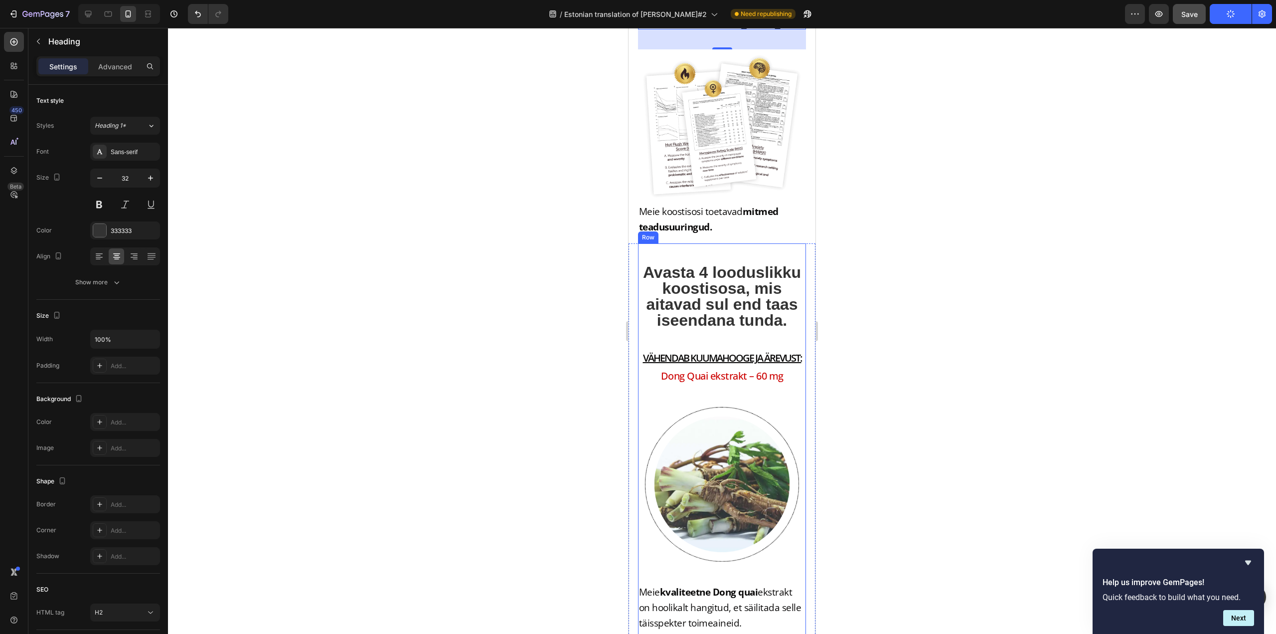
scroll to position [2044, 0]
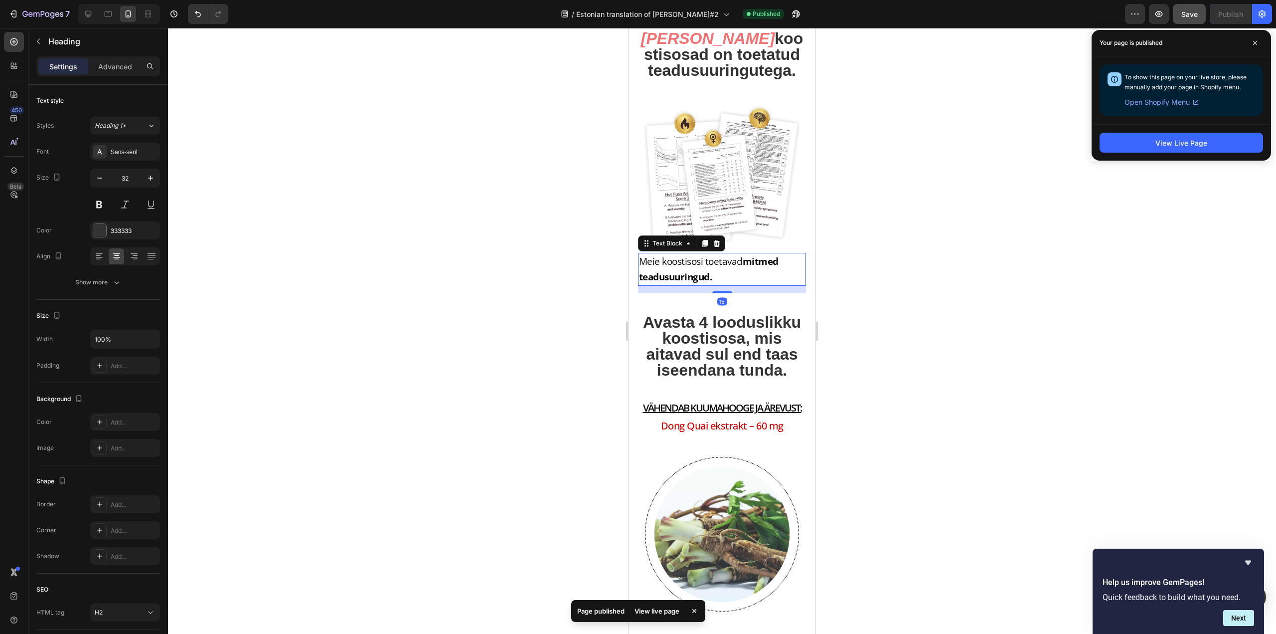
click at [695, 273] on p "Meie koostisosi toetavad mitmed teadusuuringud." at bounding box center [722, 269] width 166 height 31
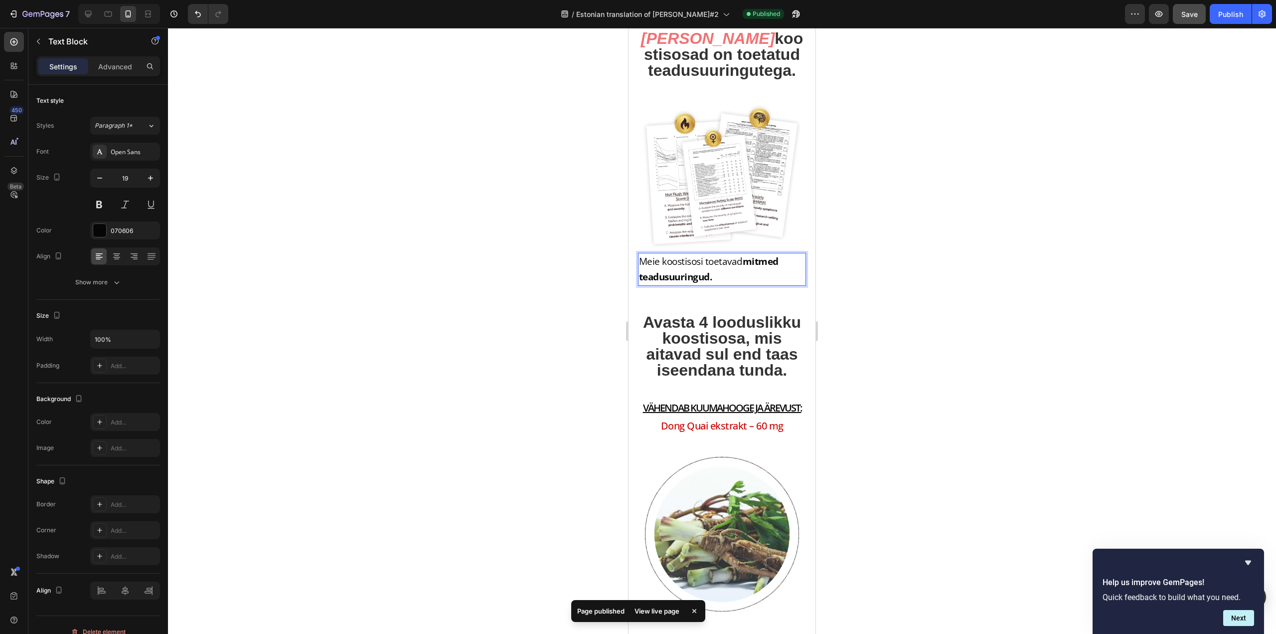
click at [693, 272] on p "Meie koostisosi toetavad mitmed teadusuuringud." at bounding box center [722, 269] width 166 height 31
click at [704, 273] on p "Meie koostisosi toetavad mitmed teadusuuringud." at bounding box center [722, 269] width 166 height 31
click at [843, 249] on div at bounding box center [722, 331] width 1108 height 606
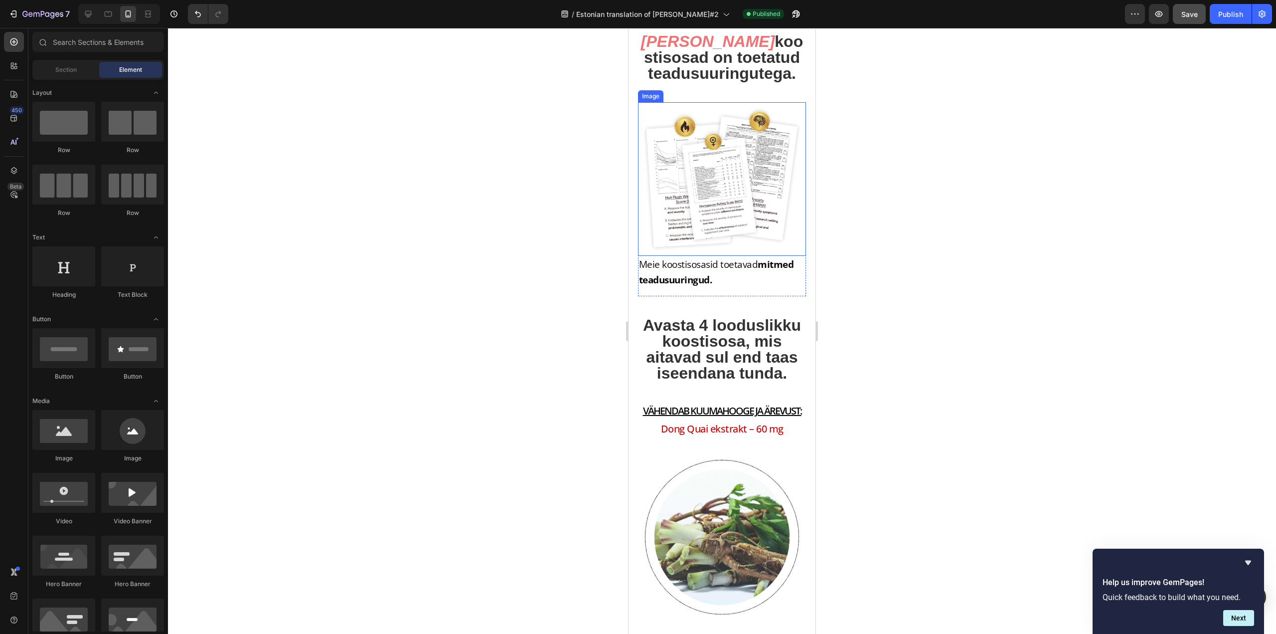
scroll to position [1994, 0]
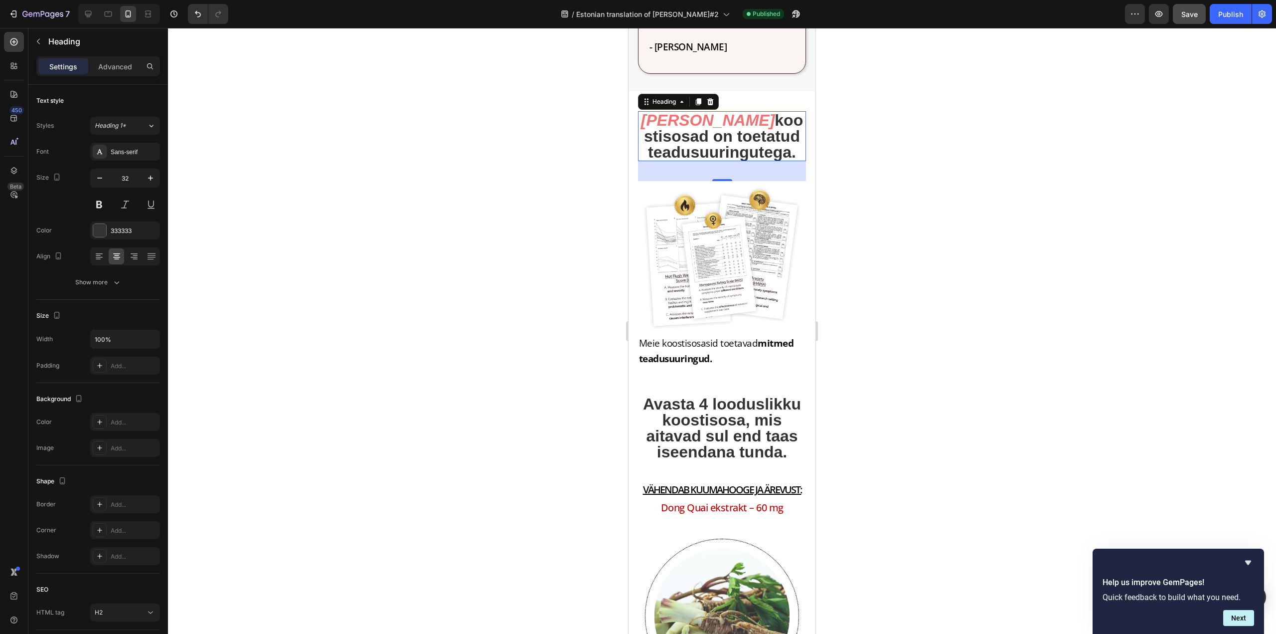
click at [751, 133] on p "⁠⁠⁠⁠⁠⁠⁠ Täisuliku Tasakaalu koostisosad on toetatud teadusuuringutega." at bounding box center [722, 136] width 166 height 48
click at [671, 112] on p "[PERSON_NAME] koostisosad on toetatud teadusuuringutega." at bounding box center [722, 136] width 166 height 48
click at [669, 114] on p "[PERSON_NAME] koostisosad on toetatud teadusuuringutega." at bounding box center [722, 136] width 166 height 48
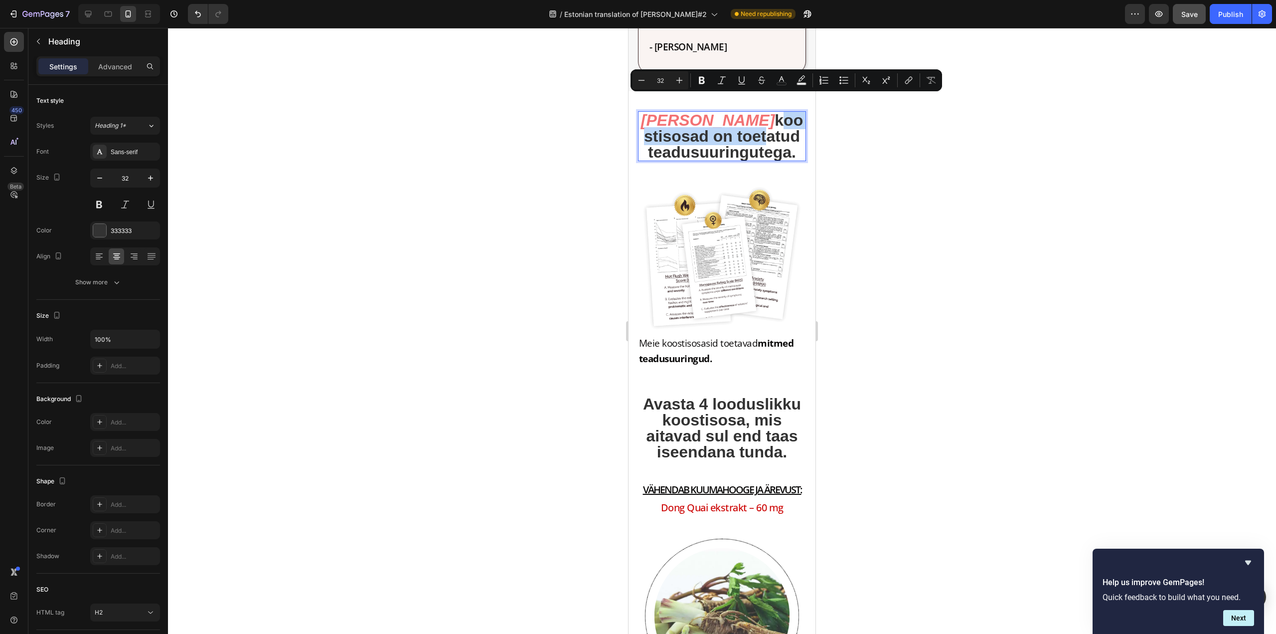
drag, startPoint x: 654, startPoint y: 104, endPoint x: 713, endPoint y: 117, distance: 59.7
click at [713, 117] on p "[PERSON_NAME] koostisosad on toetatud teadusuuringutega." at bounding box center [722, 136] width 166 height 48
click at [752, 119] on p "[PERSON_NAME] koostisosad on toetatud teadusuuringutega." at bounding box center [722, 136] width 166 height 48
drag, startPoint x: 744, startPoint y: 103, endPoint x: 754, endPoint y: 115, distance: 15.9
click at [754, 115] on p "[PERSON_NAME] koostisosad on toetatud teadusuuringutega." at bounding box center [722, 136] width 166 height 48
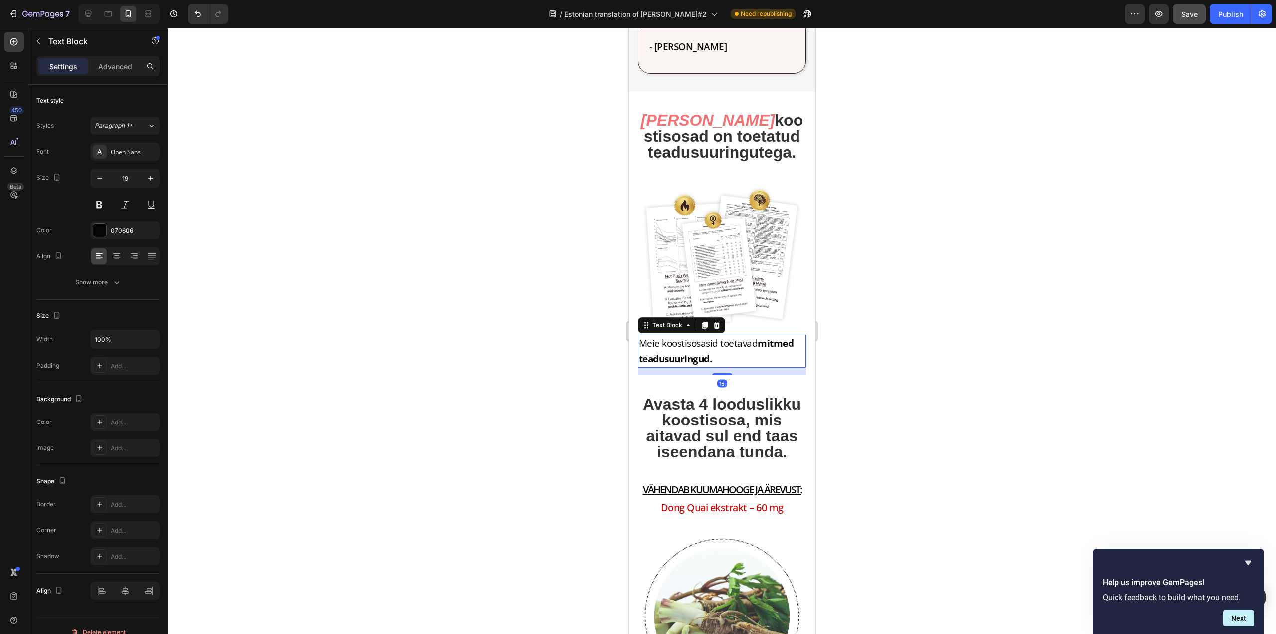
click at [736, 335] on p "Meie koostisosasid toetavad mitmed teadusuuringud." at bounding box center [722, 350] width 166 height 31
click at [717, 132] on p "⁠⁠⁠⁠⁠⁠⁠ Täisuliku Tasakaalu koostisosad on toetatud teadusuuringutega." at bounding box center [722, 136] width 166 height 48
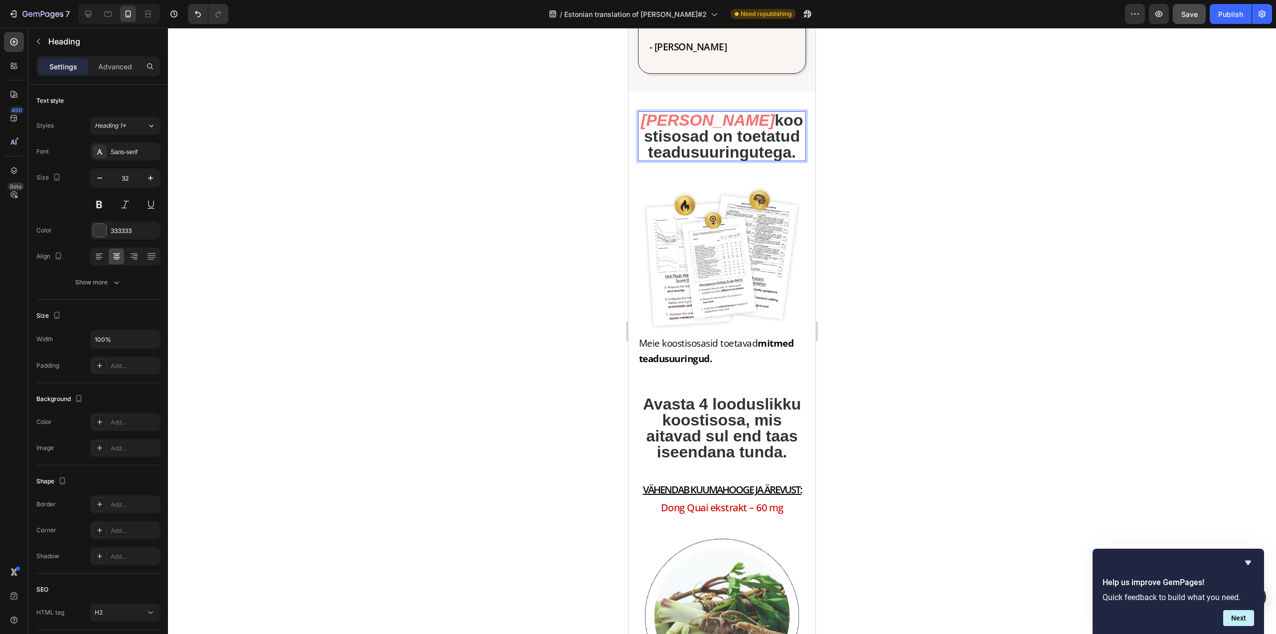
click at [748, 112] on p "[PERSON_NAME] koostisosad on toetatud teadusuuringutega." at bounding box center [722, 136] width 166 height 48
click at [763, 112] on p "[PERSON_NAME] koostisosad on toetatud teadusuuringutega." at bounding box center [722, 136] width 166 height 48
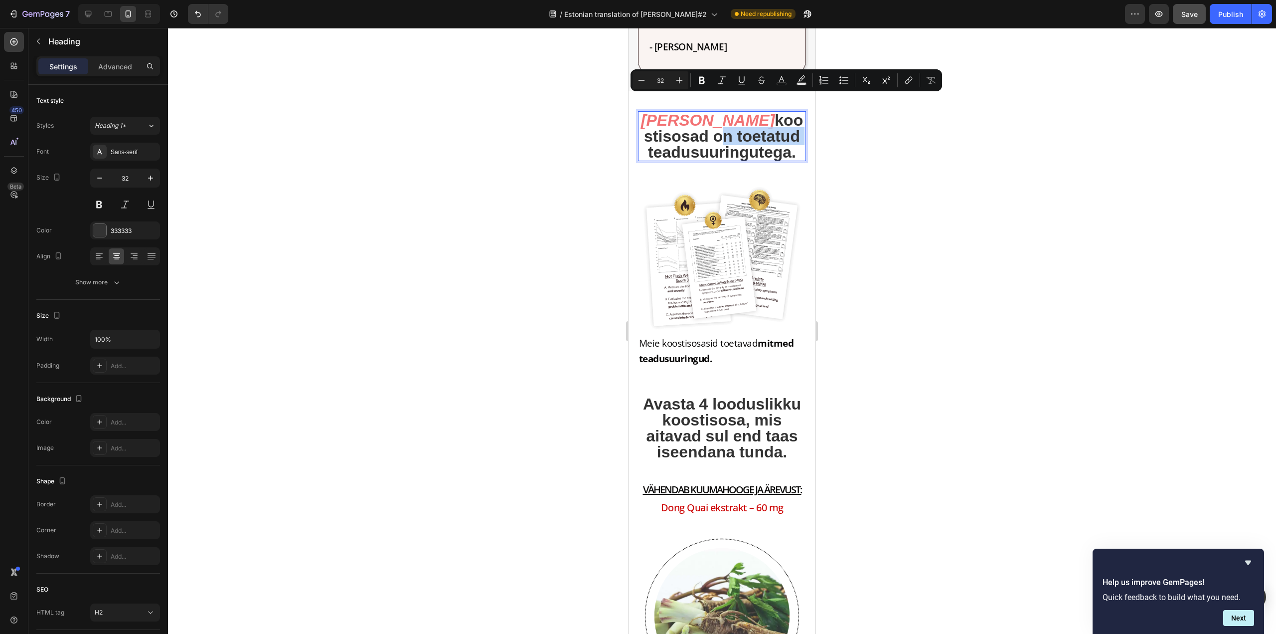
drag, startPoint x: 760, startPoint y: 101, endPoint x: 764, endPoint y: 117, distance: 17.1
click at [764, 117] on p "[PERSON_NAME] koostisosad on toetatud teadusuuringutega." at bounding box center [722, 136] width 166 height 48
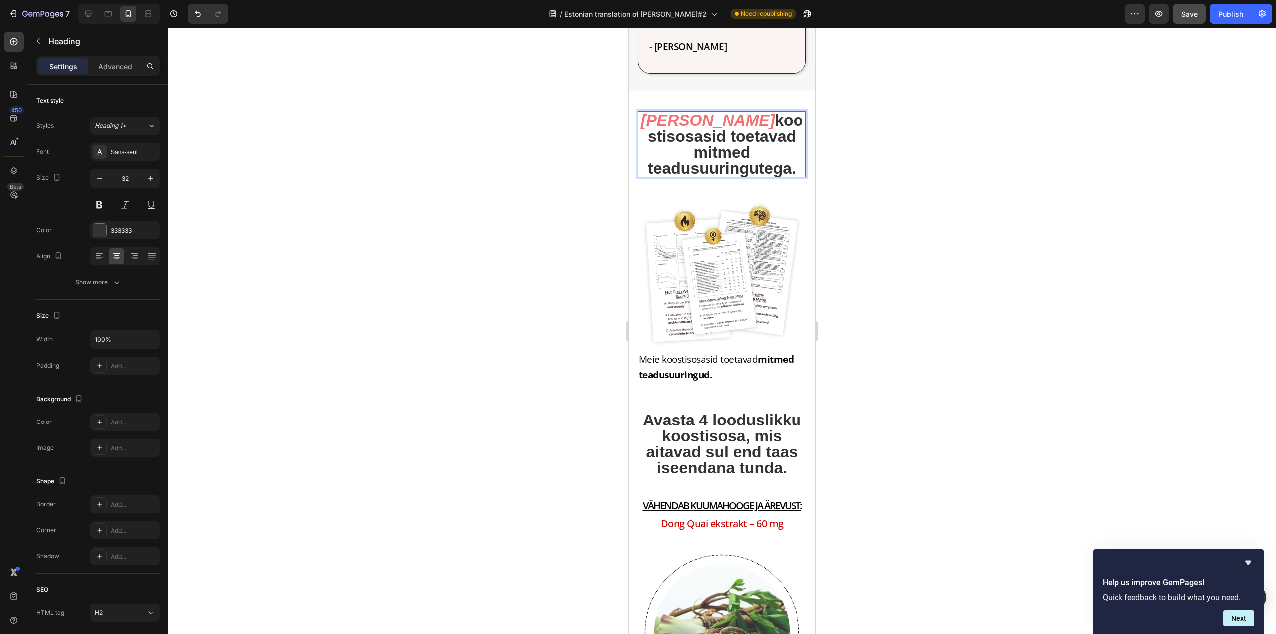
click at [787, 141] on p "[PERSON_NAME] koostisosasid toetavad mitmed teadusuuringutega." at bounding box center [722, 144] width 166 height 64
click at [890, 137] on div at bounding box center [722, 331] width 1108 height 606
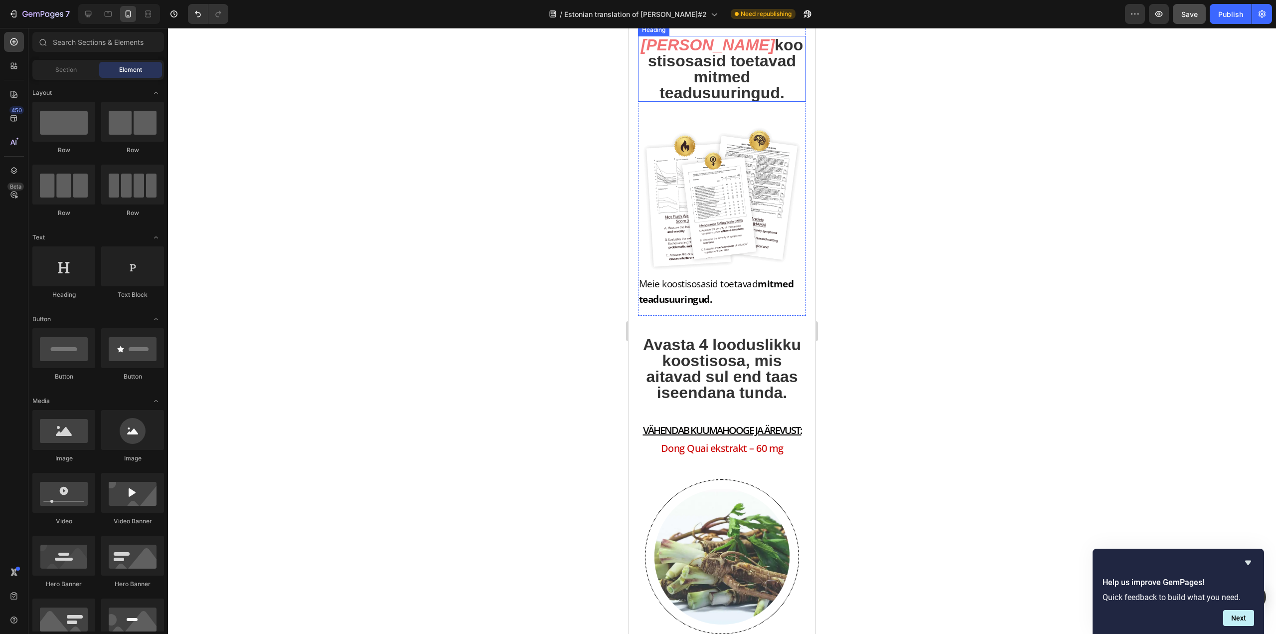
scroll to position [2044, 0]
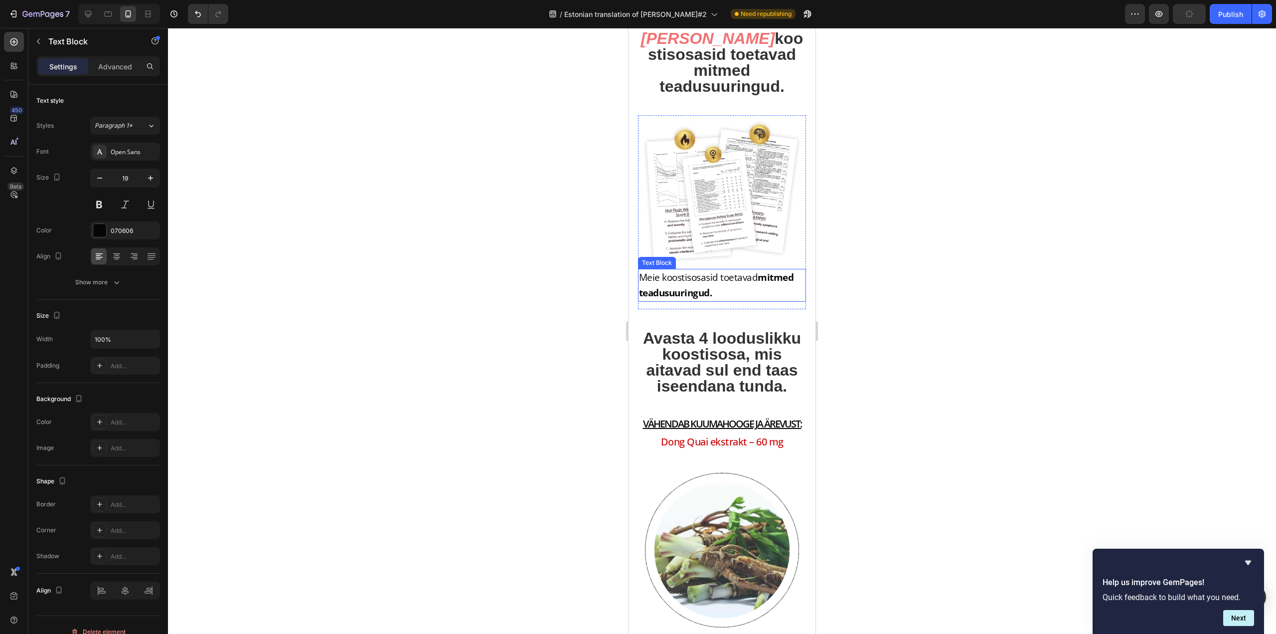
click at [724, 286] on p "Meie koostisosasid toetavad mitmed teadusuuringud." at bounding box center [722, 285] width 166 height 31
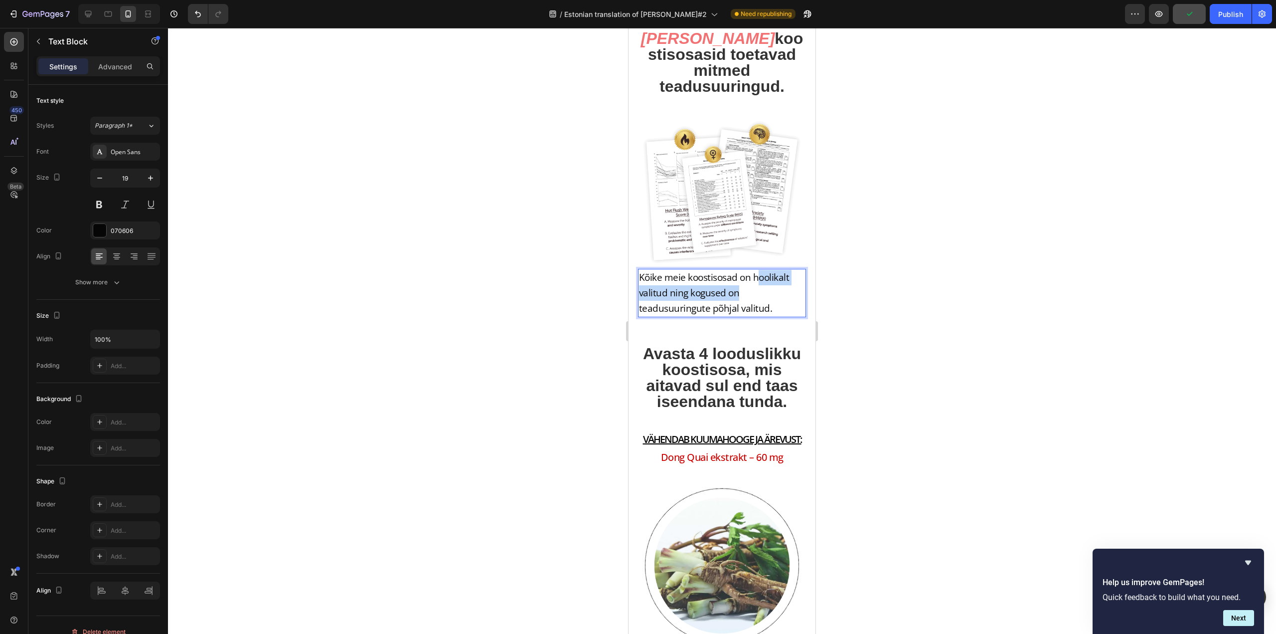
drag, startPoint x: 755, startPoint y: 271, endPoint x: 731, endPoint y: 285, distance: 28.4
click at [731, 285] on p "Kõike meie koostisosad on hoolikalt valitud ning kogused on teadusuuringute põh…" at bounding box center [722, 293] width 166 height 46
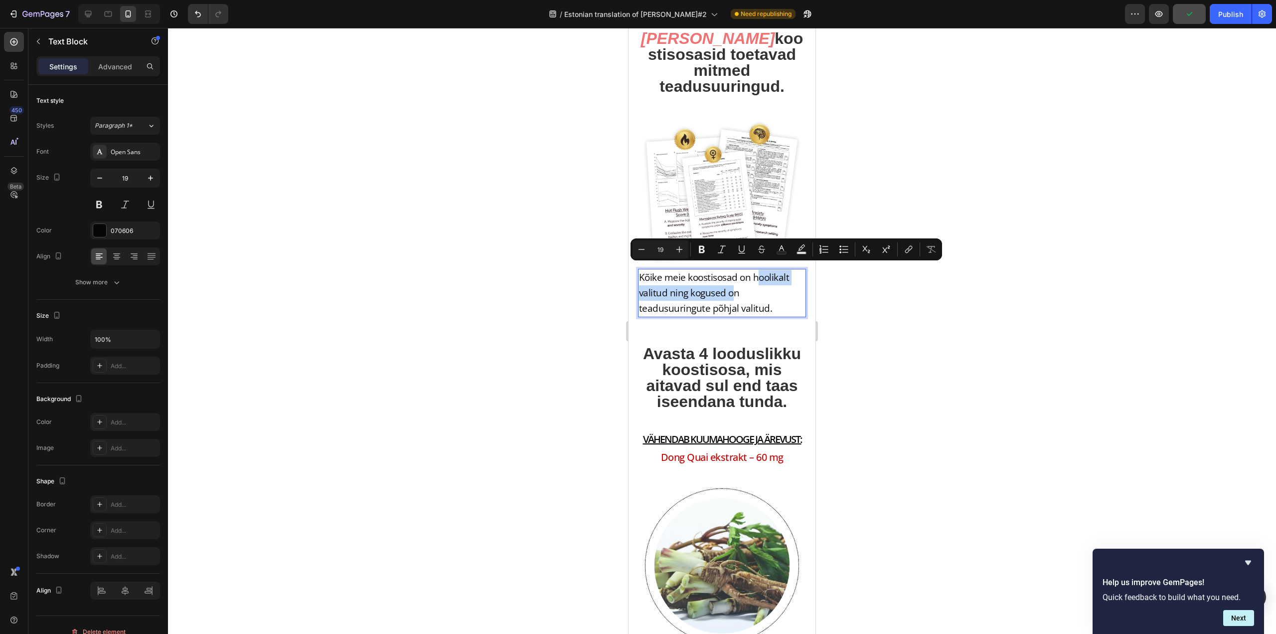
click at [760, 275] on p "Kõike meie koostisosad on hoolikalt valitud ning kogused on teadusuuringute põh…" at bounding box center [722, 293] width 166 height 46
drag, startPoint x: 752, startPoint y: 272, endPoint x: 665, endPoint y: 284, distance: 87.1
click at [665, 284] on p "Kõike meie koostisosad on hoolikalt valitud ning kogused on teadusuuringute põh…" at bounding box center [722, 293] width 166 height 46
click at [676, 288] on p "Kõike meie koostisosad on hoolikalt valitud ning kogused on teadusuuringute põh…" at bounding box center [722, 293] width 166 height 46
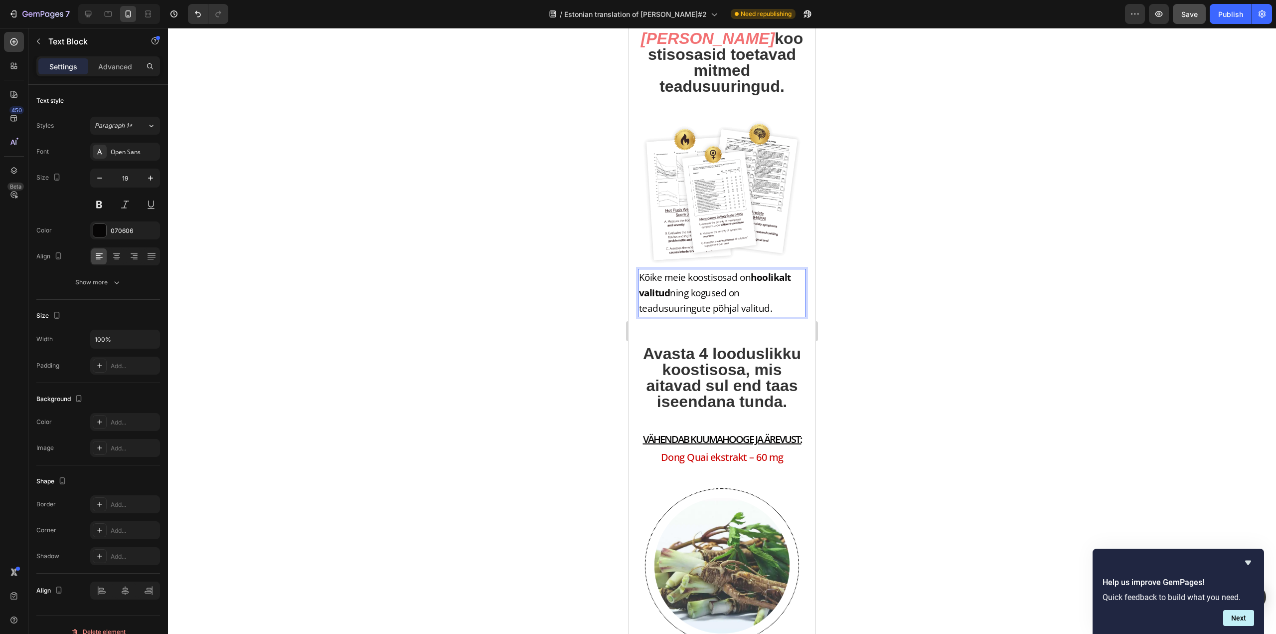
click at [712, 301] on p "Kõike meie koostisosad on hoolikalt valitud ning kogused on teadusuuringute põh…" at bounding box center [722, 293] width 166 height 46
drag, startPoint x: 739, startPoint y: 302, endPoint x: 767, endPoint y: 302, distance: 28.4
click at [767, 302] on p "Kõike meie koostisosad on hoolikalt valitud ning kogused on teadusuuringute põh…" at bounding box center [722, 293] width 166 height 46
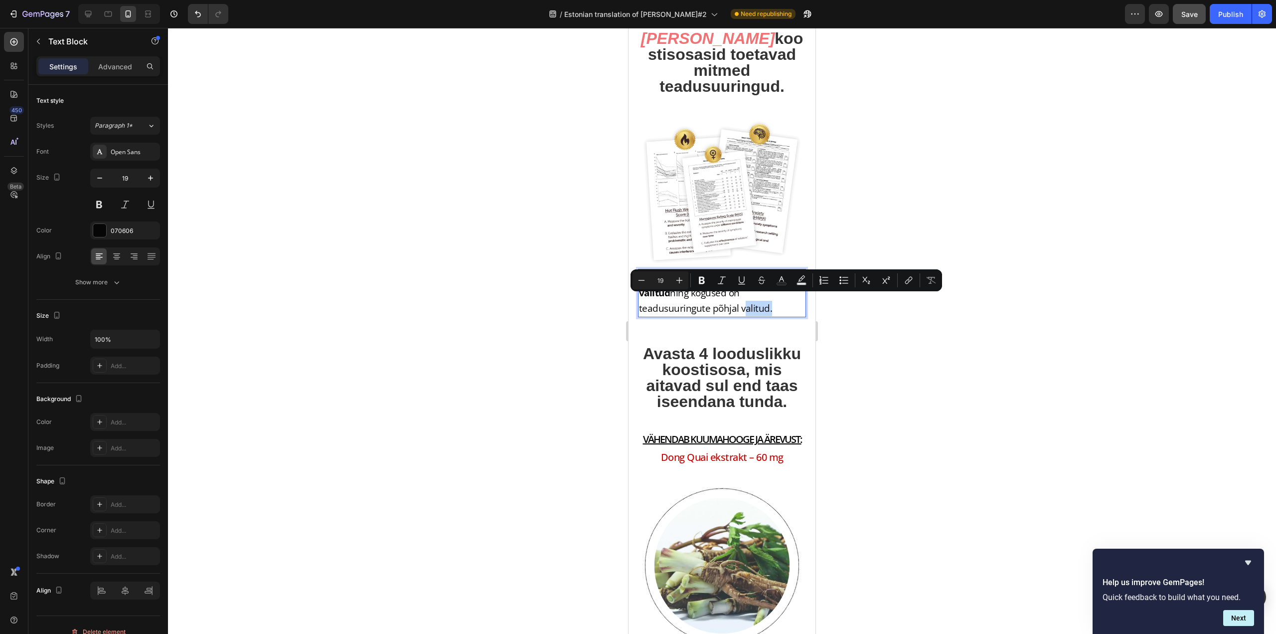
click at [767, 306] on p "Kõike meie koostisosad on hoolikalt valitud ning kogused on teadusuuringute põh…" at bounding box center [722, 293] width 166 height 46
drag, startPoint x: 767, startPoint y: 302, endPoint x: 735, endPoint y: 302, distance: 31.4
click at [735, 302] on p "Kõike meie koostisosad on hoolikalt valitud ning kogused on teadusuuringute põh…" at bounding box center [722, 293] width 166 height 46
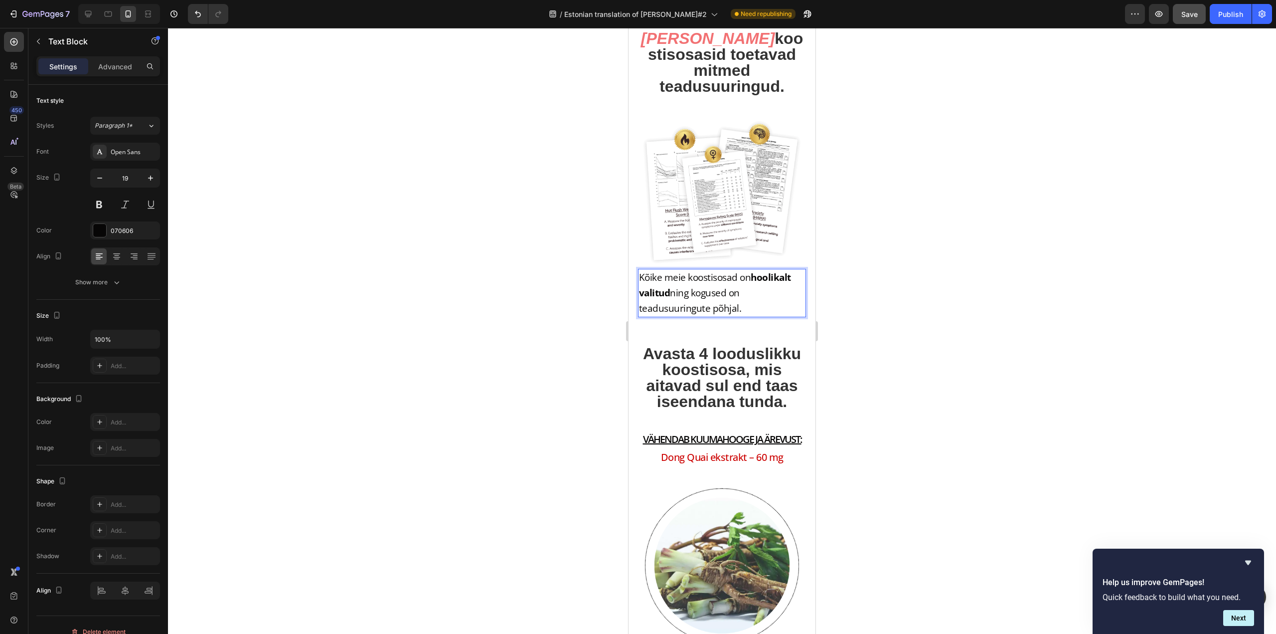
click at [753, 288] on p "Kõike meie koostisosad on hoolikalt valitud ning kogused on teadusuuringute põh…" at bounding box center [722, 293] width 166 height 46
click at [735, 306] on p "Kõike meie koostisosad on hoolikalt valitud ning kogused on teadusuuringute põh…" at bounding box center [722, 293] width 166 height 46
click at [731, 287] on p "Kõike meie koostisosad on hoolikalt valitud ning kogused on teadusuuringute põh…" at bounding box center [722, 293] width 166 height 46
click at [745, 288] on p "Kõike meie koostisosad on hoolikalt valitud ning kogused on teadusuuringute põh…" at bounding box center [722, 293] width 166 height 46
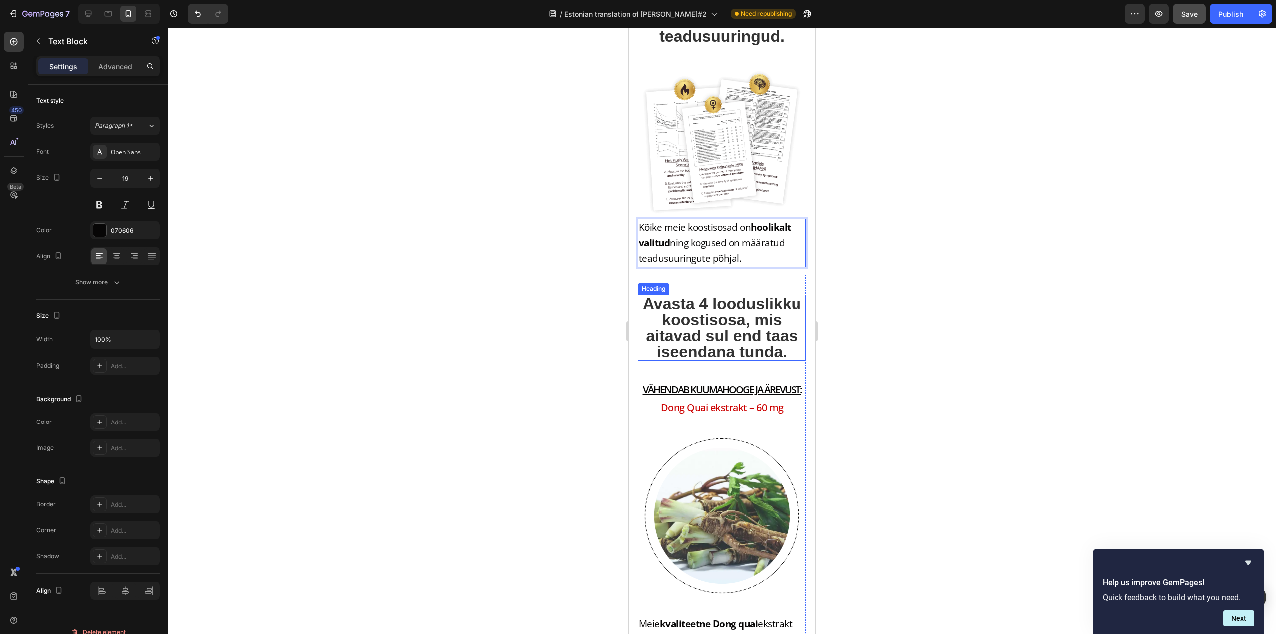
click at [751, 304] on h2 "Avasta 4 looduslikku koostisosa, mis aitavad sul end taas iseendana tunda." at bounding box center [722, 328] width 168 height 66
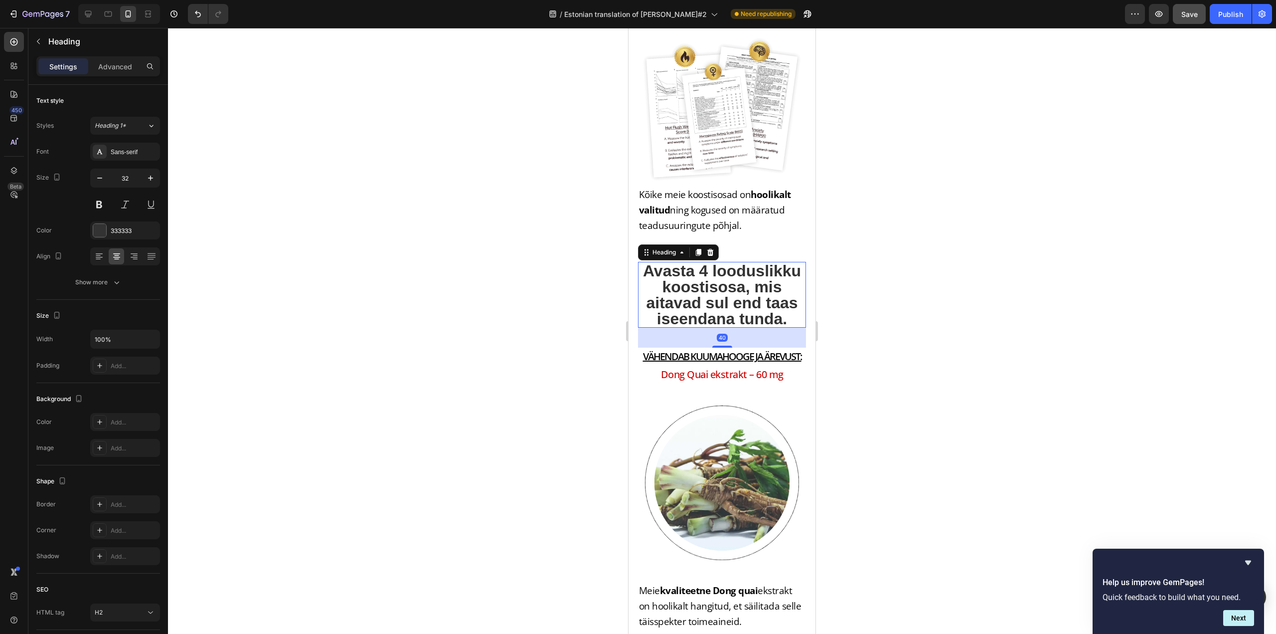
scroll to position [2143, 0]
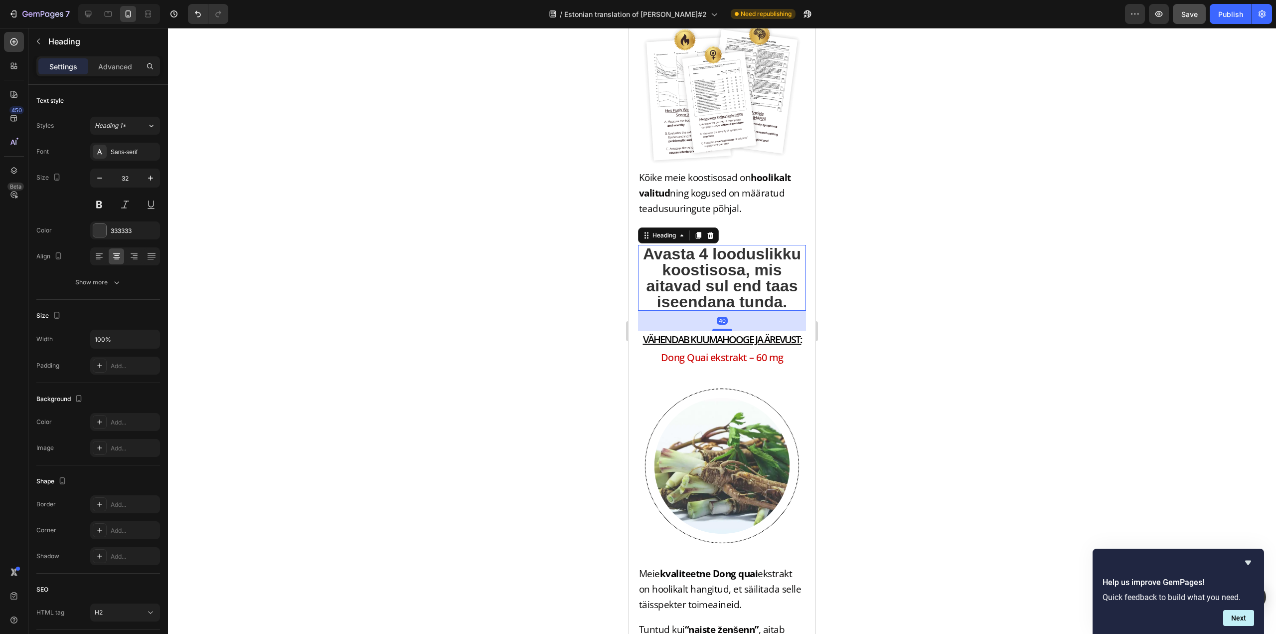
click at [926, 271] on div at bounding box center [722, 331] width 1108 height 606
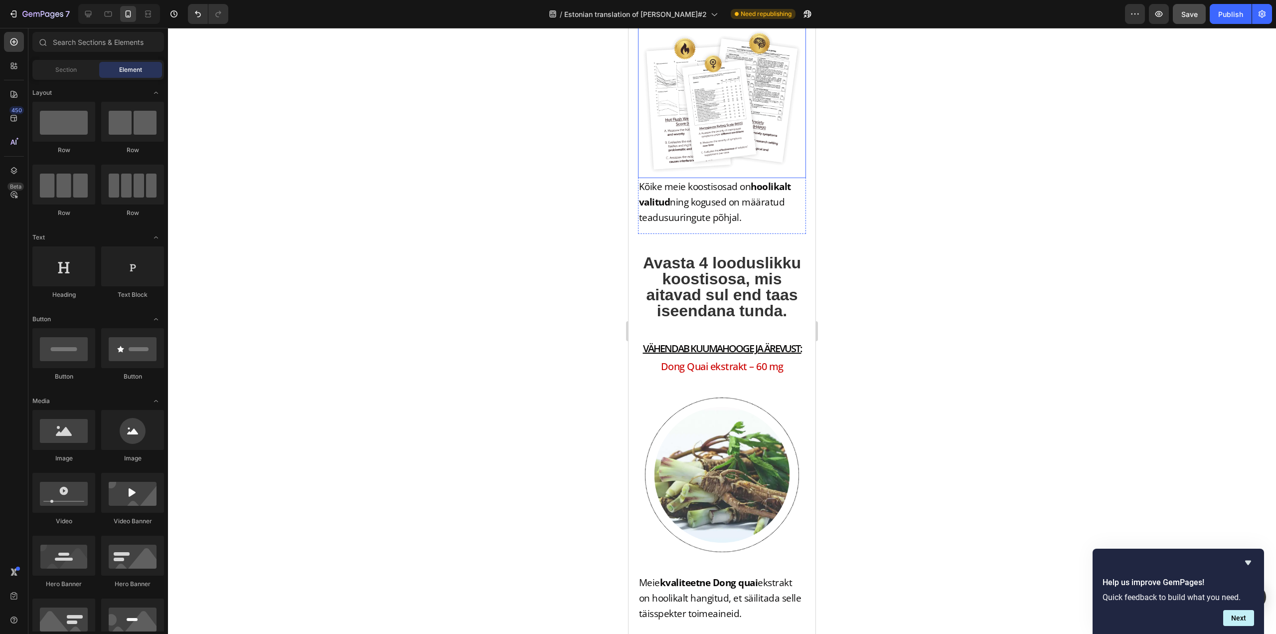
scroll to position [2193, 0]
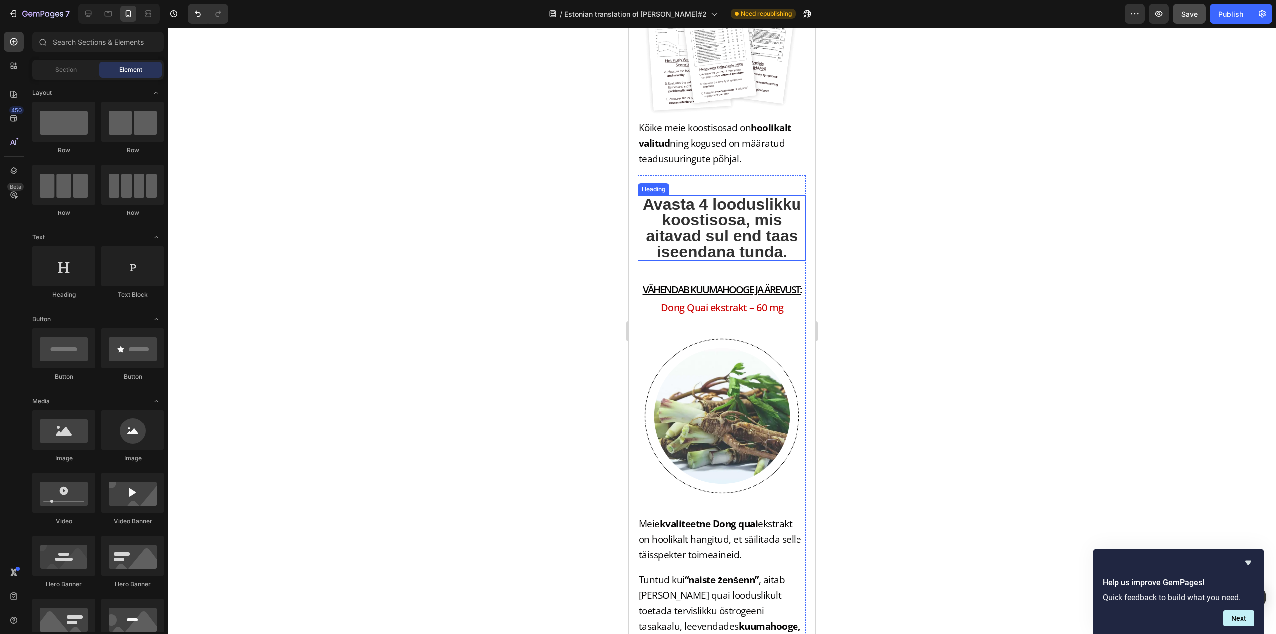
click at [742, 229] on h2 "Avasta 4 looduslikku koostisosa, mis aitavad sul end taas iseendana tunda." at bounding box center [722, 228] width 168 height 66
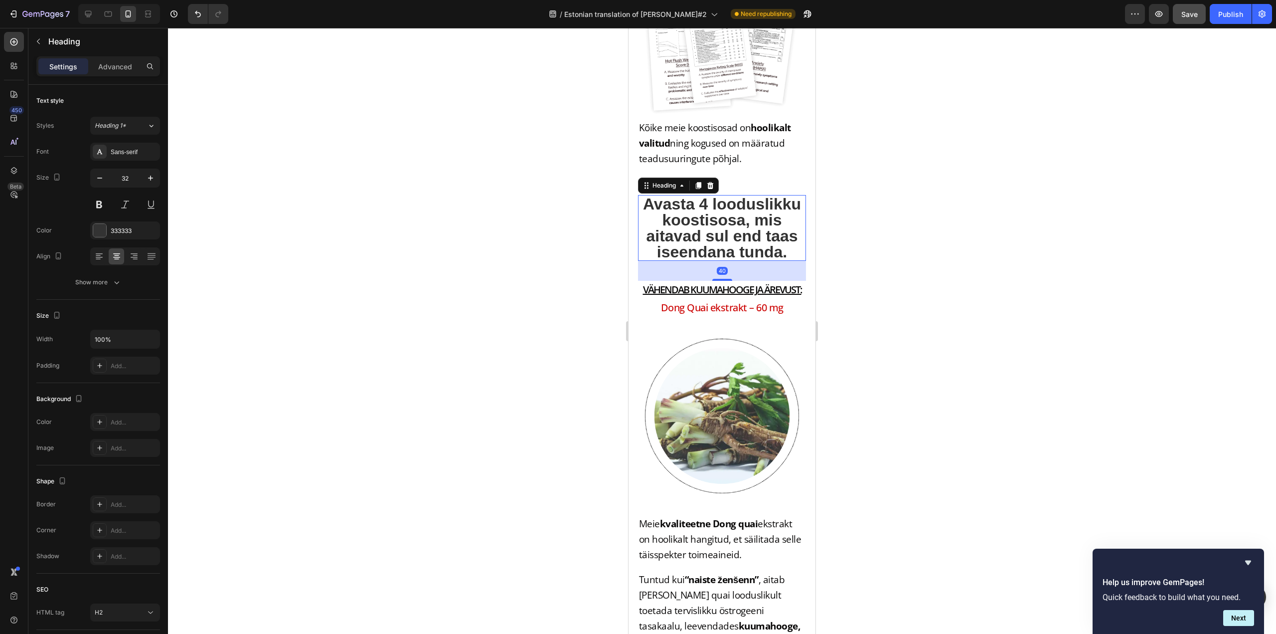
click at [883, 221] on div at bounding box center [722, 331] width 1108 height 606
click at [714, 231] on h2 "Avasta 4 looduslikku koostisosa, mis aitavad sul end taas iseendana tunda." at bounding box center [722, 228] width 168 height 66
click at [712, 231] on h2 "Avasta 4 looduslikku koostisosa, mis aitavad sul end taas iseendana tunda." at bounding box center [722, 228] width 168 height 66
click at [705, 230] on p "Avasta 4 looduslikku koostisosa, mis aitavad sul end taas iseendana tunda." at bounding box center [722, 228] width 166 height 64
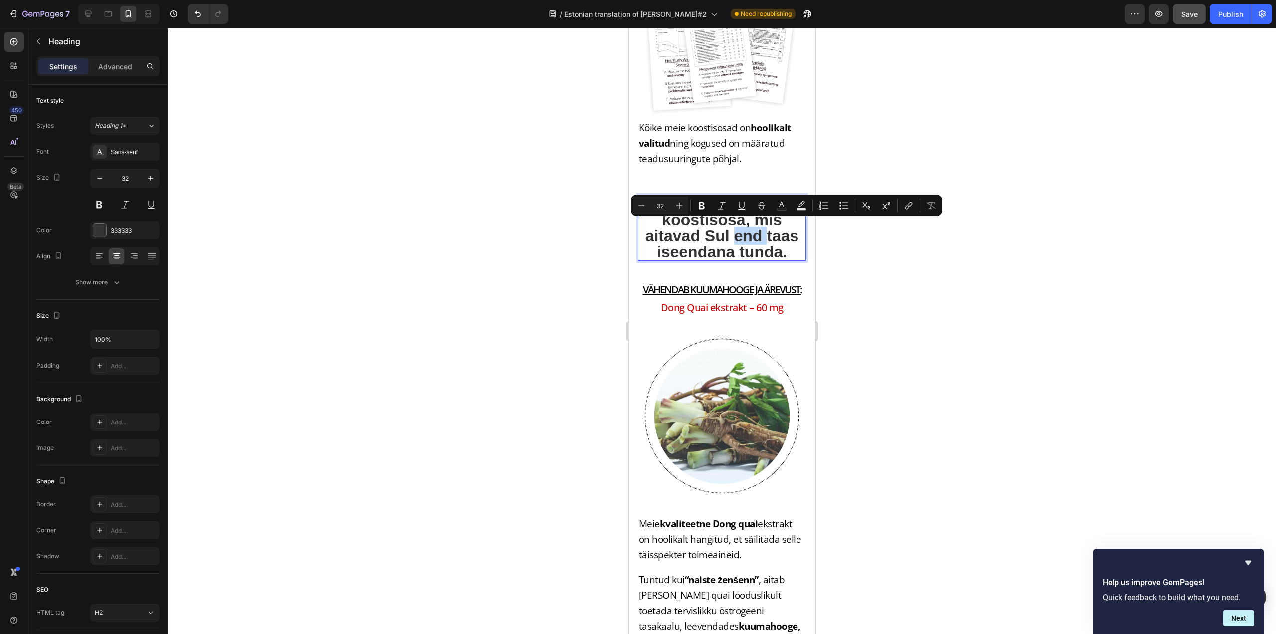
drag, startPoint x: 730, startPoint y: 232, endPoint x: 762, endPoint y: 232, distance: 31.9
click at [762, 232] on p "Avasta 4 looduslikku koostisosa, mis aitavad Sul end taas iseendana tunda." at bounding box center [722, 228] width 166 height 64
click at [873, 237] on div at bounding box center [722, 331] width 1108 height 606
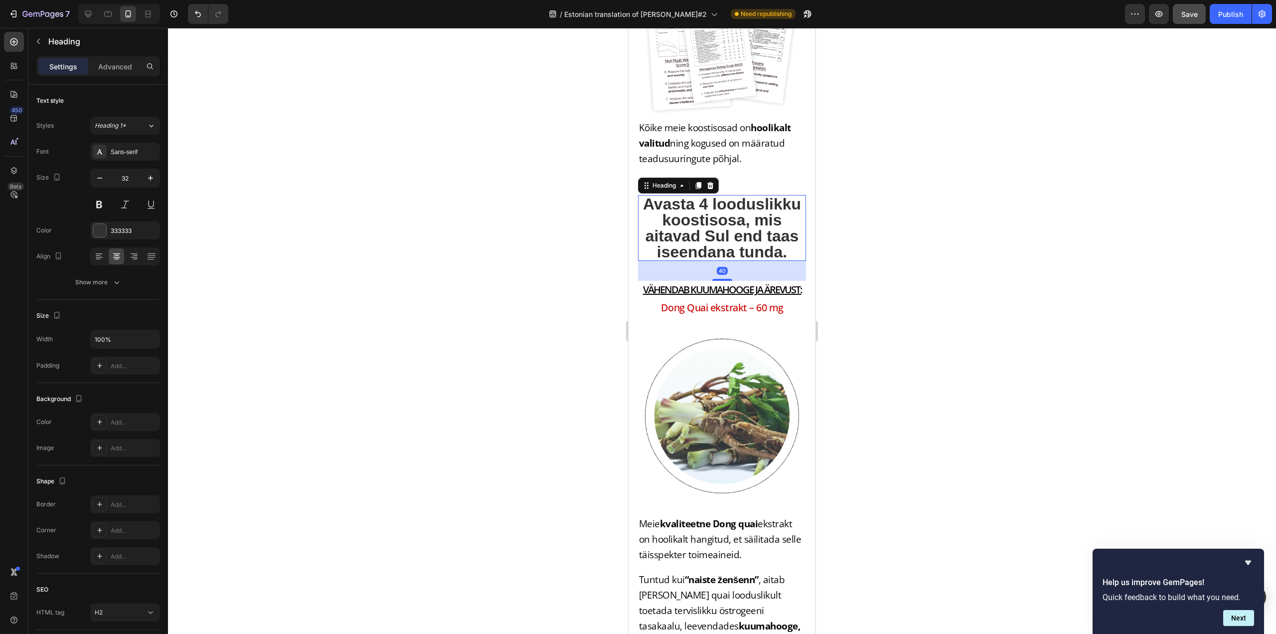
click at [748, 224] on p "Avasta 4 looduslikku koostisosa, mis aitavad Sul end taas iseendana tunda." at bounding box center [722, 228] width 166 height 64
click at [732, 229] on p "Avasta 4 looduslikku koostisosa, mis aitavad Sul end taas iseendana tunda." at bounding box center [722, 228] width 166 height 64
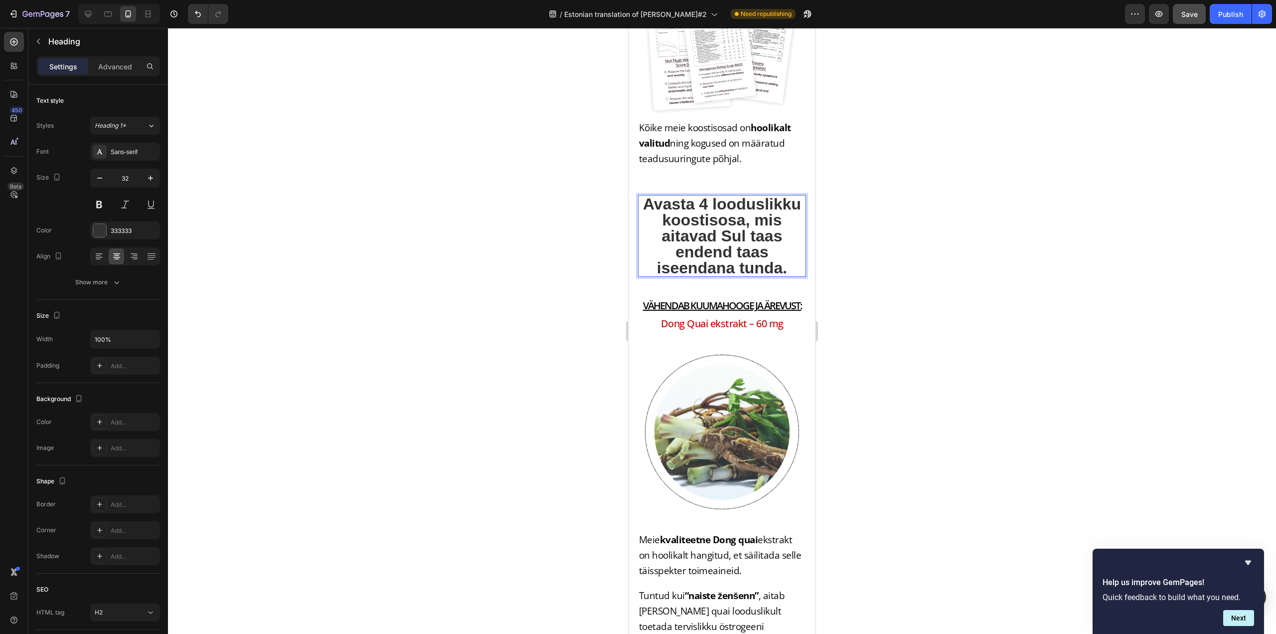
click at [765, 247] on p "Avasta 4 looduslikku koostisosa, mis aitavad Sul taas endend taas iseendana tun…" at bounding box center [722, 236] width 166 height 80
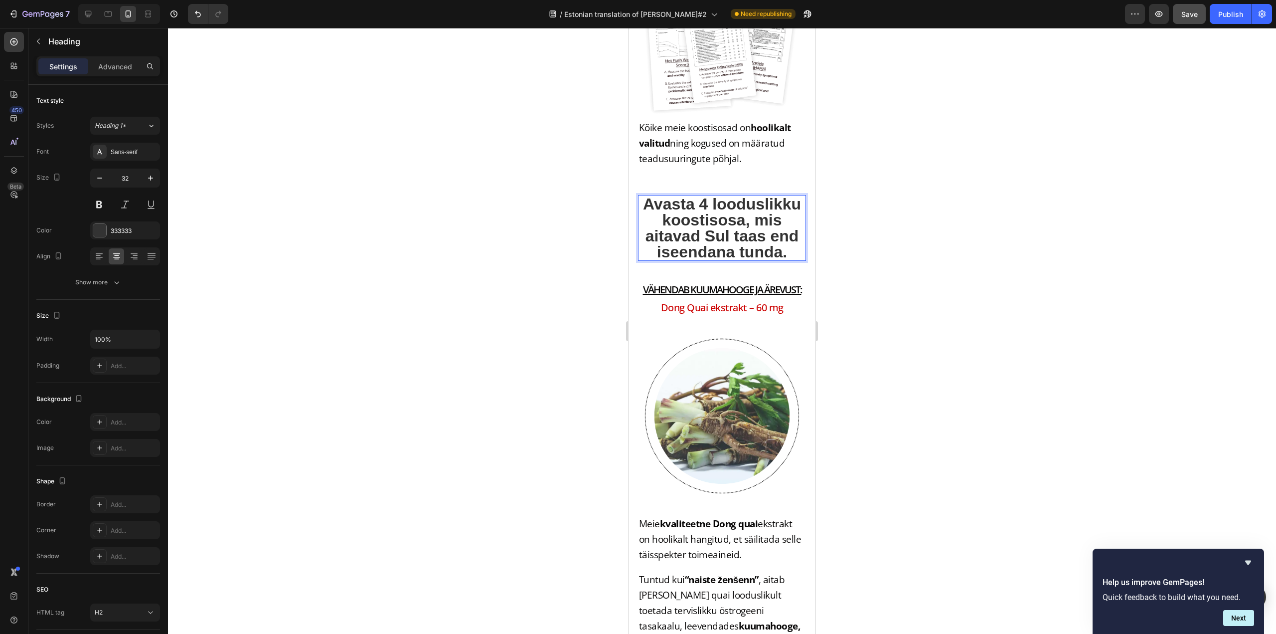
click at [892, 241] on div at bounding box center [722, 331] width 1108 height 606
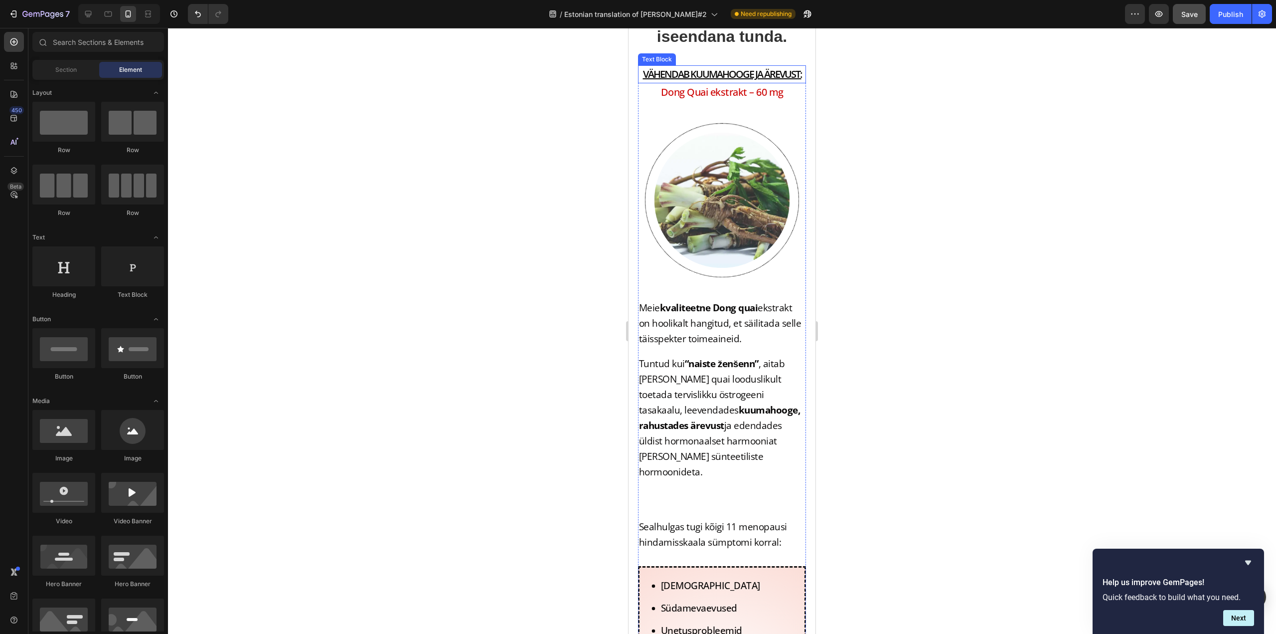
scroll to position [2443, 0]
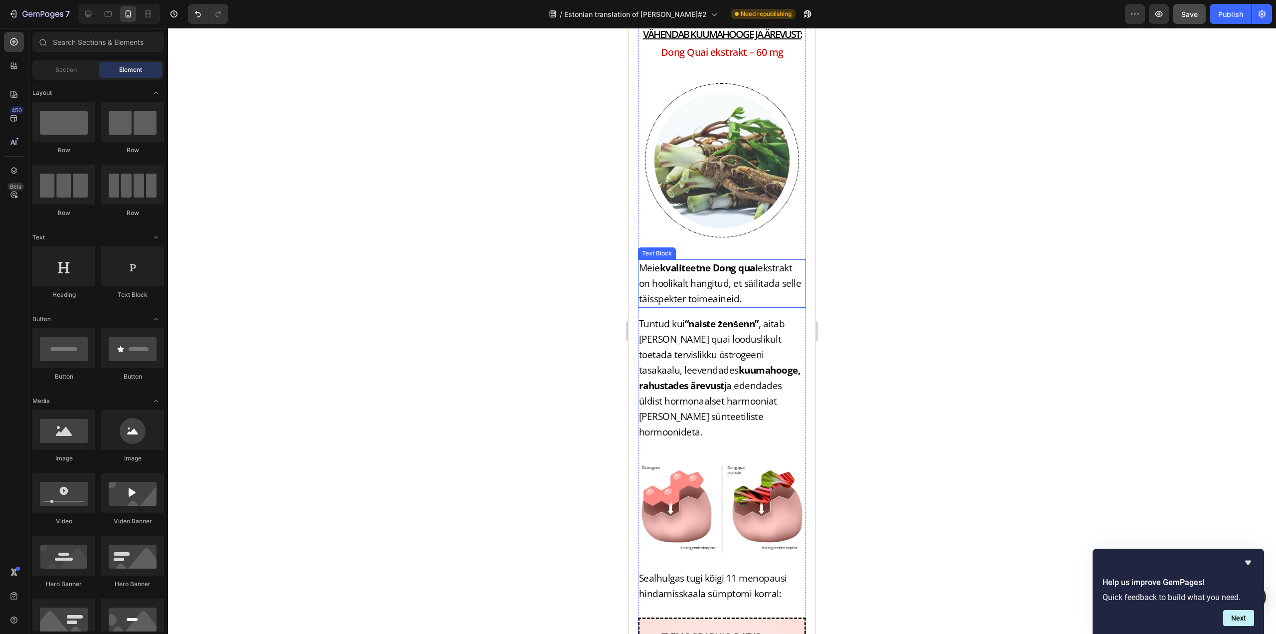
click at [693, 278] on p "Meie kvaliteetne Dong quai ekstrakt on hoolikalt hangitud, et säilitada selle t…" at bounding box center [722, 283] width 166 height 46
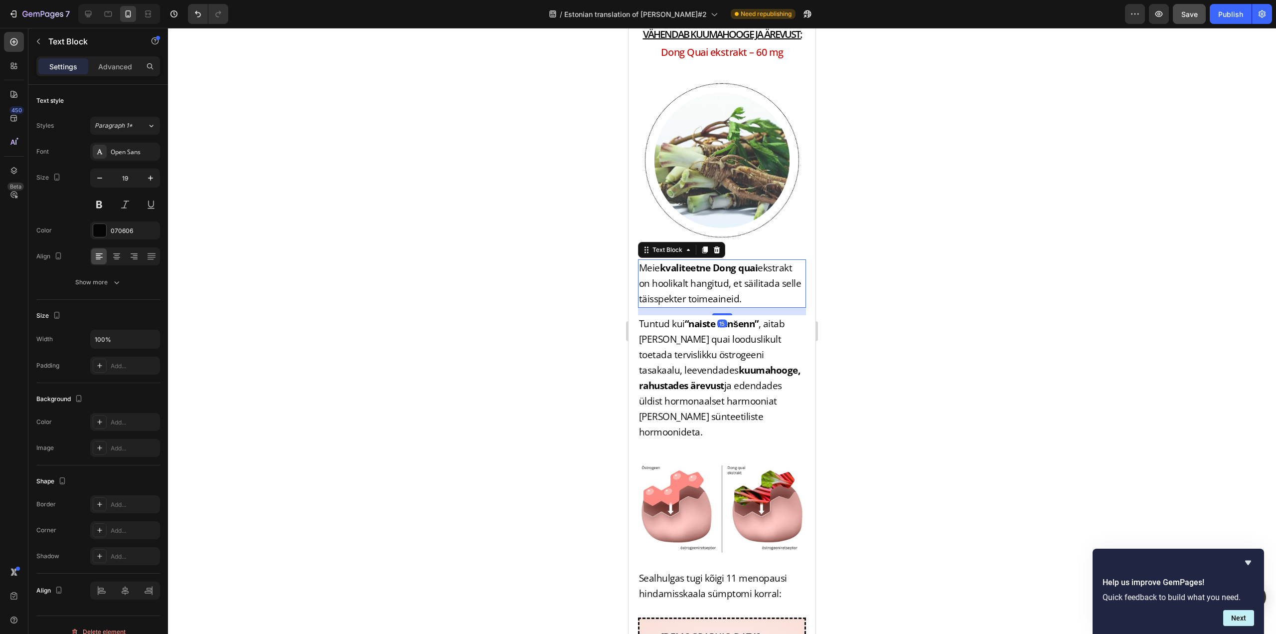
click at [688, 278] on p "Meie kvaliteetne Dong quai ekstrakt on hoolikalt hangitud, et säilitada selle t…" at bounding box center [722, 283] width 166 height 46
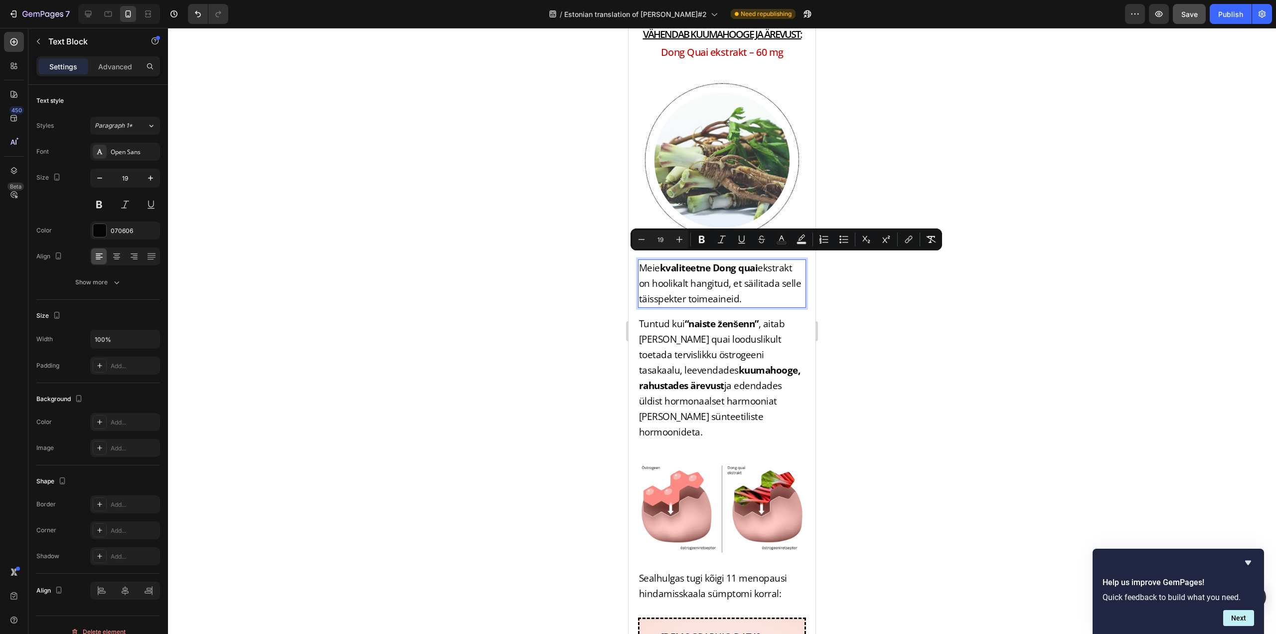
drag, startPoint x: 642, startPoint y: 262, endPoint x: 746, endPoint y: 296, distance: 109.4
click at [746, 296] on p "Meie kvaliteetne Dong quai ekstrakt on hoolikalt hangitud, et säilitada selle t…" at bounding box center [722, 283] width 166 height 46
copy p "Meie kvaliteetne Dong quai ekstrakt on hoolikalt hangitud, et säilitada selle t…"
click at [729, 293] on p "Meie kvaliteetne Dong quai ekstrakt on hoolikalt hangitud, et säilitada selle t…" at bounding box center [722, 283] width 166 height 46
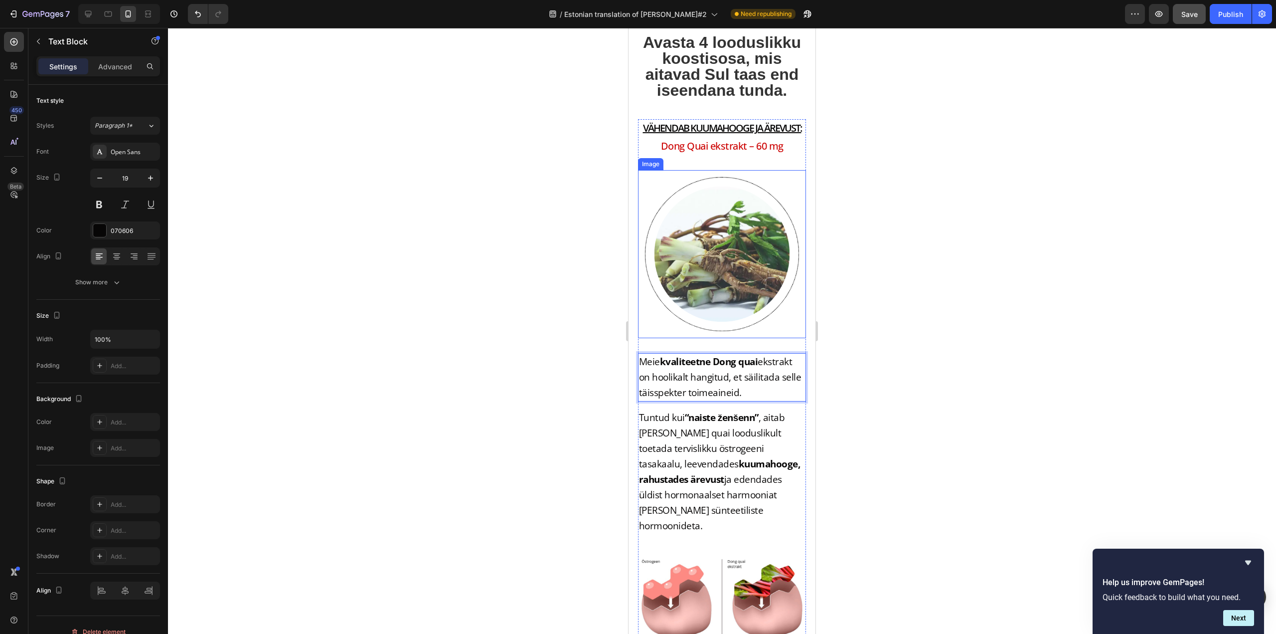
scroll to position [2343, 0]
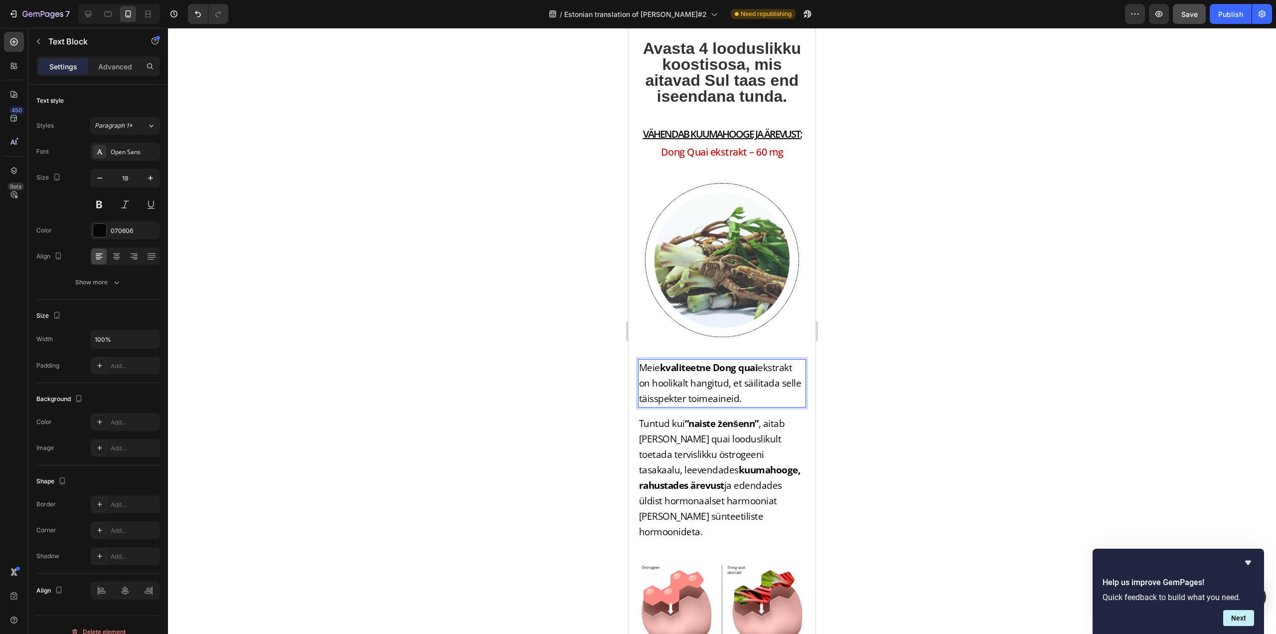
click at [667, 361] on strong "kvaliteetne Dong quai" at bounding box center [709, 367] width 98 height 13
drag, startPoint x: 665, startPoint y: 359, endPoint x: 655, endPoint y: 357, distance: 10.1
click at [655, 360] on p "Meie kvaliteetne Dong quai ekstrakt on hoolikalt hangitud, et säilitada selle t…" at bounding box center [722, 383] width 166 height 46
click at [659, 370] on p "Meie kvaliteetne Dong quai ekstrakt on hoolikalt hangitud, et säilitada selle t…" at bounding box center [722, 383] width 166 height 46
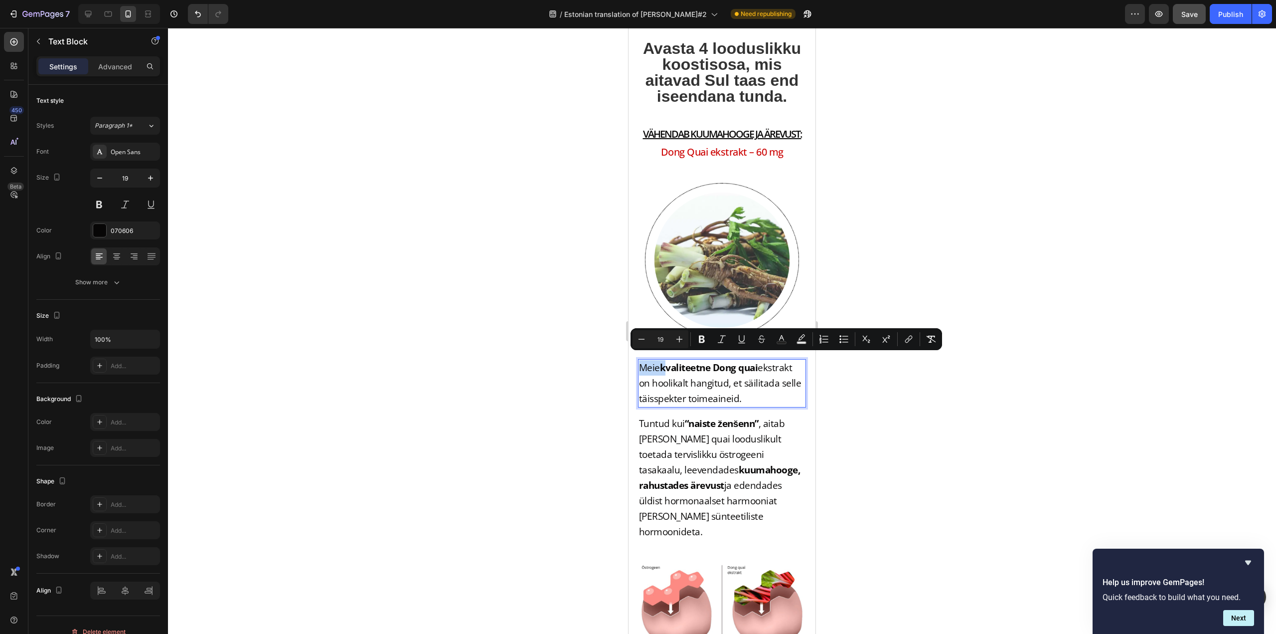
drag, startPoint x: 666, startPoint y: 360, endPoint x: 638, endPoint y: 354, distance: 28.7
click at [638, 359] on div "Meie kvaliteetne Dong quai ekstrakt on hoolikalt hangitud, et säilitada selle t…" at bounding box center [722, 383] width 168 height 48
click at [724, 363] on p "[PERSON_NAME] k valiteetne Dong quai ekstrakt on hoolikalt hangitud, et säilita…" at bounding box center [722, 383] width 166 height 46
click at [726, 371] on p "Täisuliku Tasakaalu kvaliteetne Dong quai ekstrakt on hoolikalt hangitud, et sä…" at bounding box center [722, 383] width 166 height 46
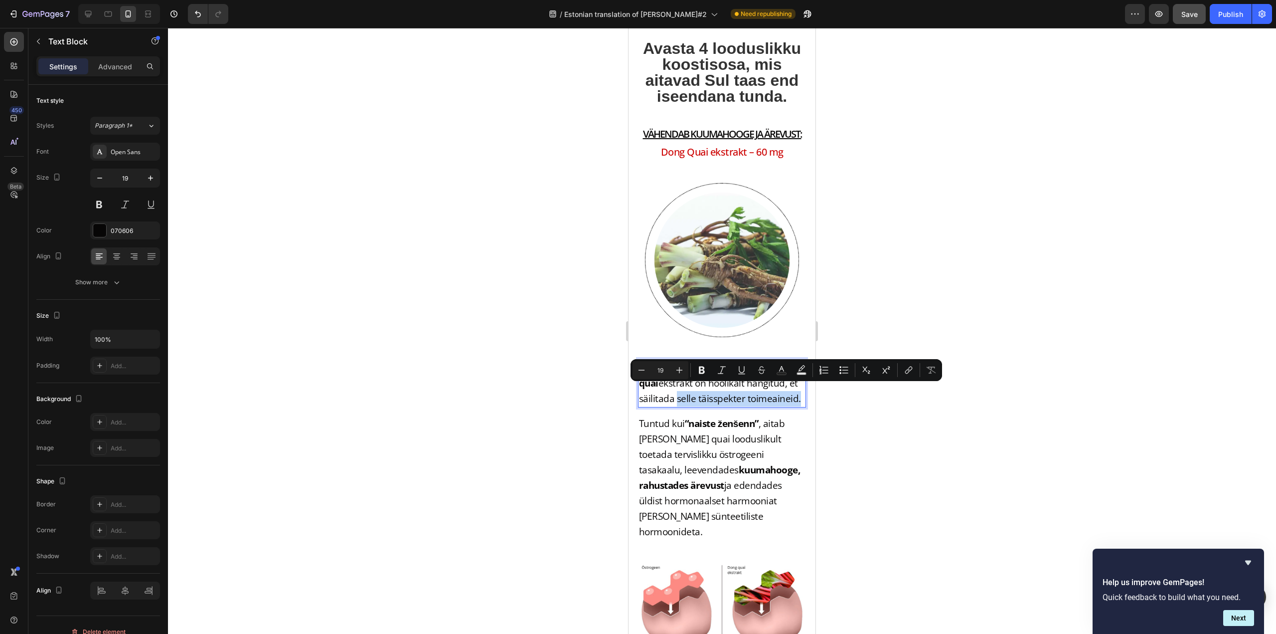
drag, startPoint x: 688, startPoint y: 411, endPoint x: 723, endPoint y: 391, distance: 39.9
click at [723, 391] on p "Täisuliku Tasakaalu kvaliteetne Dong quai ekstrakt on hoolikalt hangitud, et sä…" at bounding box center [722, 383] width 166 height 46
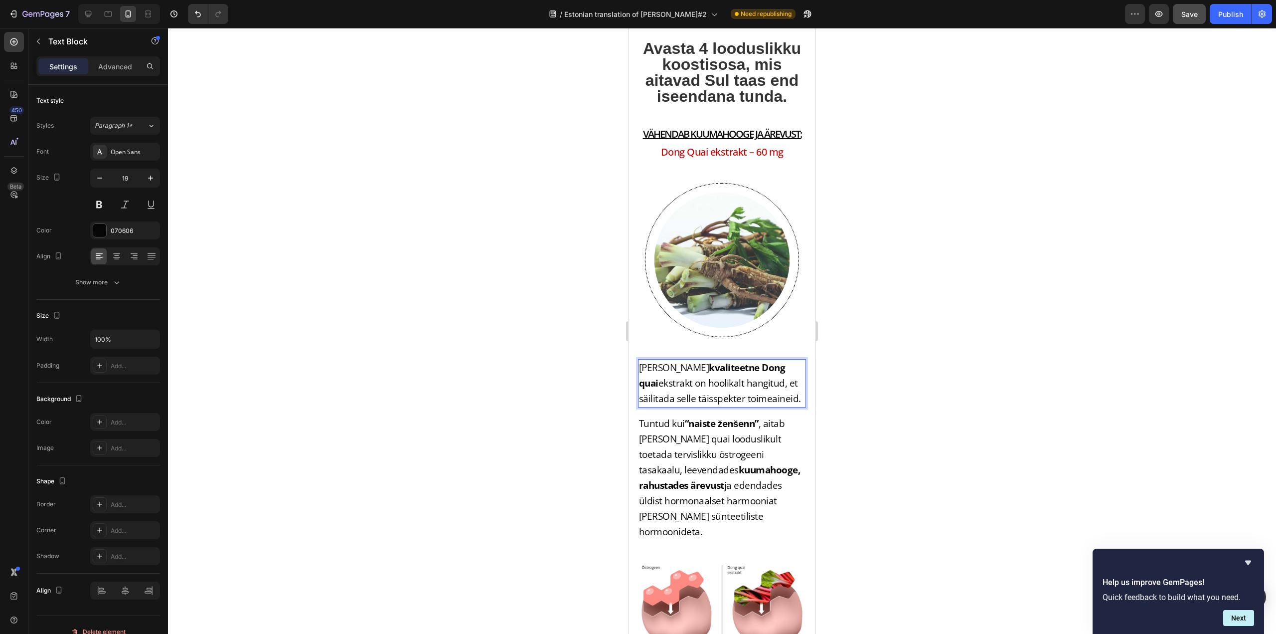
click at [694, 403] on p "Täisuliku Tasakaalu kvaliteetne Dong quai ekstrakt on hoolikalt hangitud, et sä…" at bounding box center [722, 383] width 166 height 46
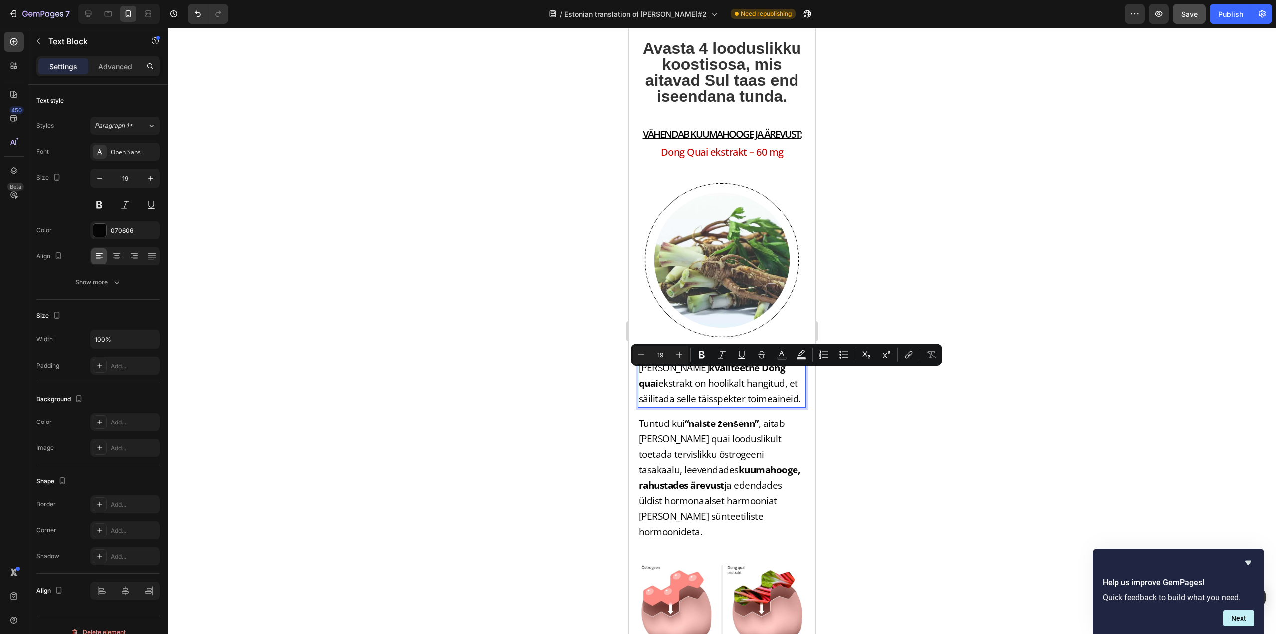
drag, startPoint x: 694, startPoint y: 405, endPoint x: 736, endPoint y: 374, distance: 52.0
click at [736, 374] on p "Täisuliku Tasakaalu kvaliteetne Dong quai ekstrakt on hoolikalt hangitud, et sä…" at bounding box center [722, 383] width 166 height 46
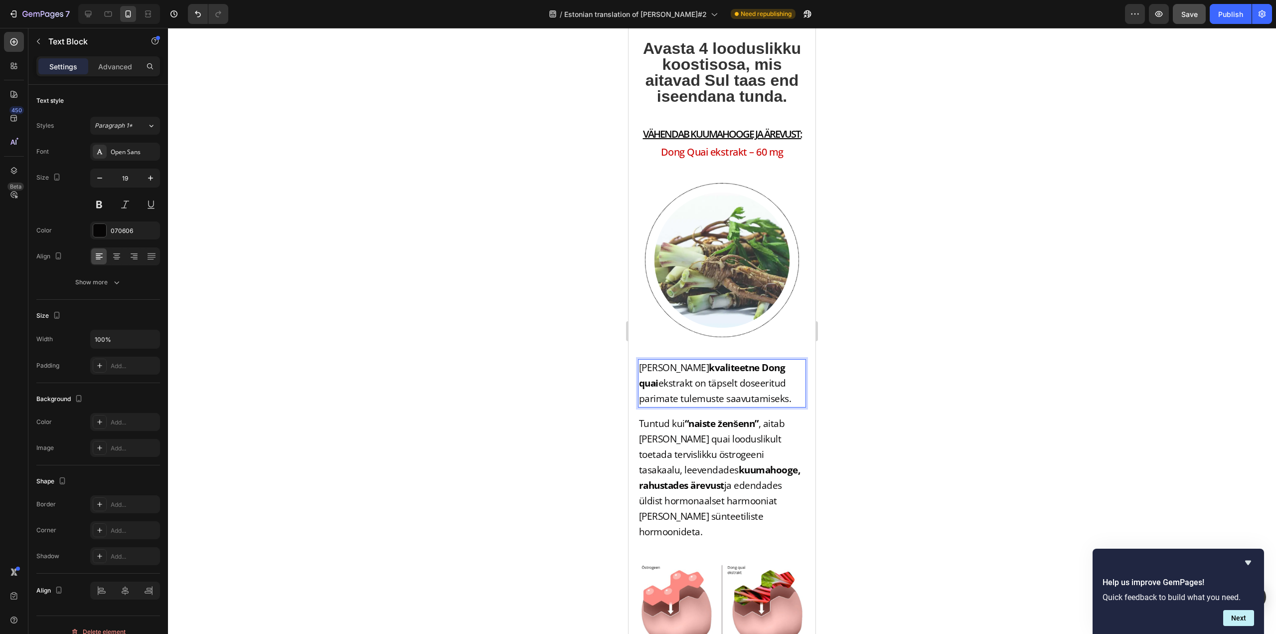
click at [774, 362] on p "Täisuliku Tasakaalu kvaliteetne Dong quai ekstrakt on täpselt doseeritud parima…" at bounding box center [722, 383] width 166 height 46
click at [719, 361] on p "Täisuliku Tasakaalu kvaliteetne Dong quai ekstrakt on täpselt doseeritud parima…" at bounding box center [722, 383] width 166 height 46
click at [718, 406] on p "Täisuliku Tasakaalu kvaliteetne Dong quai ekstrakt on täpselt doseeritud parima…" at bounding box center [722, 383] width 166 height 46
click at [768, 374] on p "Täisuliku Tasakaalu kvaliteetne Dong quai ekstrakt on täpselt doseeritud parima…" at bounding box center [722, 383] width 166 height 46
click at [789, 377] on p "Täisuliku Tasakaalu kvaliteetne Dong quai ekstrakt on doseeritud parimate tulem…" at bounding box center [722, 383] width 166 height 46
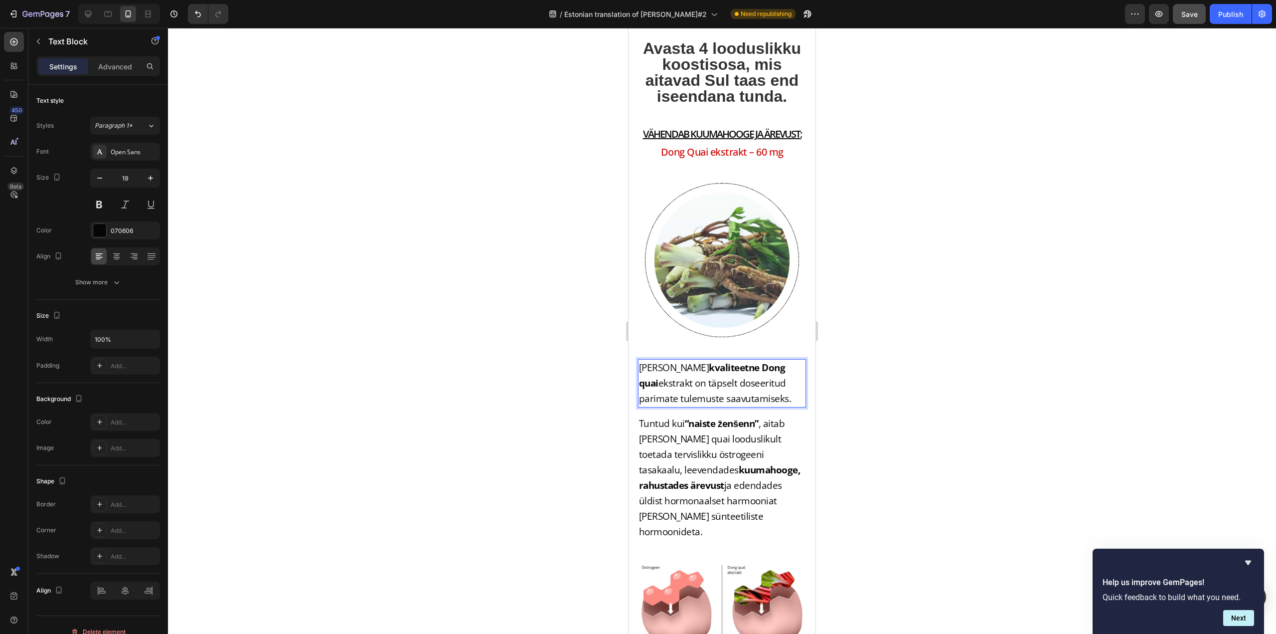
copy p "Täisuliku Tasakaalu kvaliteetne Dong quai ekstrakt on täpselt doseeritud parima…"
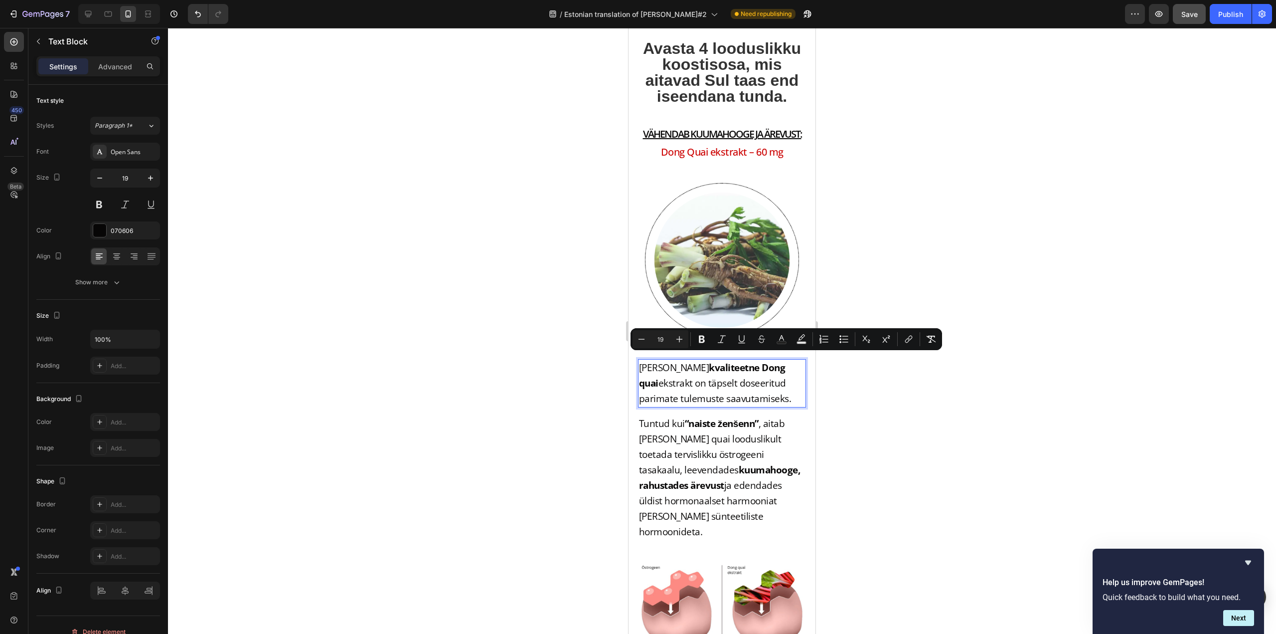
click at [714, 379] on p "Täisuliku Tasakaalu kvaliteetne Dong quai ekstrakt on täpselt doseeritud parima…" at bounding box center [722, 383] width 166 height 46
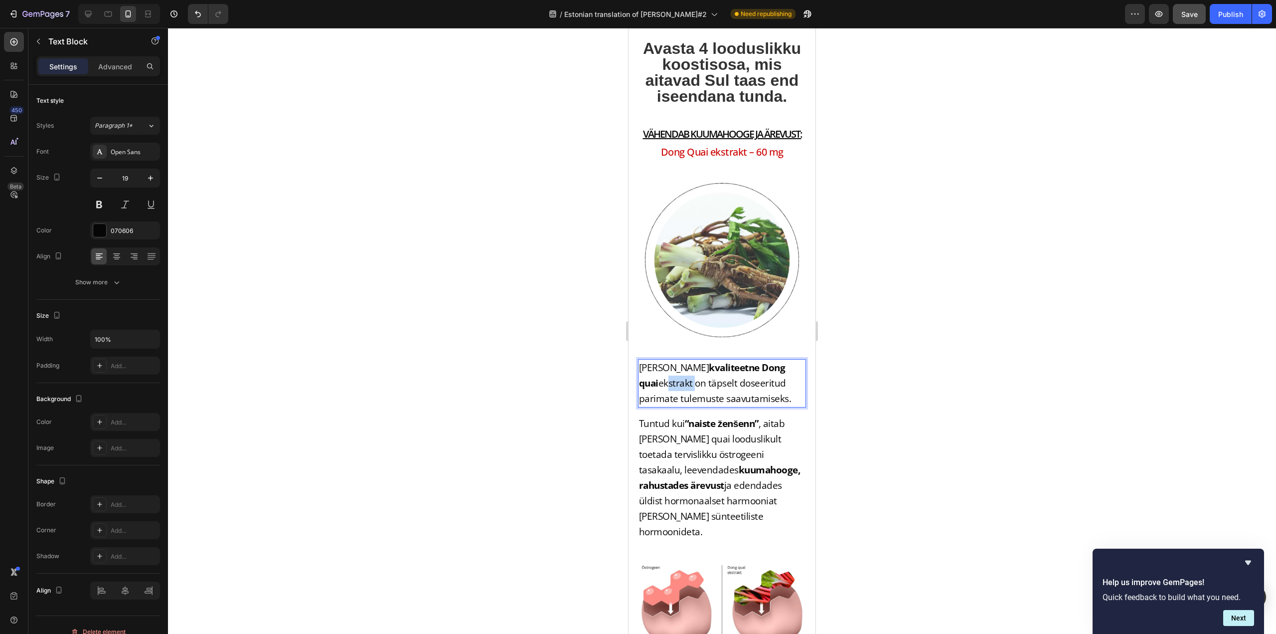
drag, startPoint x: 689, startPoint y: 371, endPoint x: 719, endPoint y: 375, distance: 30.1
click at [719, 375] on p "Täisuliku Tasakaalu kvaliteetne Dong quai ekstrakt on täpselt doseeritud parima…" at bounding box center [722, 383] width 166 height 46
click at [744, 385] on p "Täisuliku Tasakaalu kvaliteetne Dong quai ekstrakt on täpselt doseeritud parima…" at bounding box center [722, 383] width 166 height 46
click at [880, 379] on div at bounding box center [722, 331] width 1108 height 606
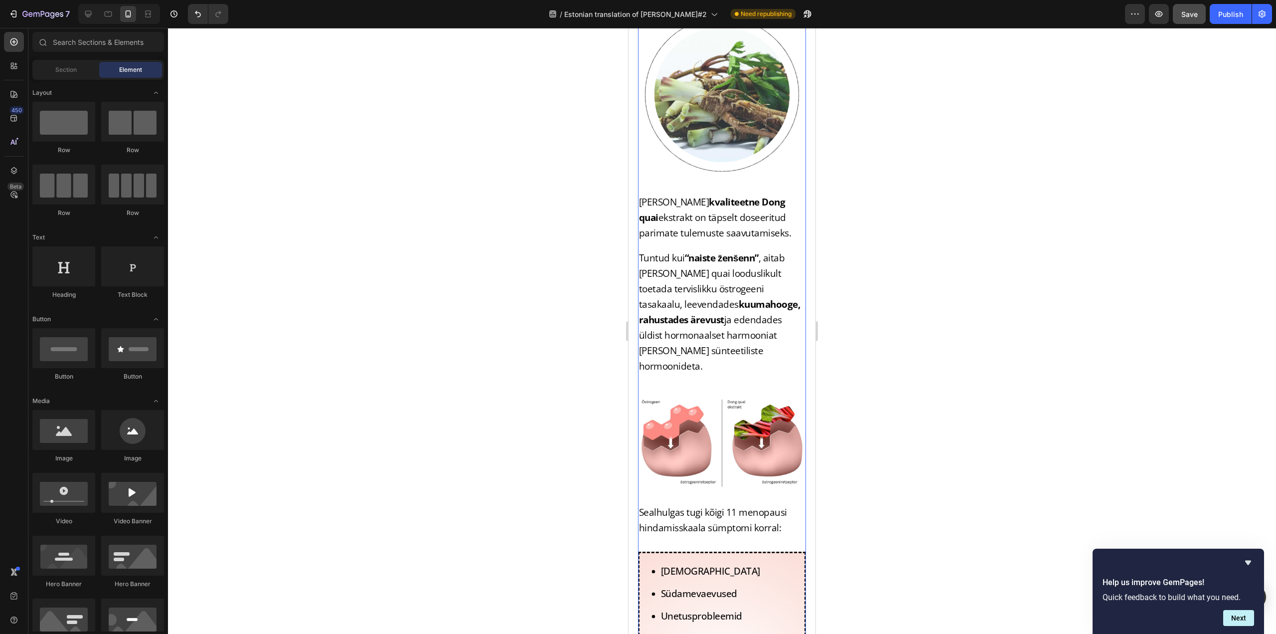
scroll to position [2542, 0]
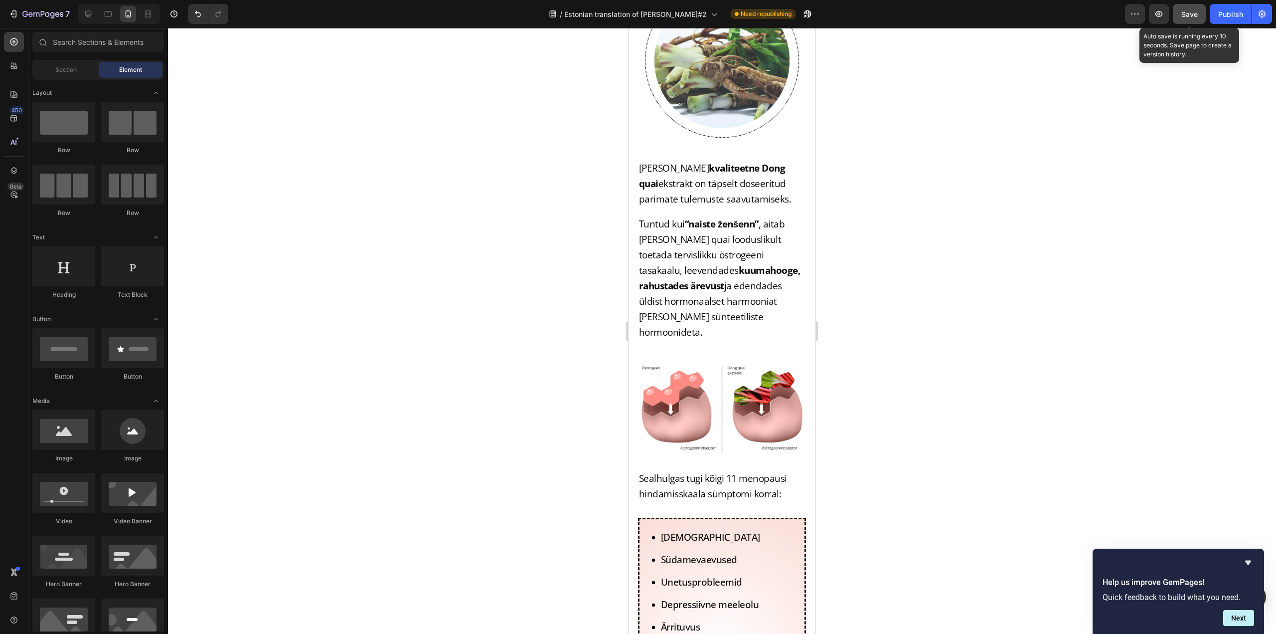
click at [1173, 21] on button "Save" at bounding box center [1189, 14] width 33 height 20
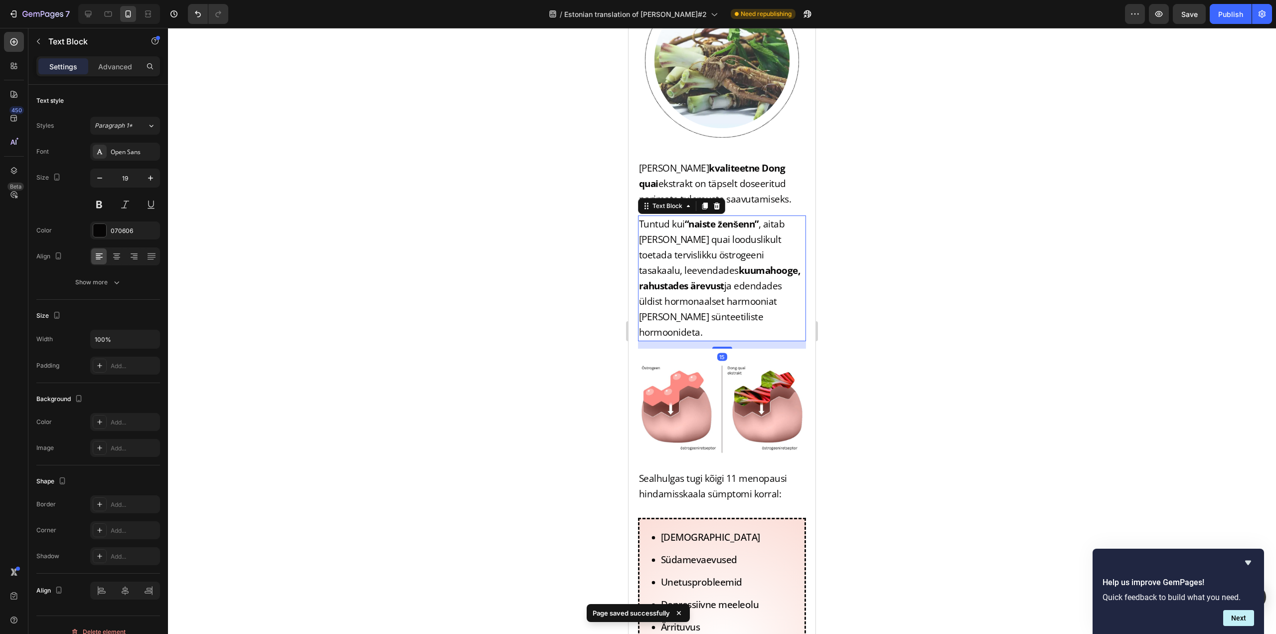
click at [715, 247] on p "Tuntud kui “naiste ženšenn” , aitab [PERSON_NAME] quai looduslikult toetada ter…" at bounding box center [722, 278] width 166 height 124
click at [740, 253] on p "Tuntud kui “naiste ženšenn” , aitab [PERSON_NAME] quai looduslikult toetada ter…" at bounding box center [722, 278] width 166 height 124
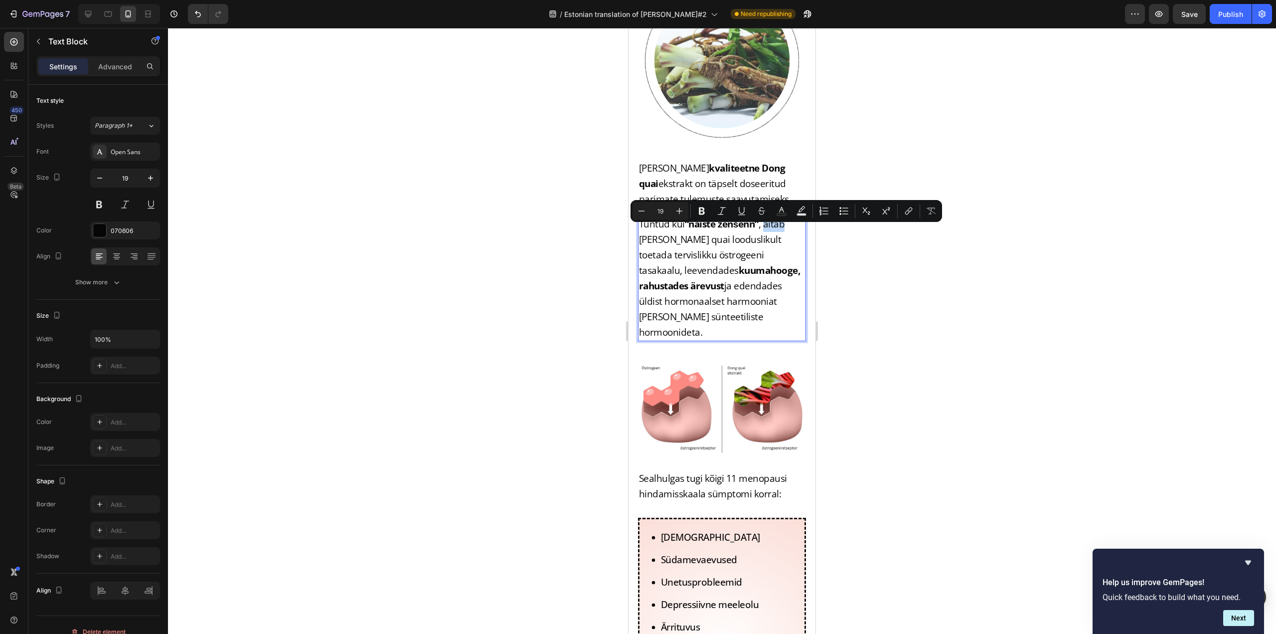
drag, startPoint x: 779, startPoint y: 231, endPoint x: 765, endPoint y: 230, distance: 13.5
click at [765, 230] on p "Tuntud kui “naiste ženšenn” , aitab [PERSON_NAME] quai looduslikult toetada ter…" at bounding box center [722, 278] width 166 height 124
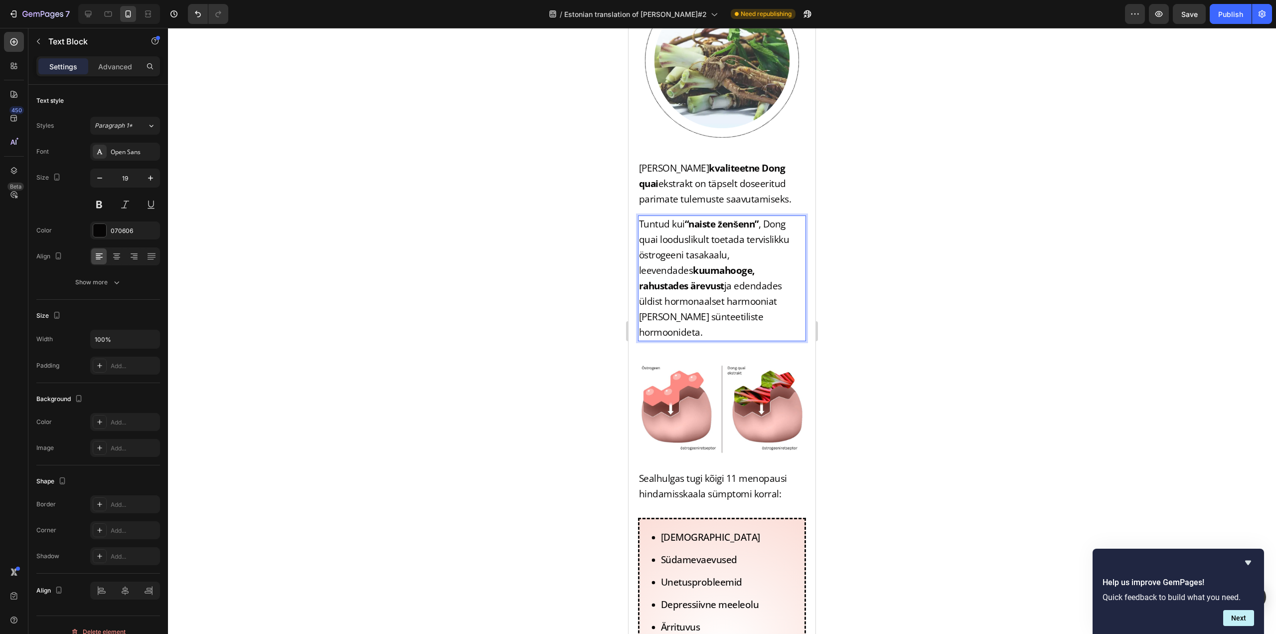
click at [659, 250] on p "Tuntud kui “naiste ženšenn” , Dong quai looduslikult toetada tervislikku östrog…" at bounding box center [722, 278] width 166 height 124
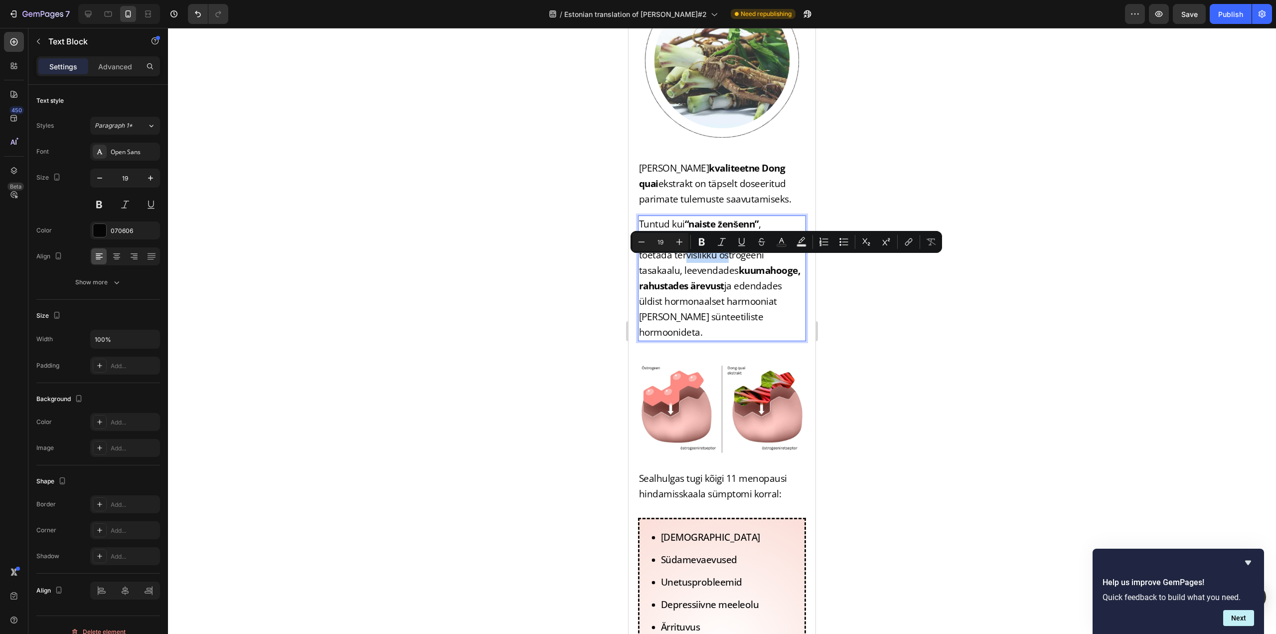
drag, startPoint x: 664, startPoint y: 266, endPoint x: 712, endPoint y: 261, distance: 48.1
click at [712, 261] on p "Tuntud kui “naiste ženšenn” , [PERSON_NAME] aitab looduslikult toetada tervisli…" at bounding box center [722, 278] width 166 height 124
drag, startPoint x: 732, startPoint y: 263, endPoint x: 767, endPoint y: 263, distance: 34.9
click at [767, 263] on p "Tuntud kui “naiste ženšenn” , [PERSON_NAME] aitab looduslikult toetada tervisli…" at bounding box center [722, 278] width 166 height 124
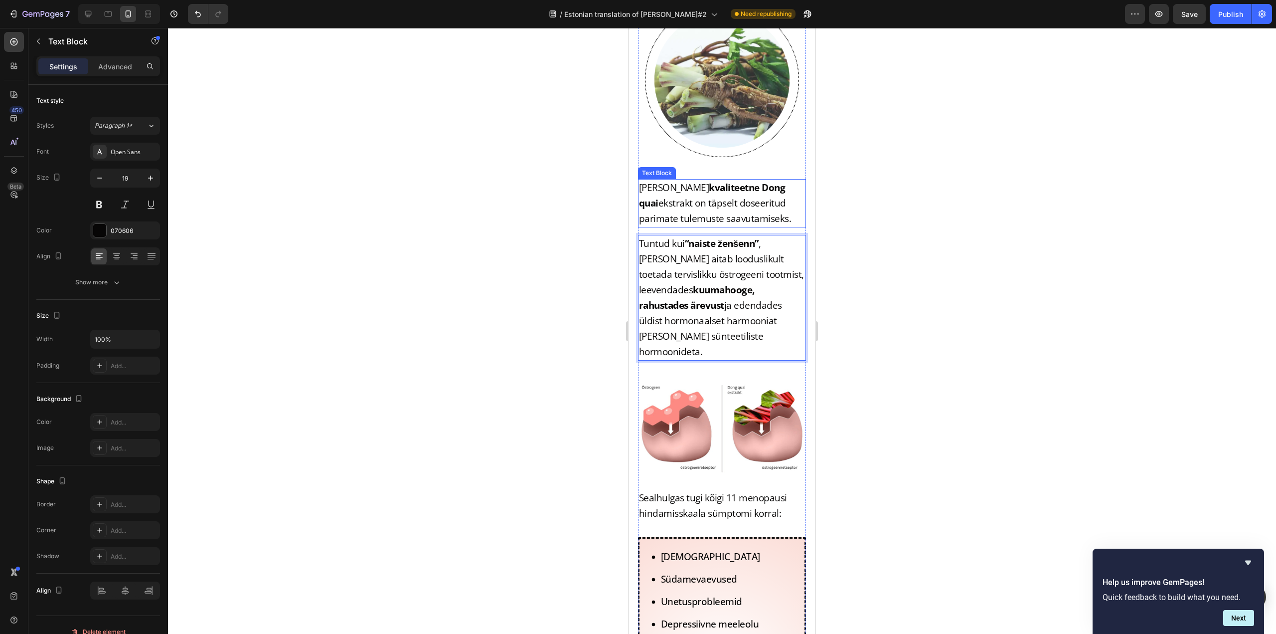
scroll to position [2592, 0]
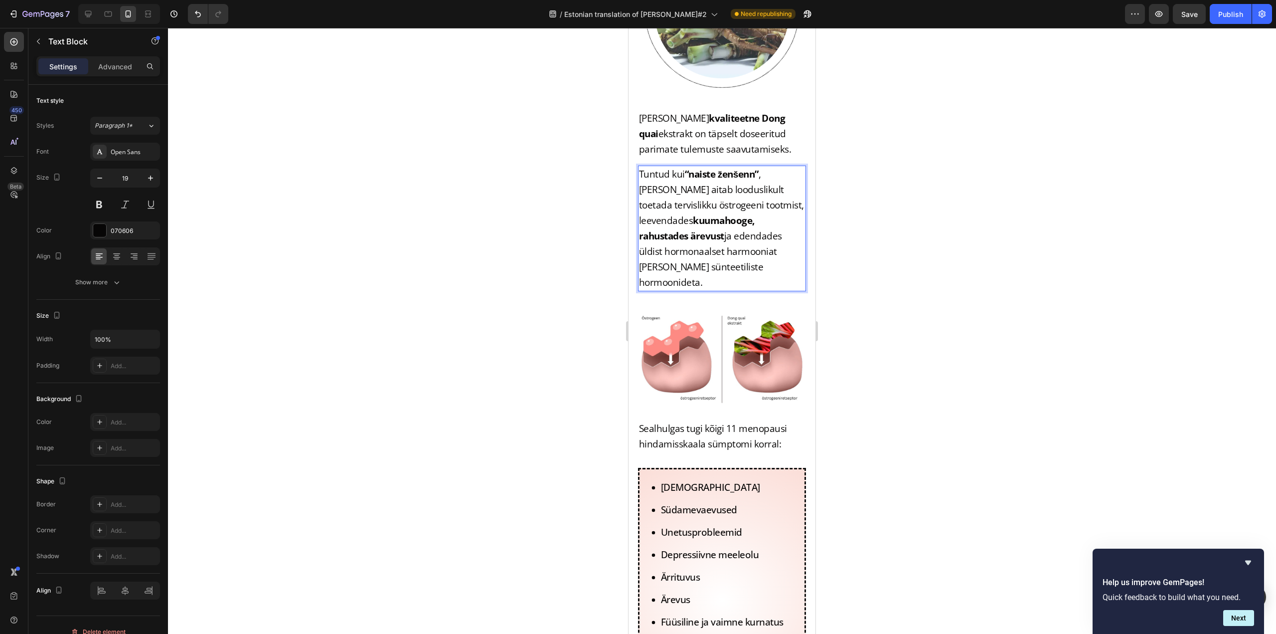
click at [671, 228] on p "Tuntud kui “naiste ženšenn” , [PERSON_NAME] aitab looduslikult toetada tervisli…" at bounding box center [722, 228] width 166 height 124
click at [677, 241] on strong "kuumahooge, rahustades ärevust" at bounding box center [697, 228] width 116 height 28
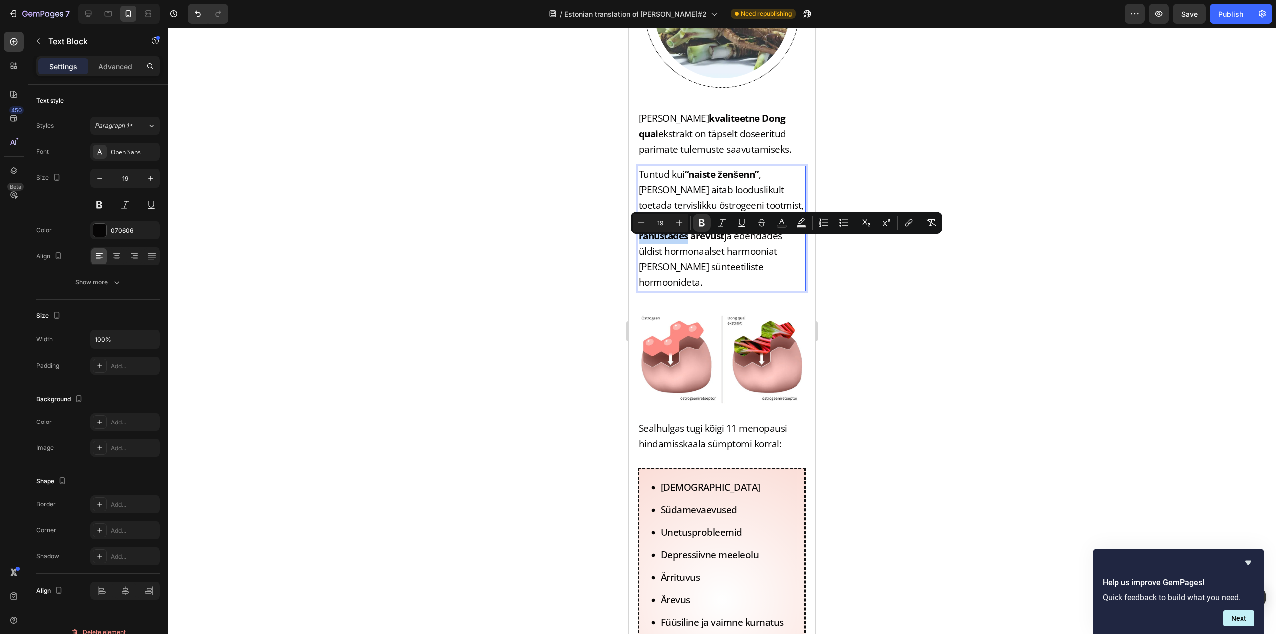
drag, startPoint x: 689, startPoint y: 247, endPoint x: 640, endPoint y: 244, distance: 49.4
click at [640, 242] on strong "kuumahooge, rahustades ärevust" at bounding box center [697, 228] width 116 height 28
drag, startPoint x: 742, startPoint y: 246, endPoint x: 788, endPoint y: 244, distance: 45.9
click at [788, 244] on p "Tuntud kui “naiste ženšenn” , [PERSON_NAME] aitab looduslikult toetada tervisli…" at bounding box center [722, 228] width 166 height 124
drag, startPoint x: 732, startPoint y: 246, endPoint x: 635, endPoint y: 245, distance: 97.7
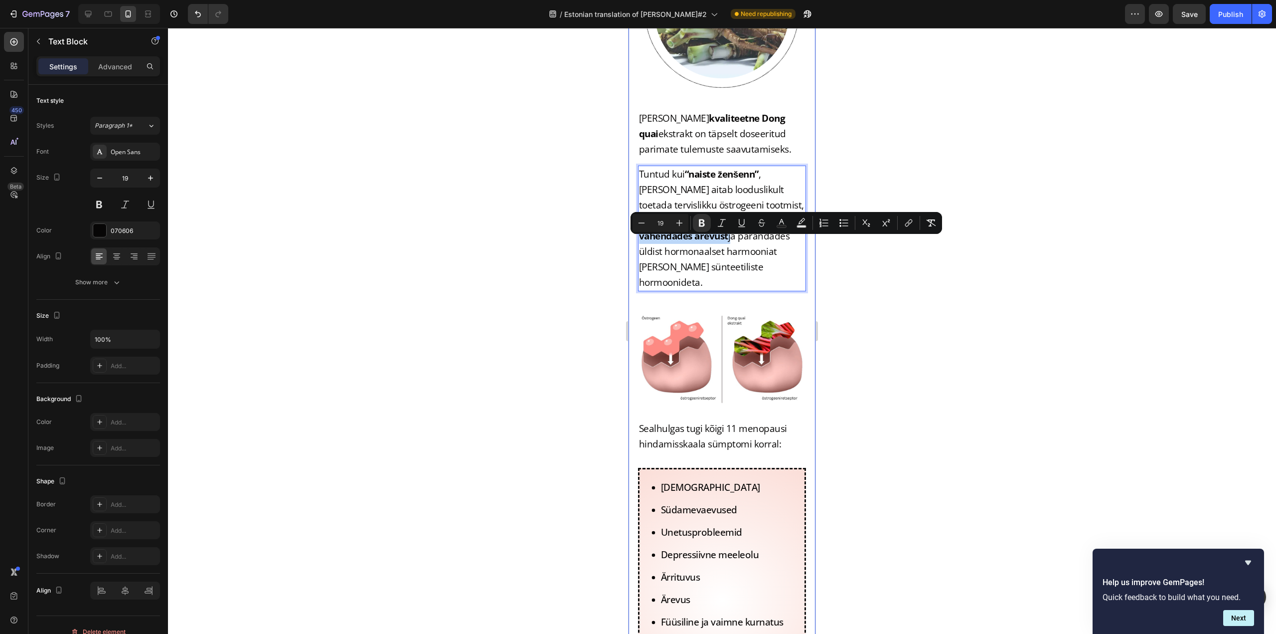
drag, startPoint x: 735, startPoint y: 244, endPoint x: 775, endPoint y: 259, distance: 42.8
click at [775, 259] on p "Tuntud kui “naiste ženšenn” , [PERSON_NAME] aitab looduslikult toetada tervisli…" at bounding box center [722, 228] width 166 height 124
click at [757, 264] on strong "parandades üldist hormonaalset harmooniat" at bounding box center [703, 251] width 128 height 44
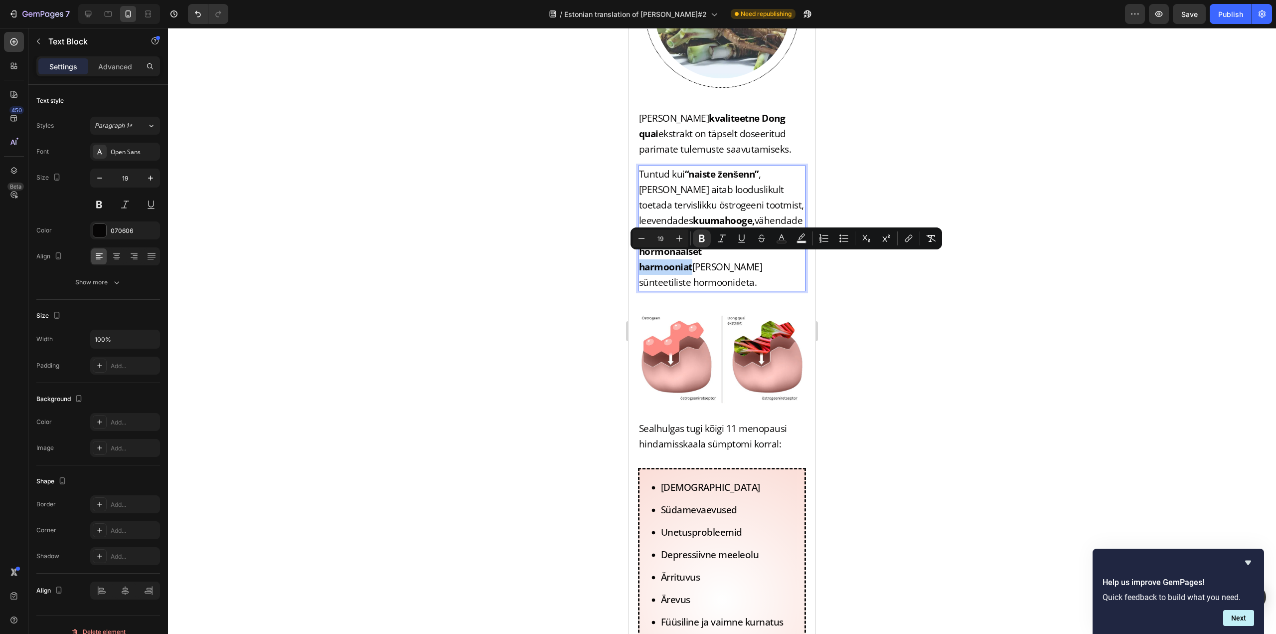
drag, startPoint x: 733, startPoint y: 260, endPoint x: 786, endPoint y: 260, distance: 52.8
click at [786, 260] on p "Tuntud kui “naiste ženšenn” , [PERSON_NAME] aitab looduslikult toetada tervisli…" at bounding box center [722, 228] width 166 height 124
drag, startPoint x: 780, startPoint y: 260, endPoint x: 732, endPoint y: 259, distance: 47.9
click at [732, 259] on p "Tuntud kui “naiste ženšenn” , [PERSON_NAME] aitab looduslikult toetada tervisli…" at bounding box center [722, 228] width 166 height 124
click at [683, 262] on strong "parandades üldist hormonaalset tasakaalu" at bounding box center [703, 251] width 128 height 44
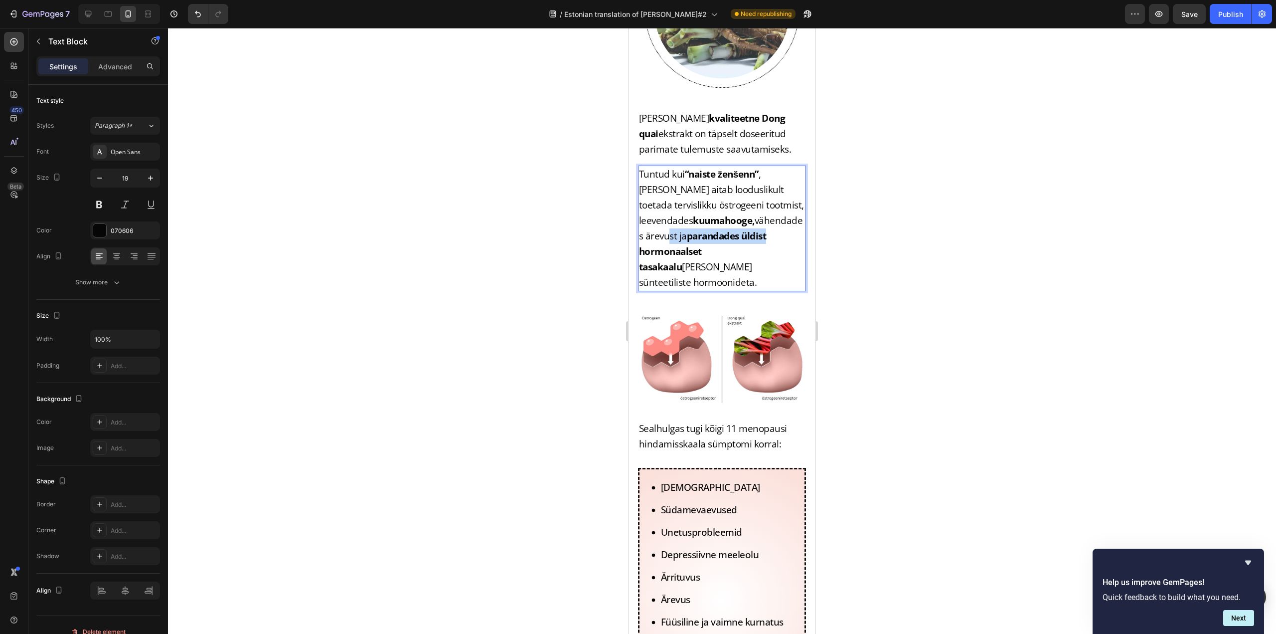
drag, startPoint x: 663, startPoint y: 258, endPoint x: 714, endPoint y: 247, distance: 52.0
click at [714, 247] on p "Tuntud kui “naiste ženšenn” , [PERSON_NAME] aitab looduslikult toetada tervisli…" at bounding box center [722, 228] width 166 height 124
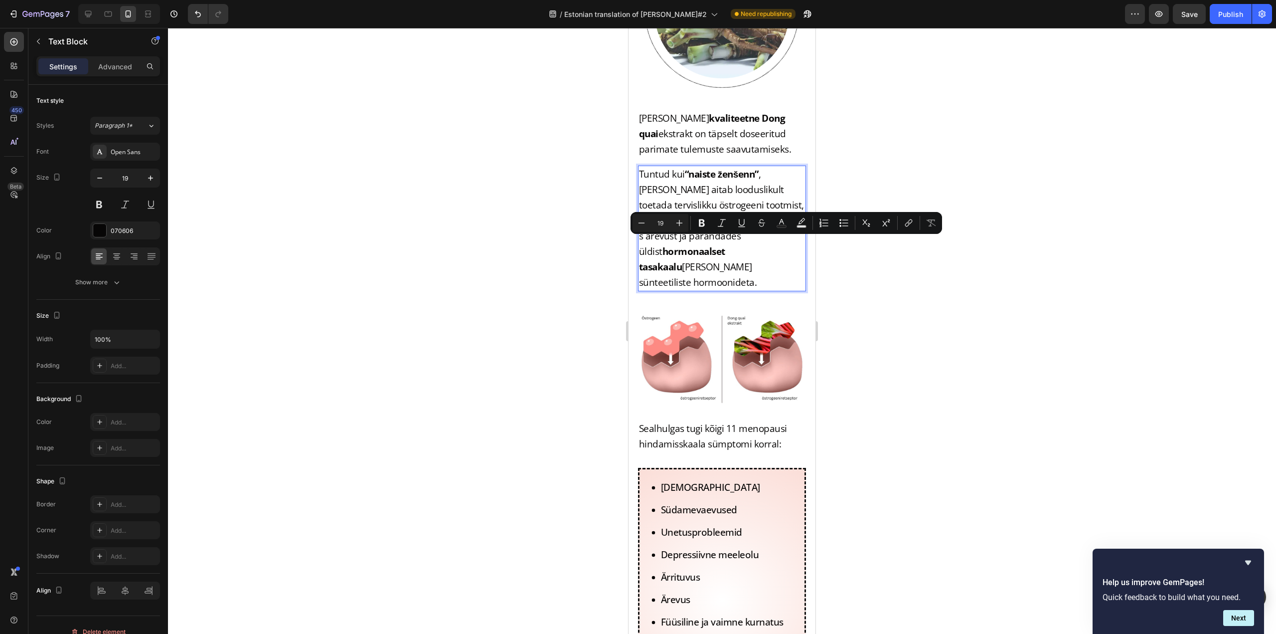
click at [725, 266] on strong "hormonaalset tasakaalu" at bounding box center [682, 259] width 86 height 28
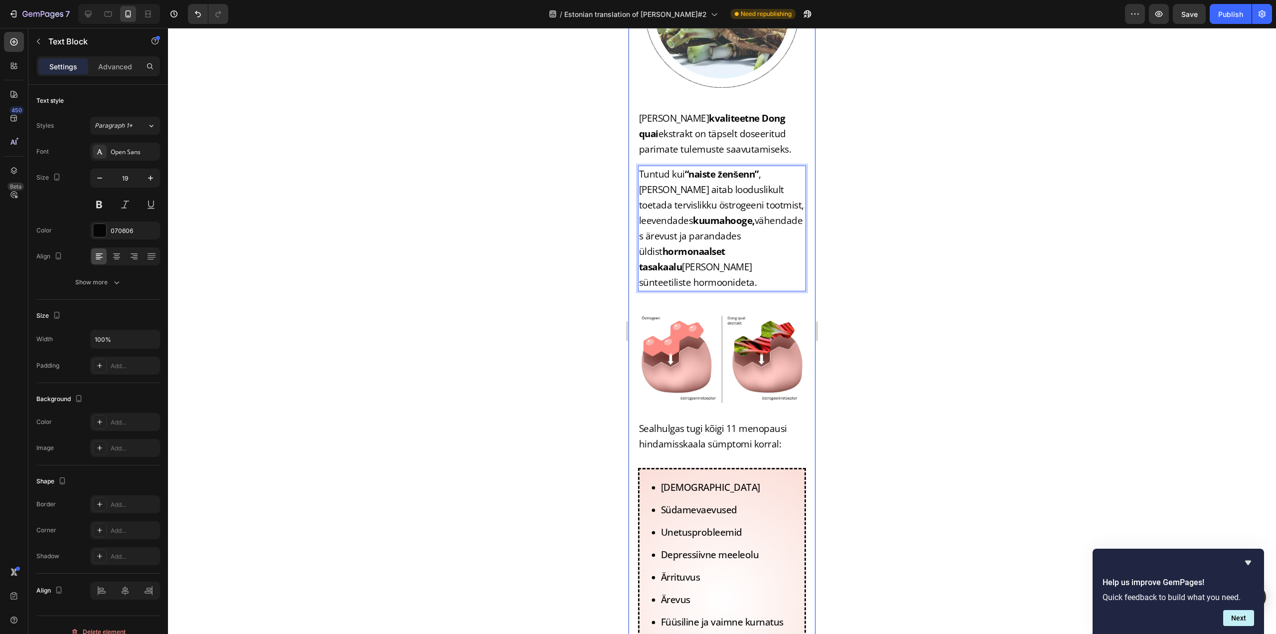
click at [881, 271] on div at bounding box center [722, 331] width 1108 height 606
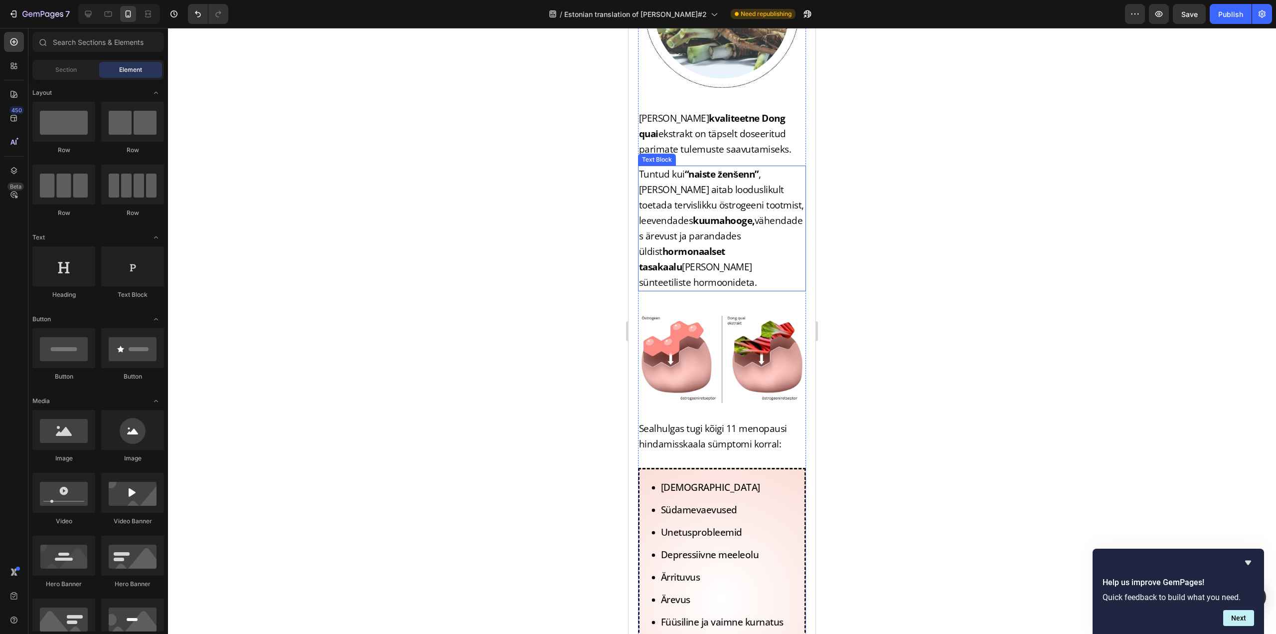
click at [734, 275] on p "Tuntud kui “naiste ženšenn” , [PERSON_NAME] aitab looduslikult toetada tervisli…" at bounding box center [722, 228] width 166 height 124
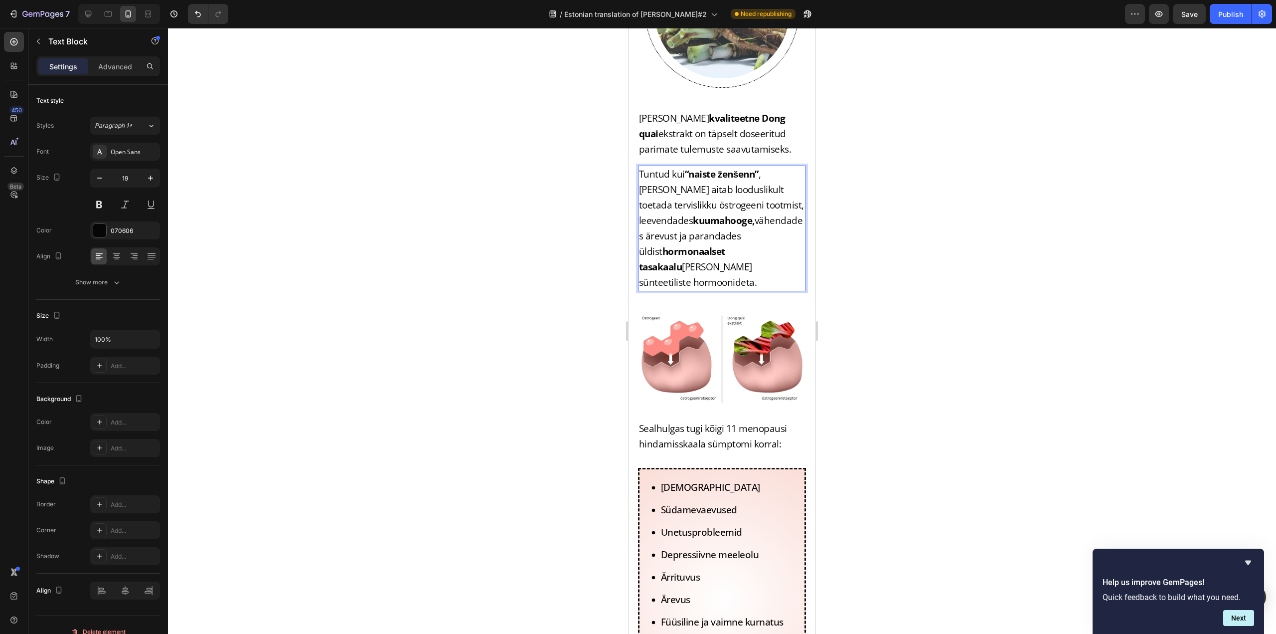
click at [702, 278] on p "Tuntud kui “naiste ženšenn” , [PERSON_NAME] aitab looduslikult toetada tervisli…" at bounding box center [722, 228] width 166 height 124
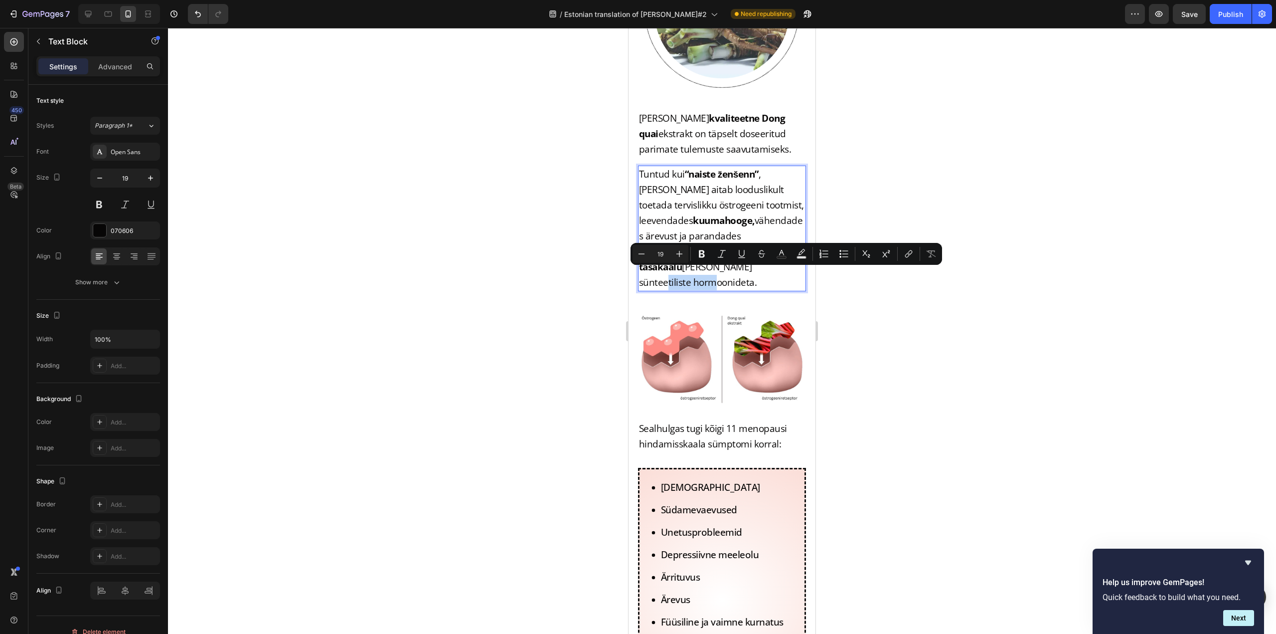
drag, startPoint x: 693, startPoint y: 277, endPoint x: 751, endPoint y: 278, distance: 57.8
click at [751, 278] on p "Tuntud kui “naiste ženšenn” , [PERSON_NAME] aitab looduslikult toetada tervisli…" at bounding box center [722, 228] width 166 height 124
click at [859, 305] on div at bounding box center [722, 331] width 1108 height 606
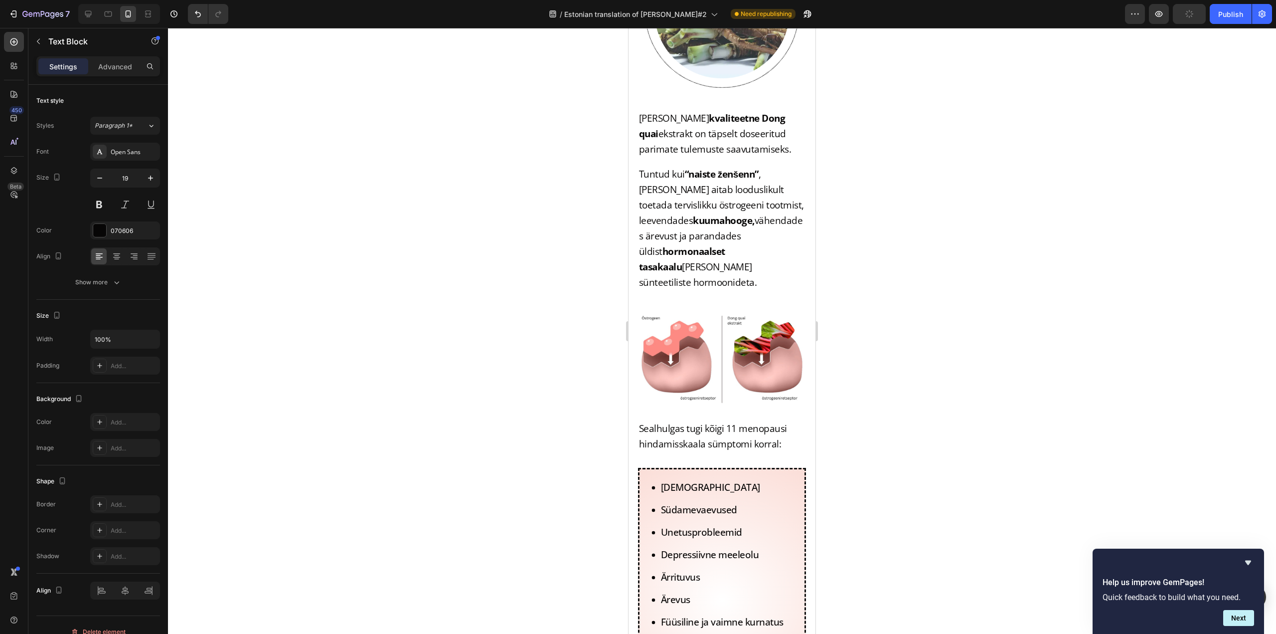
click at [708, 278] on p "Tuntud kui “naiste ženšenn” , [PERSON_NAME] aitab looduslikult toetada tervisli…" at bounding box center [722, 228] width 166 height 124
click at [696, 275] on p "Tuntud kui “naiste ženšenn” , [PERSON_NAME] aitab looduslikult toetada tervisli…" at bounding box center [722, 228] width 166 height 124
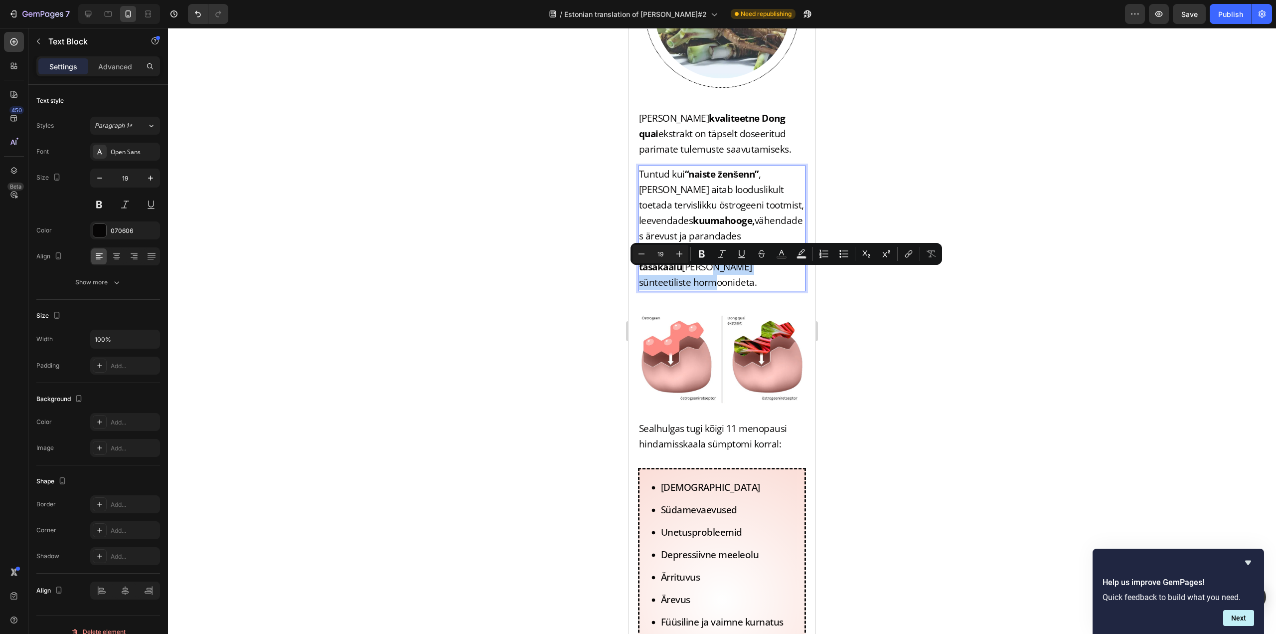
drag, startPoint x: 753, startPoint y: 276, endPoint x: 639, endPoint y: 280, distance: 114.2
click at [639, 280] on p "Tuntud kui “naiste ženšenn” , [PERSON_NAME] aitab looduslikult toetada tervisli…" at bounding box center [722, 228] width 166 height 124
drag, startPoint x: 751, startPoint y: 274, endPoint x: 624, endPoint y: 288, distance: 127.4
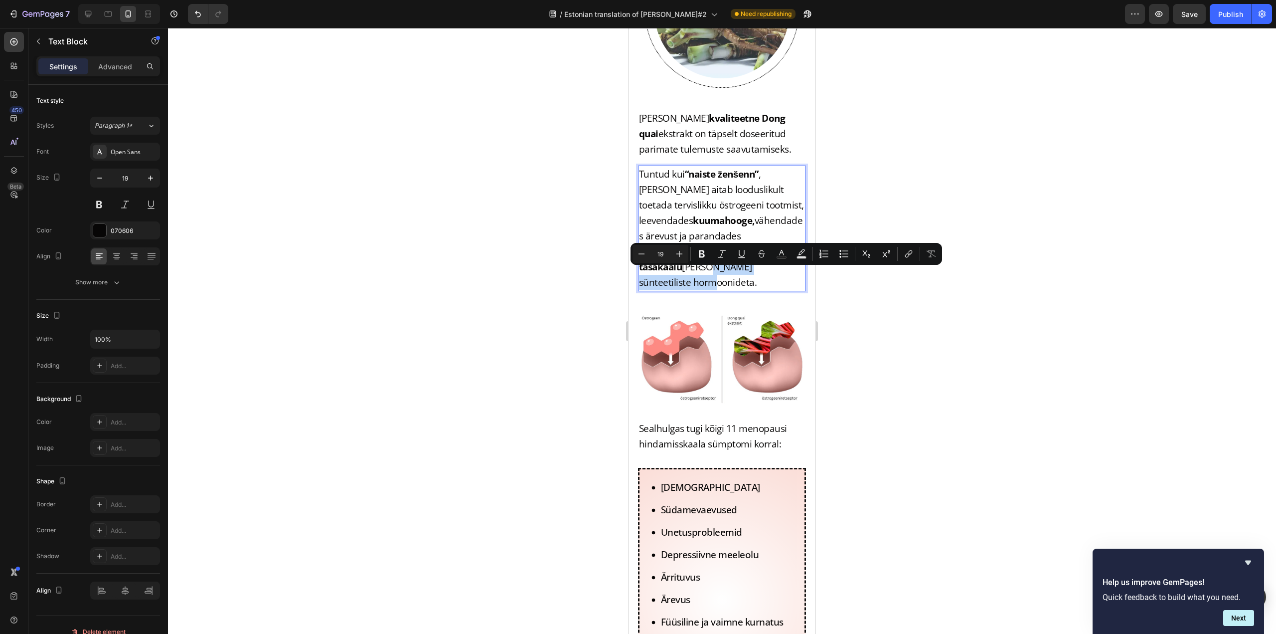
click at [743, 278] on p "Tuntud kui “naiste ženšenn” , [PERSON_NAME] aitab looduslikult toetada tervisli…" at bounding box center [722, 228] width 166 height 124
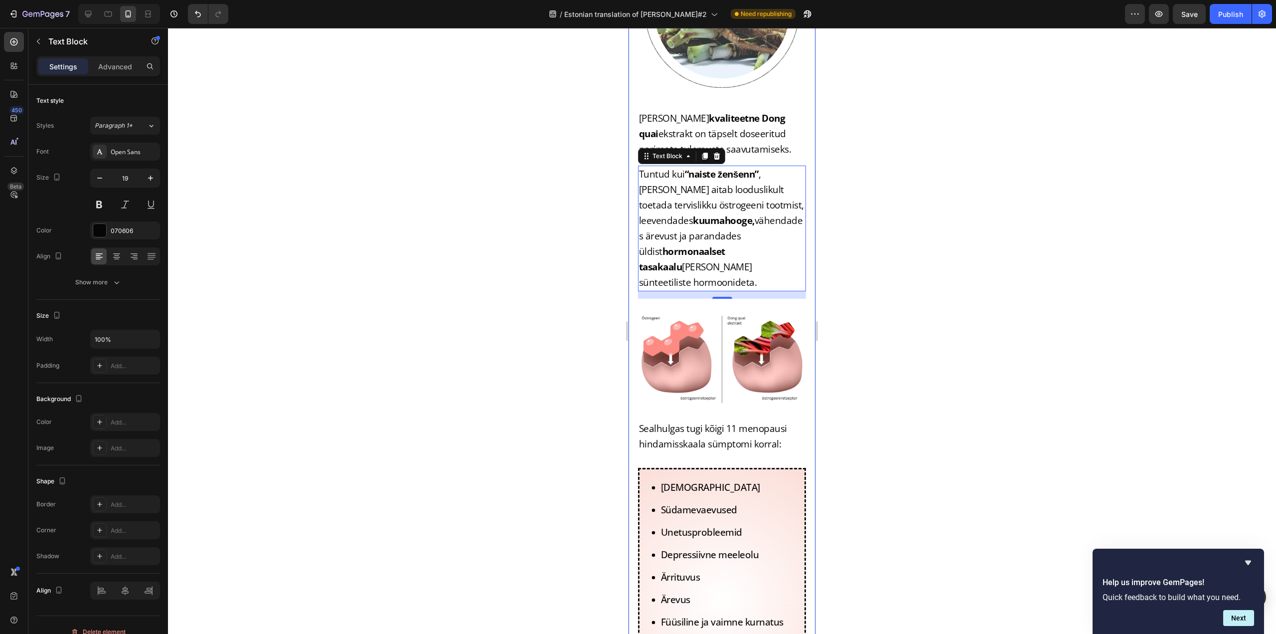
click at [878, 289] on div at bounding box center [722, 331] width 1108 height 606
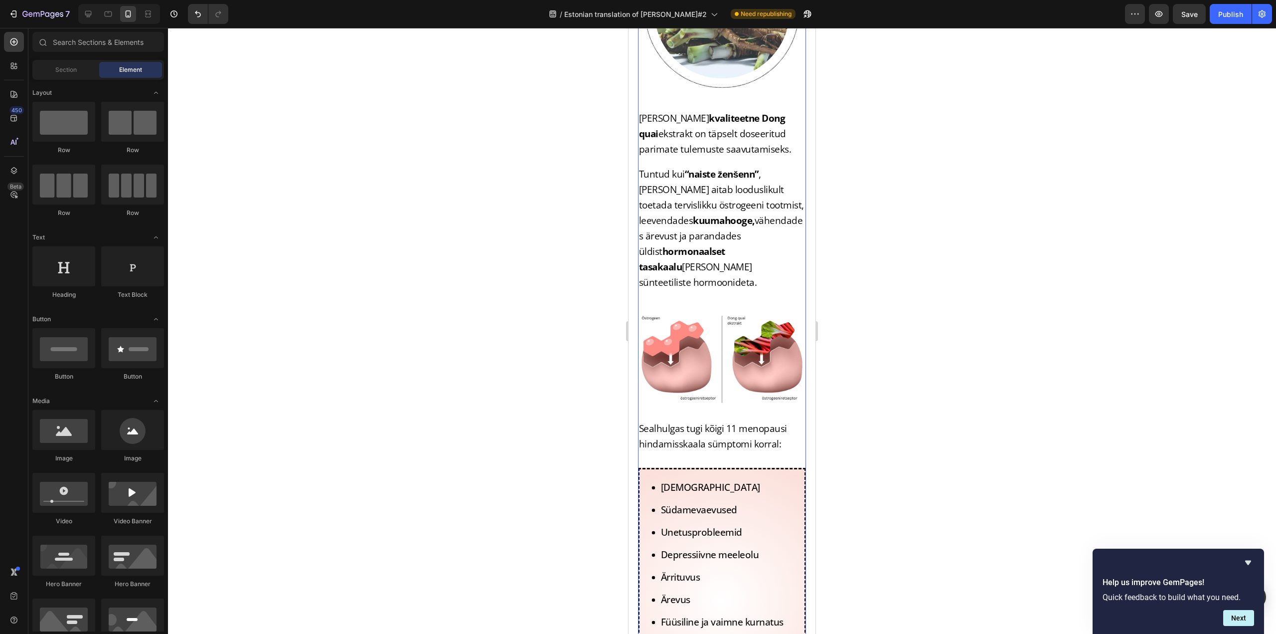
scroll to position [2642, 0]
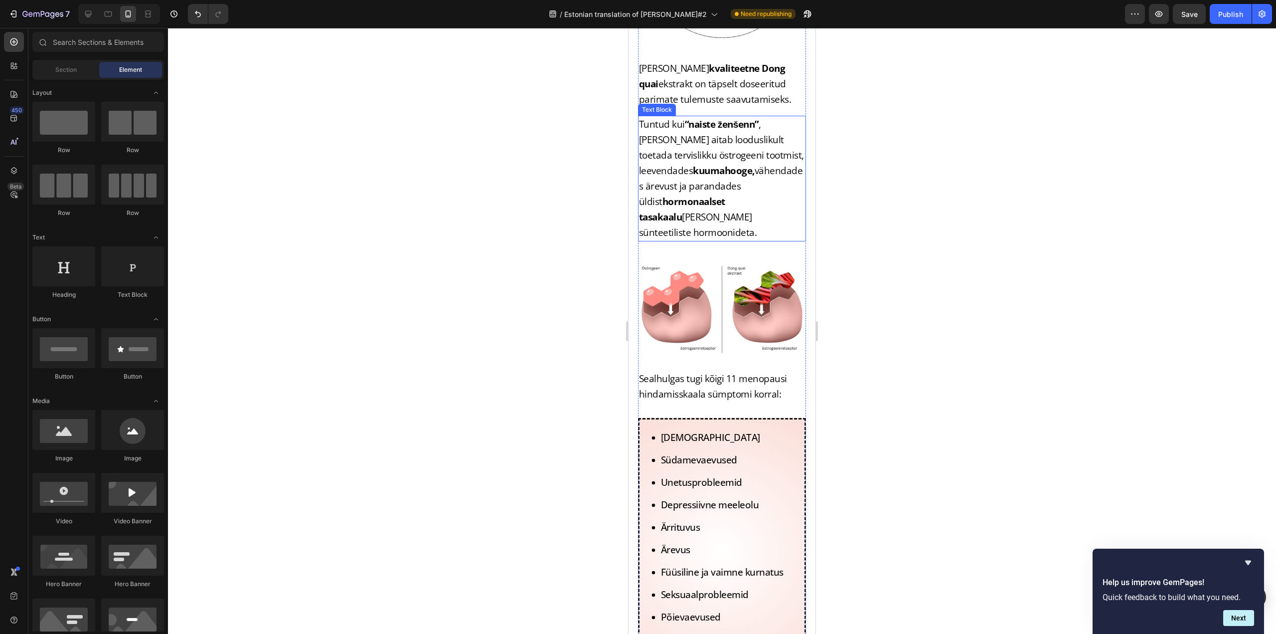
click at [698, 224] on p "Tuntud kui “naiste ženšenn” , [PERSON_NAME] aitab looduslikult toetada tervisli…" at bounding box center [722, 179] width 166 height 124
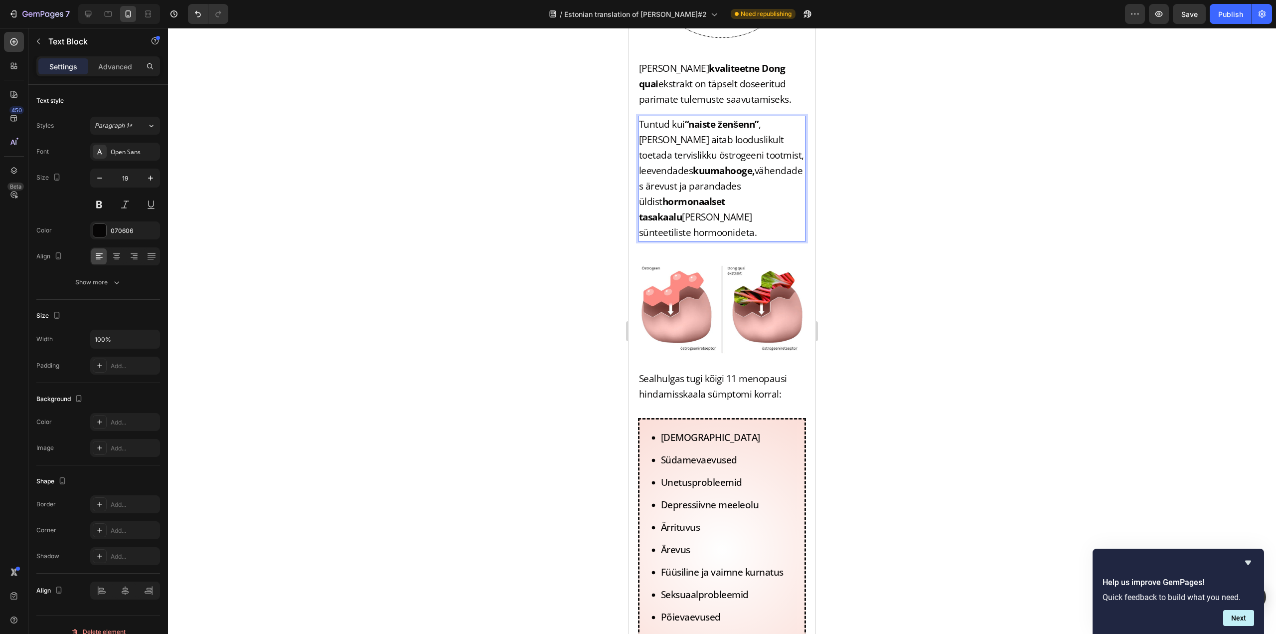
click at [691, 226] on p "Tuntud kui “naiste ženšenn” , [PERSON_NAME] aitab looduslikult toetada tervisli…" at bounding box center [722, 179] width 166 height 124
drag, startPoint x: 689, startPoint y: 225, endPoint x: 678, endPoint y: 214, distance: 15.5
click at [678, 214] on p "Tuntud kui “naiste ženšenn” , [PERSON_NAME] aitab looduslikult toetada tervisli…" at bounding box center [722, 179] width 166 height 124
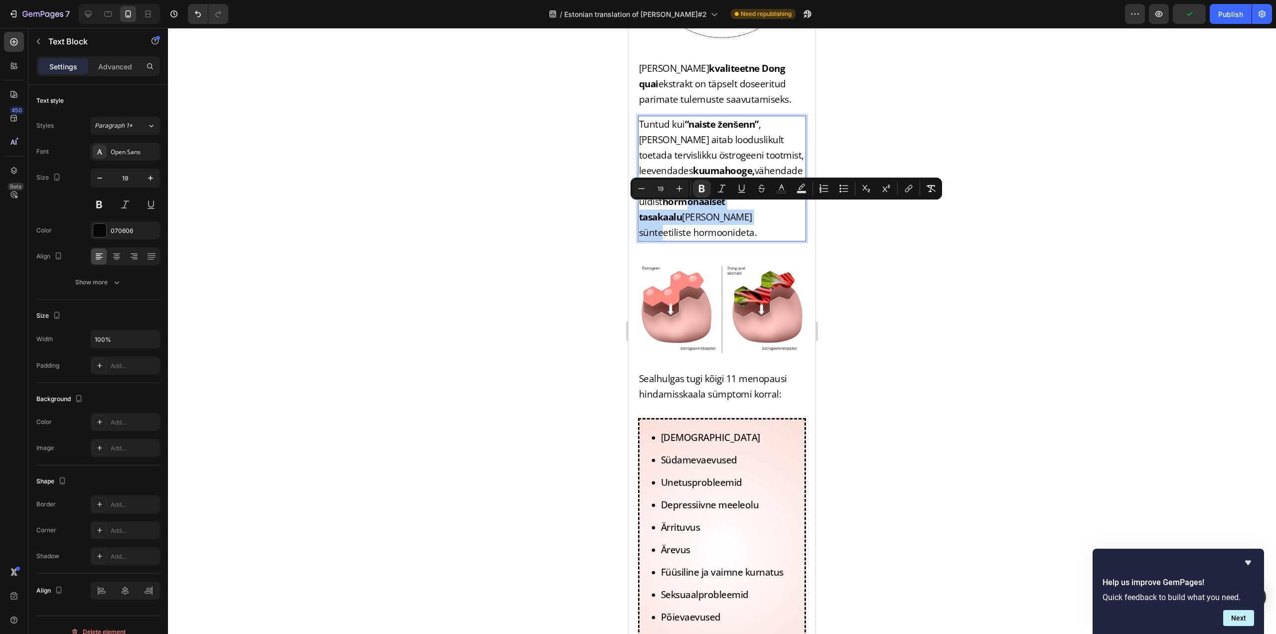
click at [722, 236] on div "VÄHENDAB KUUMAHOOGE JA ÄREVUST: Text Block Dong Quai ekstrakt – 60 mg Text Bloc…" at bounding box center [722, 480] width 168 height 1308
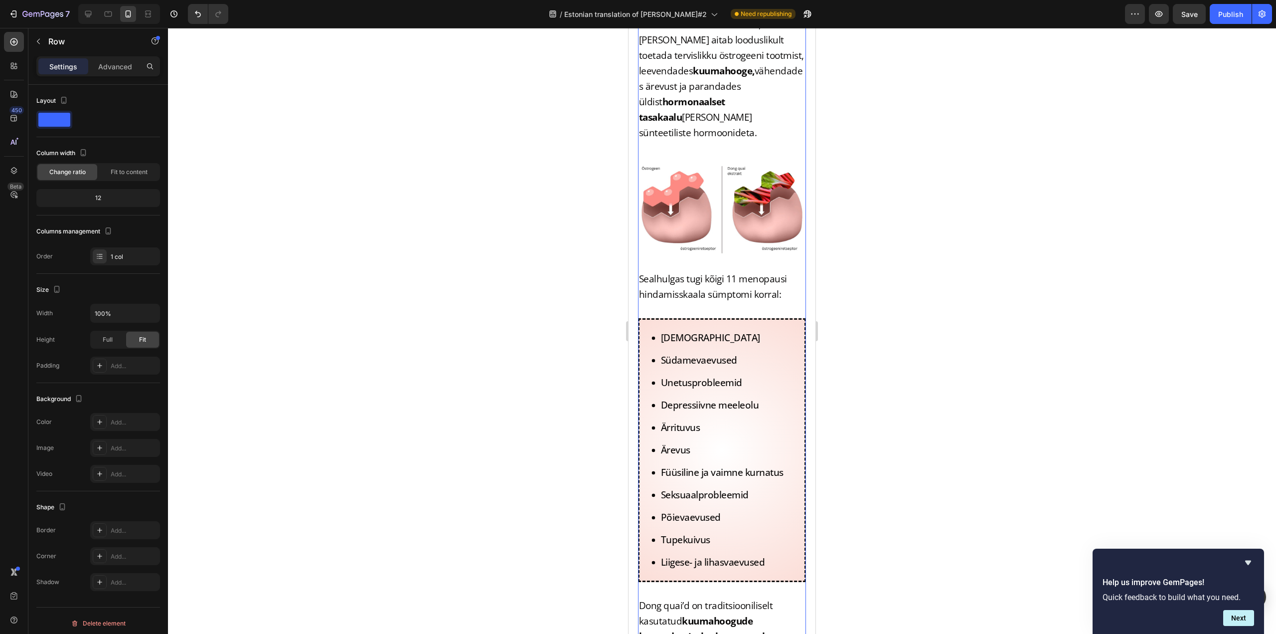
scroll to position [2791, 0]
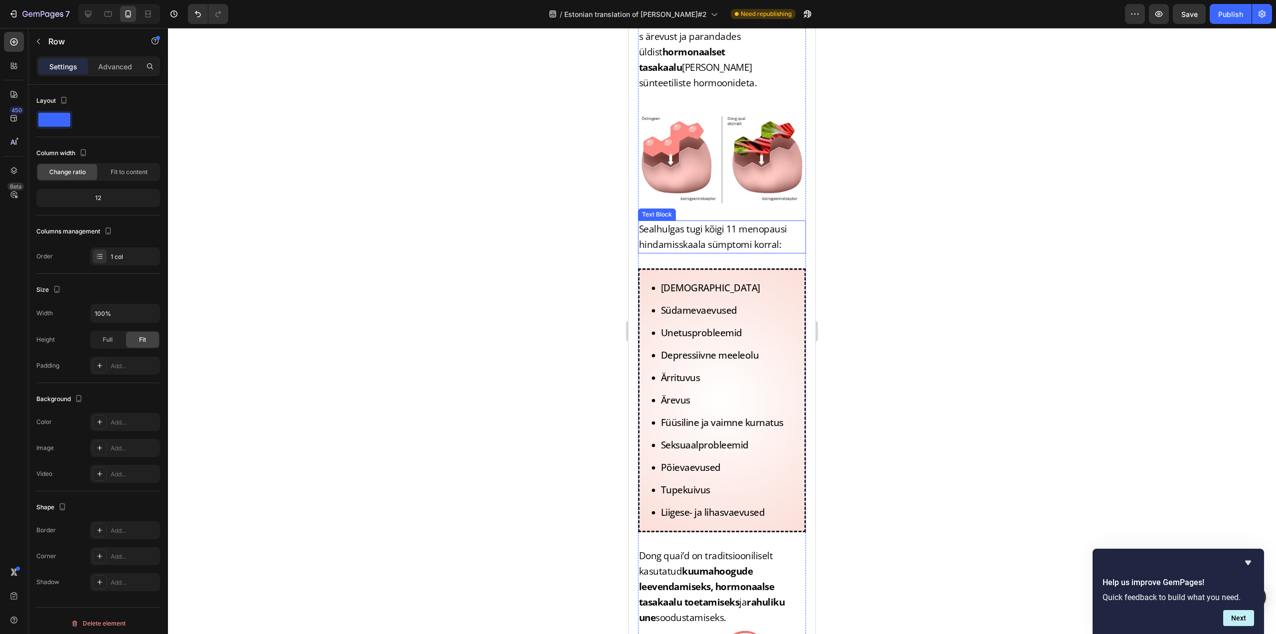
click at [728, 225] on p "Sealhulgas tugi kõigi 11 menopausi hindamisskaala sümptomi korral:" at bounding box center [722, 236] width 166 height 31
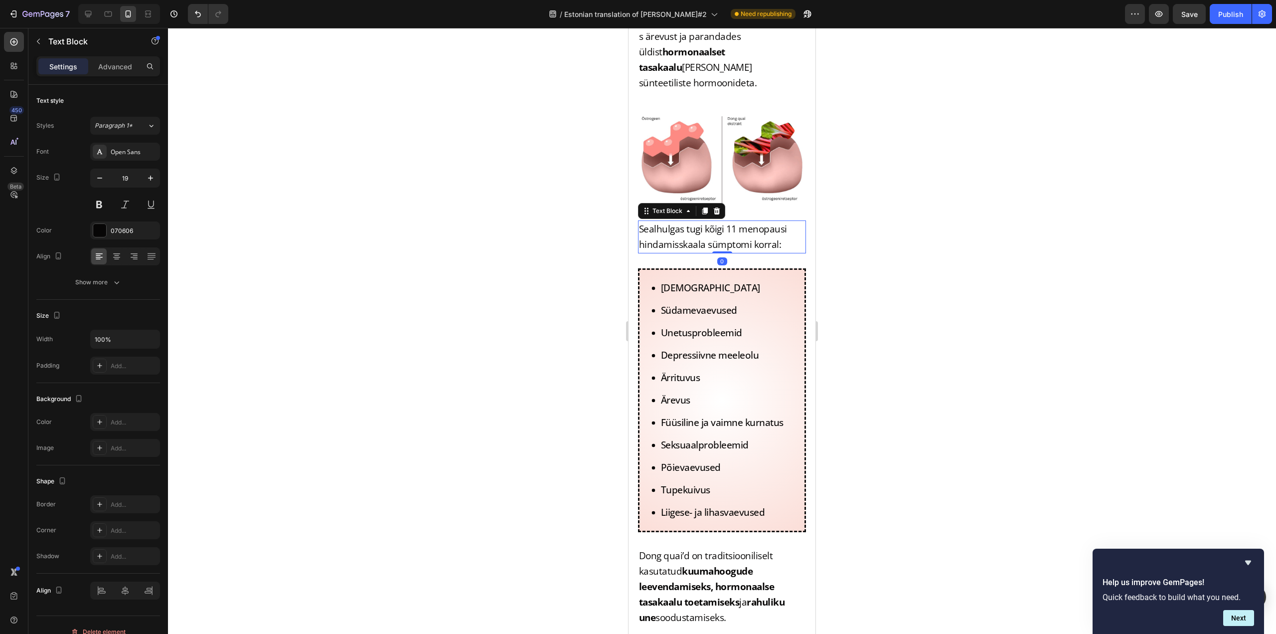
click at [728, 225] on p "Sealhulgas tugi kõigi 11 menopausi hindamisskaala sümptomi korral:" at bounding box center [722, 236] width 166 height 31
click at [677, 225] on p "Sealhulgas tugi kõigi 11 menopausi hindamisskaala sümptomi korral:" at bounding box center [722, 236] width 166 height 31
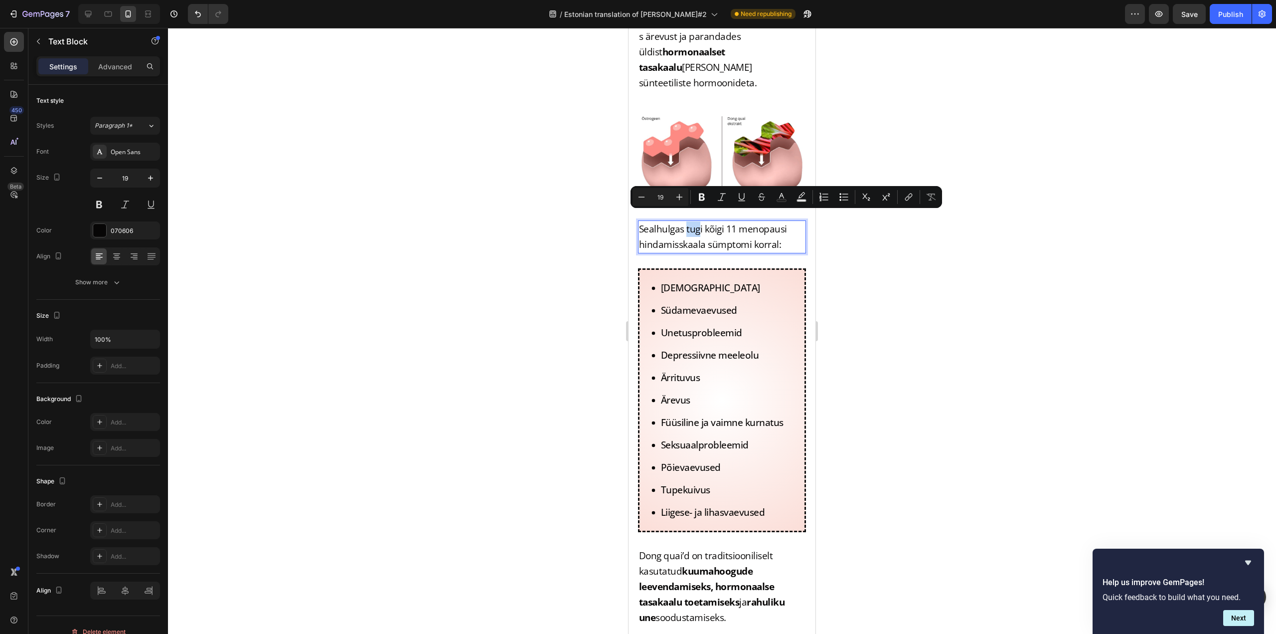
drag, startPoint x: 686, startPoint y: 219, endPoint x: 699, endPoint y: 220, distance: 13.0
click at [699, 221] on p "Sealhulgas tugi kõigi 11 menopausi hindamisskaala sümptomi korral:" at bounding box center [722, 236] width 166 height 31
drag, startPoint x: 701, startPoint y: 220, endPoint x: 687, endPoint y: 218, distance: 14.0
click at [687, 221] on p "Sealhulgas tugi kõigi 11 menopausi hindamisskaala sümptomi korral:" at bounding box center [722, 236] width 166 height 31
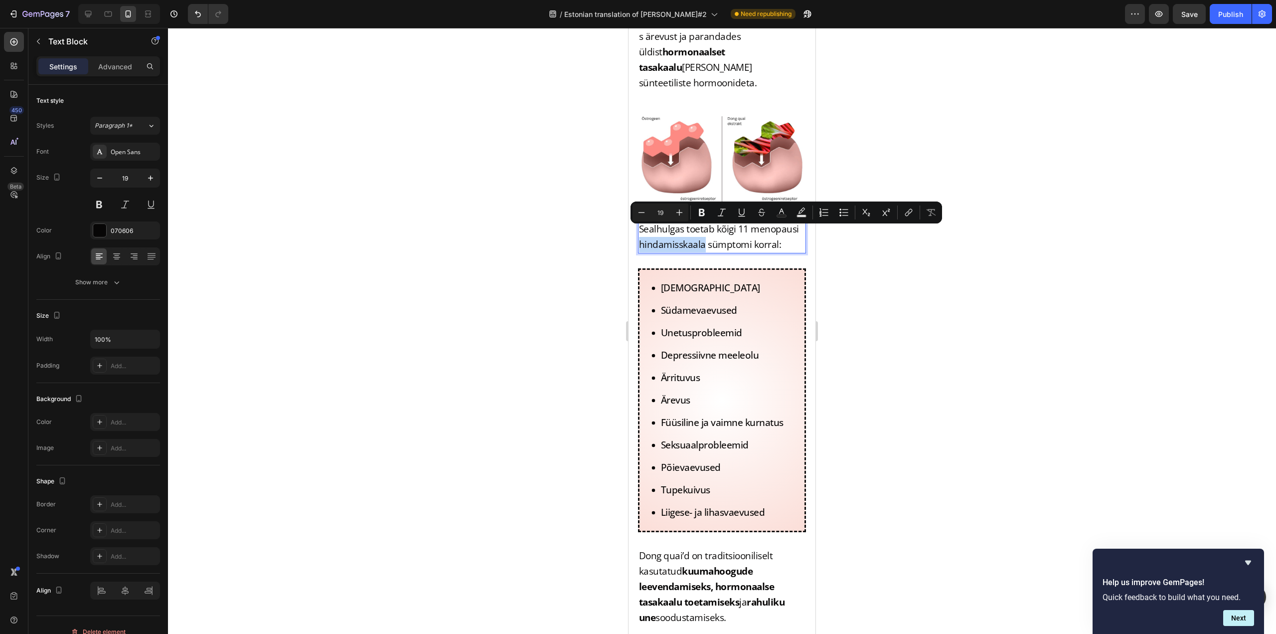
drag, startPoint x: 704, startPoint y: 236, endPoint x: 605, endPoint y: 239, distance: 99.7
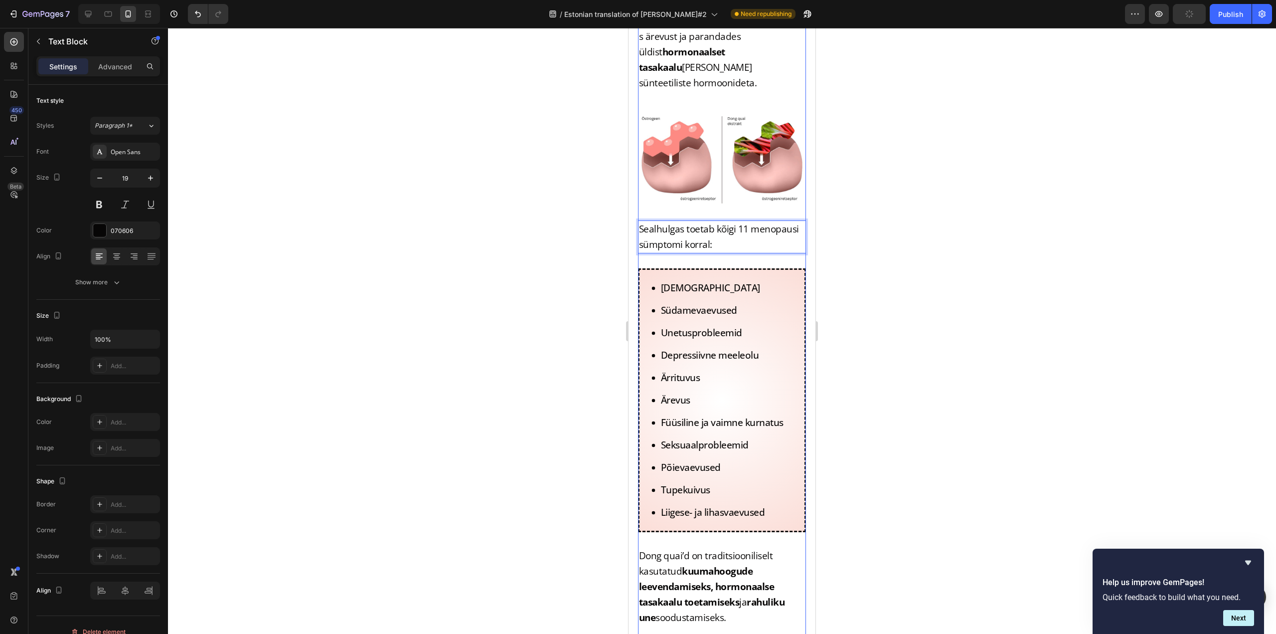
click at [583, 248] on div at bounding box center [722, 331] width 1108 height 606
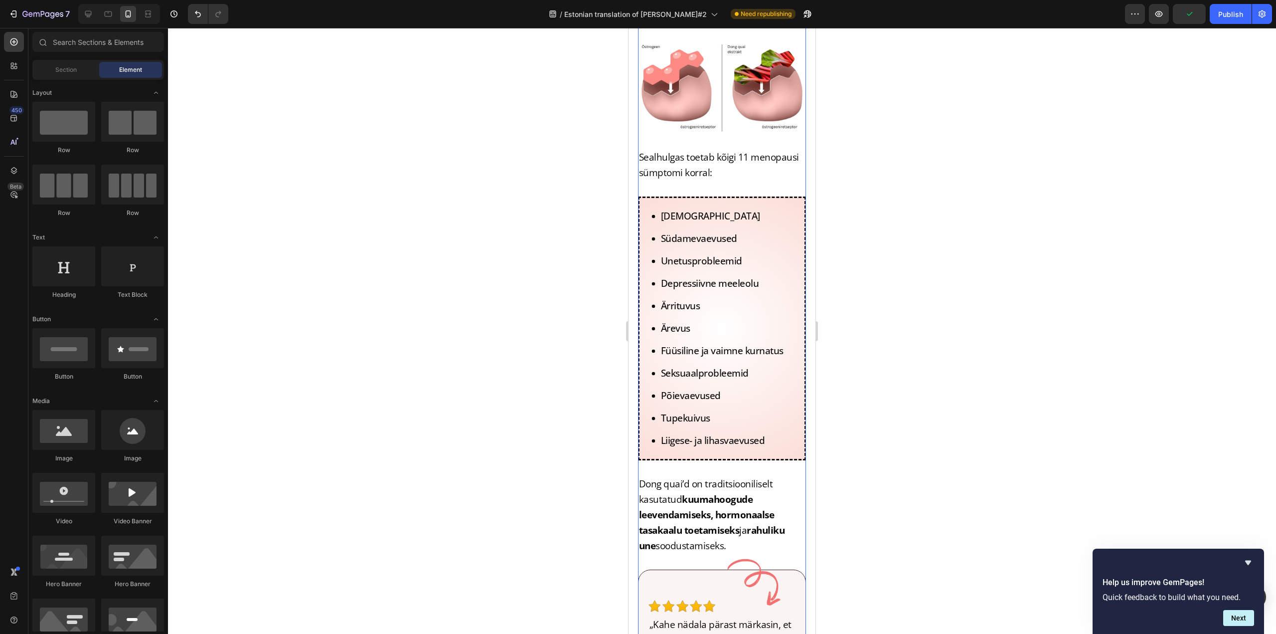
scroll to position [2891, 0]
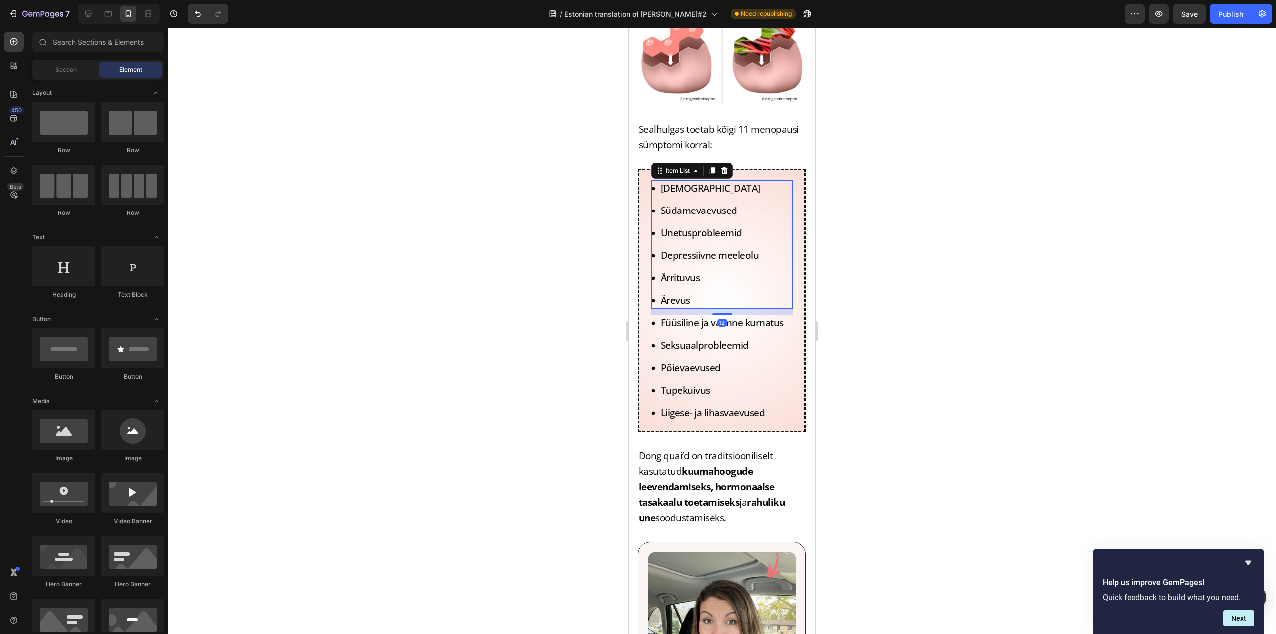
click at [698, 249] on p "Depressiivne meeleolu" at bounding box center [710, 255] width 99 height 13
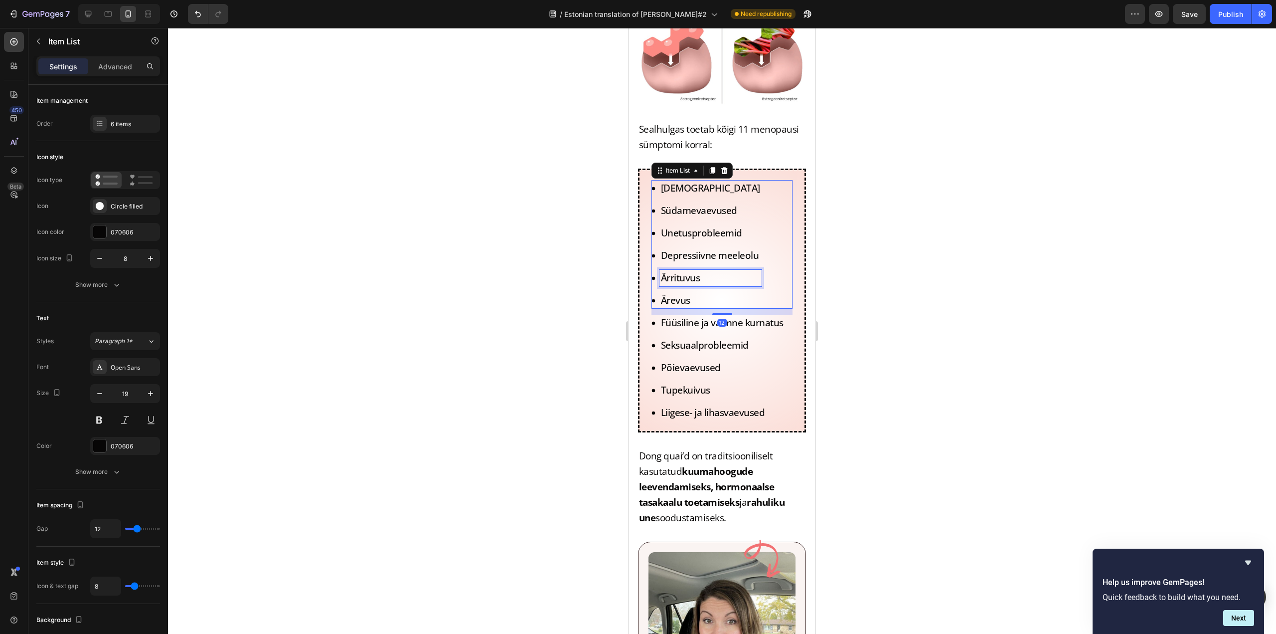
click at [687, 271] on p "Ärrituvus" at bounding box center [710, 277] width 99 height 13
click at [681, 280] on div "Kuumahood Südamevaevused Unetusprobleemid Depressiivne meeleolu Ärrituvus Ärevus" at bounding box center [707, 244] width 110 height 129
click at [681, 294] on p "Ärevus" at bounding box center [710, 300] width 99 height 13
click at [684, 316] on p "Füüsiline ja vaimne kurnatus" at bounding box center [722, 322] width 123 height 13
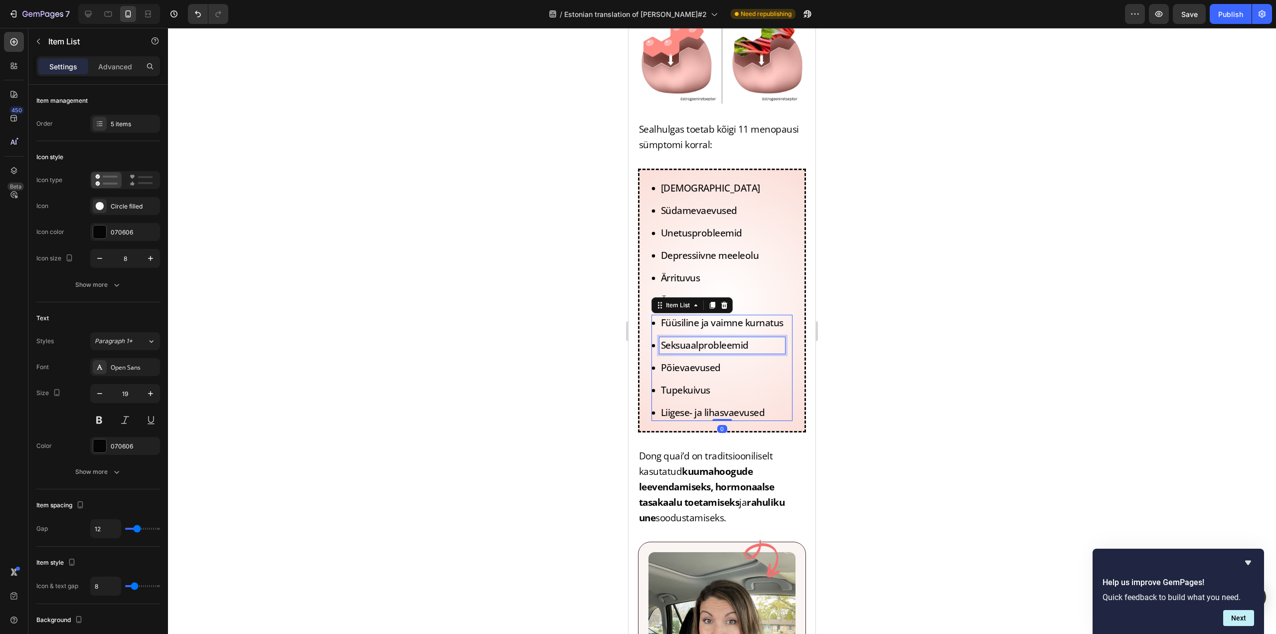
click at [683, 338] on p "Seksuaalprobleemid" at bounding box center [722, 344] width 123 height 13
click at [683, 361] on p "Põievaevused" at bounding box center [722, 367] width 123 height 13
click at [680, 338] on p "Seksuaalprobleemid" at bounding box center [722, 344] width 123 height 13
